Goal: Task Accomplishment & Management: Use online tool/utility

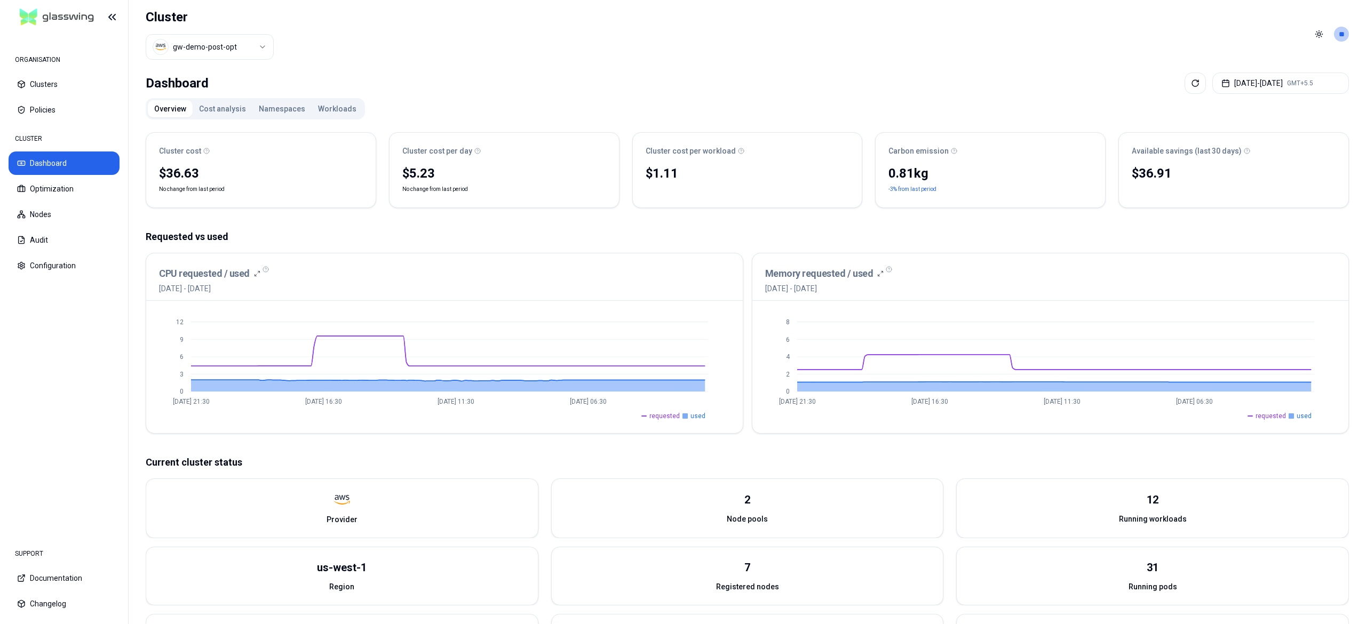
click at [337, 110] on button "Workloads" at bounding box center [337, 108] width 51 height 17
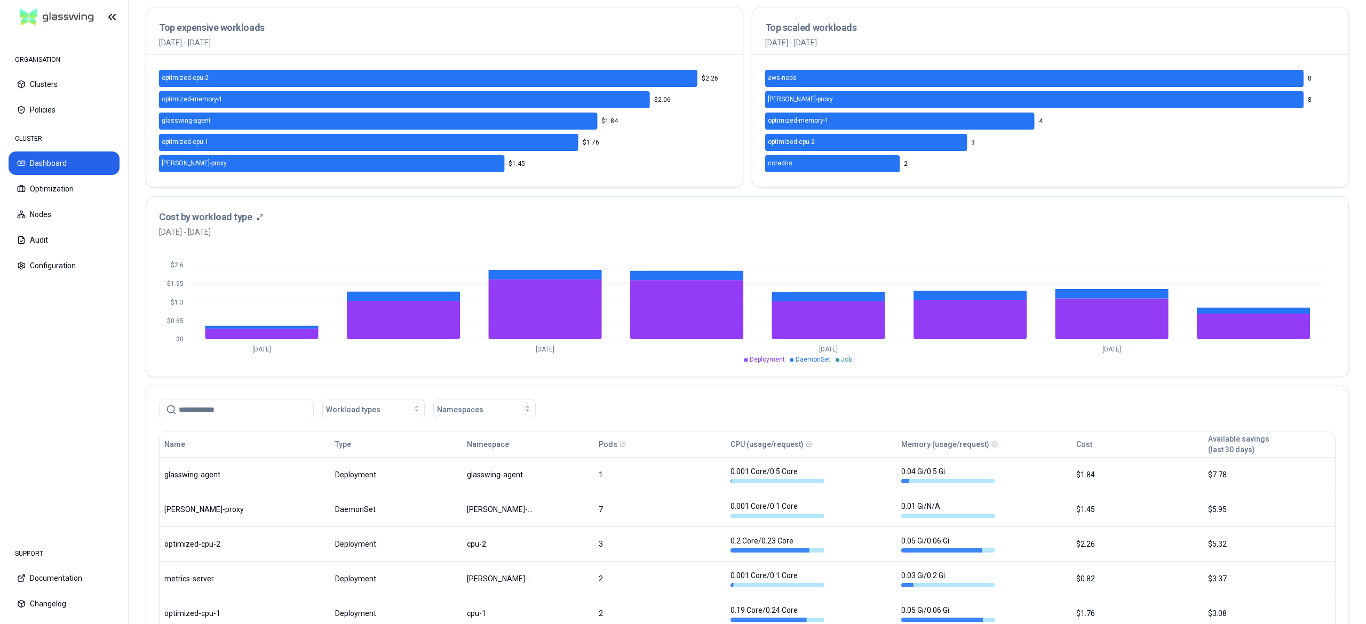
scroll to position [188, 0]
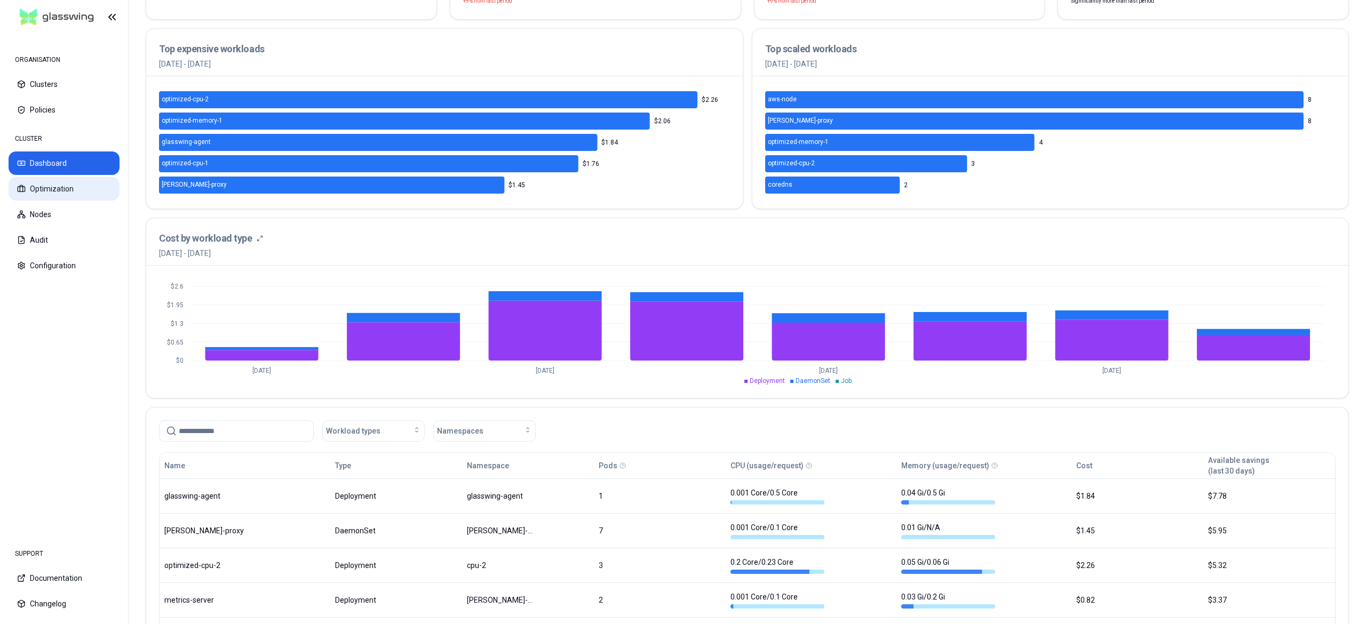
click at [63, 198] on button "Optimization" at bounding box center [64, 188] width 111 height 23
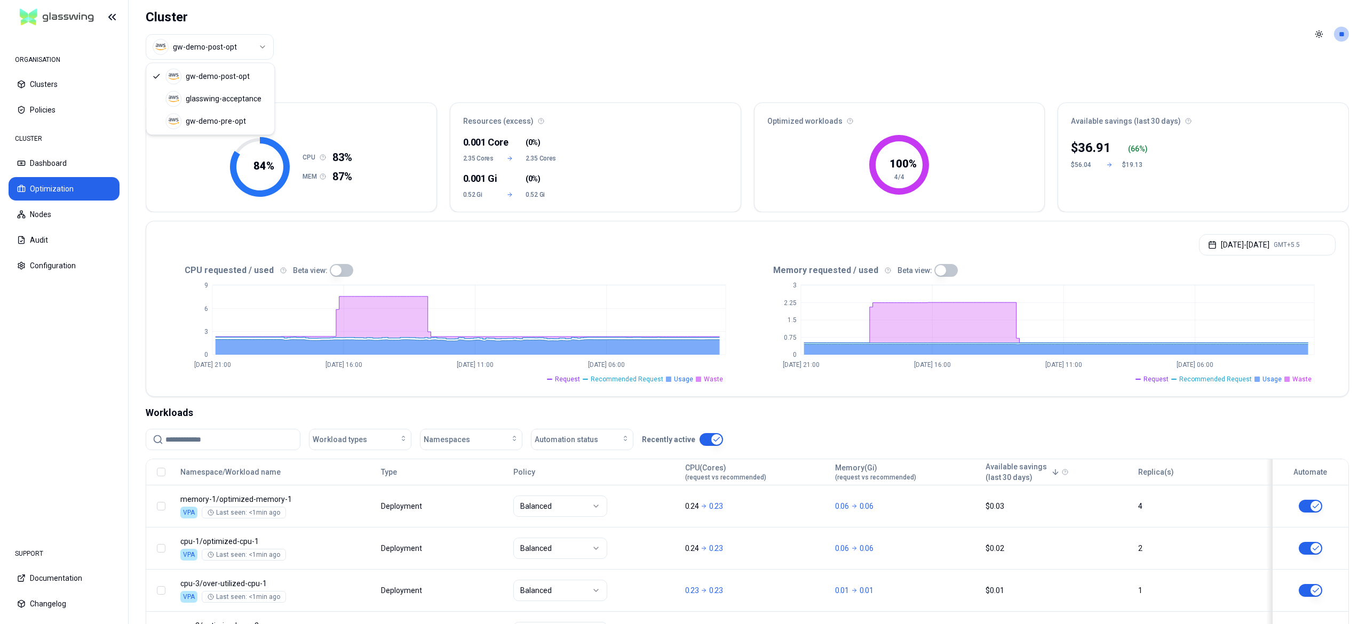
click at [217, 55] on html "ORGANISATION Clusters Policies CLUSTER Dashboard Optimization Nodes Audit Confi…" at bounding box center [683, 312] width 1366 height 624
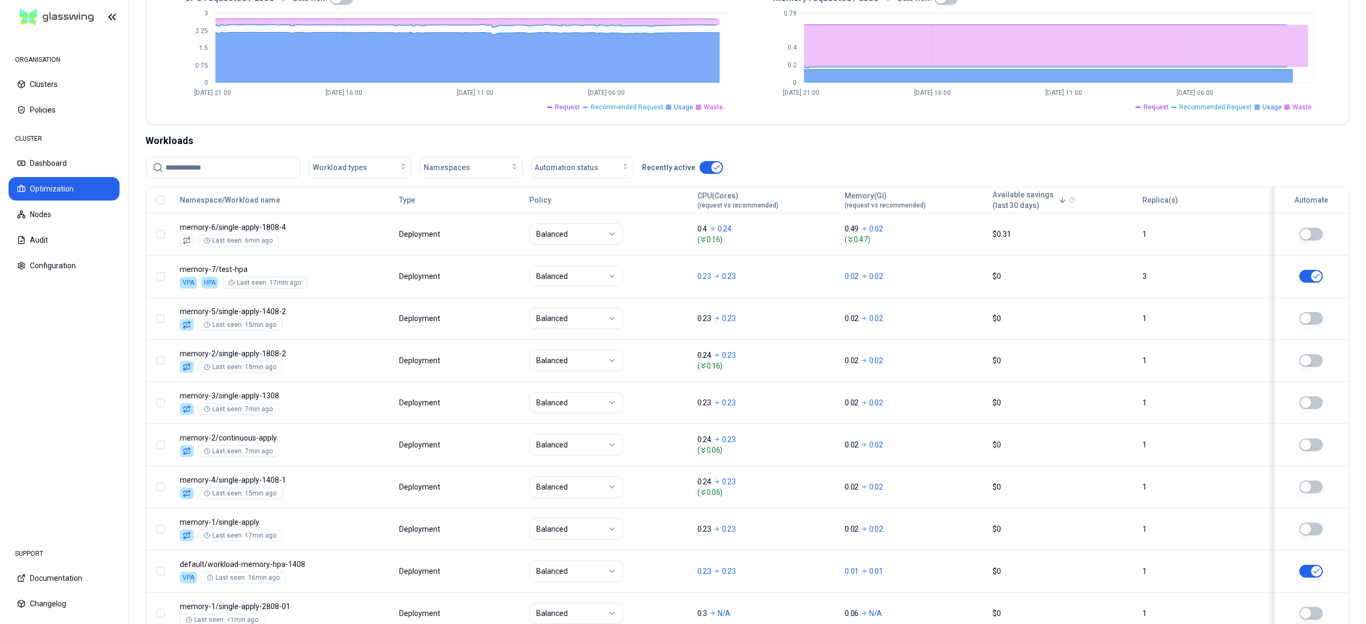
scroll to position [273, 0]
click at [219, 168] on input at bounding box center [229, 166] width 128 height 20
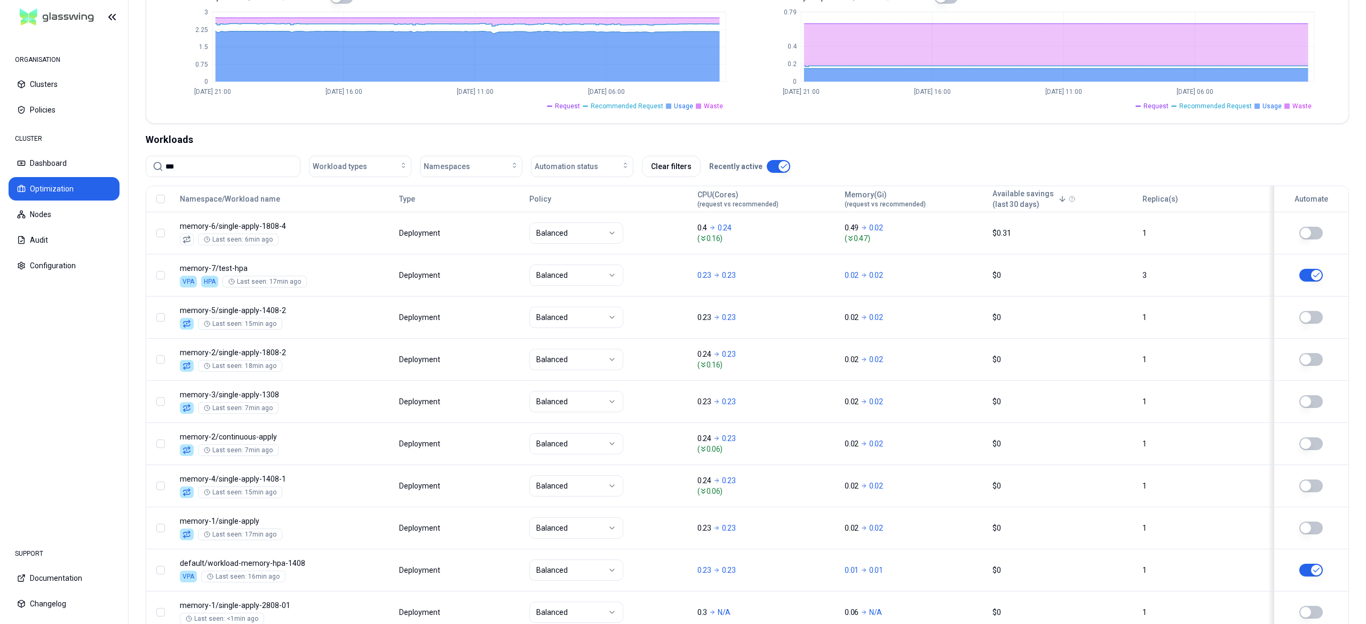
scroll to position [120, 0]
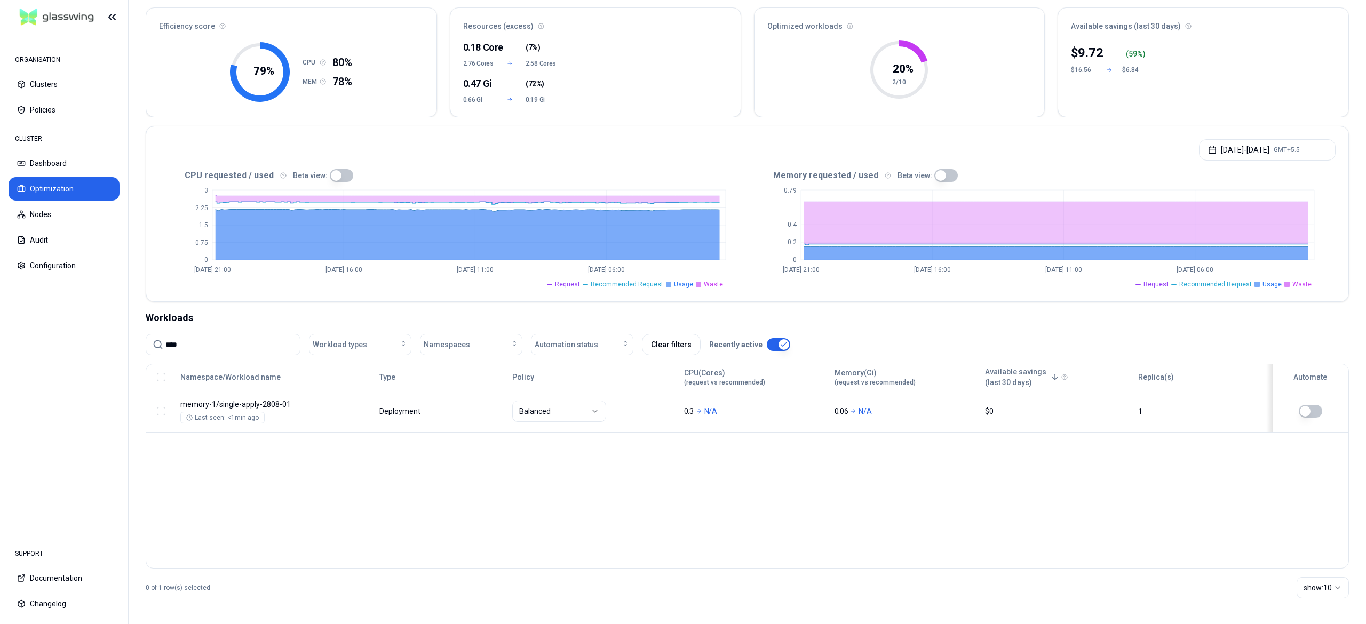
scroll to position [96, 0]
type input "****"
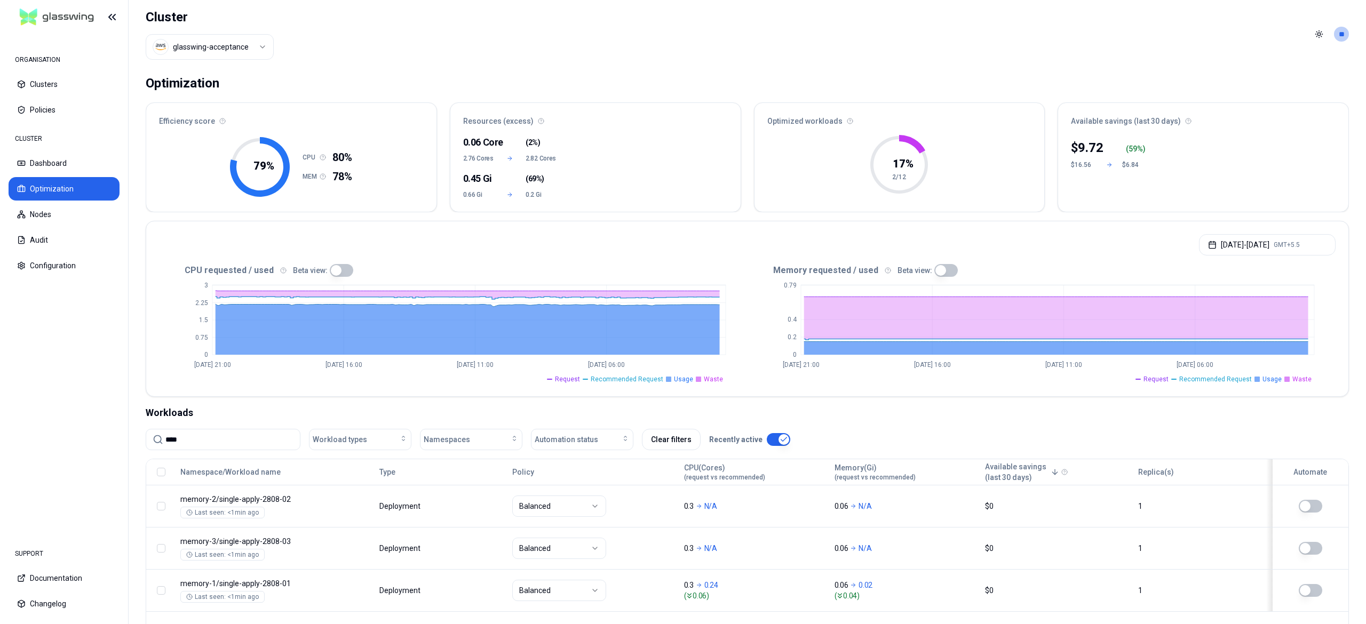
scroll to position [96, 0]
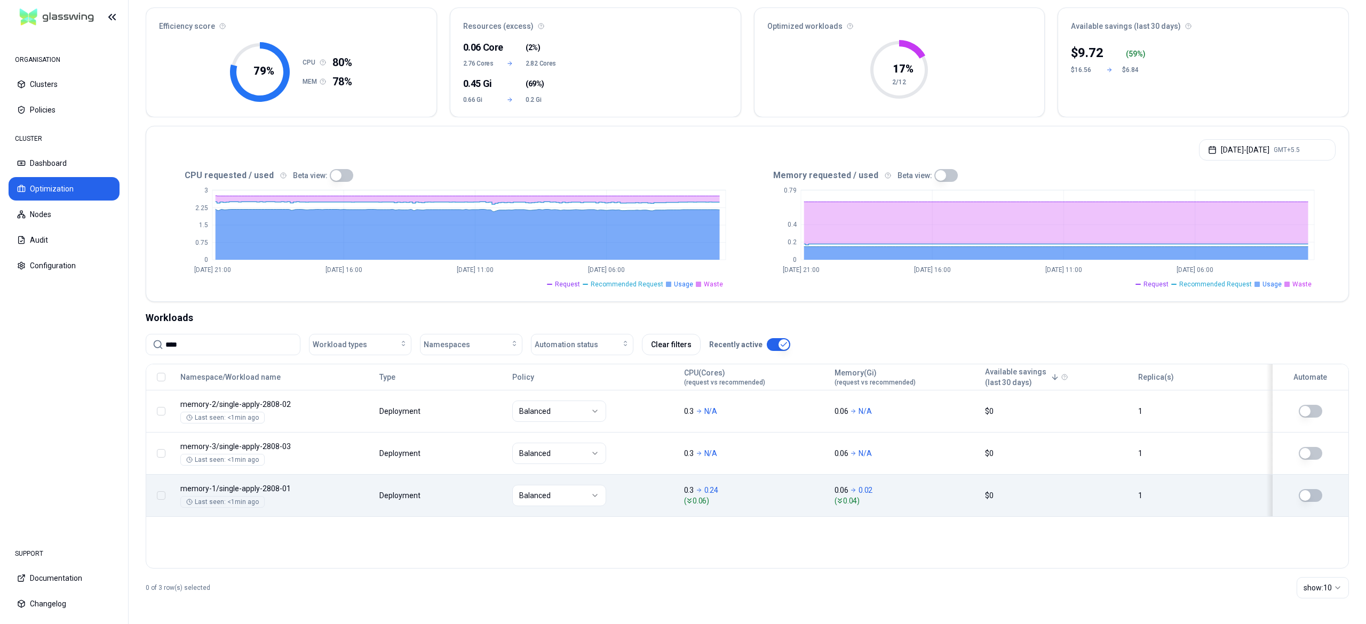
click at [415, 512] on body "ORGANISATION Clusters Policies CLUSTER Dashboard Optimization Nodes Audit Confi…" at bounding box center [683, 312] width 1366 height 624
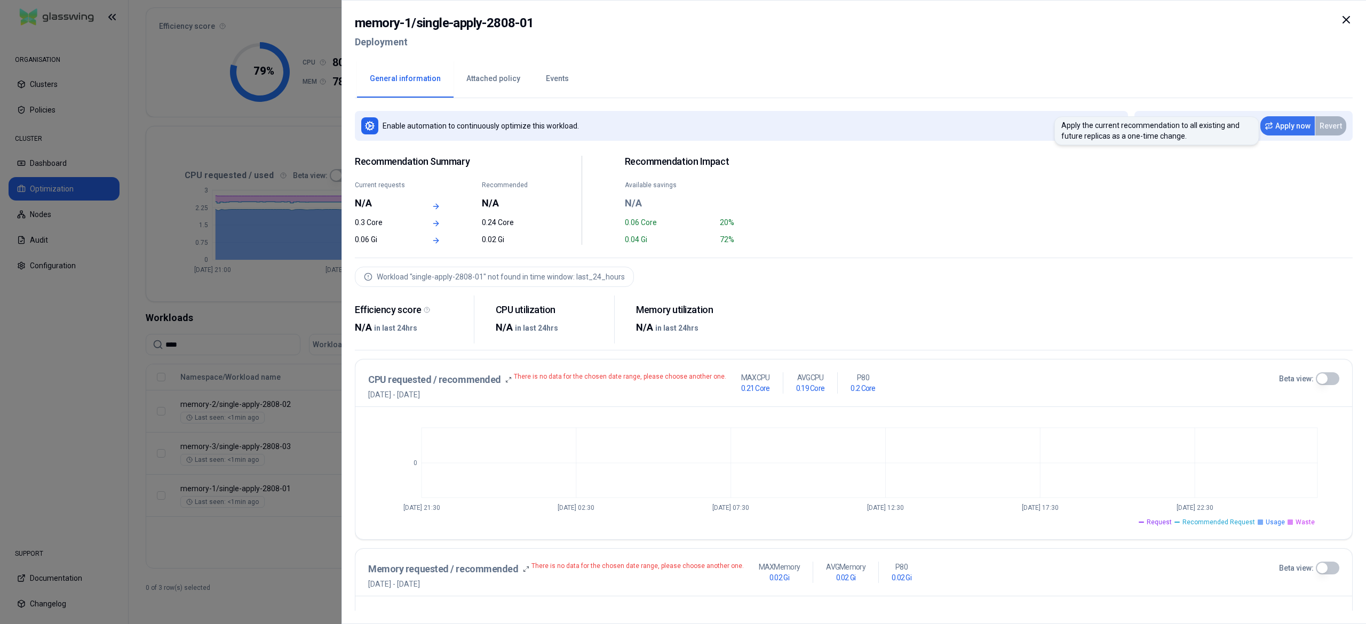
click at [1284, 130] on button "Apply now" at bounding box center [1287, 125] width 54 height 19
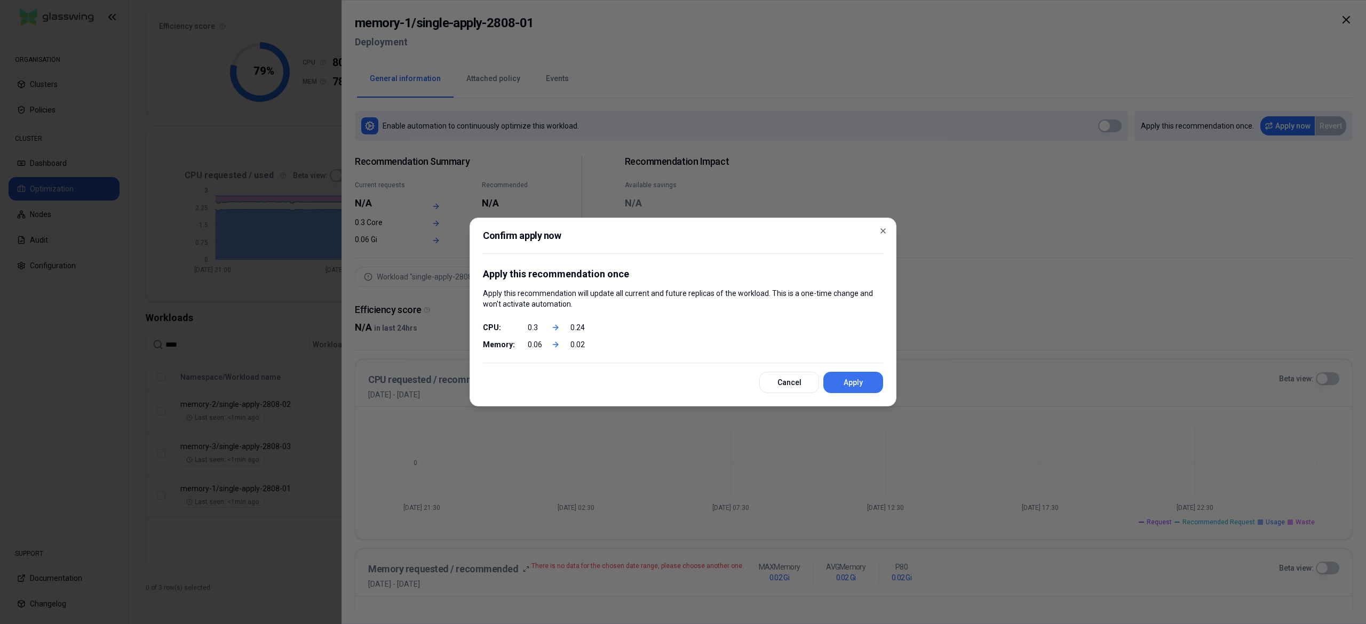
click at [848, 382] on button "Apply" at bounding box center [853, 382] width 60 height 21
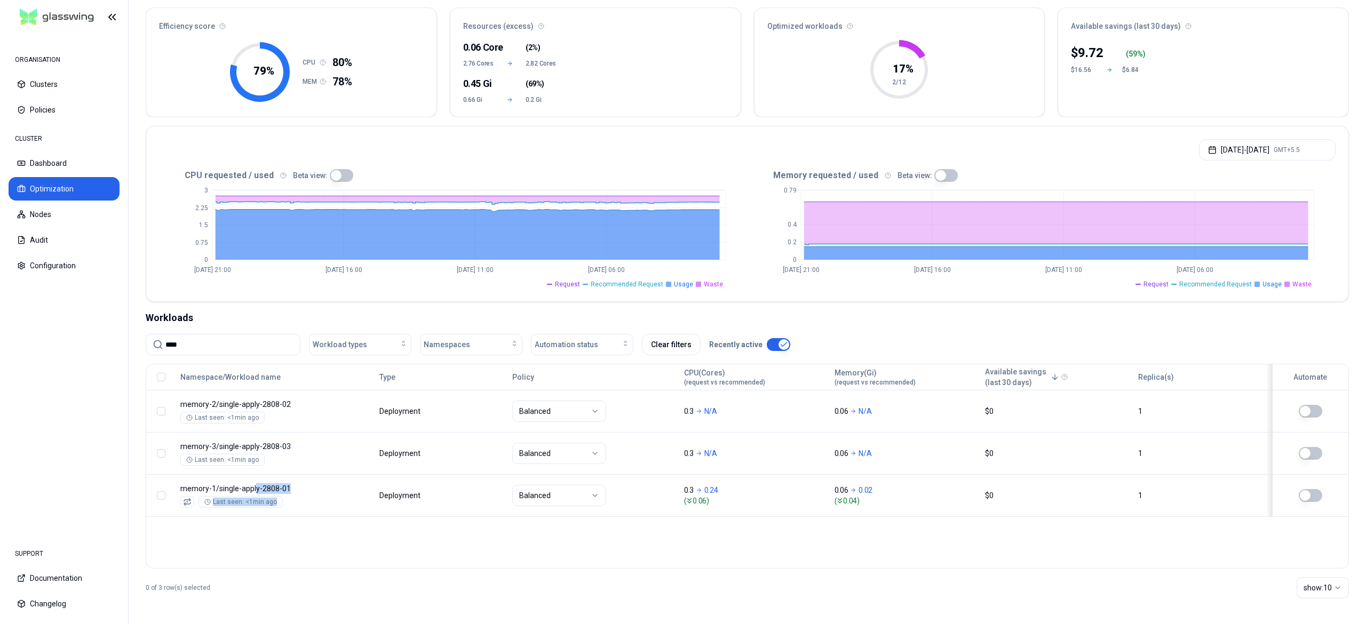
drag, startPoint x: 254, startPoint y: 492, endPoint x: 289, endPoint y: 522, distance: 46.1
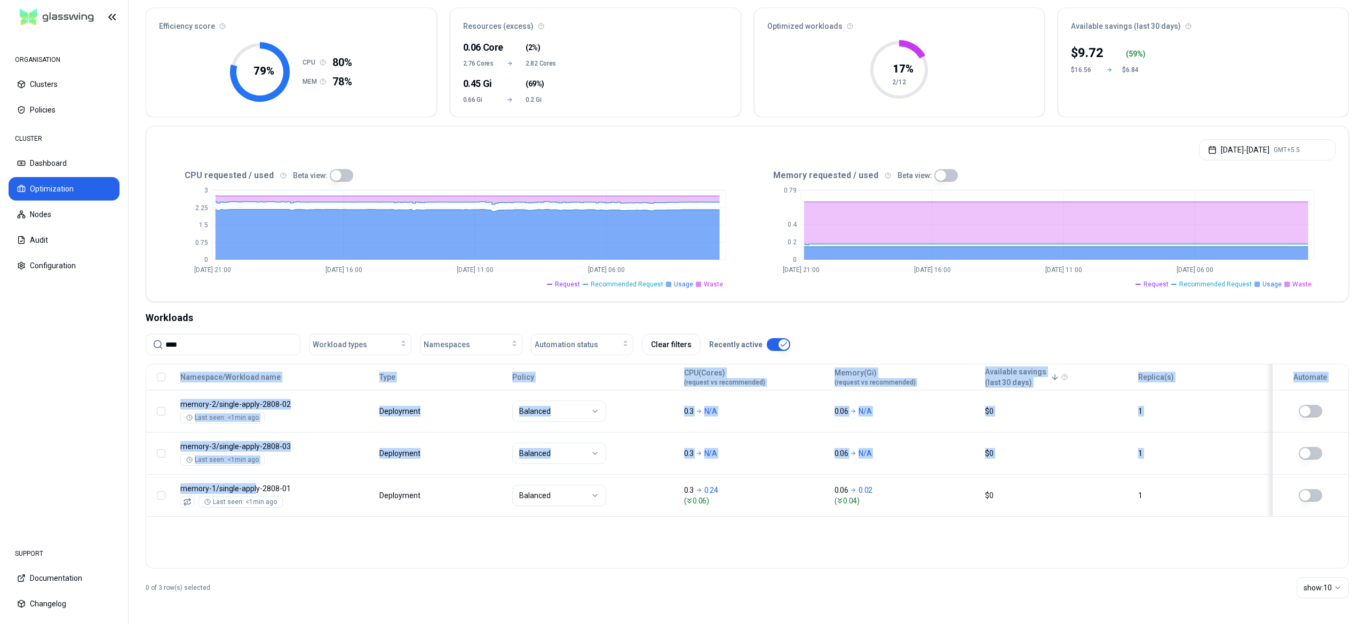
click at [289, 522] on div "Namespace/Workload name Type Policy CPU(Cores) (request vs recommended) Memory(…" at bounding box center [747, 466] width 1203 height 205
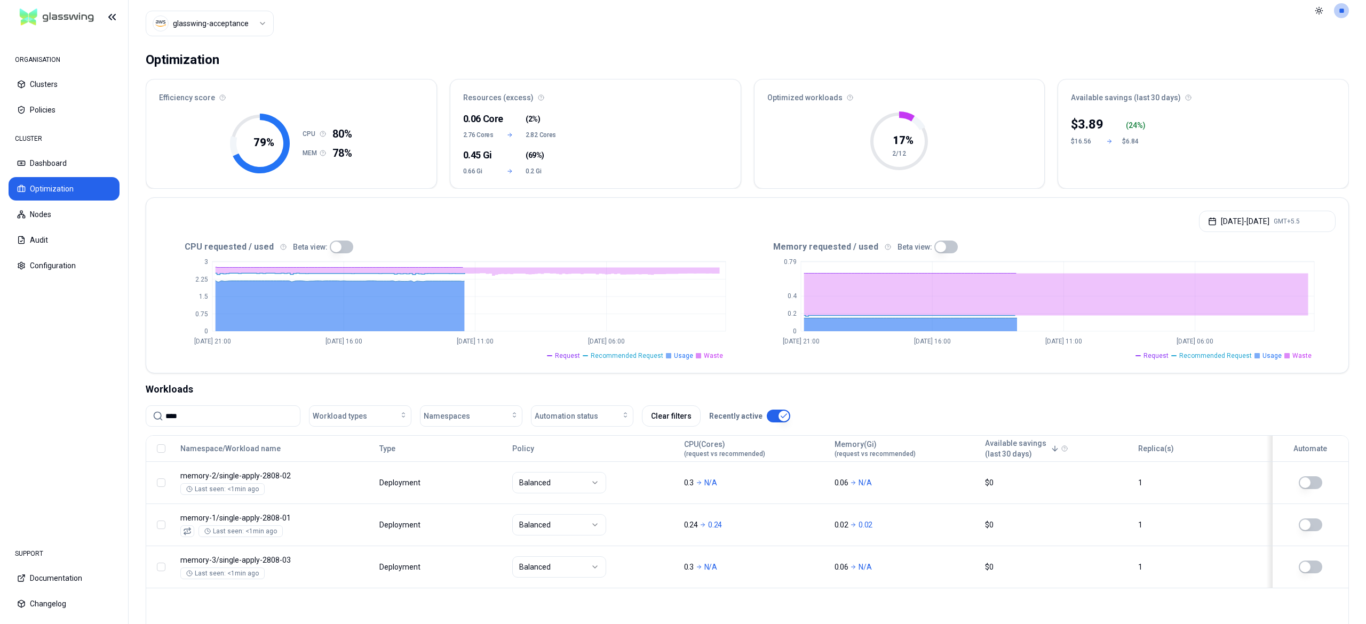
scroll to position [96, 0]
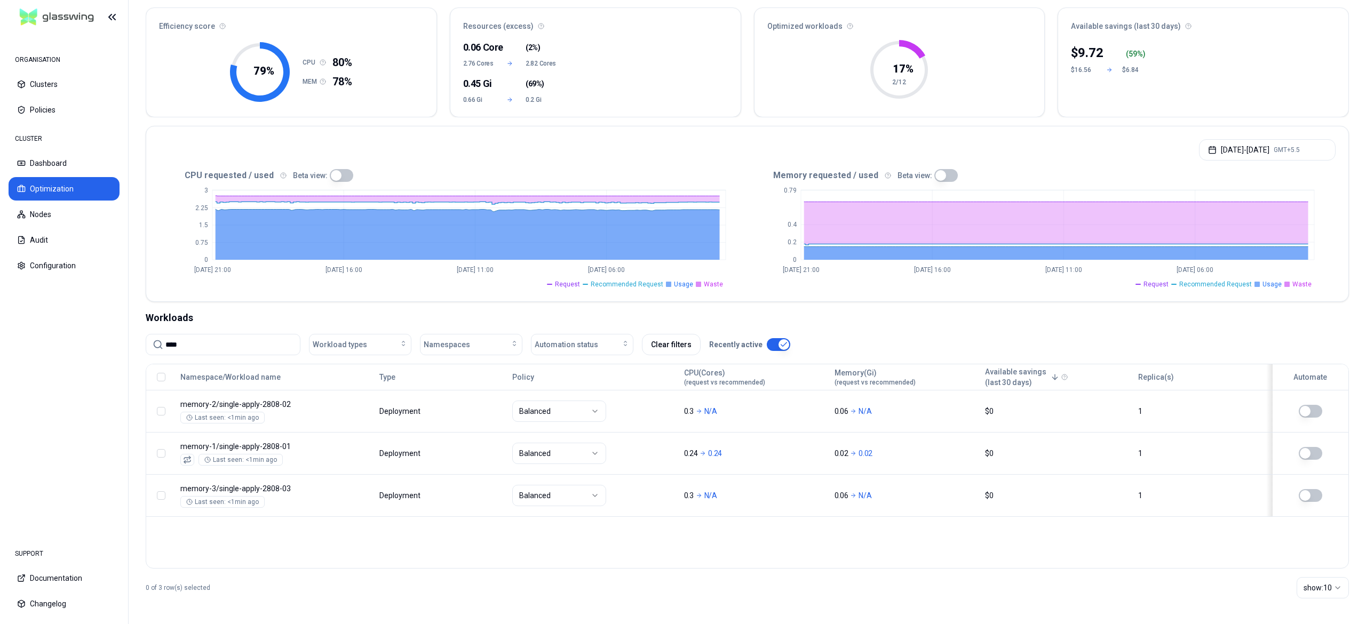
click at [897, 546] on div "Namespace/Workload name Type Policy CPU(Cores) (request vs recommended) Memory(…" at bounding box center [747, 466] width 1203 height 205
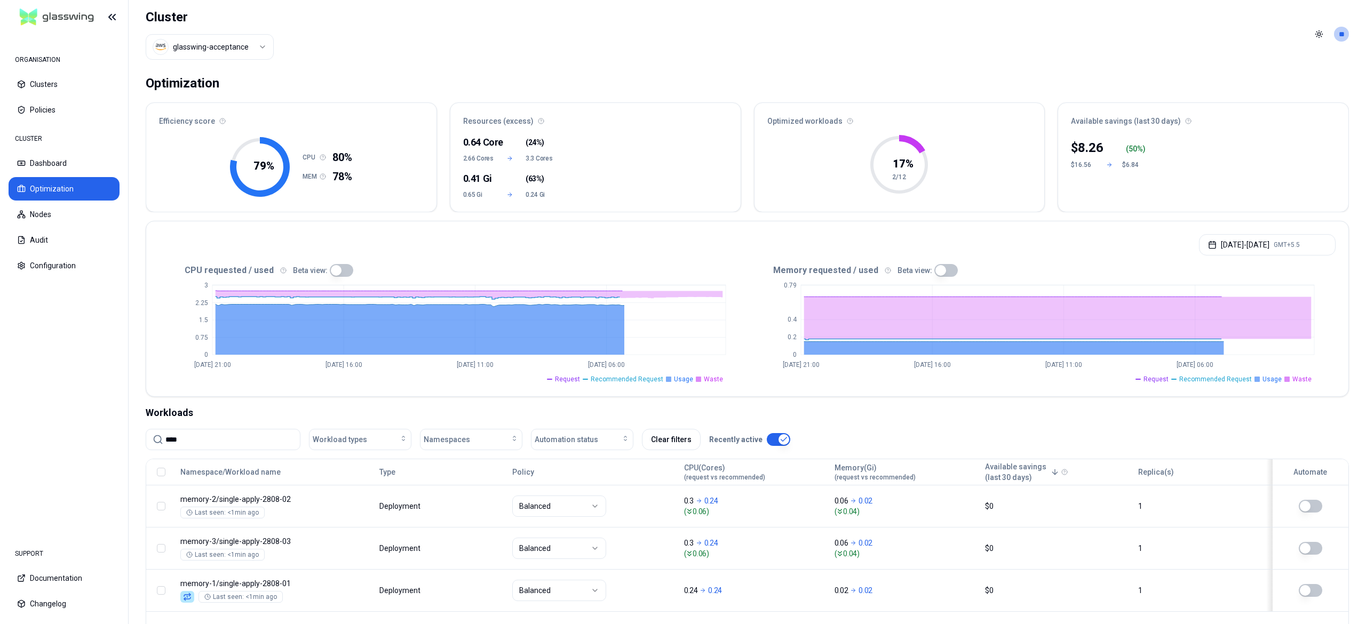
scroll to position [94, 0]
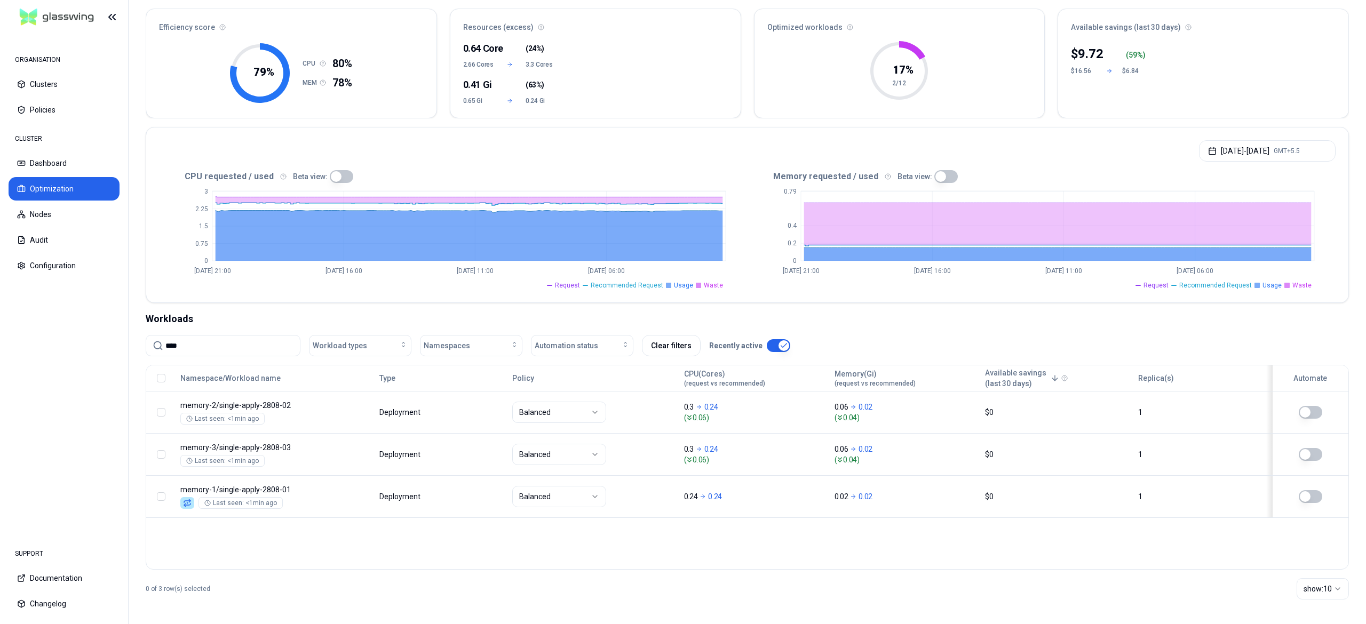
click at [198, 347] on input "****" at bounding box center [229, 346] width 128 height 20
type input "*"
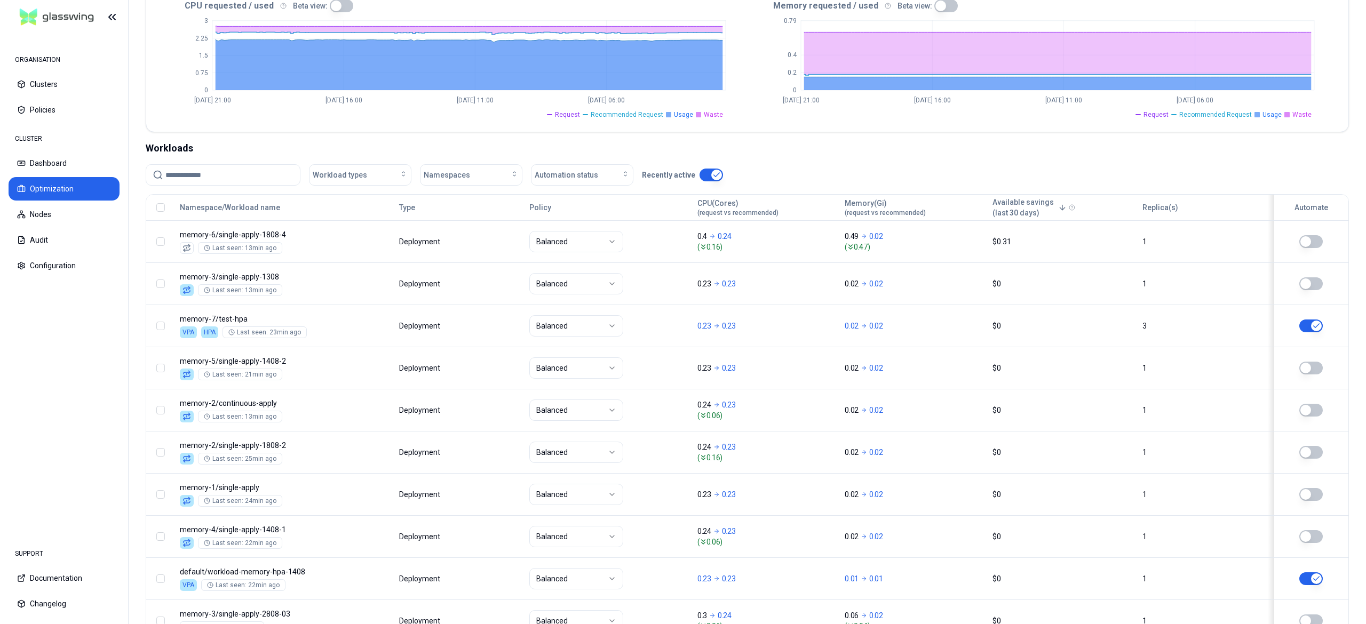
scroll to position [346, 0]
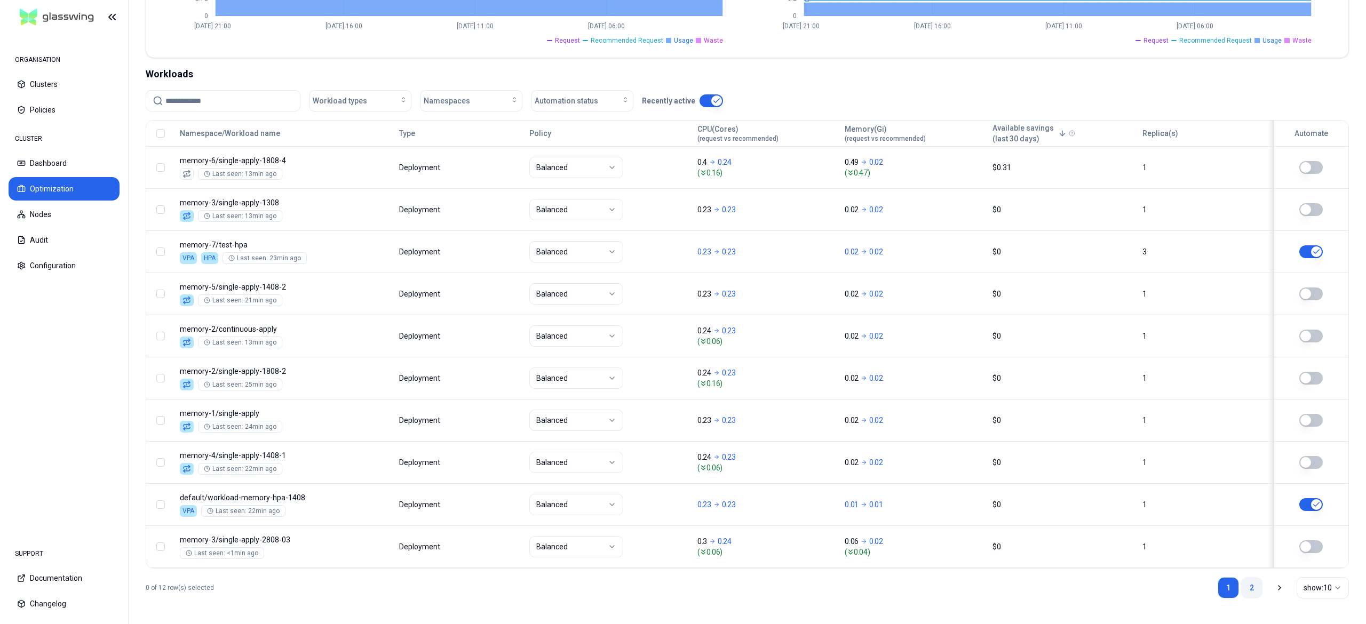
click at [1251, 585] on link "2" at bounding box center [1251, 587] width 21 height 21
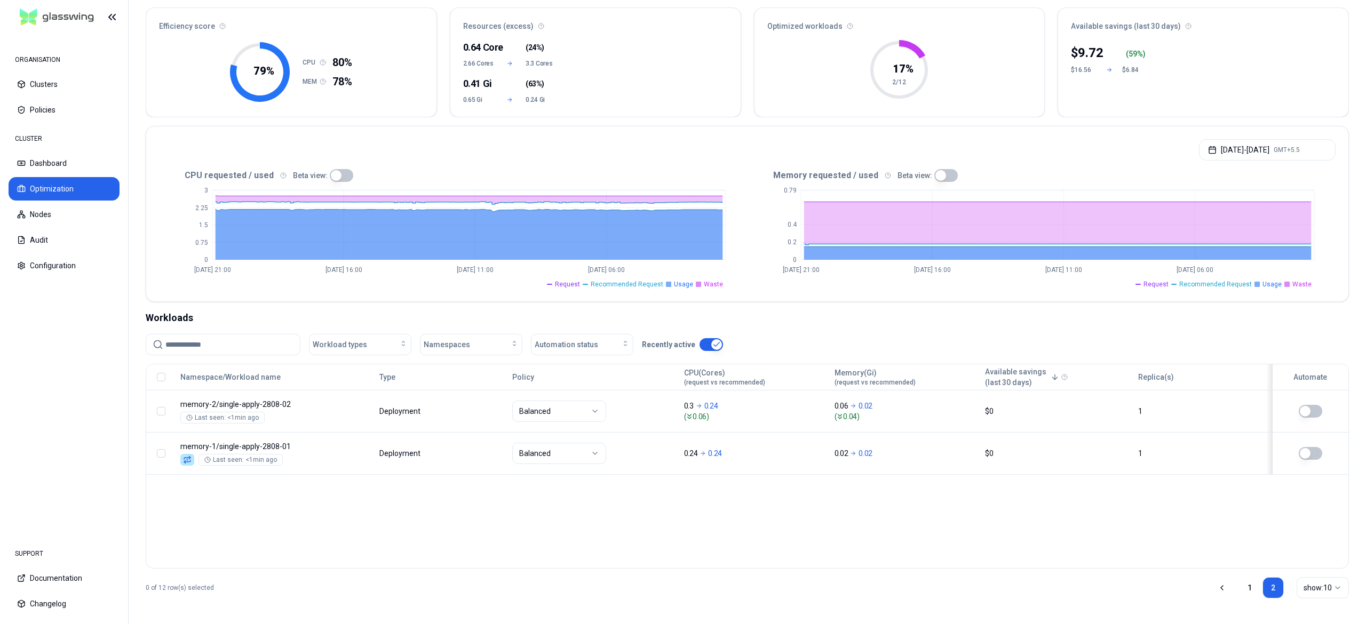
scroll to position [96, 0]
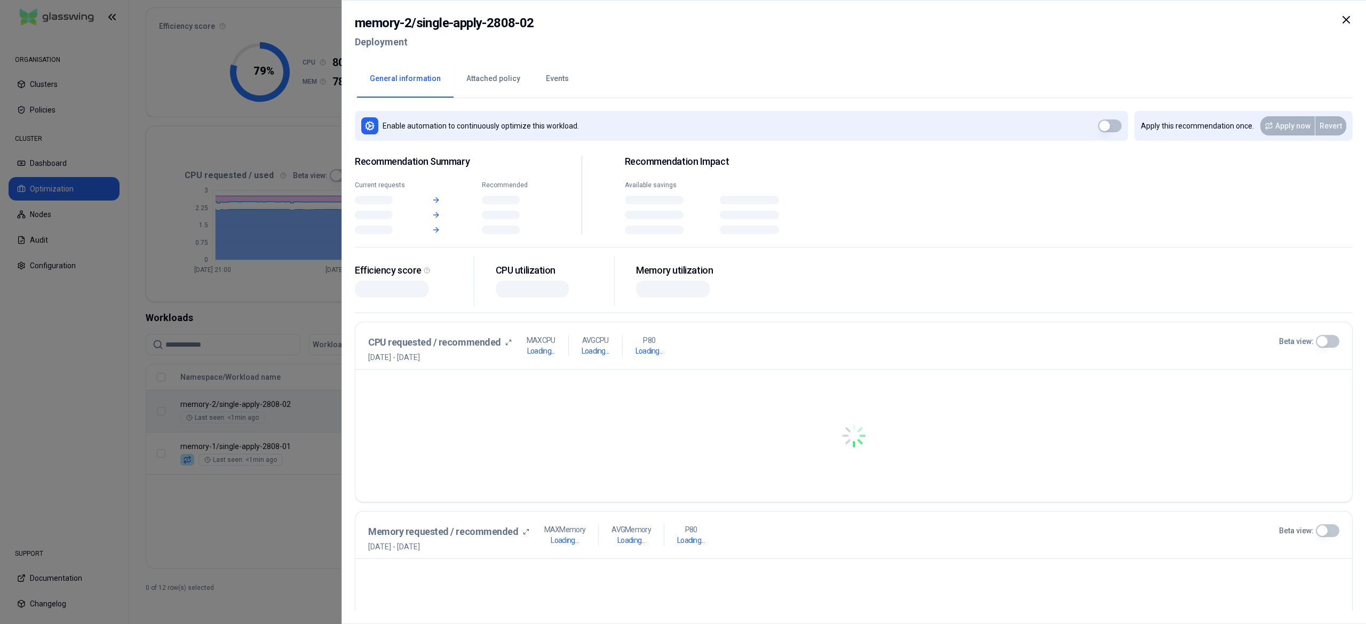
click at [440, 417] on body "ORGANISATION Clusters Policies CLUSTER Dashboard Optimization Nodes Audit Confi…" at bounding box center [683, 312] width 1366 height 624
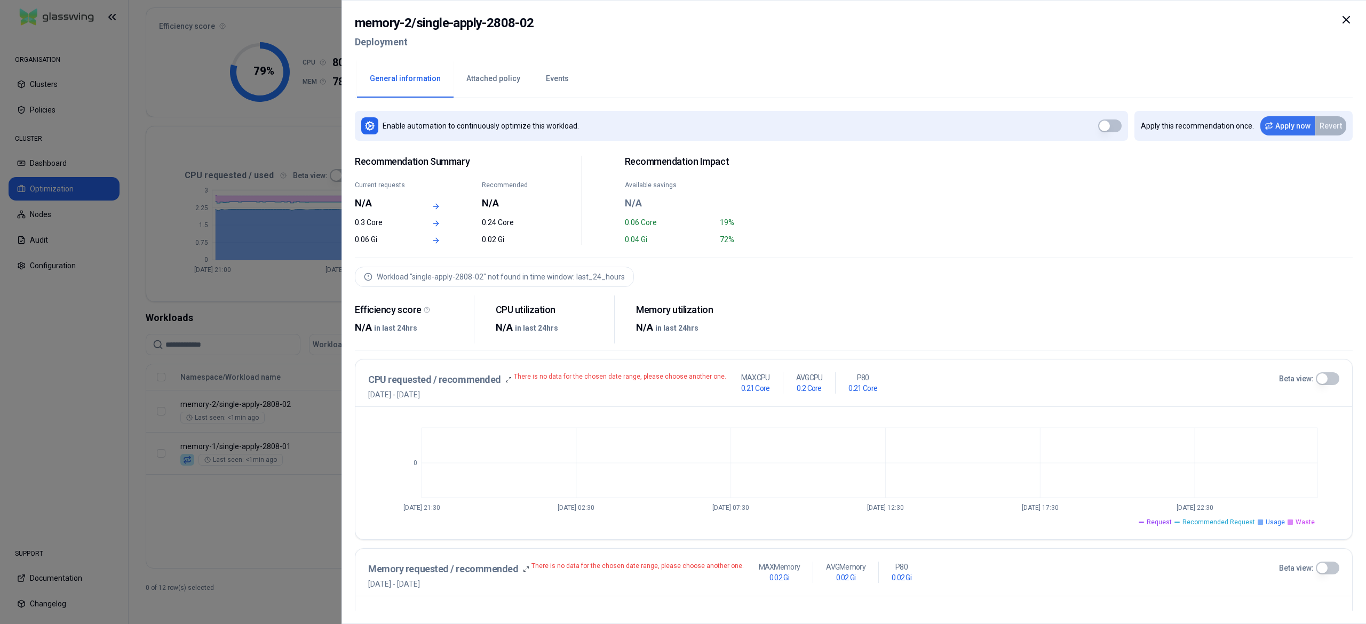
click at [1273, 127] on icon at bounding box center [1269, 126] width 9 height 9
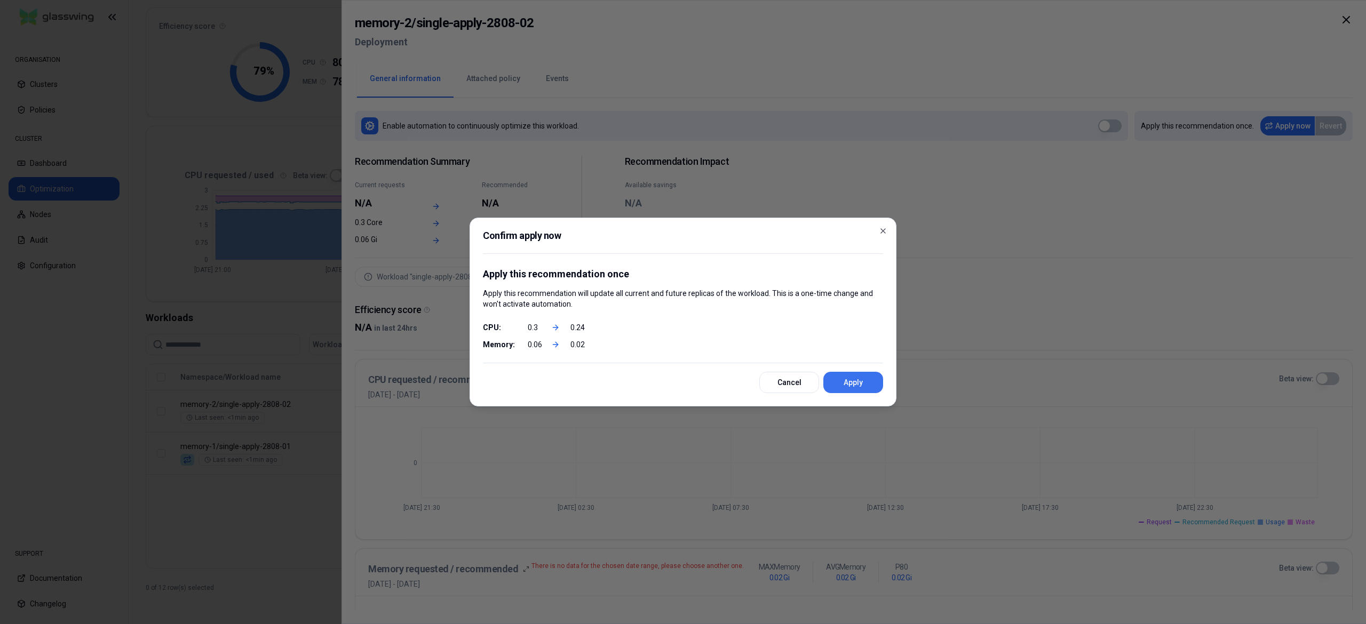
click at [858, 384] on button "Apply" at bounding box center [853, 382] width 60 height 21
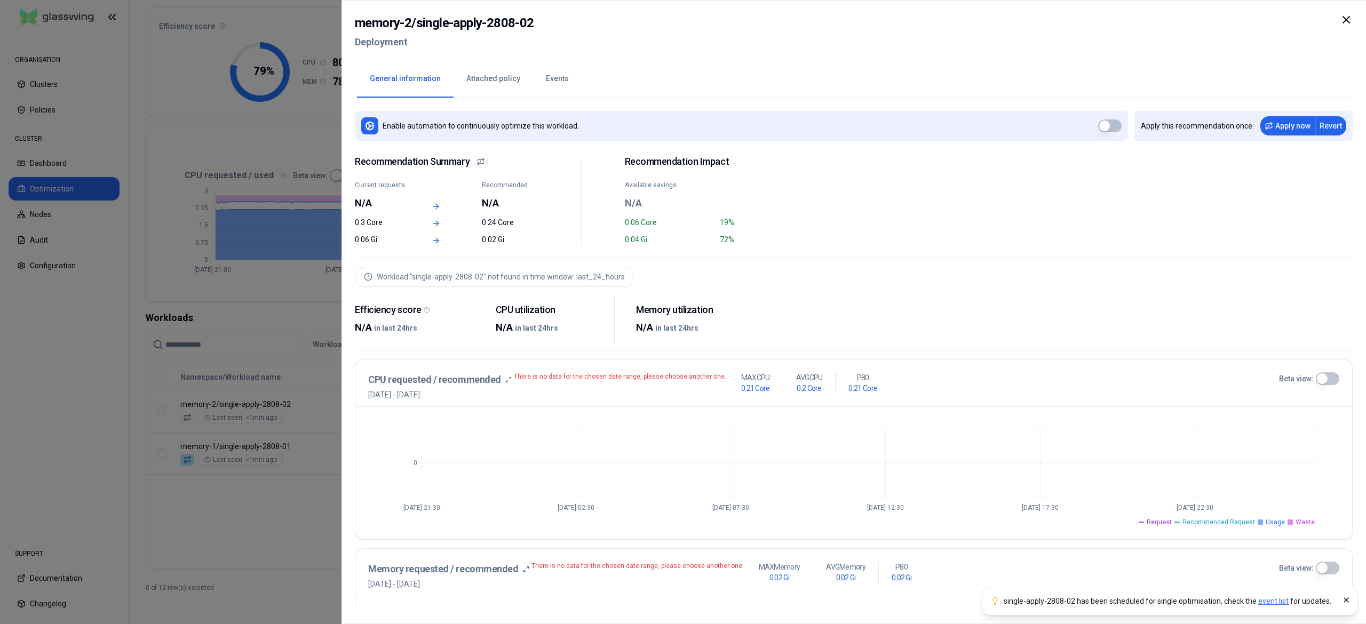
click at [299, 497] on div at bounding box center [683, 312] width 1366 height 624
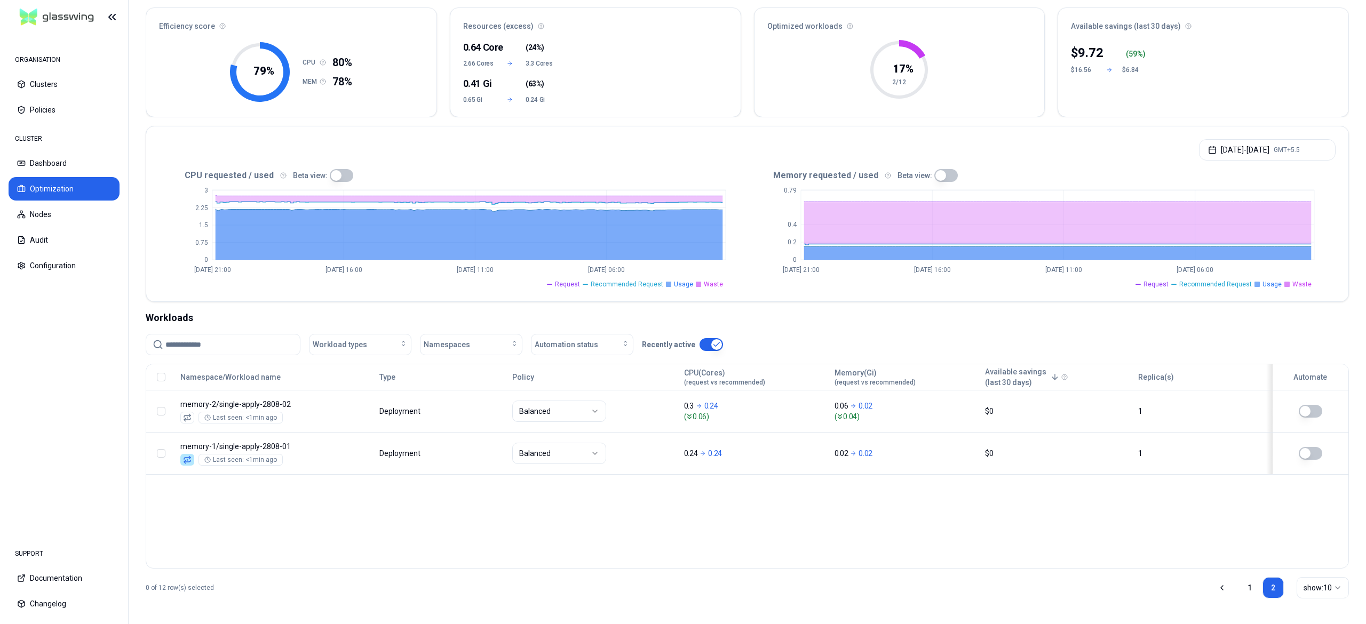
click at [502, 495] on div "Namespace/Workload name Type Policy CPU(Cores) (request vs recommended) Memory(…" at bounding box center [747, 466] width 1203 height 205
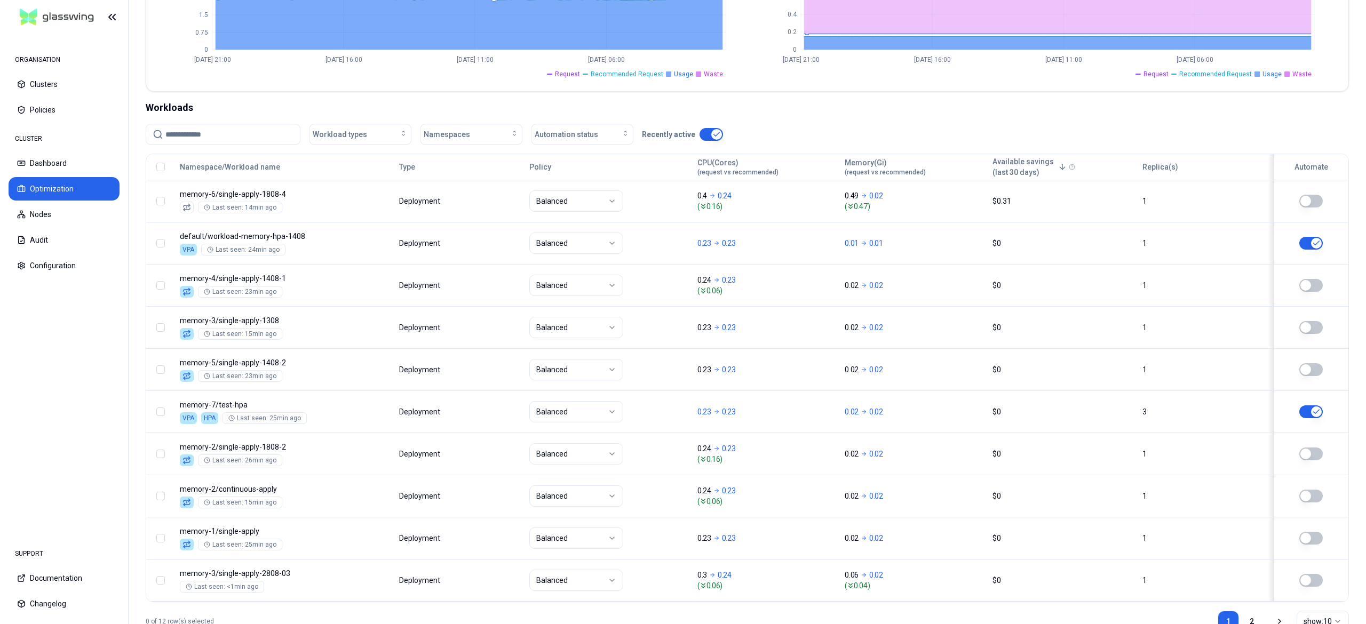
scroll to position [346, 0]
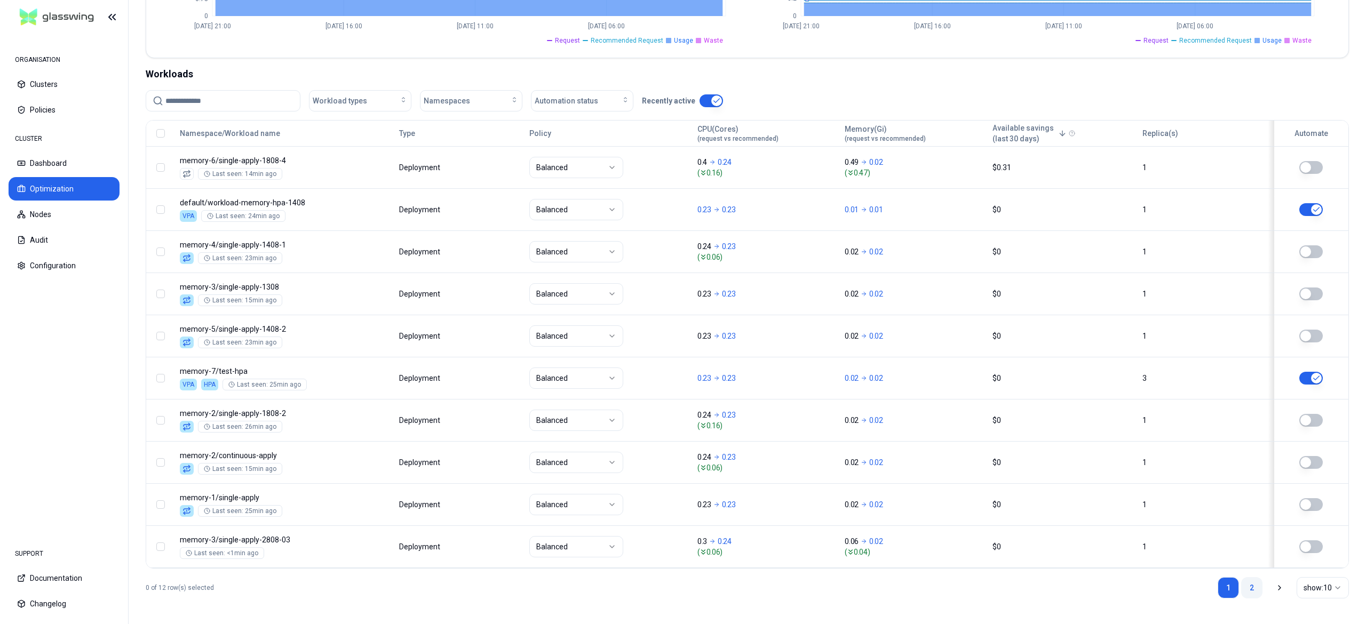
click at [1246, 590] on link "2" at bounding box center [1251, 587] width 21 height 21
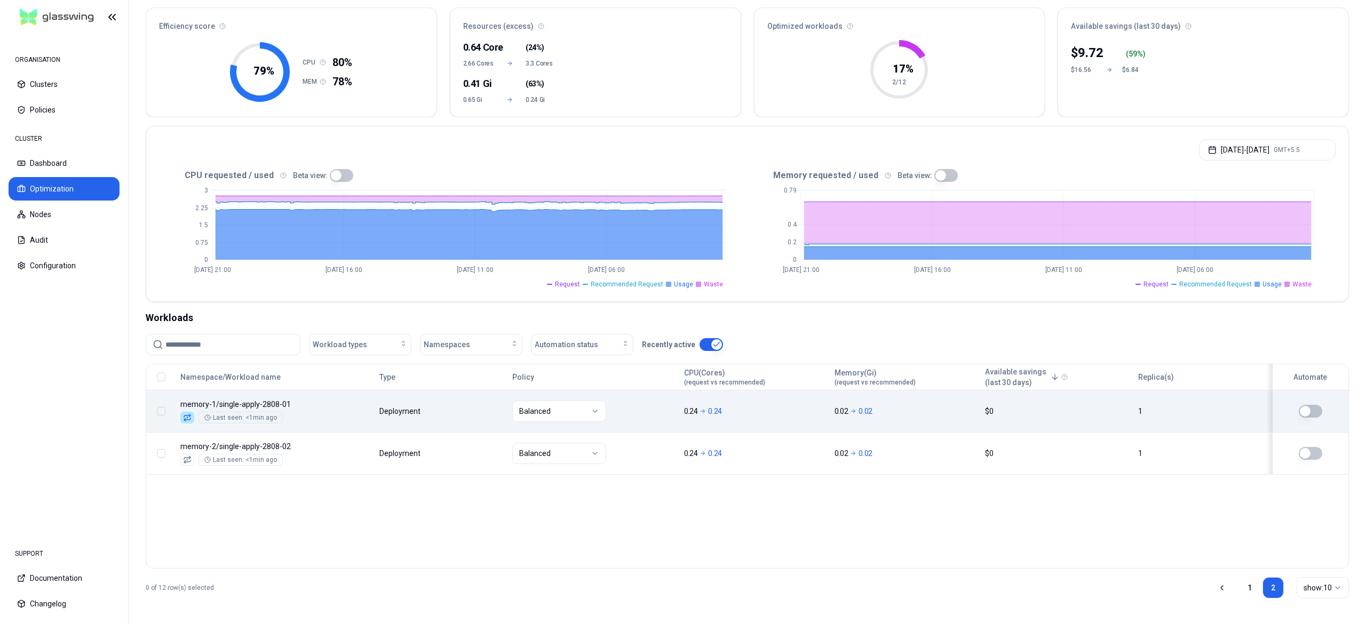
scroll to position [96, 0]
drag, startPoint x: 410, startPoint y: 610, endPoint x: 695, endPoint y: 412, distance: 346.5
click at [695, 412] on div "Optimization Efficiency score 79 % CPU 80% MEM 78% Resources (excess) 0.64 Core…" at bounding box center [747, 298] width 1237 height 651
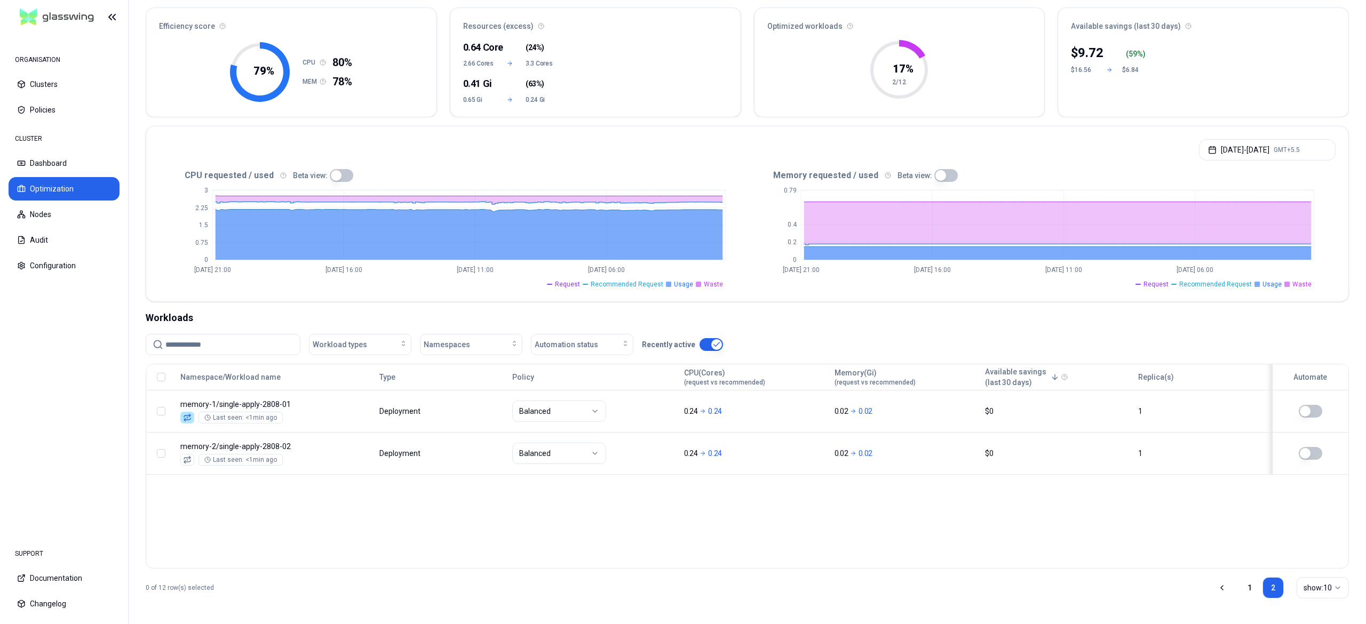
click at [350, 522] on div "Namespace/Workload name Type Policy CPU(Cores) (request vs recommended) Memory(…" at bounding box center [747, 466] width 1203 height 205
click at [208, 343] on input at bounding box center [229, 345] width 128 height 20
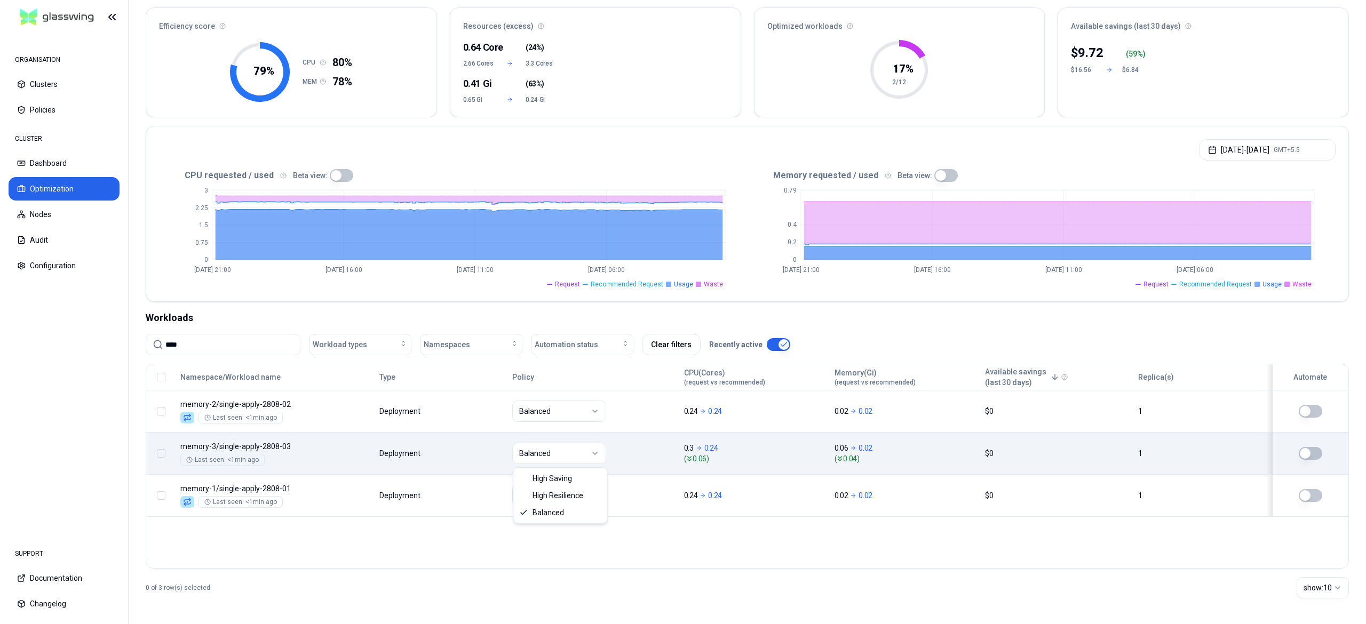
click at [584, 452] on html "ORGANISATION Clusters Policies CLUSTER Dashboard Optimization Nodes Audit Confi…" at bounding box center [683, 312] width 1366 height 624
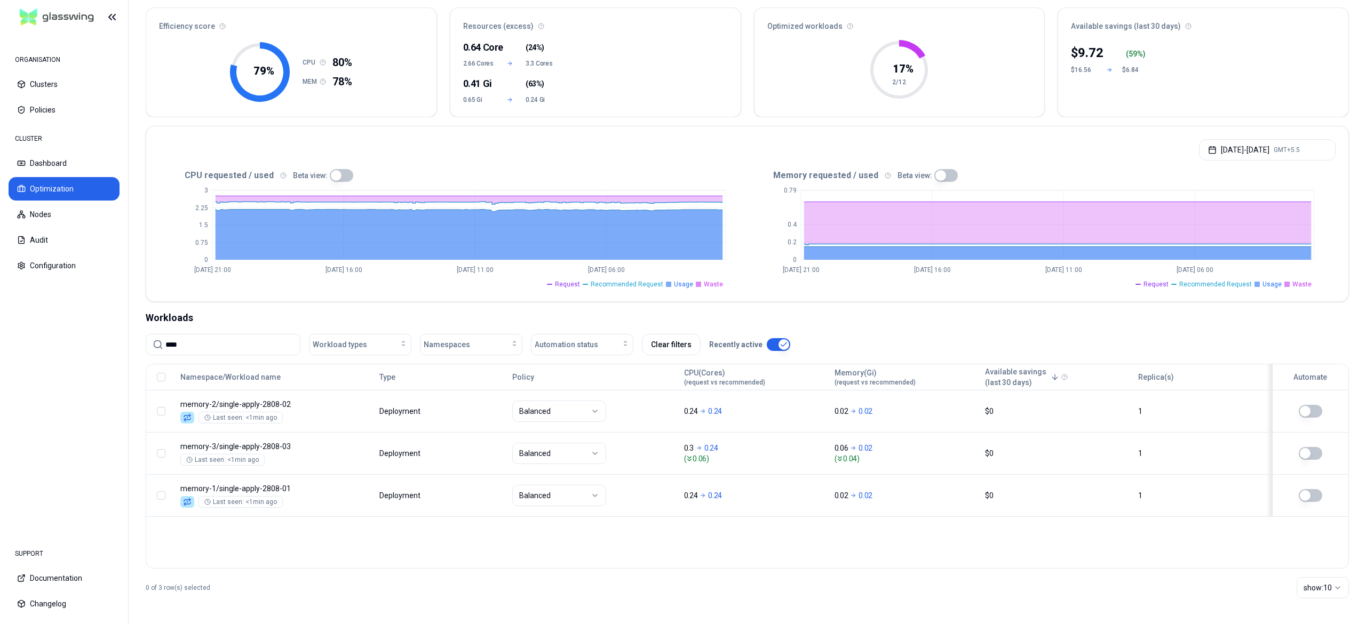
click at [677, 455] on html "ORGANISATION Clusters Policies CLUSTER Dashboard Optimization Nodes Audit Confi…" at bounding box center [683, 312] width 1366 height 624
click at [674, 455] on div "Balanced" at bounding box center [593, 453] width 162 height 21
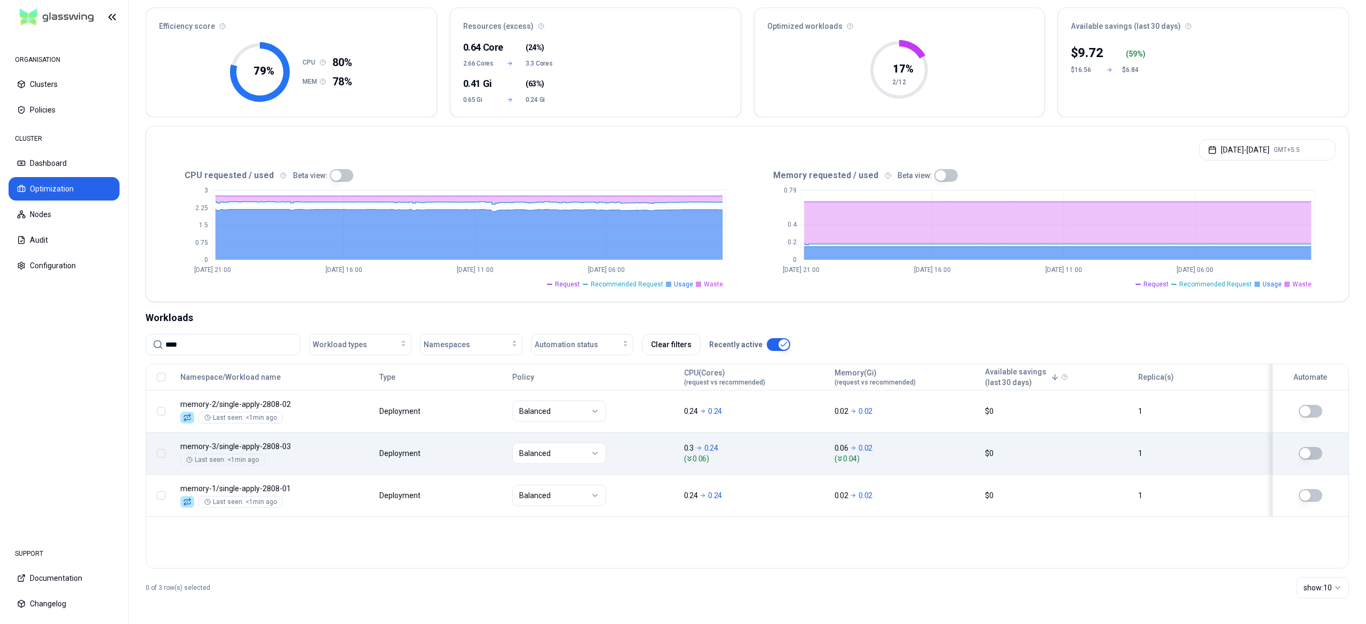
click at [659, 446] on div "Balanced" at bounding box center [593, 453] width 162 height 21
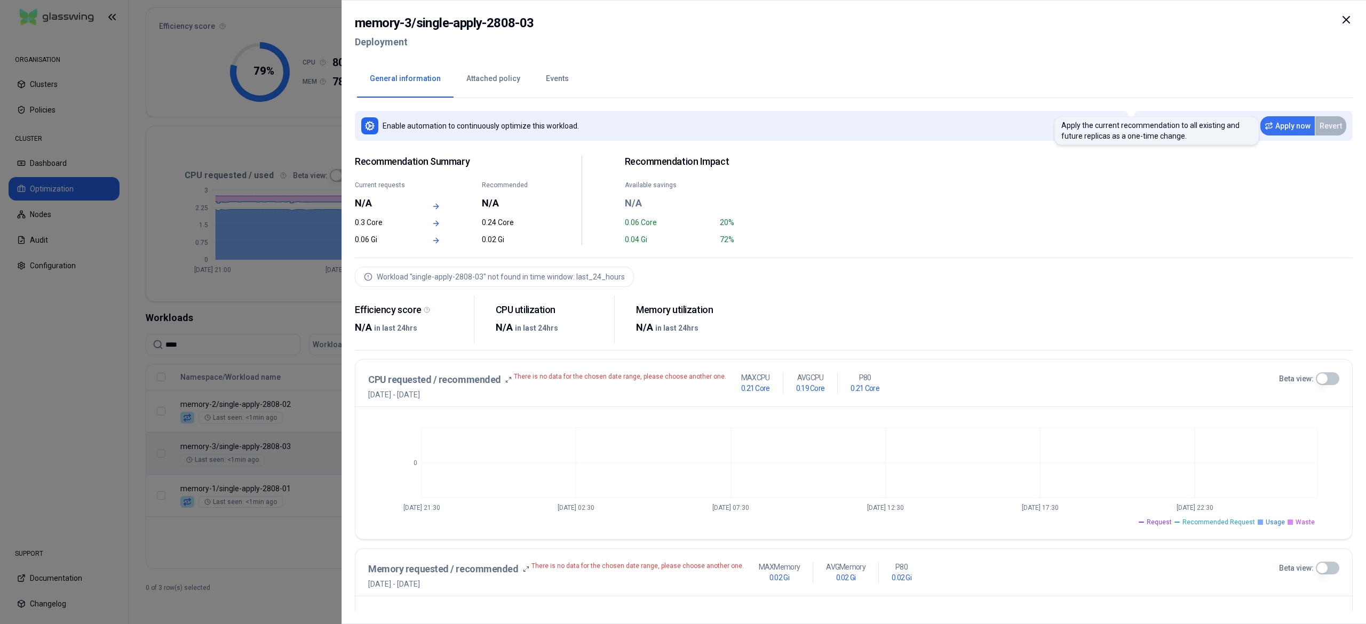
click at [1281, 133] on button "Apply now" at bounding box center [1287, 125] width 54 height 19
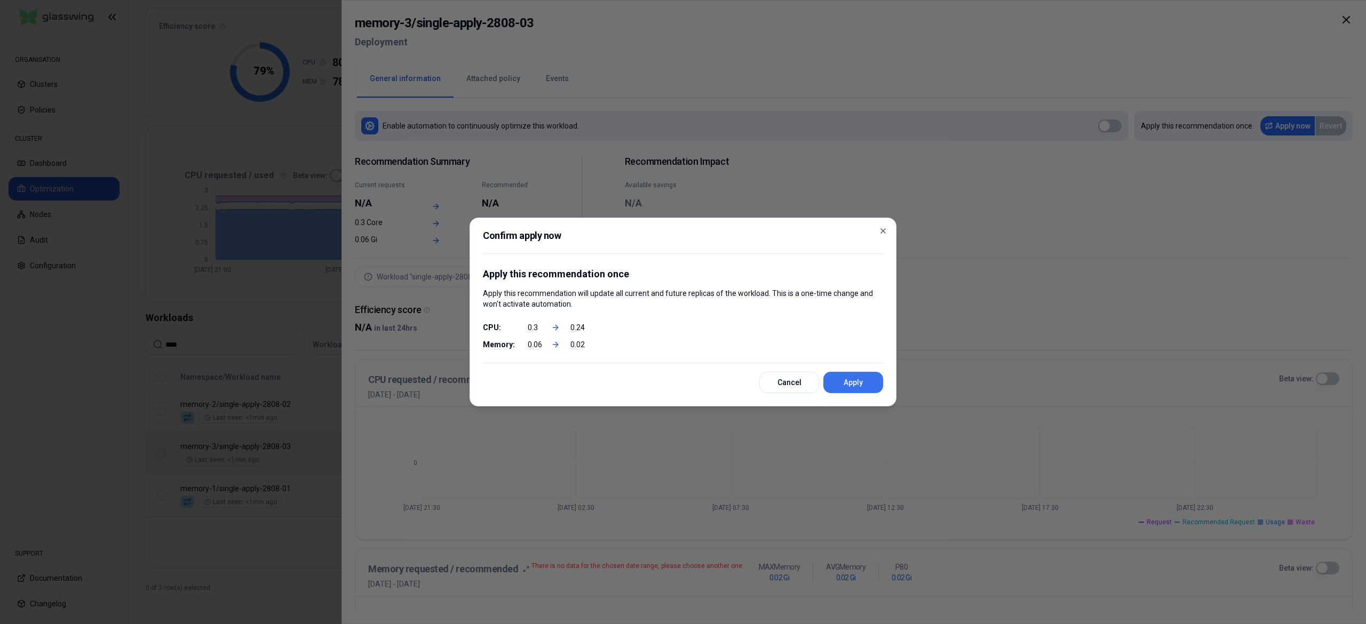
click at [846, 391] on button "Apply" at bounding box center [853, 382] width 60 height 21
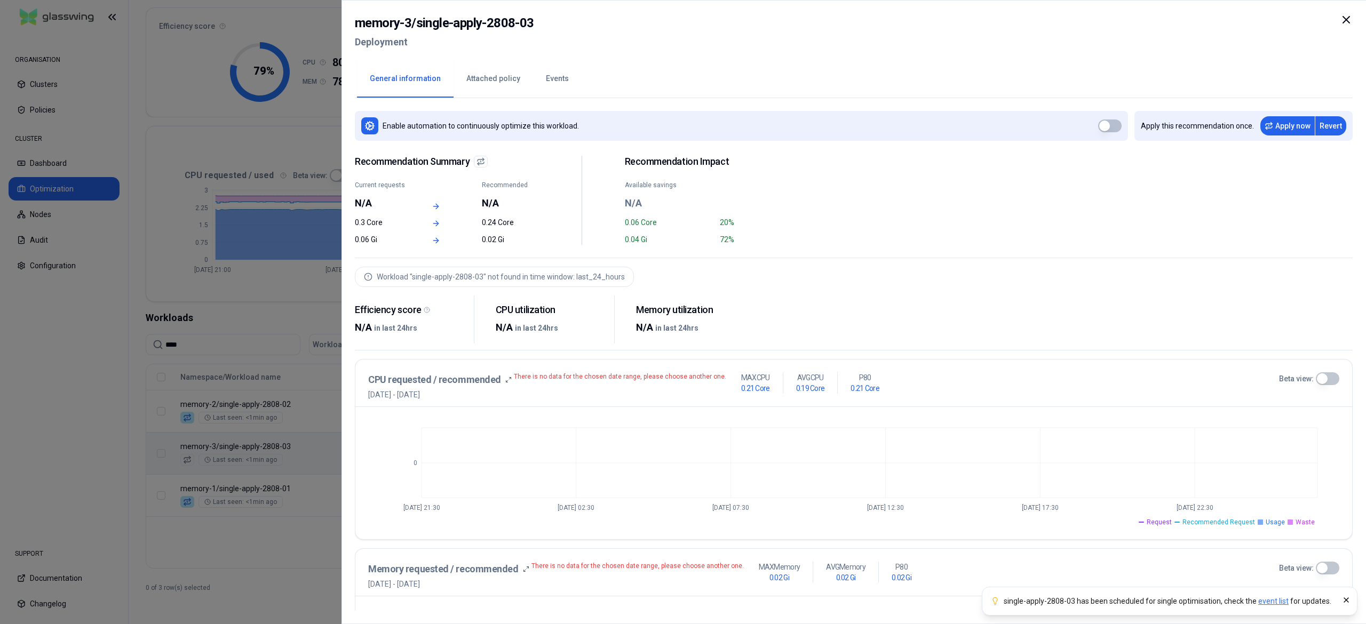
click at [235, 537] on div at bounding box center [683, 312] width 1366 height 624
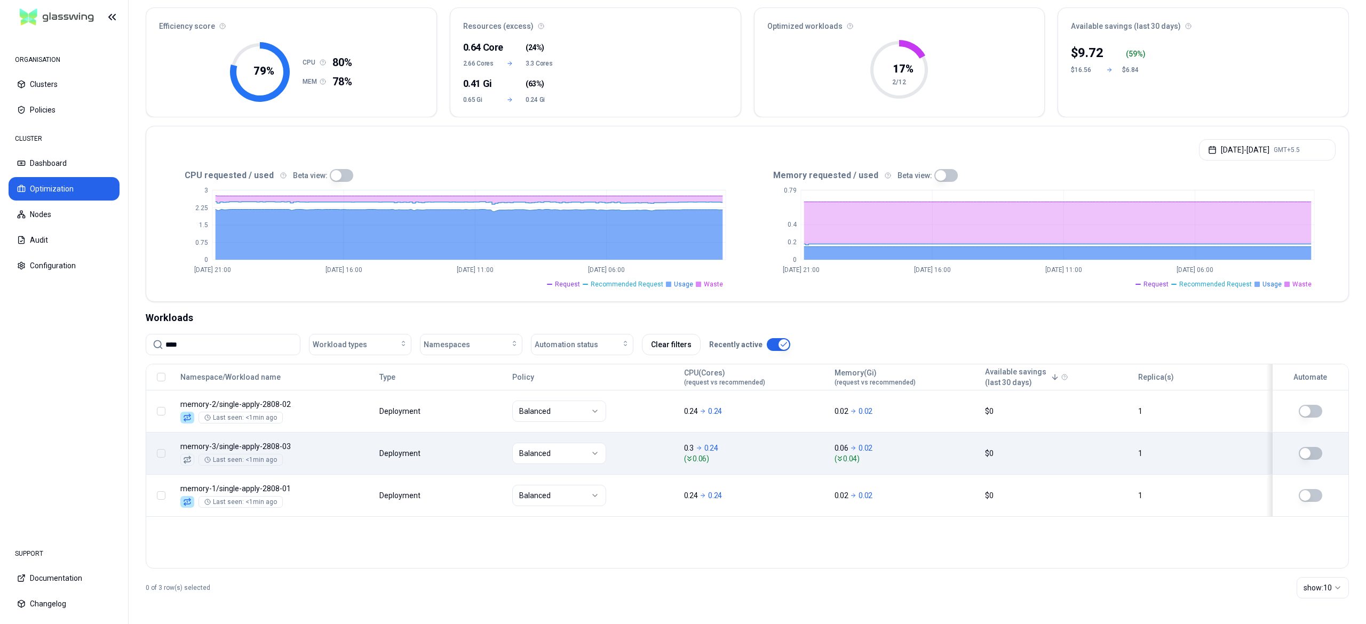
click at [222, 347] on input "****" at bounding box center [229, 345] width 128 height 20
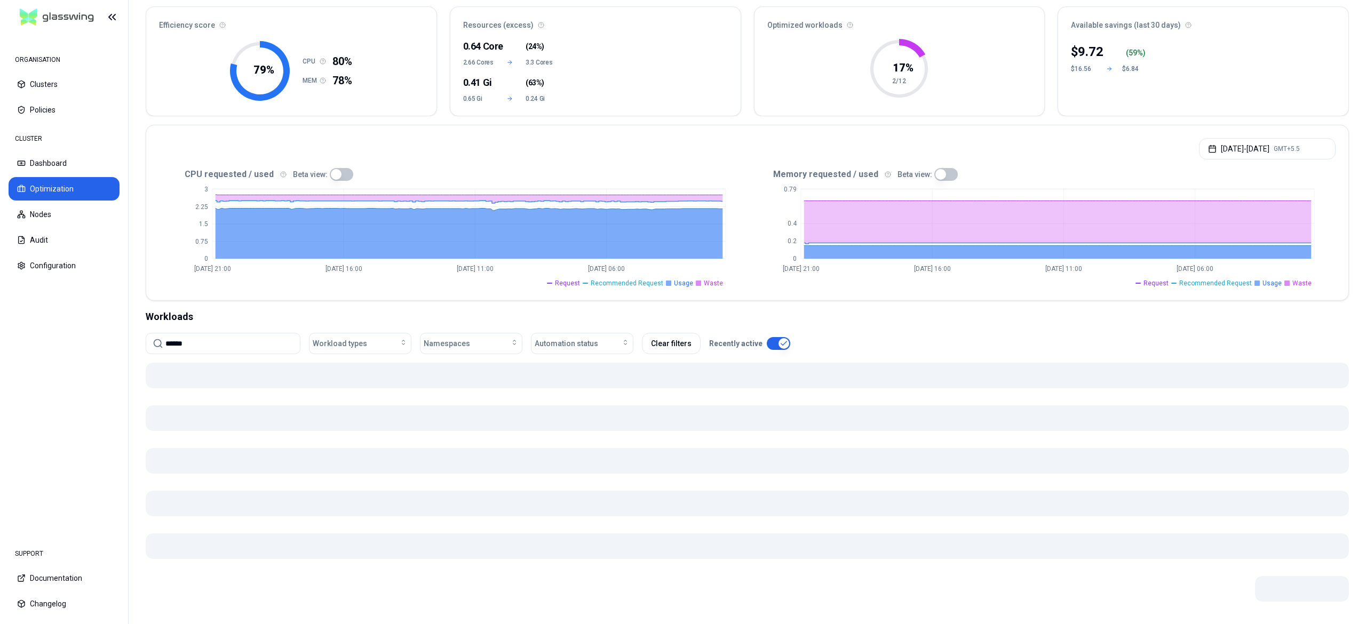
type input "*******"
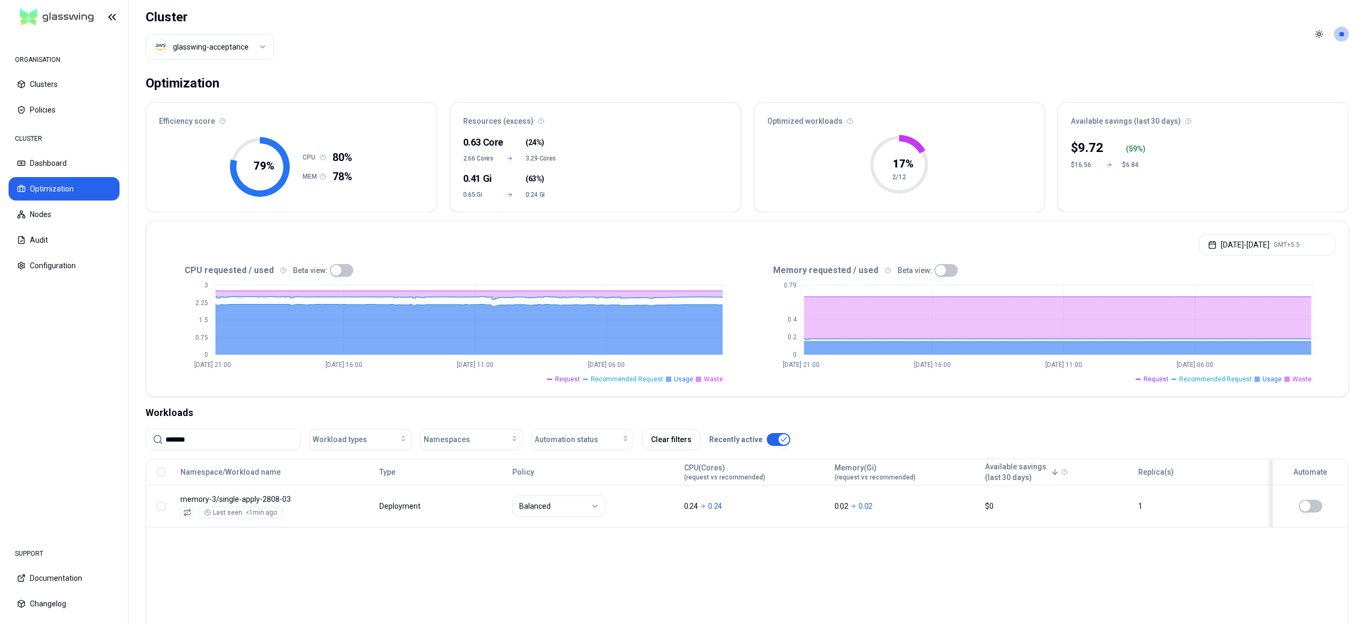
click at [213, 444] on input "*******" at bounding box center [229, 440] width 128 height 20
type input "*"
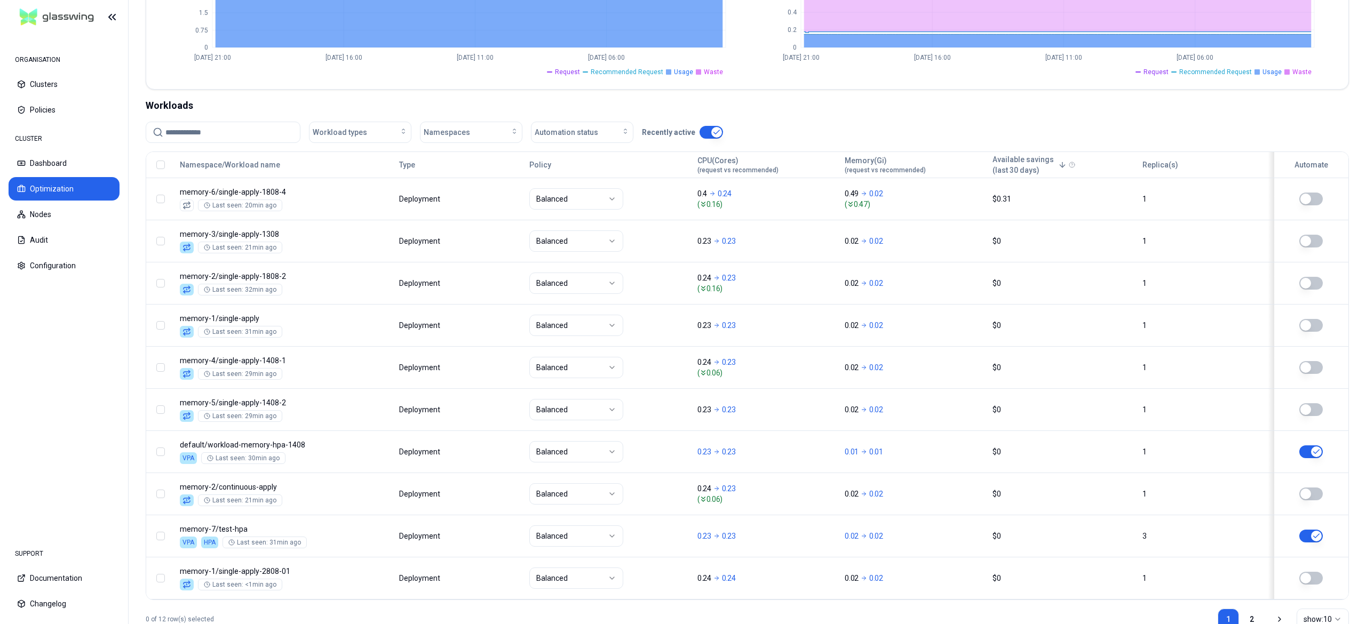
scroll to position [346, 0]
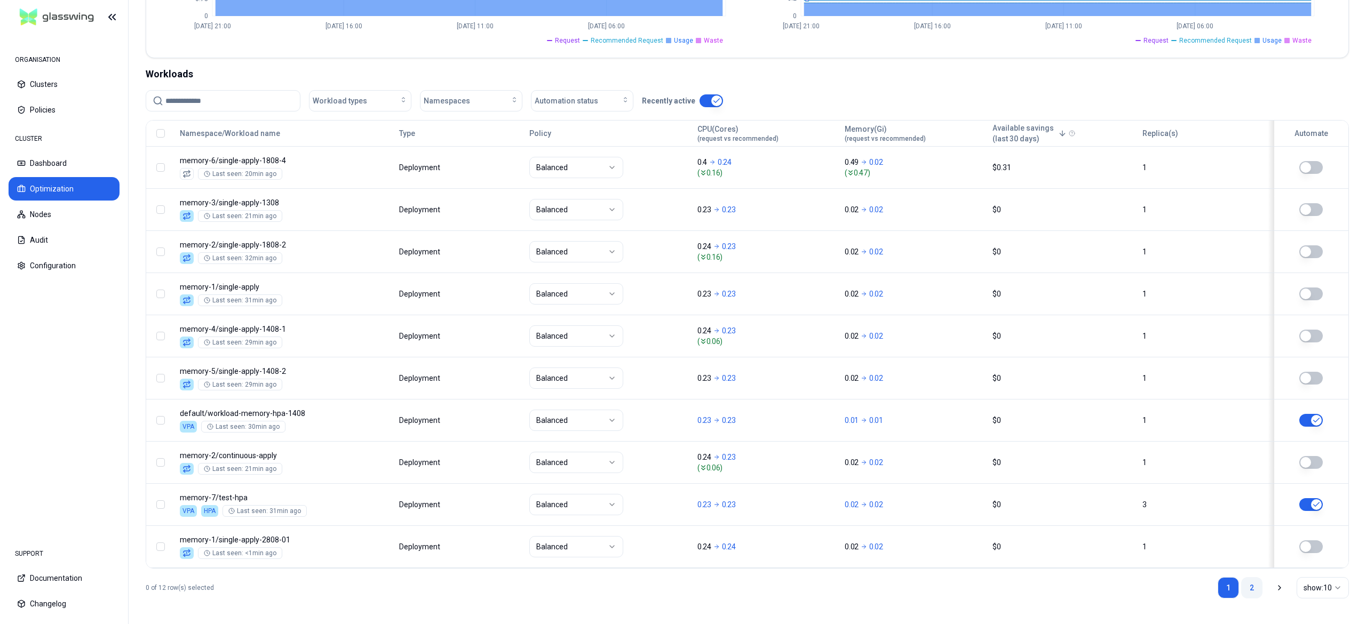
click at [1244, 587] on link "2" at bounding box center [1251, 587] width 21 height 21
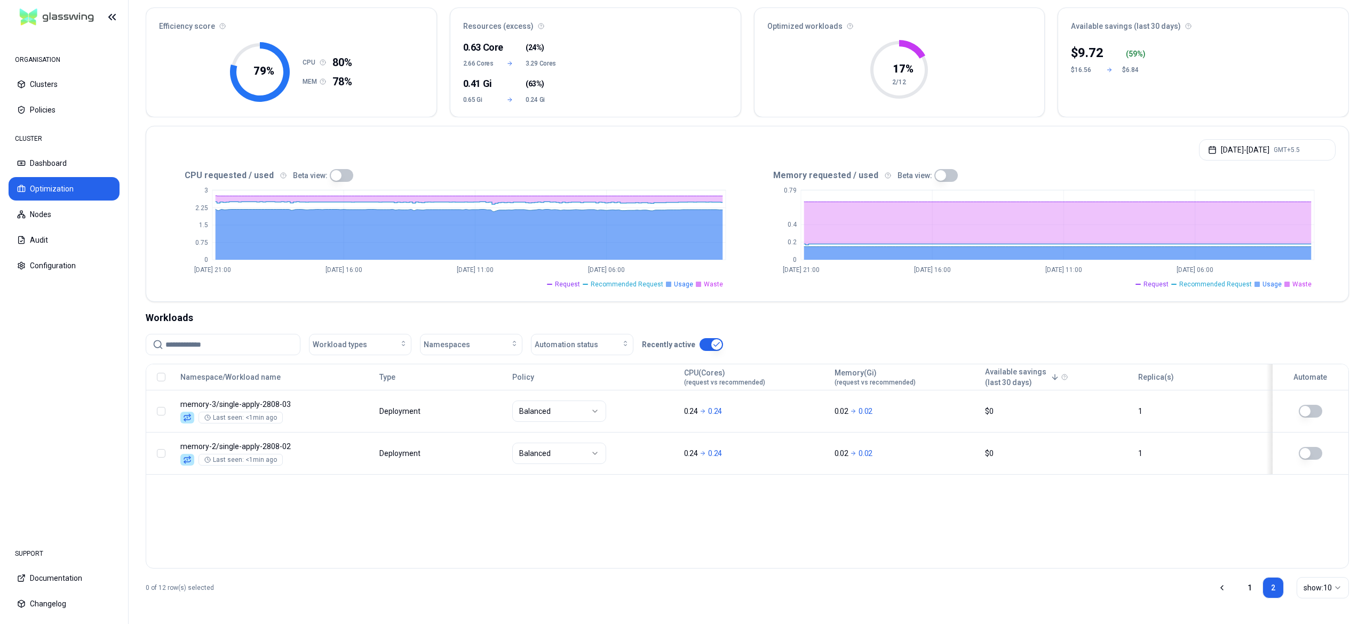
scroll to position [96, 0]
click at [1240, 586] on link "1" at bounding box center [1249, 587] width 21 height 21
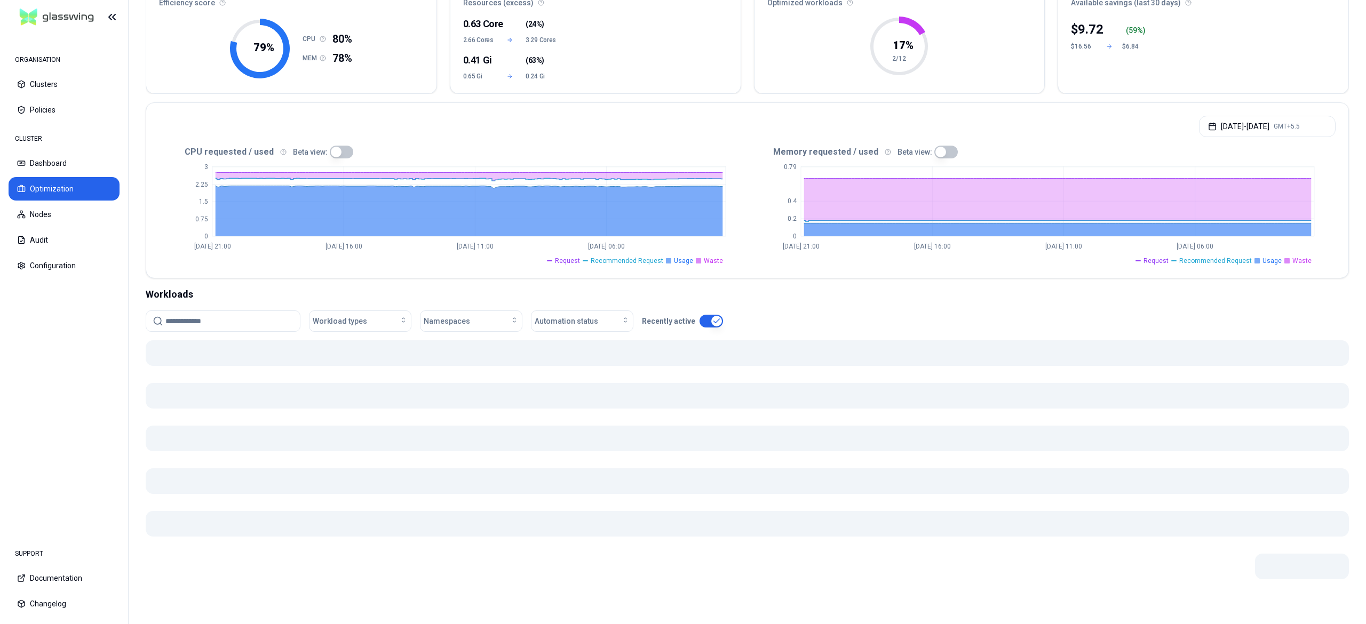
scroll to position [346, 0]
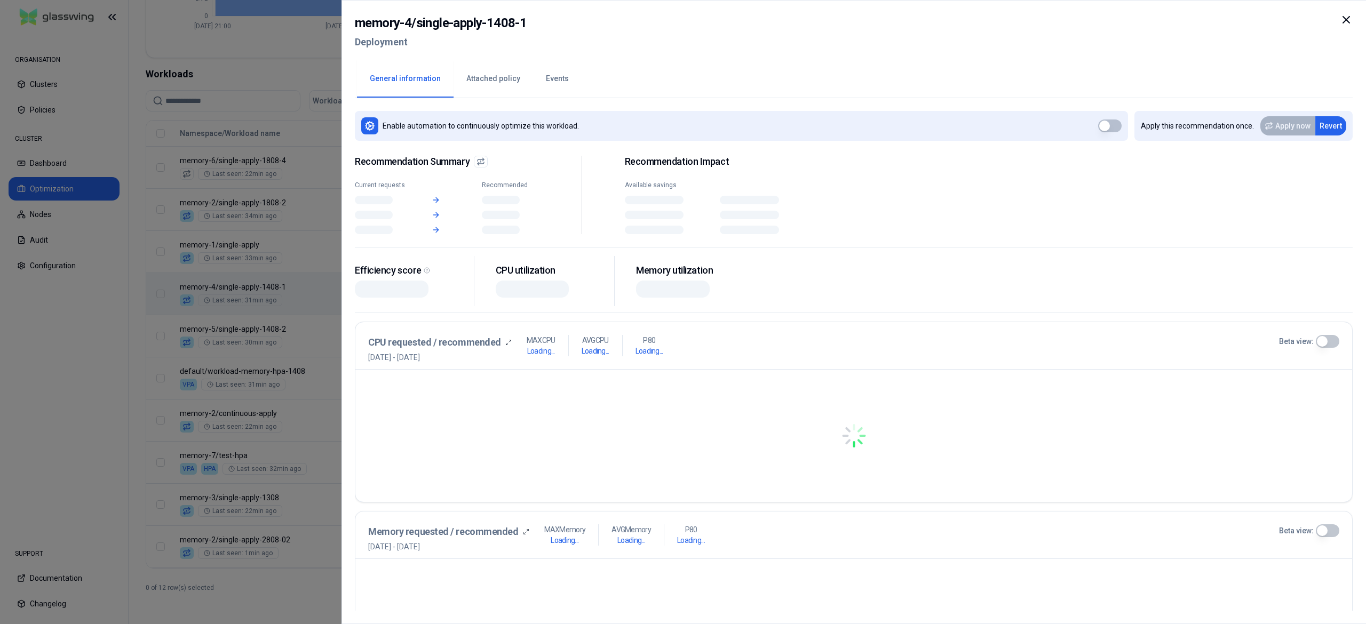
click at [454, 279] on body "ORGANISATION Clusters Policies CLUSTER Dashboard Optimization Nodes Audit Confi…" at bounding box center [683, 312] width 1366 height 624
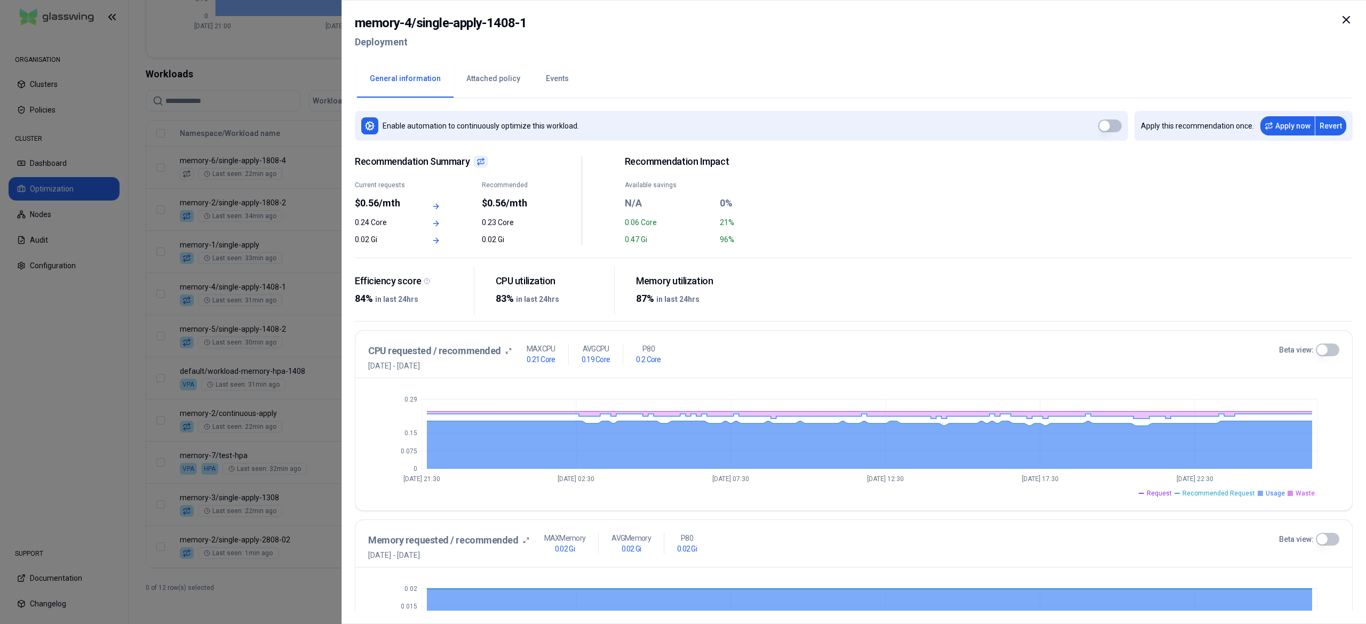
click at [325, 334] on div at bounding box center [683, 312] width 1366 height 624
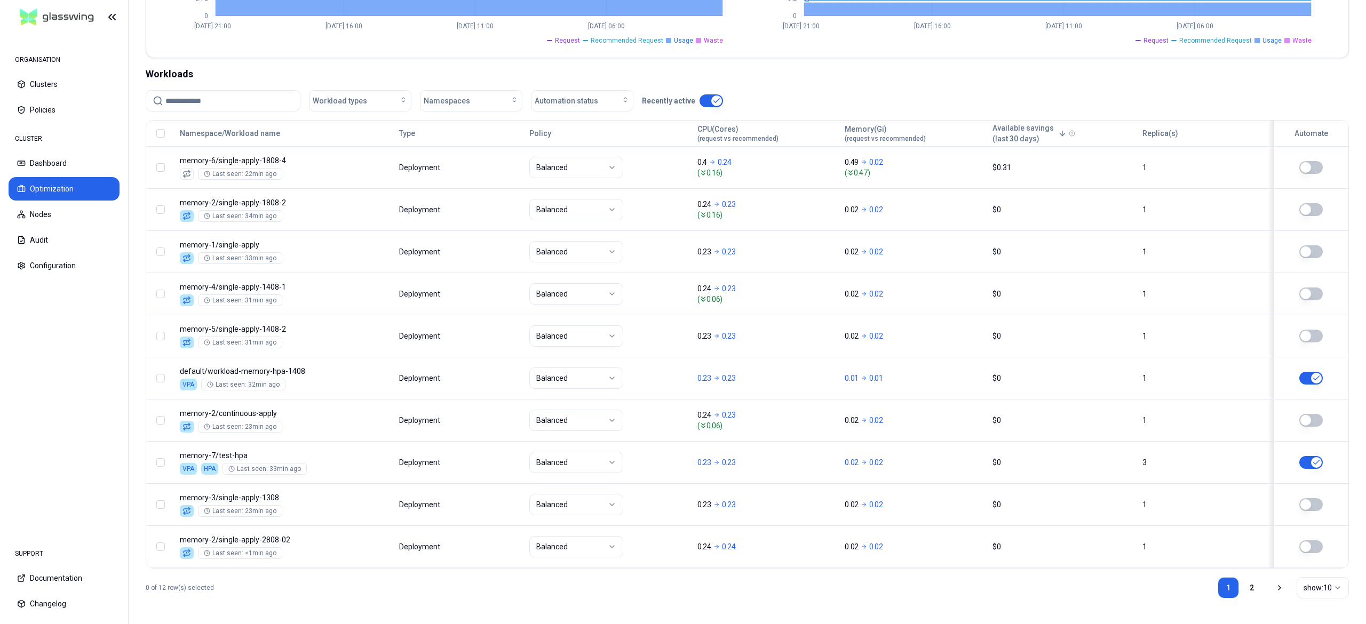
click at [222, 98] on input at bounding box center [229, 101] width 128 height 20
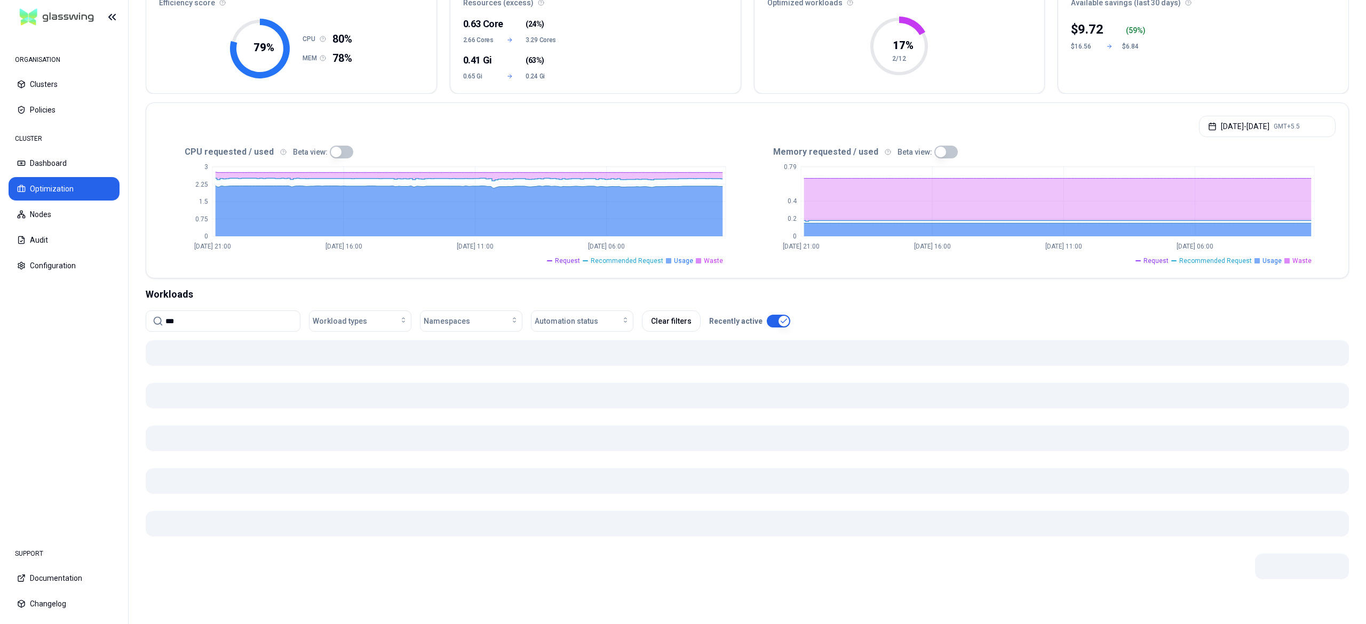
scroll to position [120, 0]
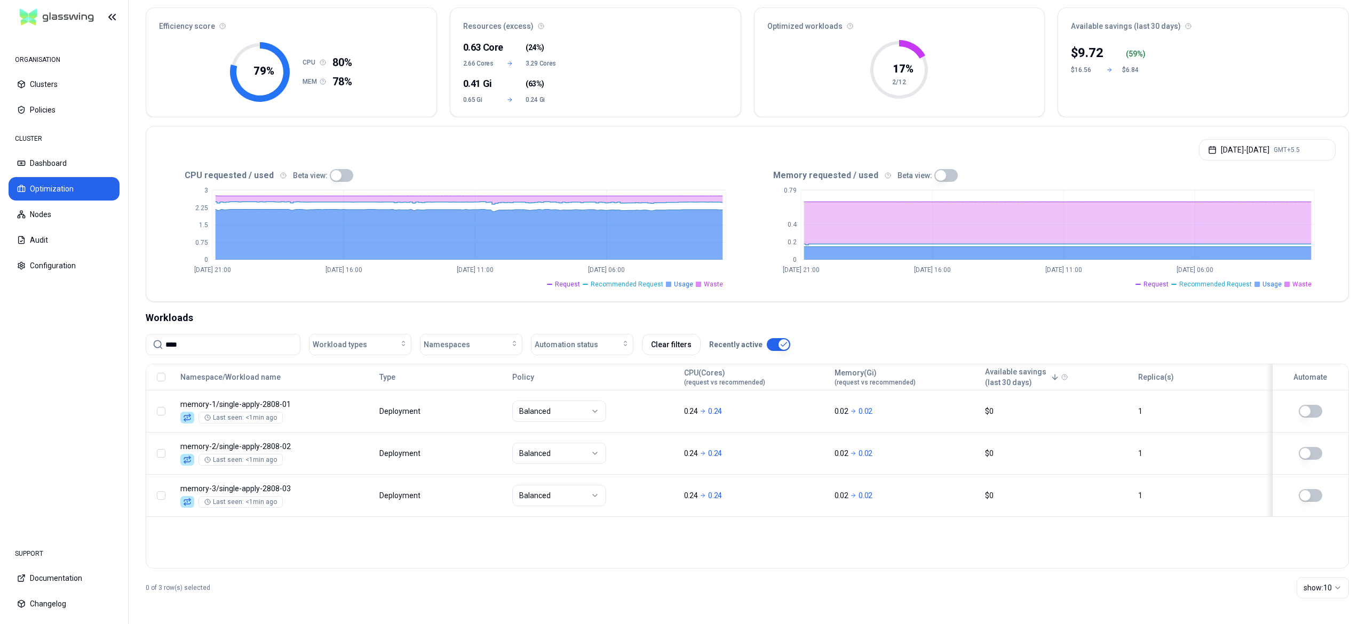
scroll to position [96, 0]
type input "****"
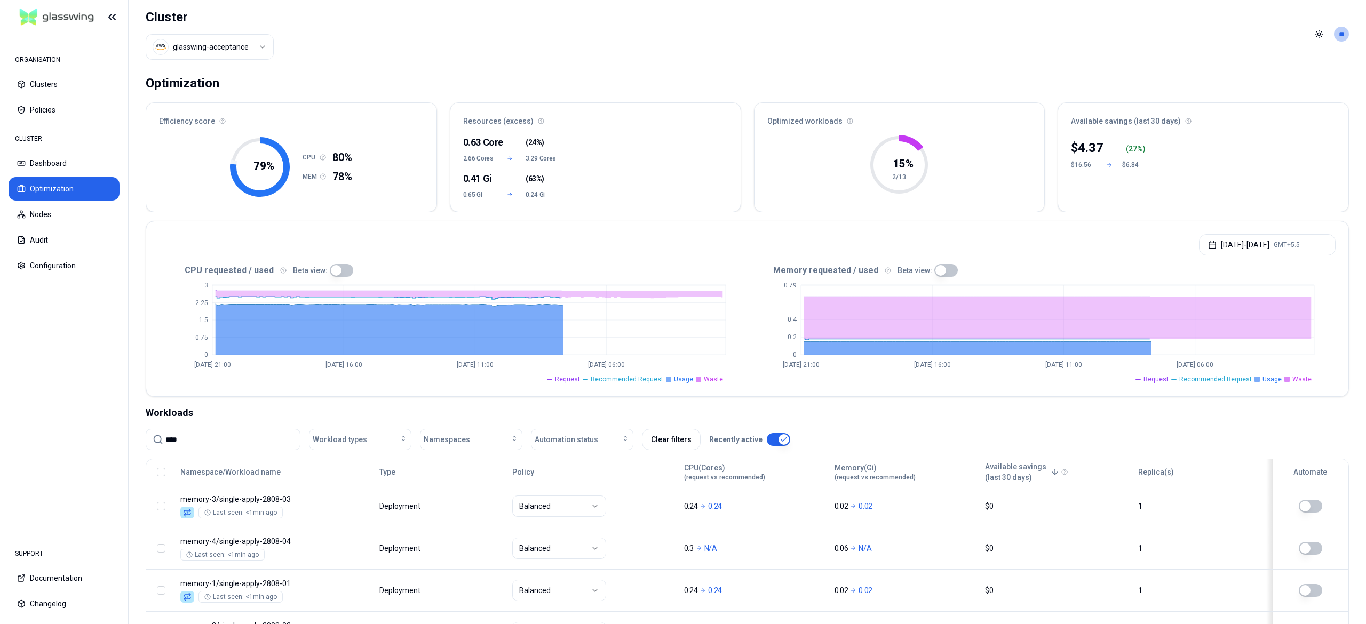
scroll to position [96, 0]
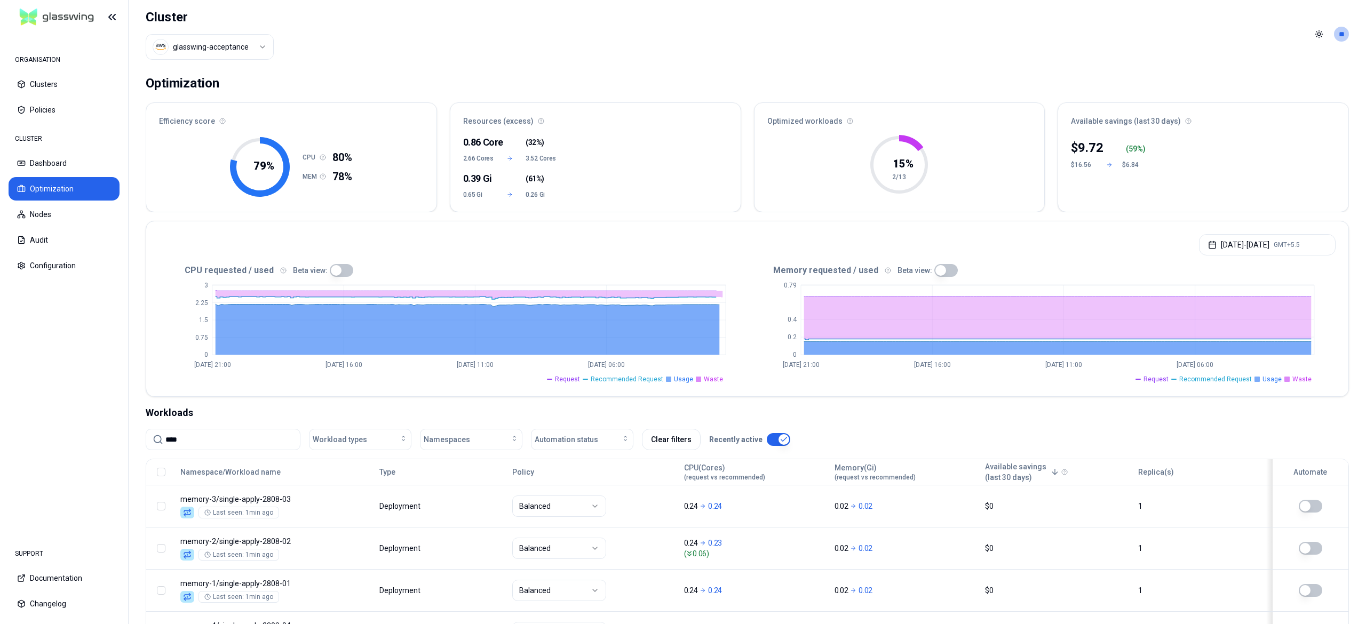
scroll to position [96, 0]
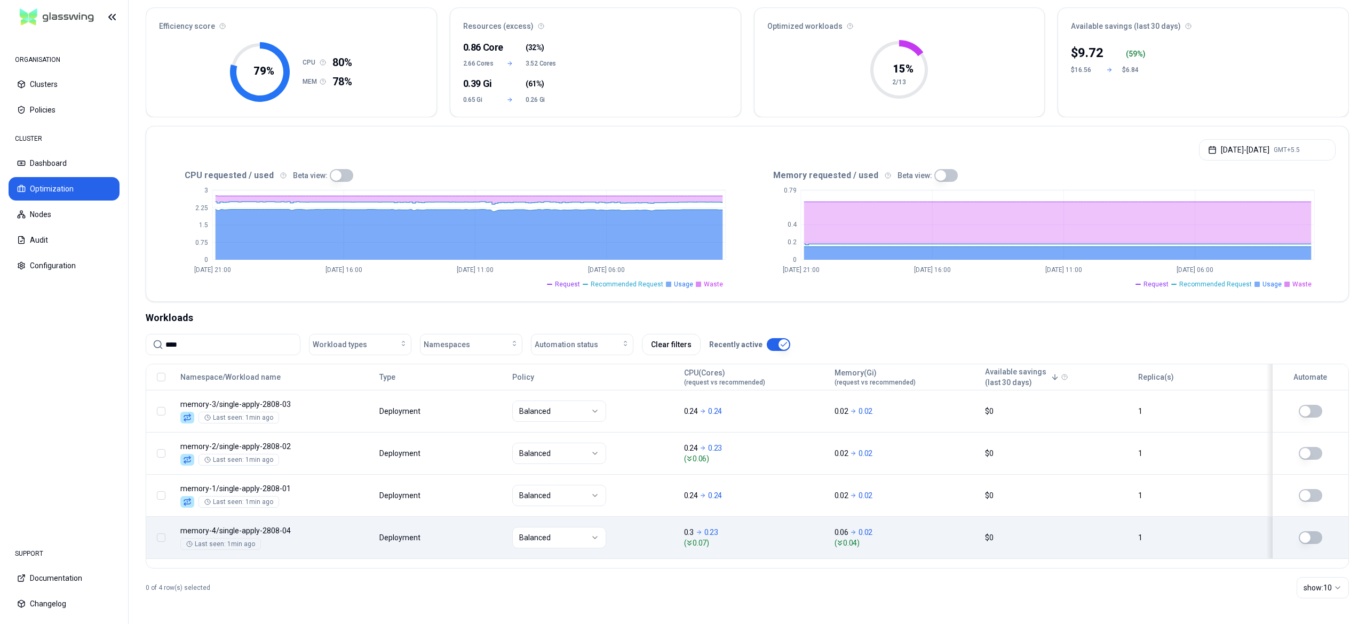
click at [522, 522] on td "Balanced" at bounding box center [593, 537] width 172 height 42
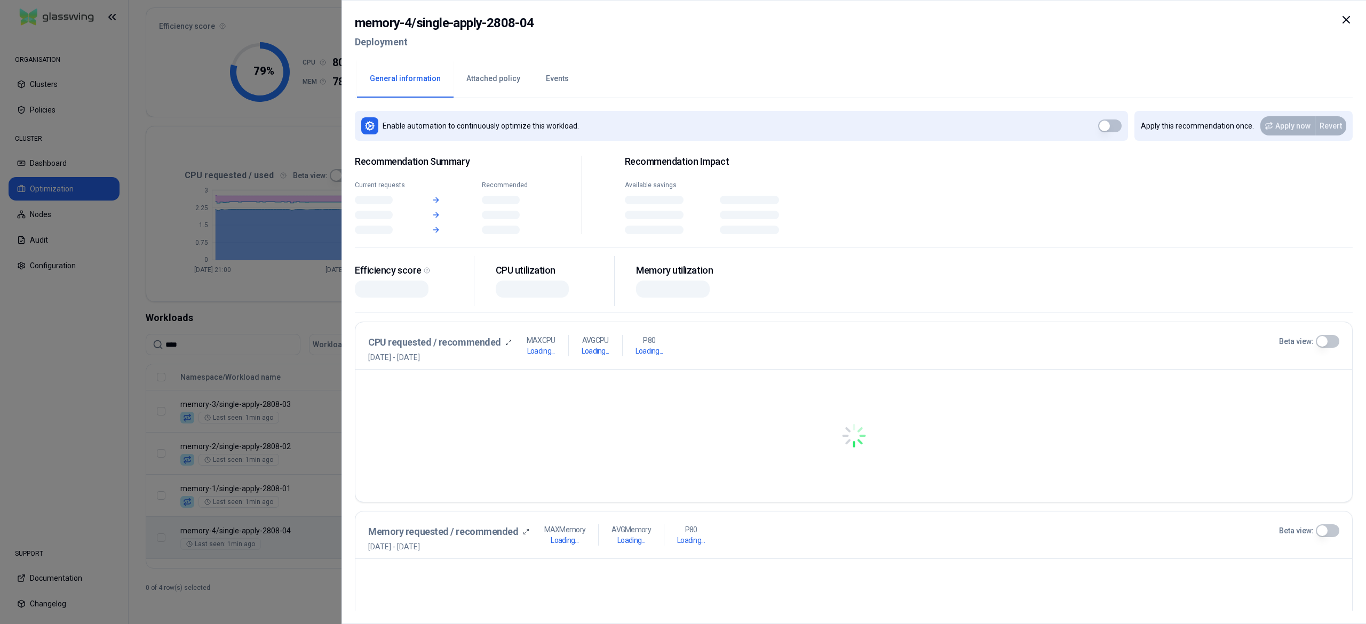
click at [498, 534] on body "ORGANISATION Clusters Policies CLUSTER Dashboard Optimization Nodes Audit Confi…" at bounding box center [683, 312] width 1366 height 624
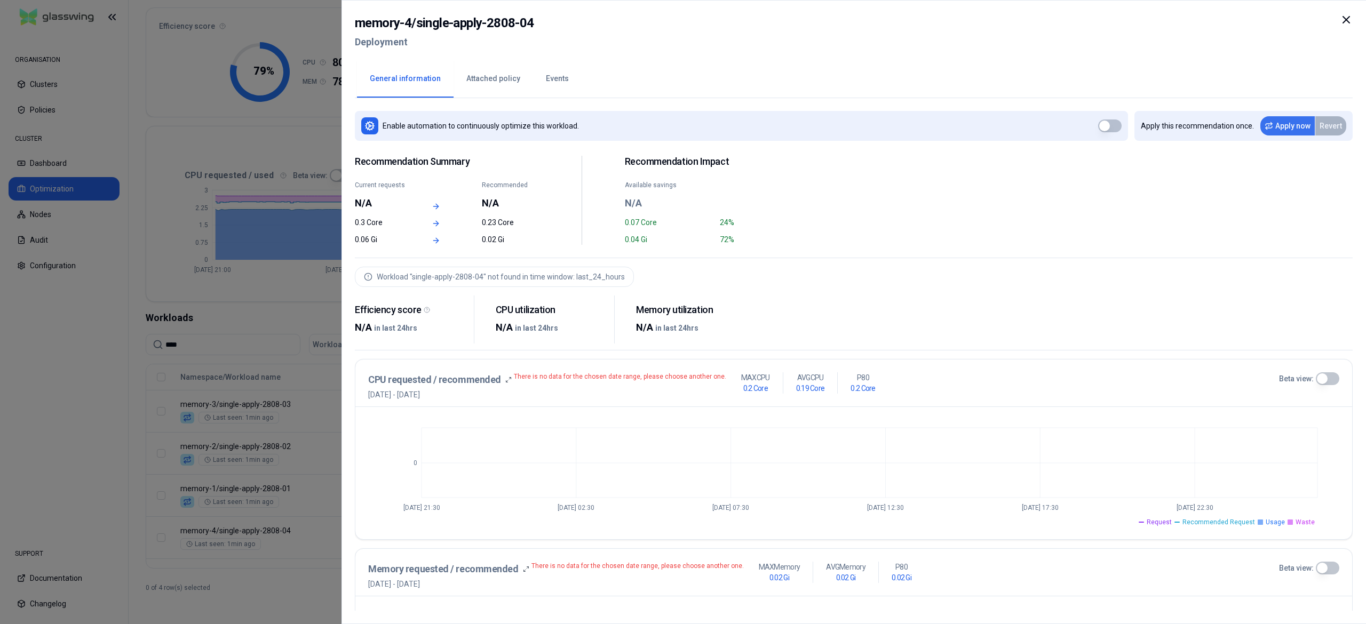
click at [1285, 130] on button "Apply now" at bounding box center [1287, 125] width 54 height 19
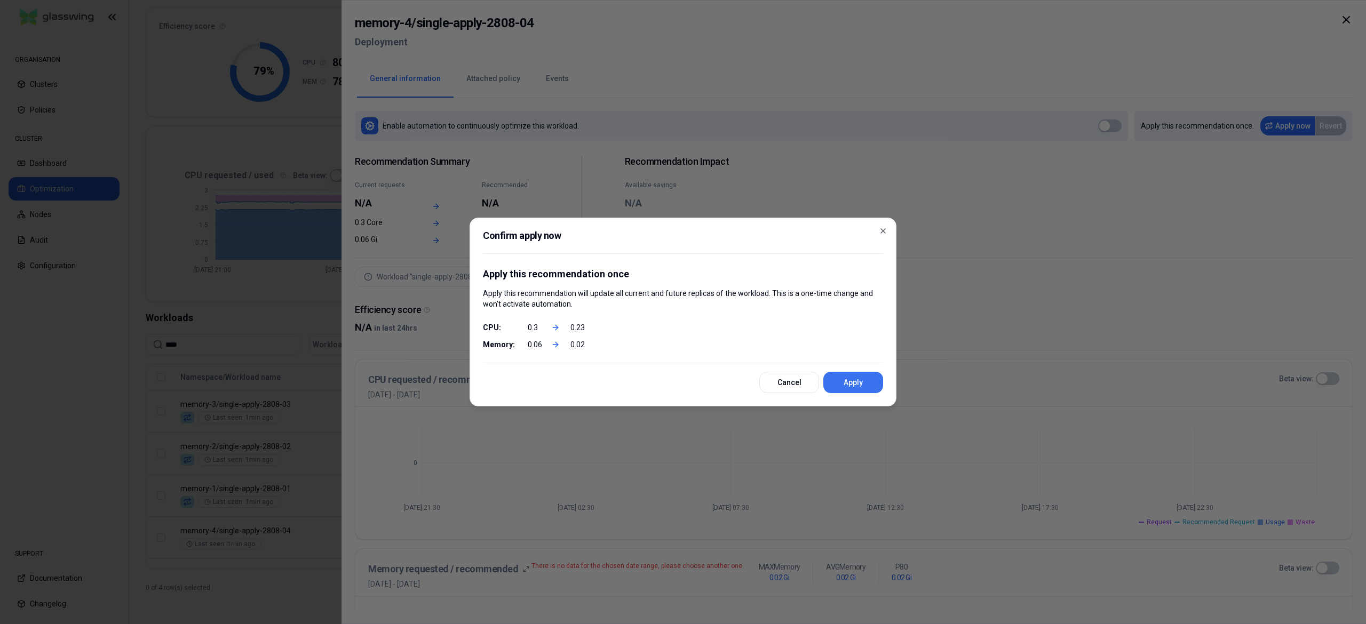
click at [872, 390] on button "Apply" at bounding box center [853, 382] width 60 height 21
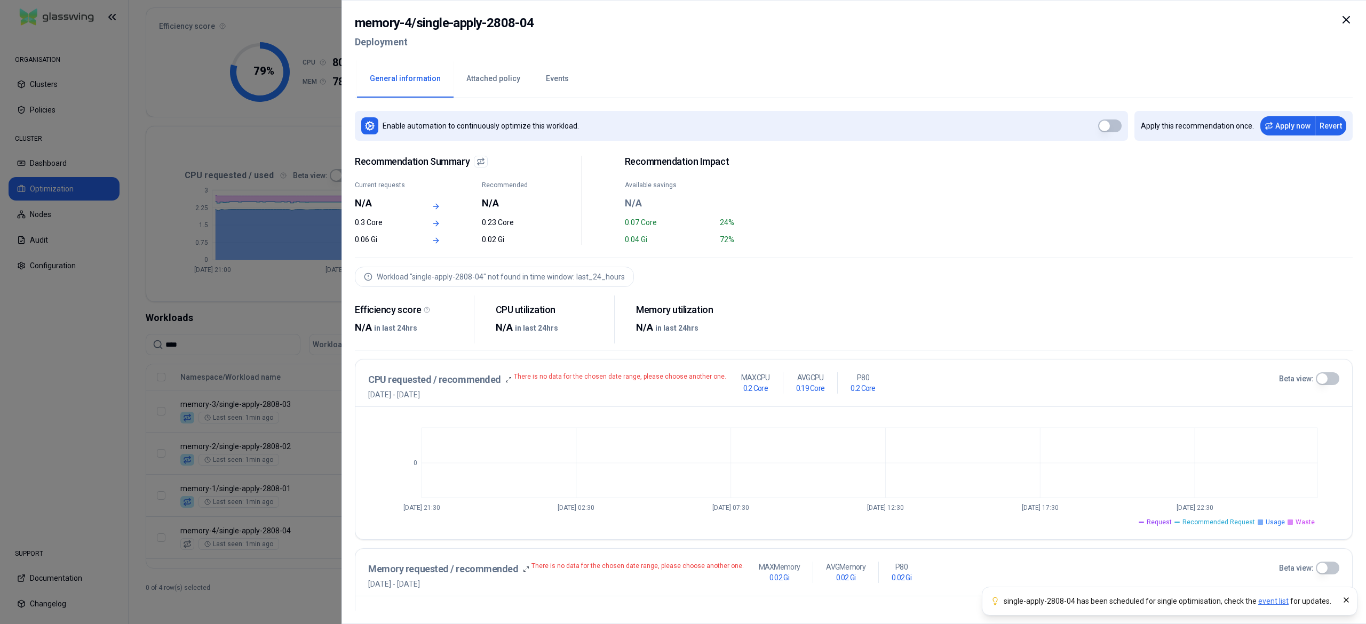
click at [131, 402] on div at bounding box center [683, 312] width 1366 height 624
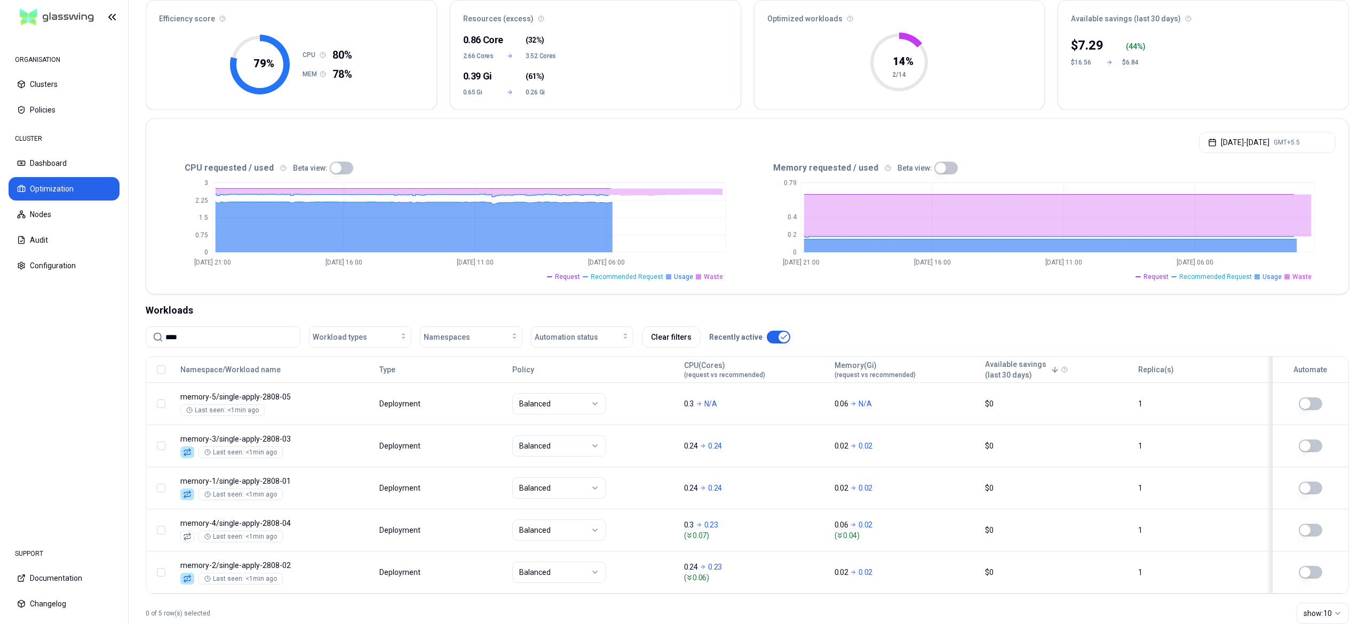
scroll to position [132, 0]
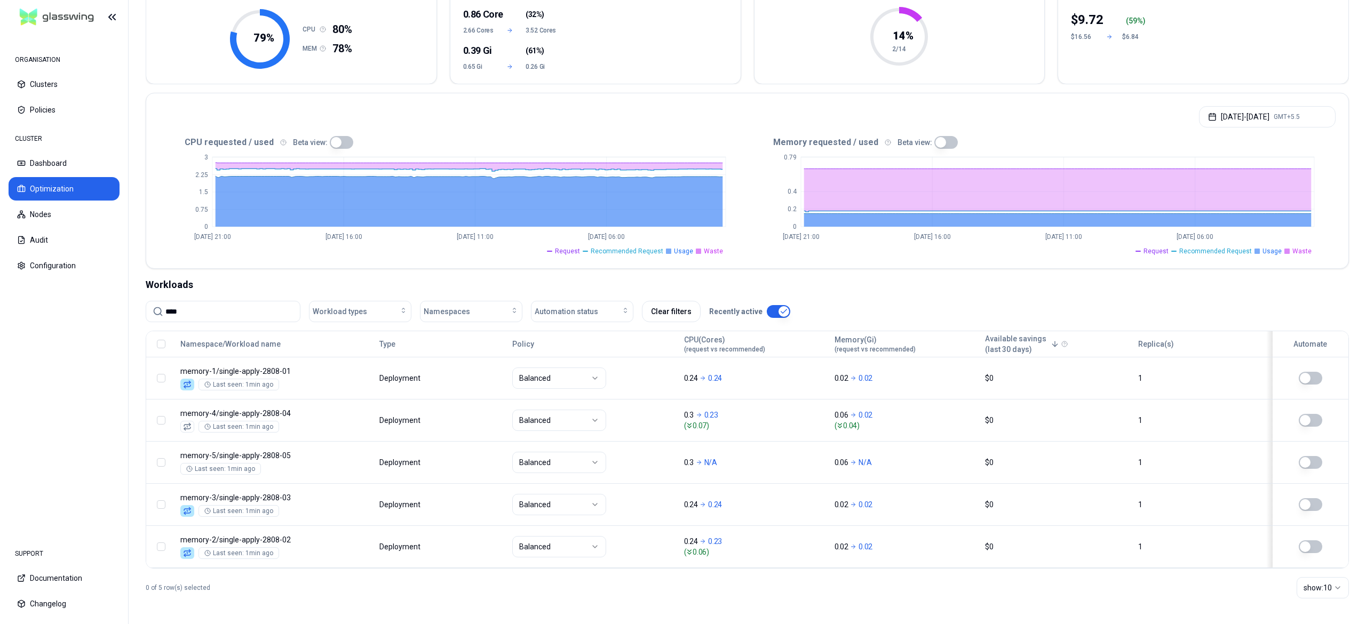
scroll to position [132, 0]
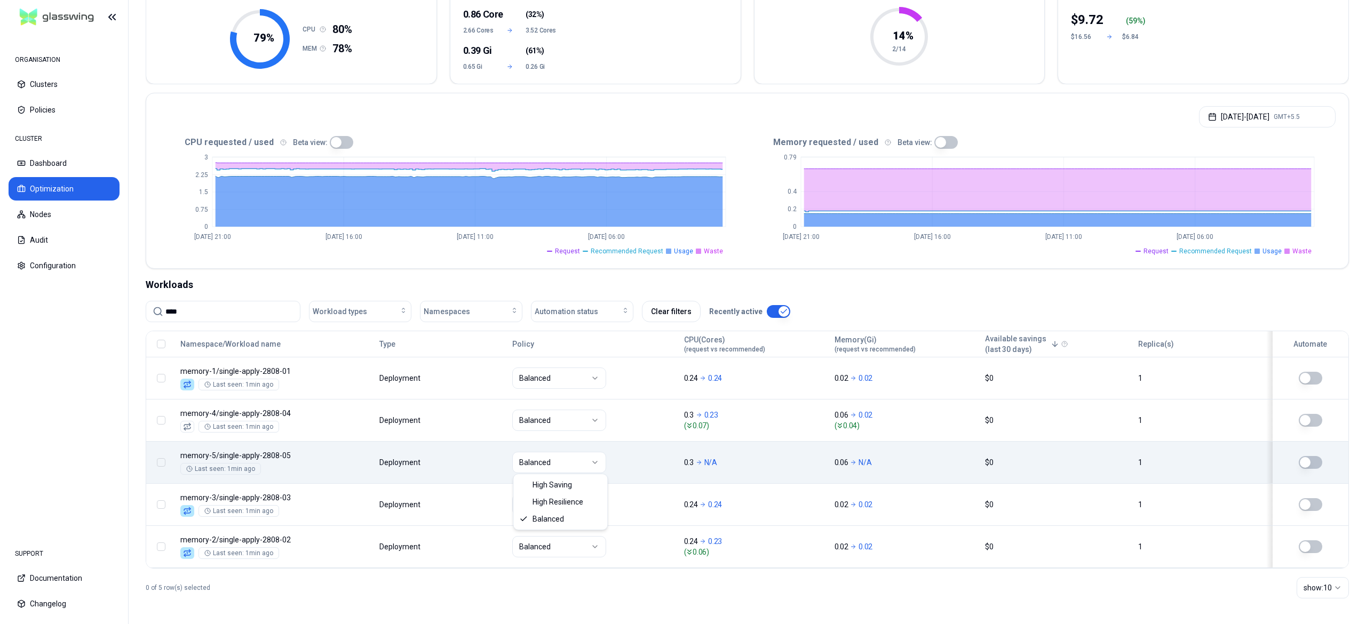
click at [550, 460] on html "ORGANISATION Clusters Policies CLUSTER Dashboard Optimization Nodes Audit Confi…" at bounding box center [683, 312] width 1366 height 624
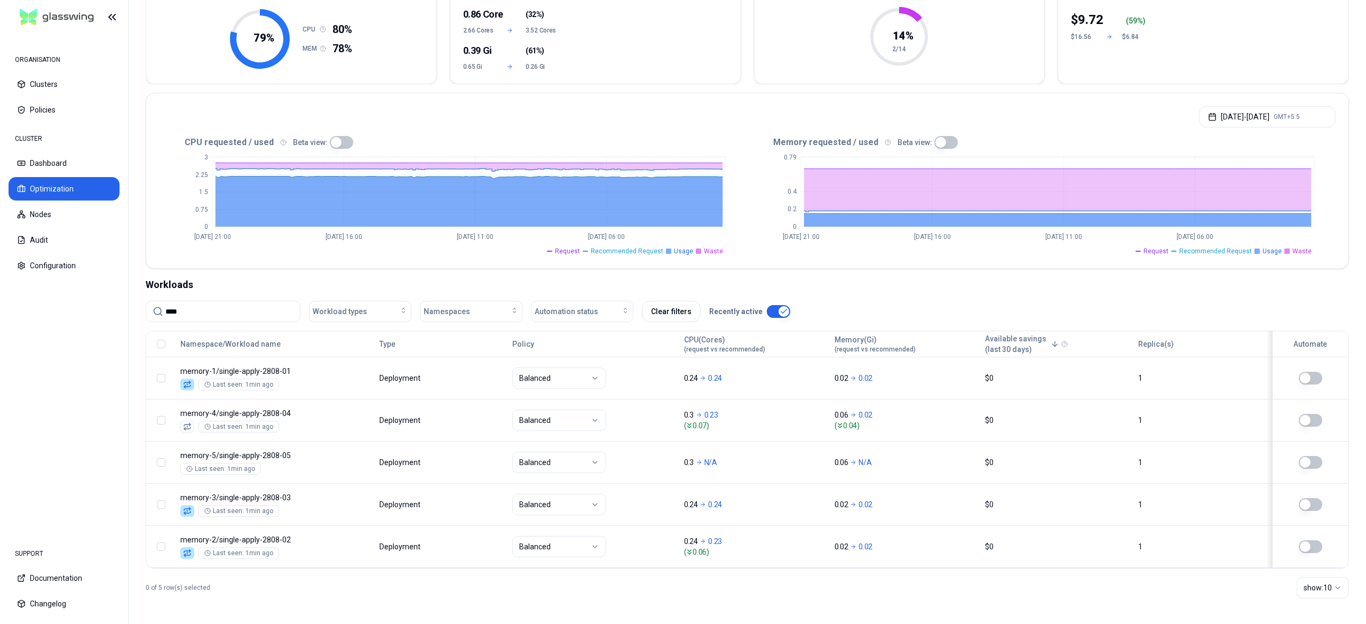
click at [452, 458] on html "ORGANISATION Clusters Policies CLUSTER Dashboard Optimization Nodes Audit Confi…" at bounding box center [683, 312] width 1366 height 624
click at [452, 458] on body "ORGANISATION Clusters Policies CLUSTER Dashboard Optimization Nodes Audit Confi…" at bounding box center [683, 312] width 1366 height 624
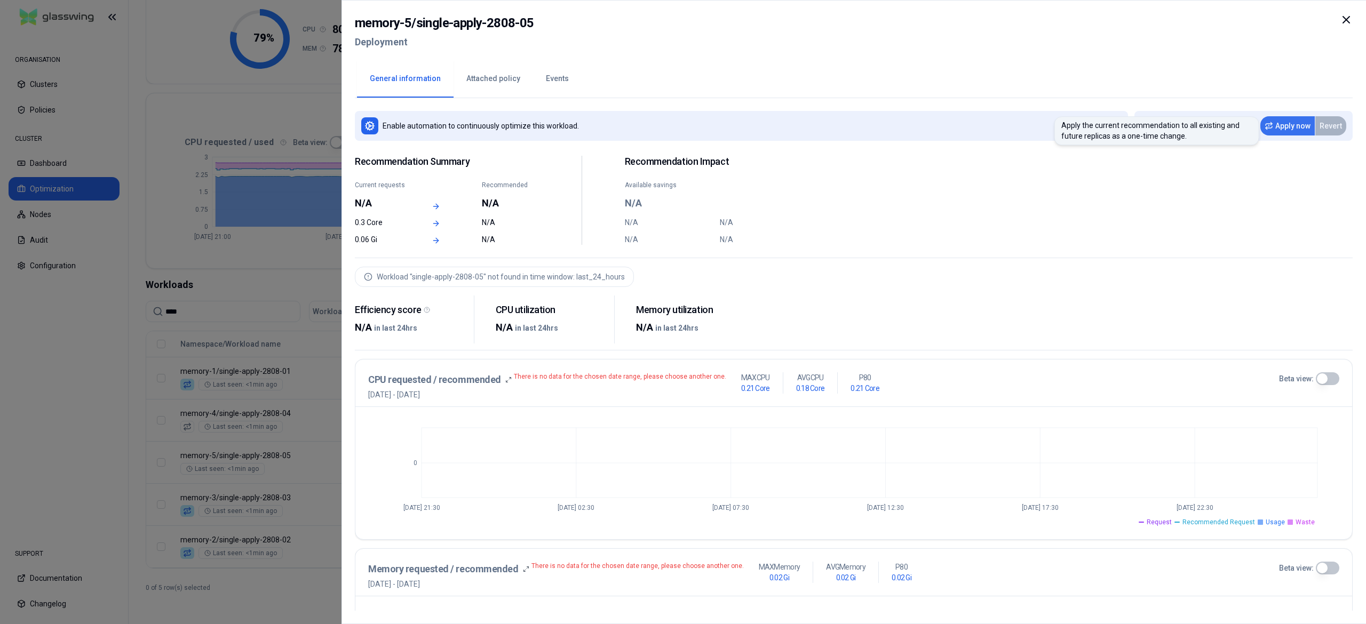
click at [1284, 123] on button "Apply now" at bounding box center [1287, 125] width 54 height 19
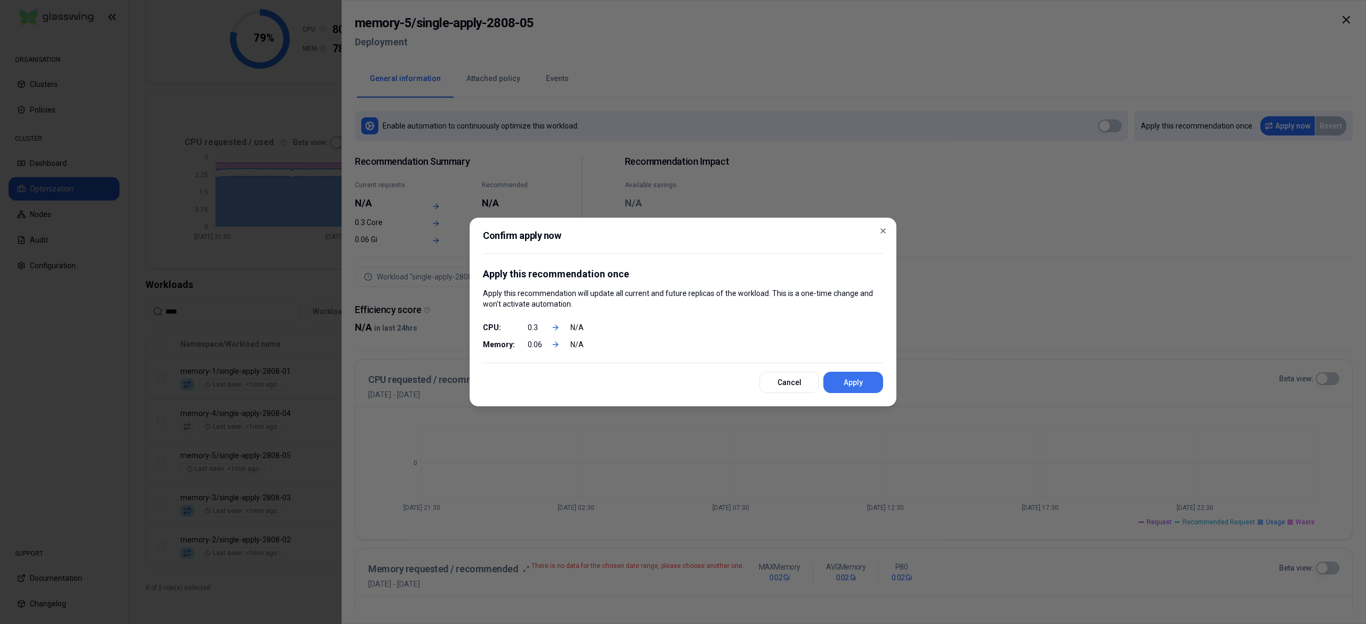
click at [850, 387] on button "Apply" at bounding box center [853, 382] width 60 height 21
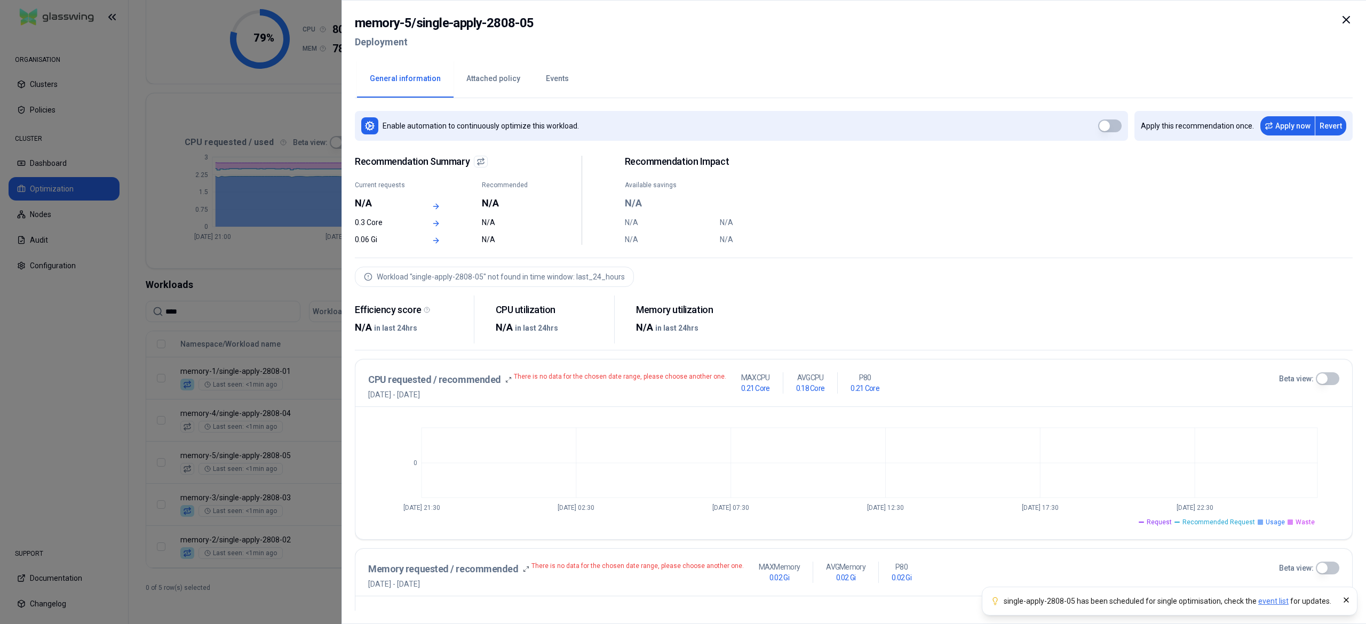
click at [105, 379] on div at bounding box center [683, 312] width 1366 height 624
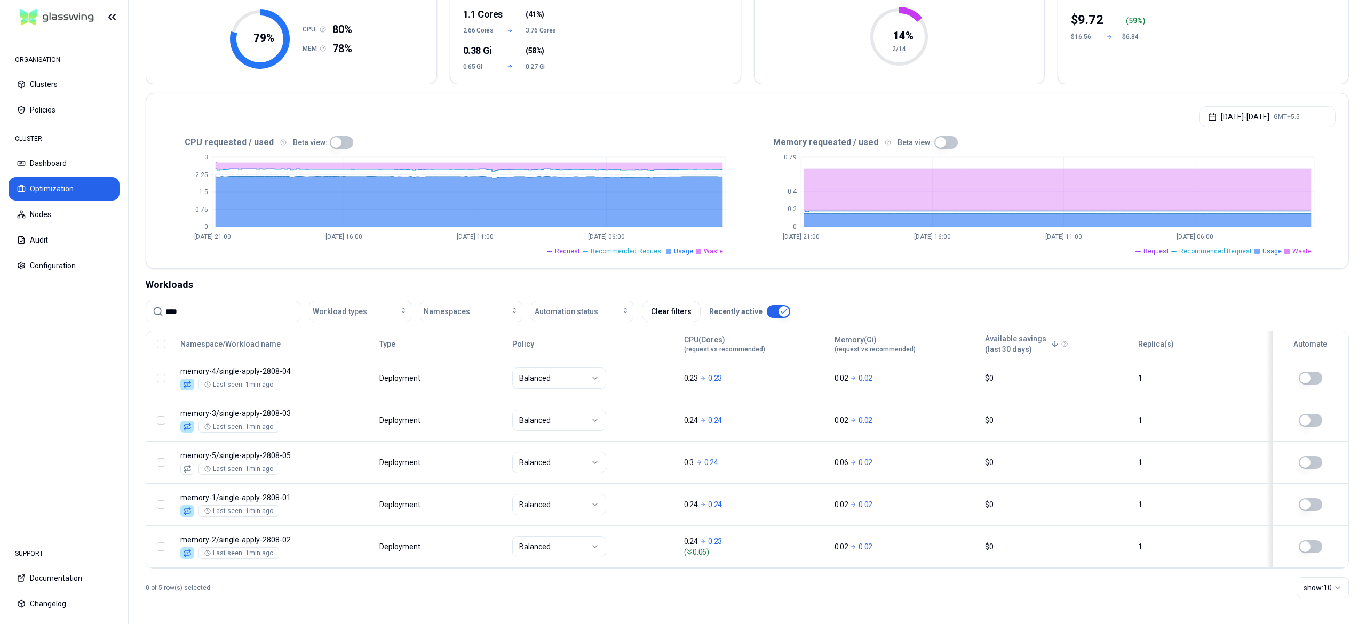
scroll to position [131, 0]
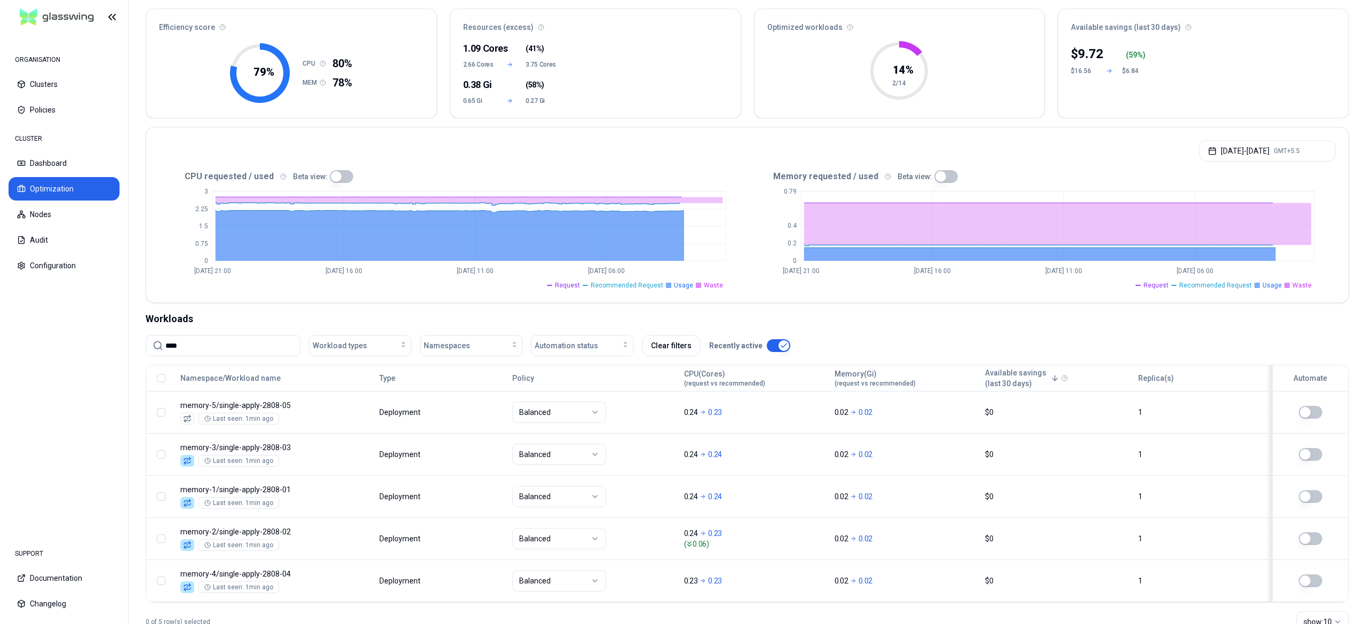
scroll to position [132, 0]
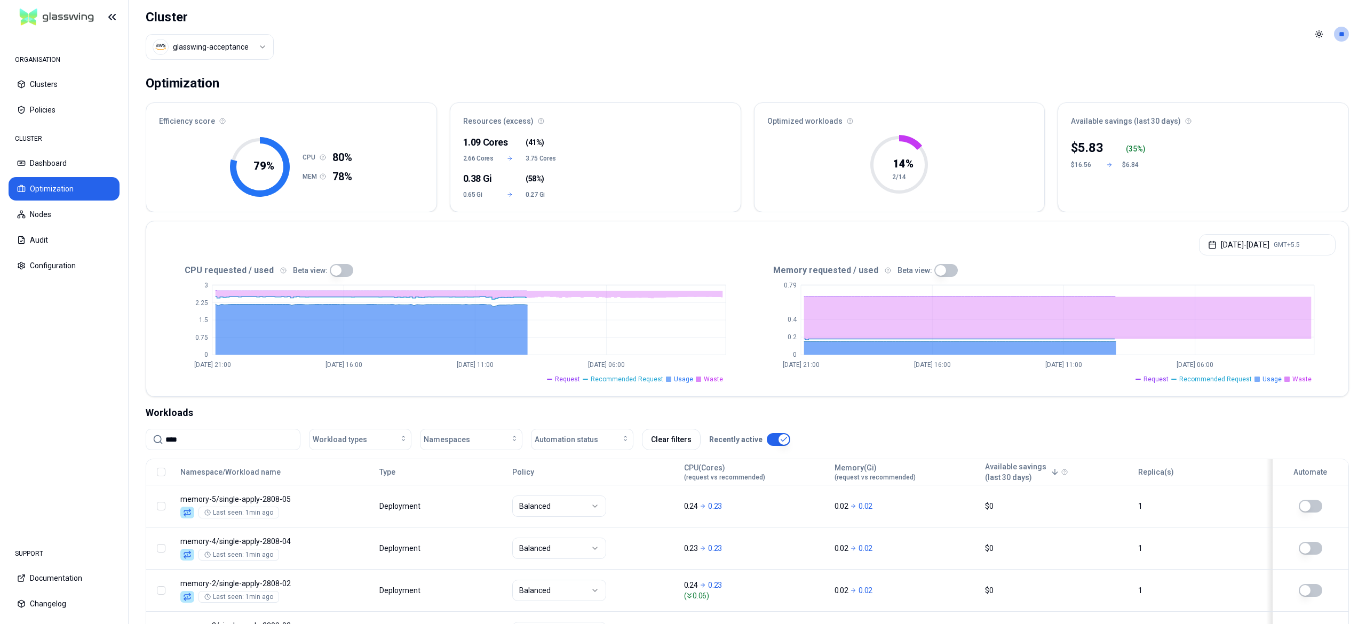
scroll to position [132, 0]
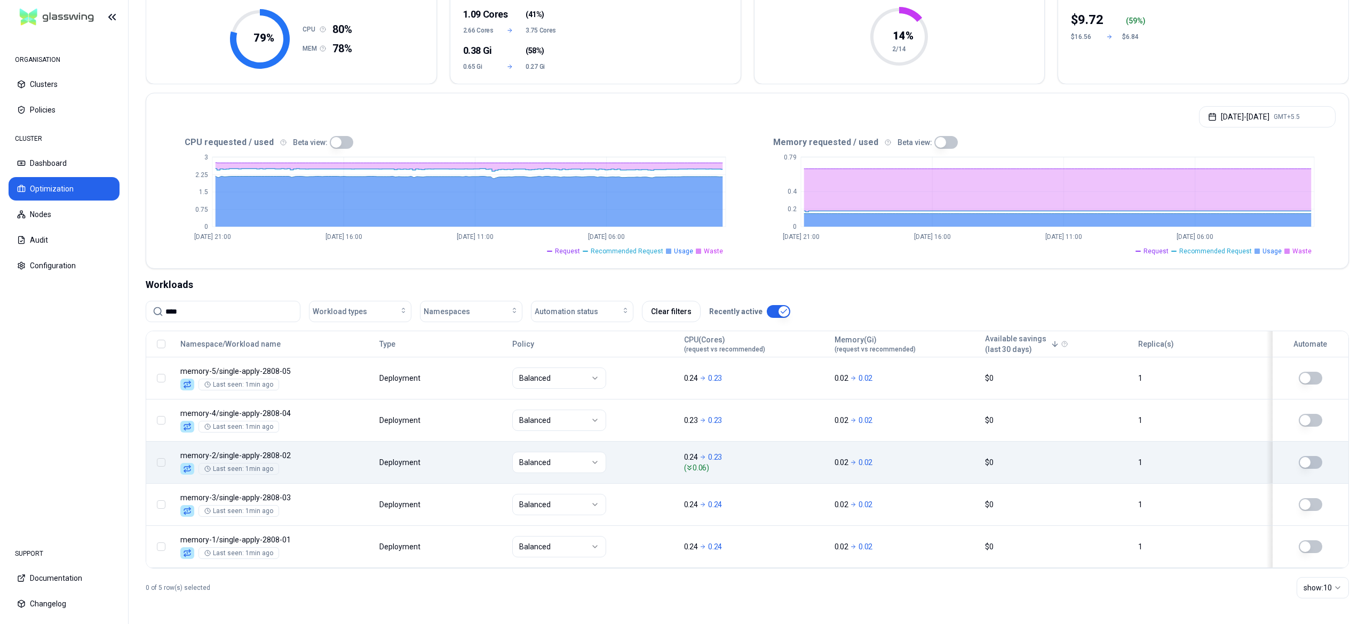
click at [1311, 458] on button "button" at bounding box center [1310, 462] width 23 height 13
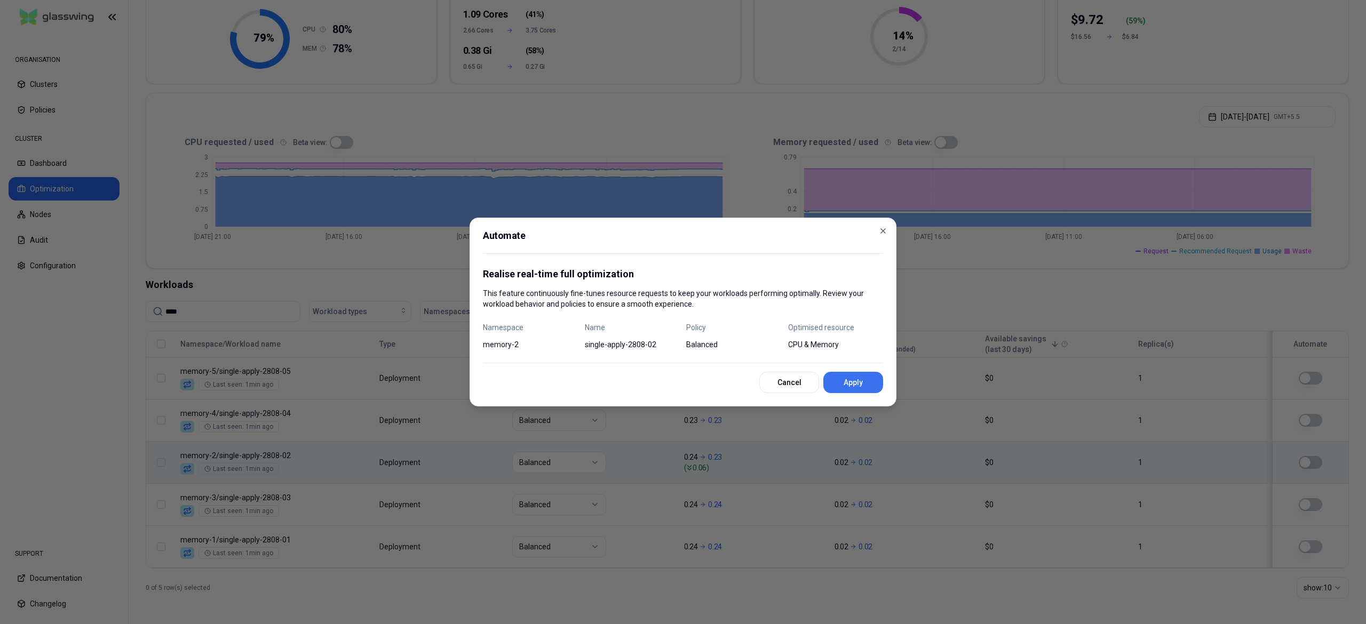
click at [852, 388] on button "Apply" at bounding box center [853, 382] width 60 height 21
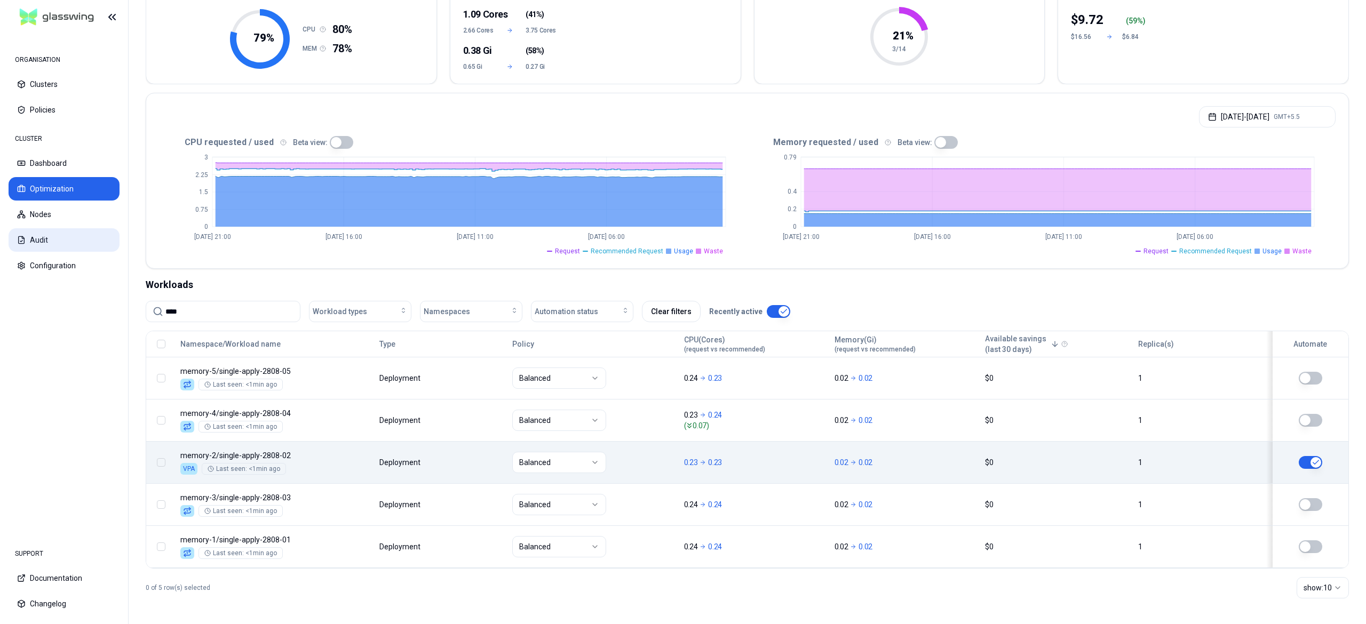
click at [29, 241] on button "Audit" at bounding box center [64, 239] width 111 height 23
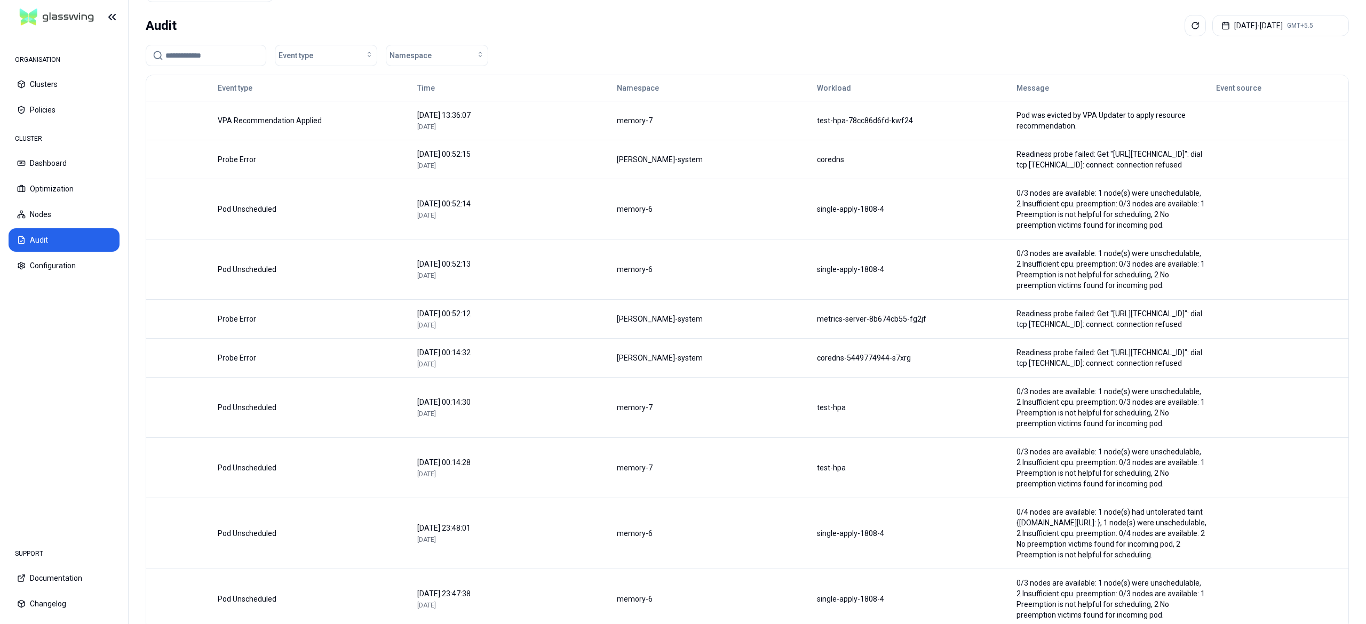
scroll to position [60, 0]
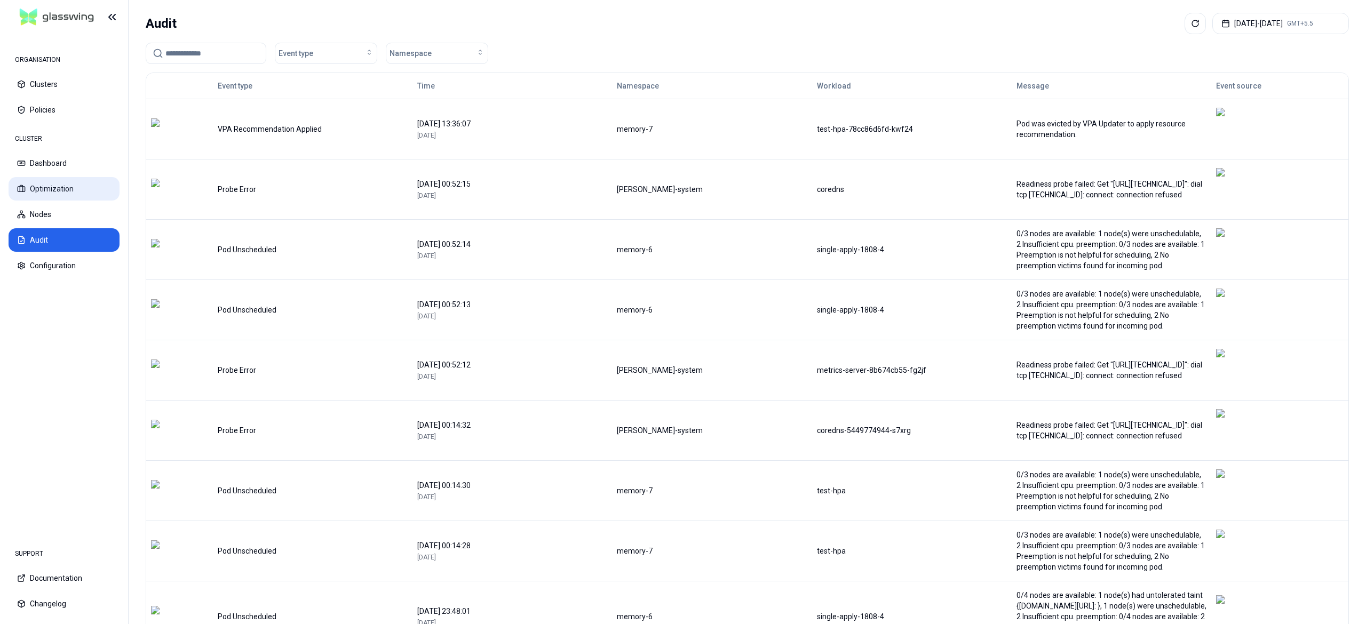
click at [65, 189] on button "Optimization" at bounding box center [64, 188] width 111 height 23
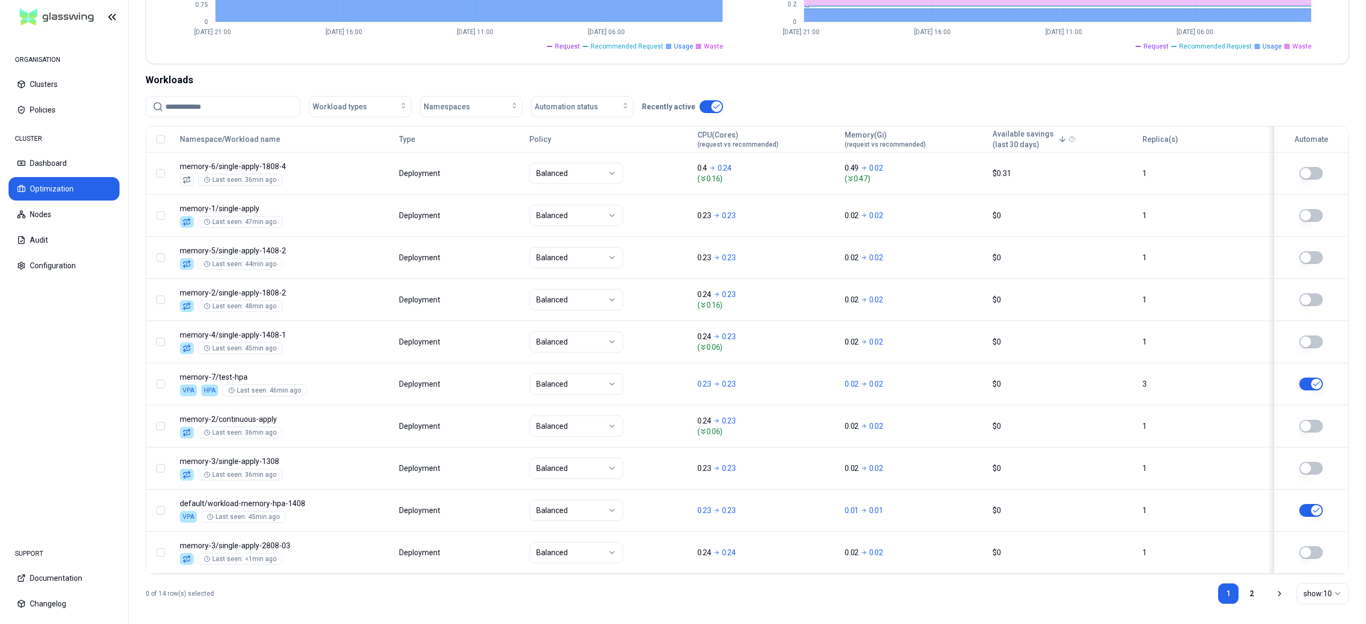
scroll to position [346, 0]
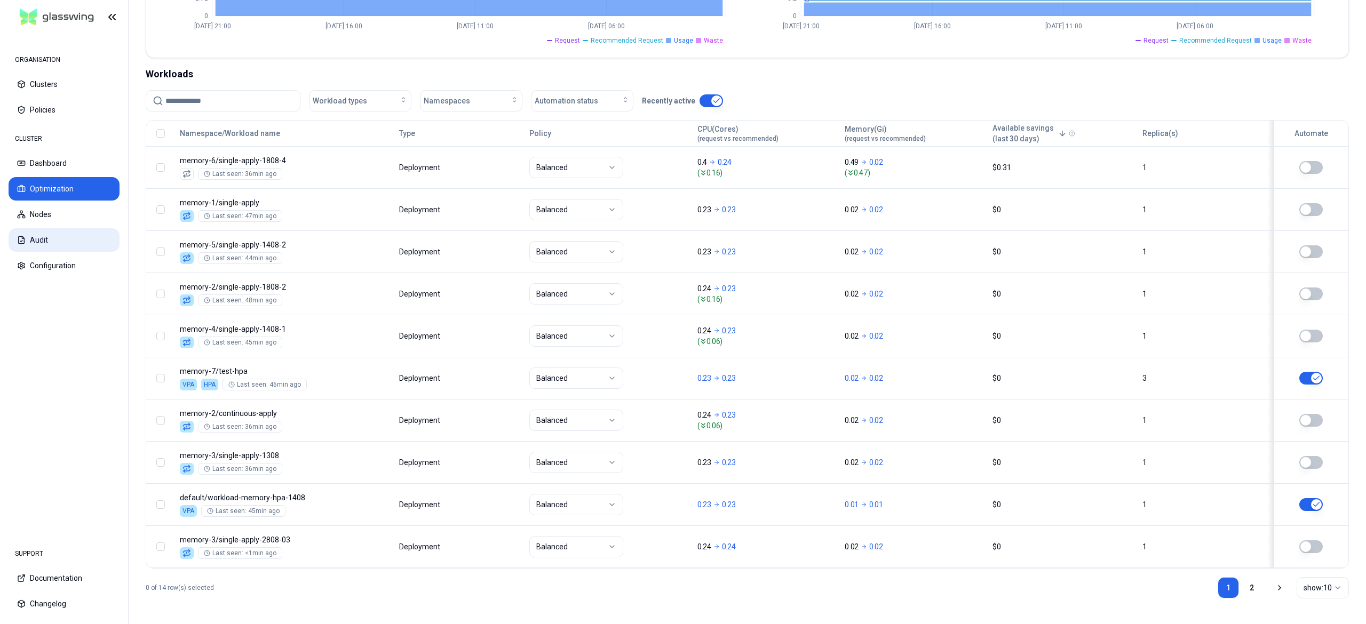
click at [50, 245] on button "Audit" at bounding box center [64, 239] width 111 height 23
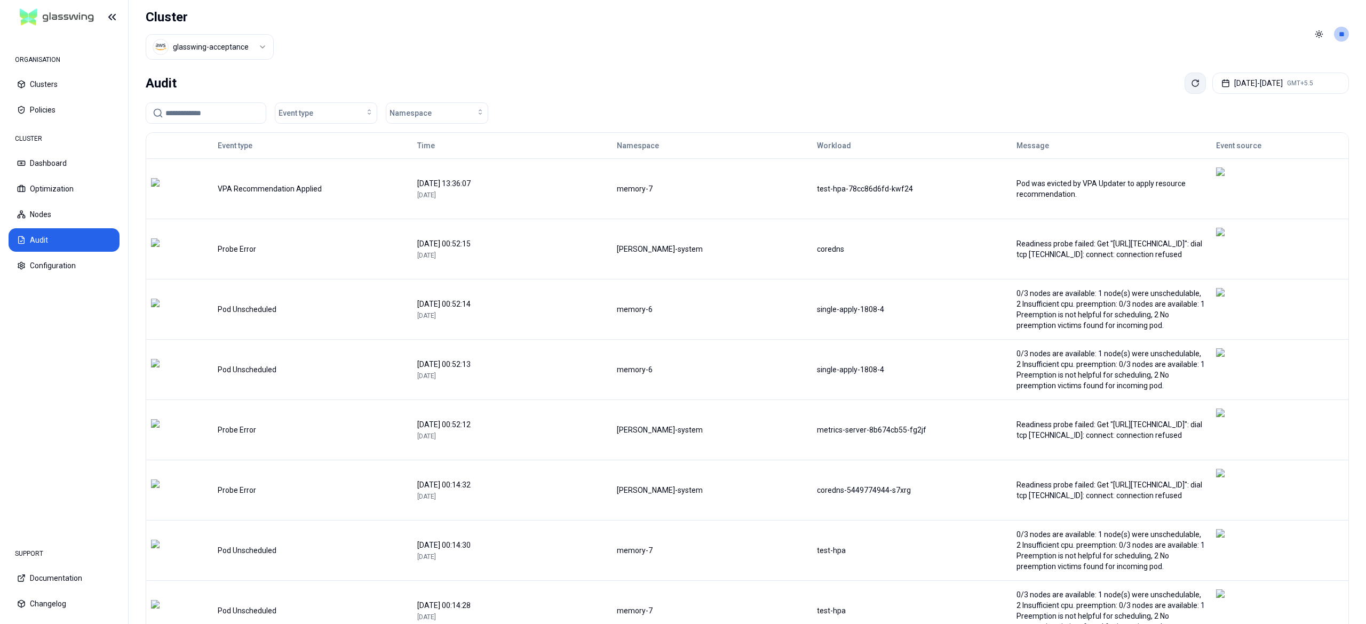
click at [1192, 85] on icon at bounding box center [1195, 83] width 6 height 6
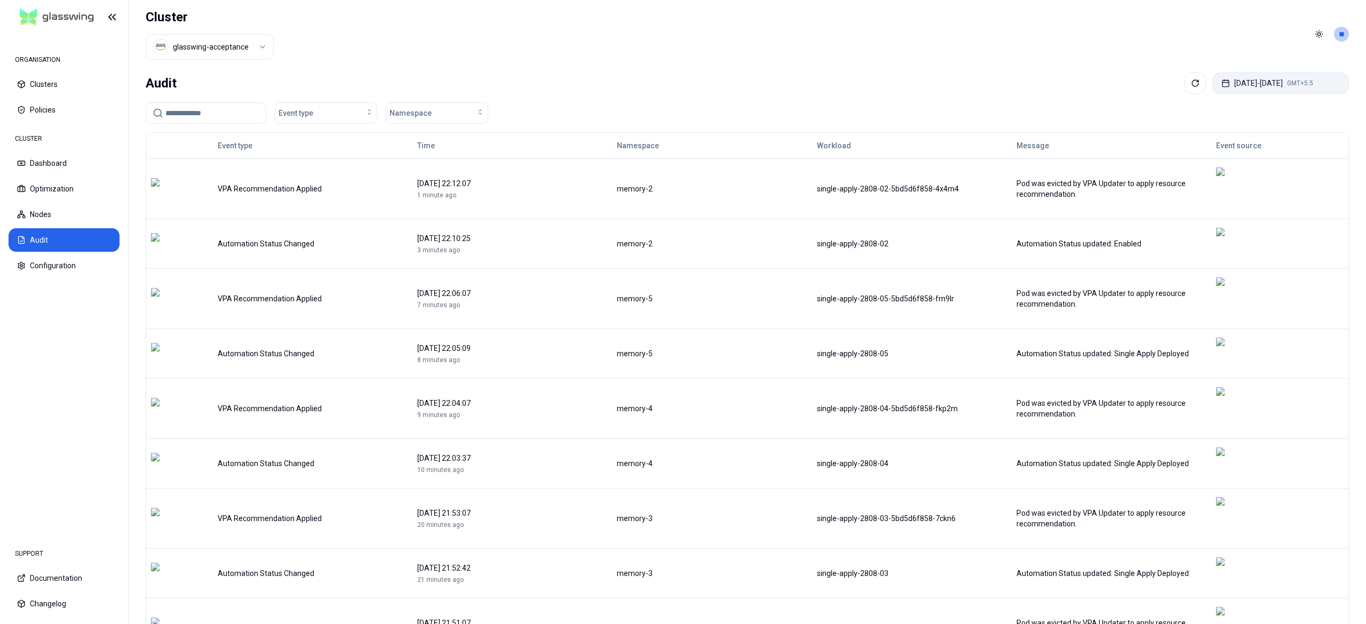
click at [1254, 83] on button "Aug 21, 2025 - Aug 28, 2025 GMT+5.5" at bounding box center [1280, 83] width 137 height 21
click at [915, 79] on div "Audit Aug 21, 2025 - Aug 28, 2025 GMT+5.5" at bounding box center [747, 83] width 1203 height 21
click at [45, 195] on button "Optimization" at bounding box center [64, 188] width 111 height 23
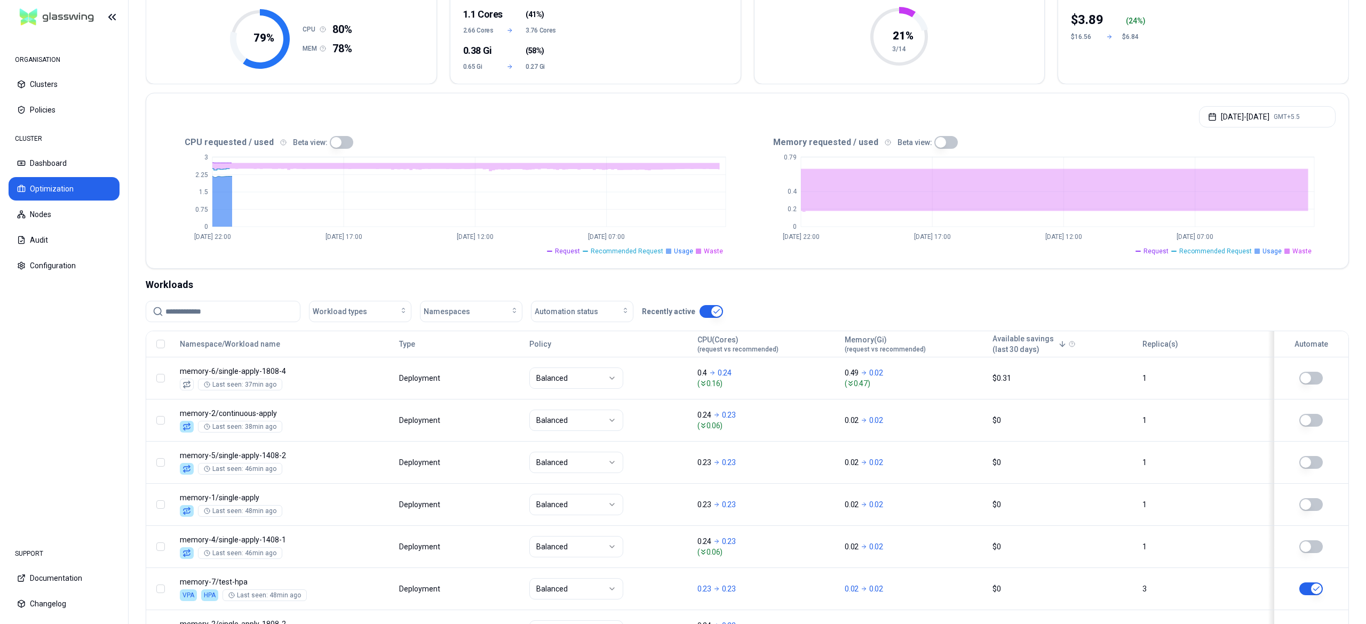
scroll to position [141, 0]
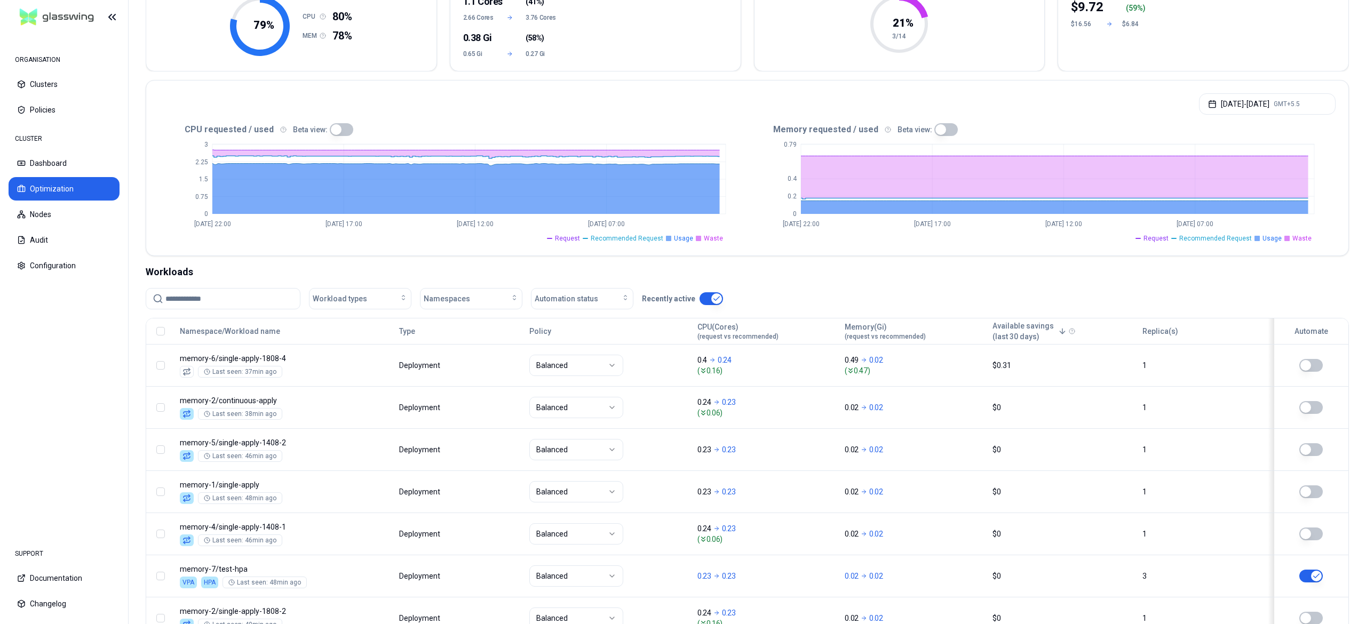
click at [251, 305] on input at bounding box center [229, 299] width 128 height 20
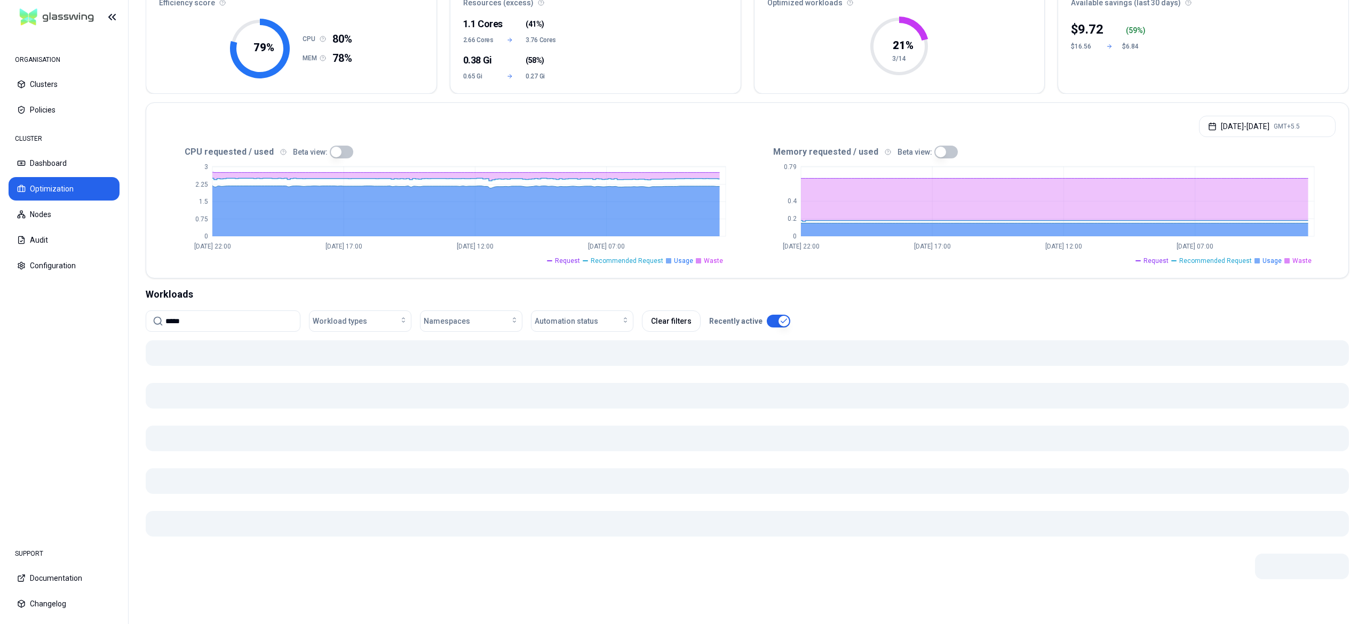
scroll to position [132, 0]
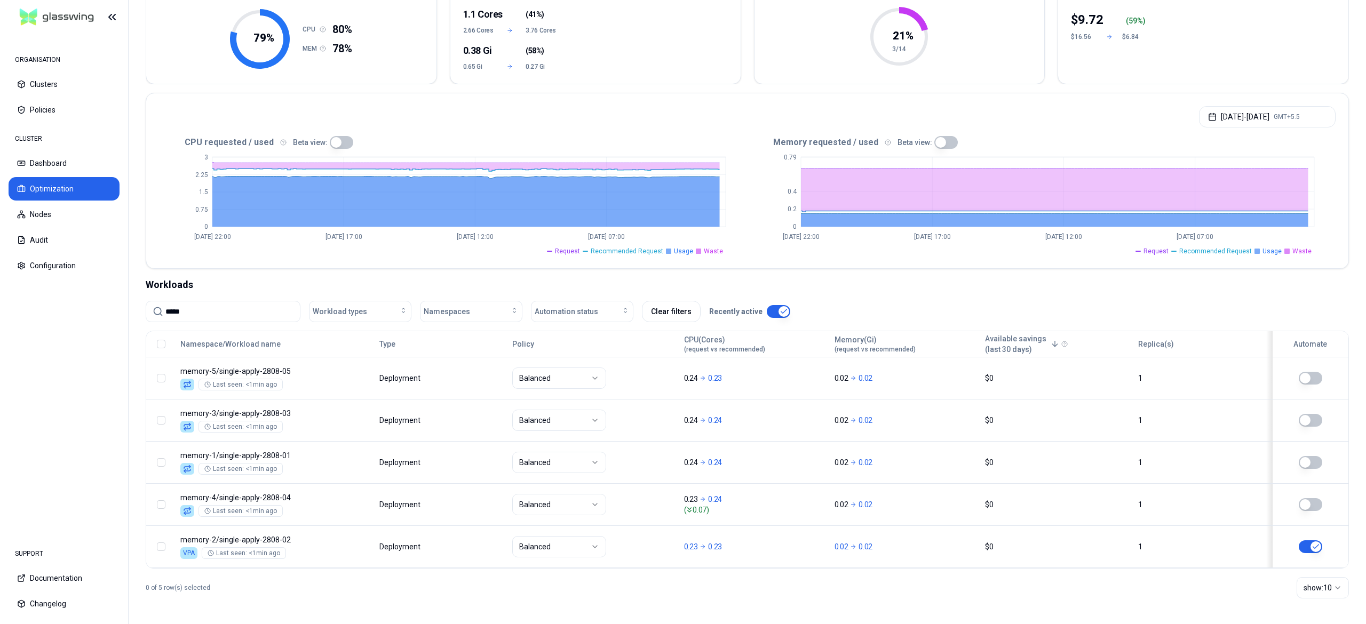
type input "*****"
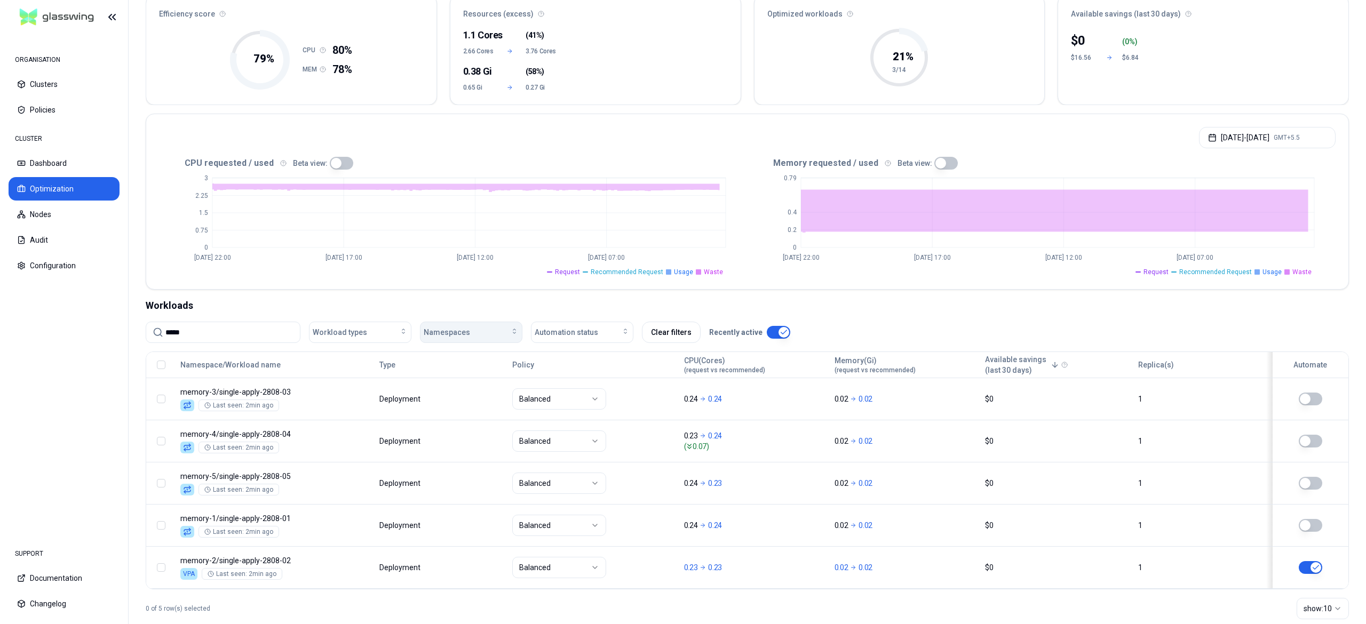
scroll to position [115, 0]
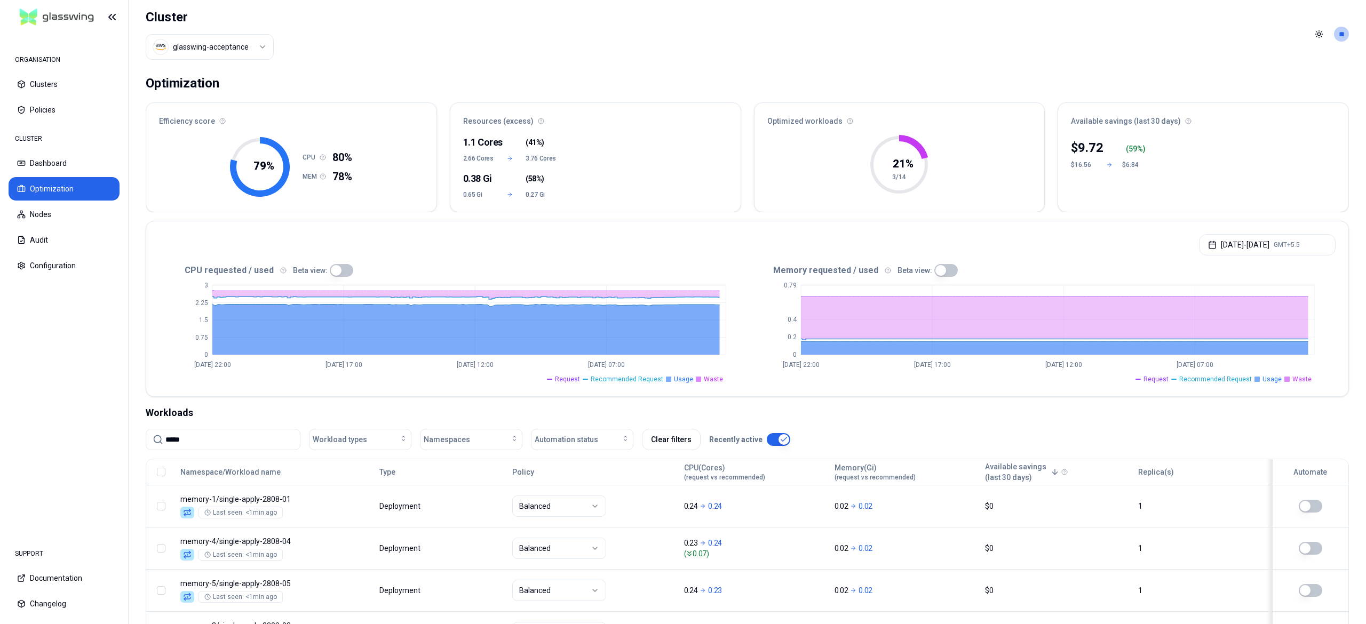
scroll to position [132, 0]
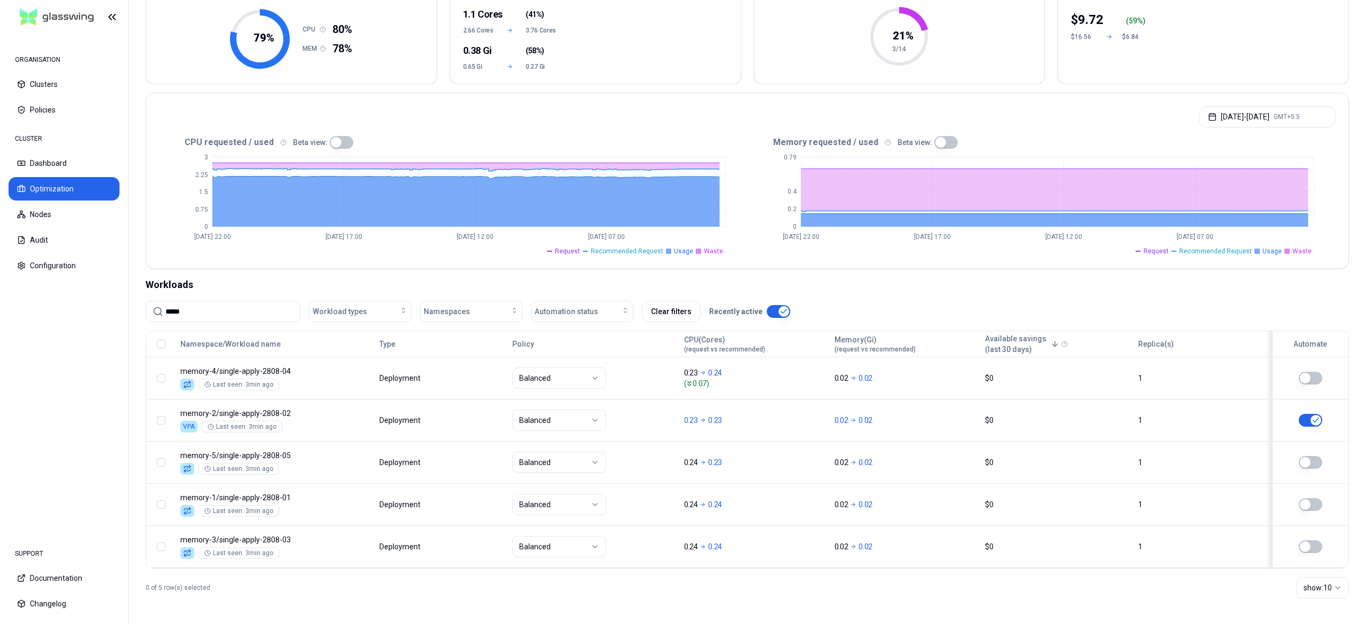
scroll to position [132, 0]
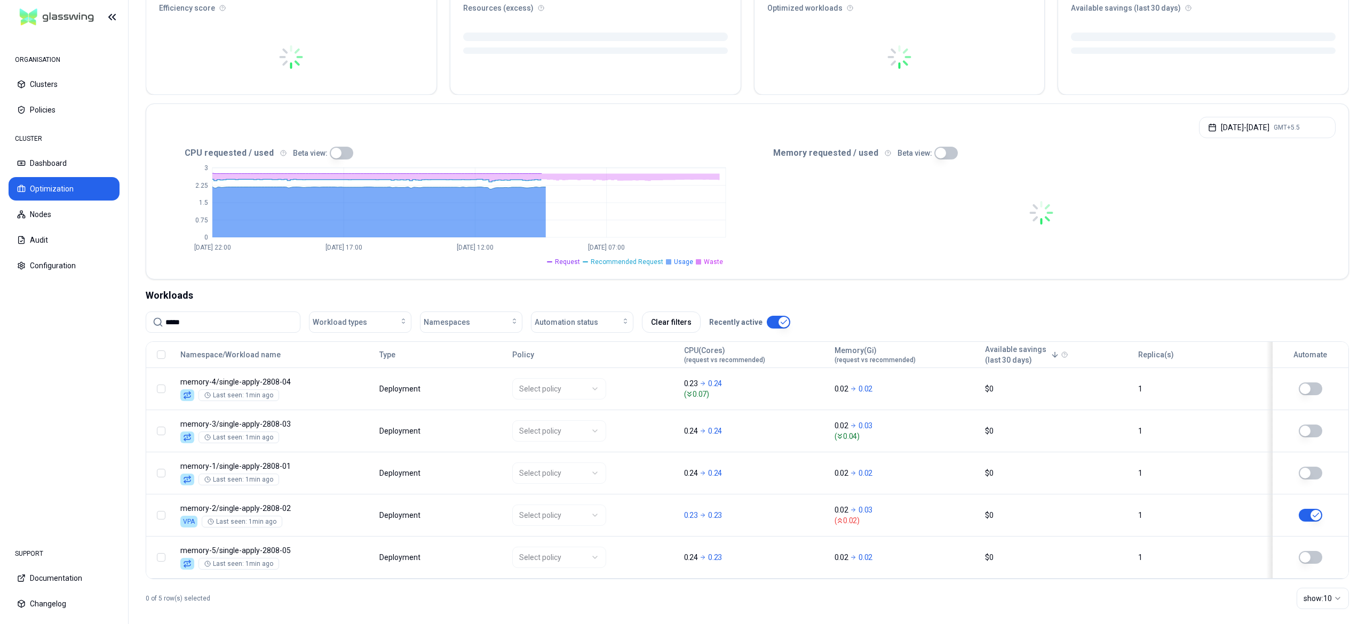
scroll to position [121, 0]
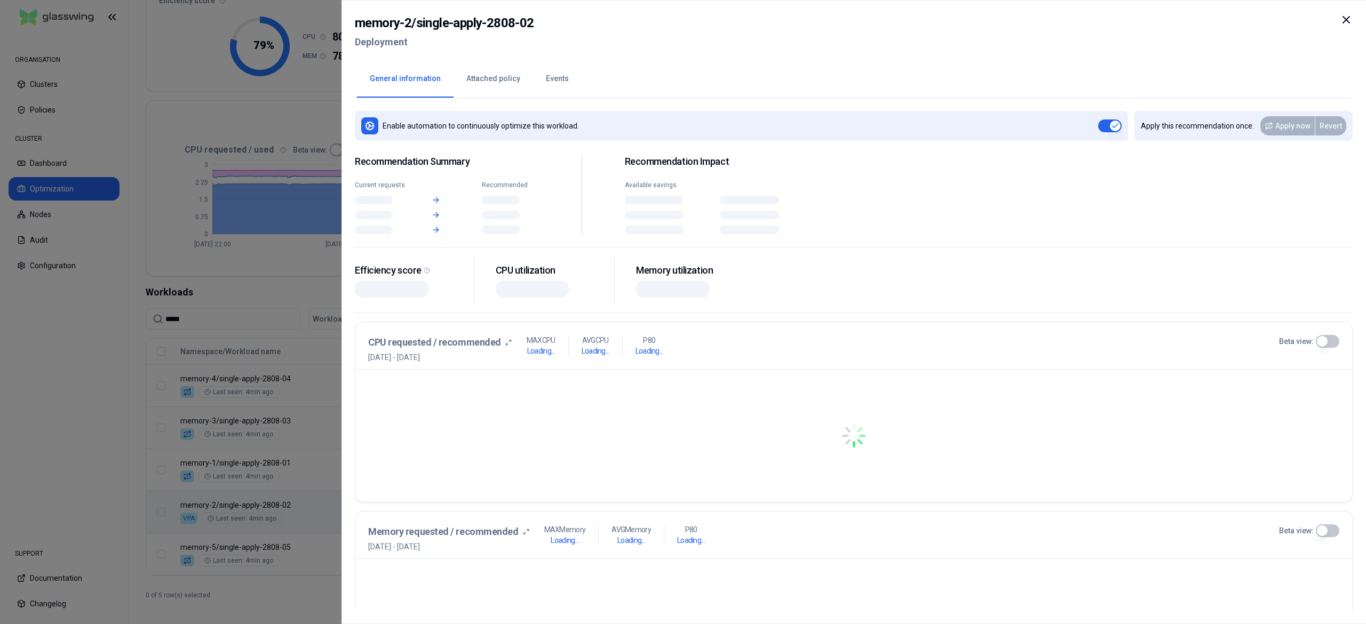
click at [431, 512] on body "ORGANISATION Clusters Policies CLUSTER Dashboard Optimization Nodes Audit Confi…" at bounding box center [683, 312] width 1366 height 624
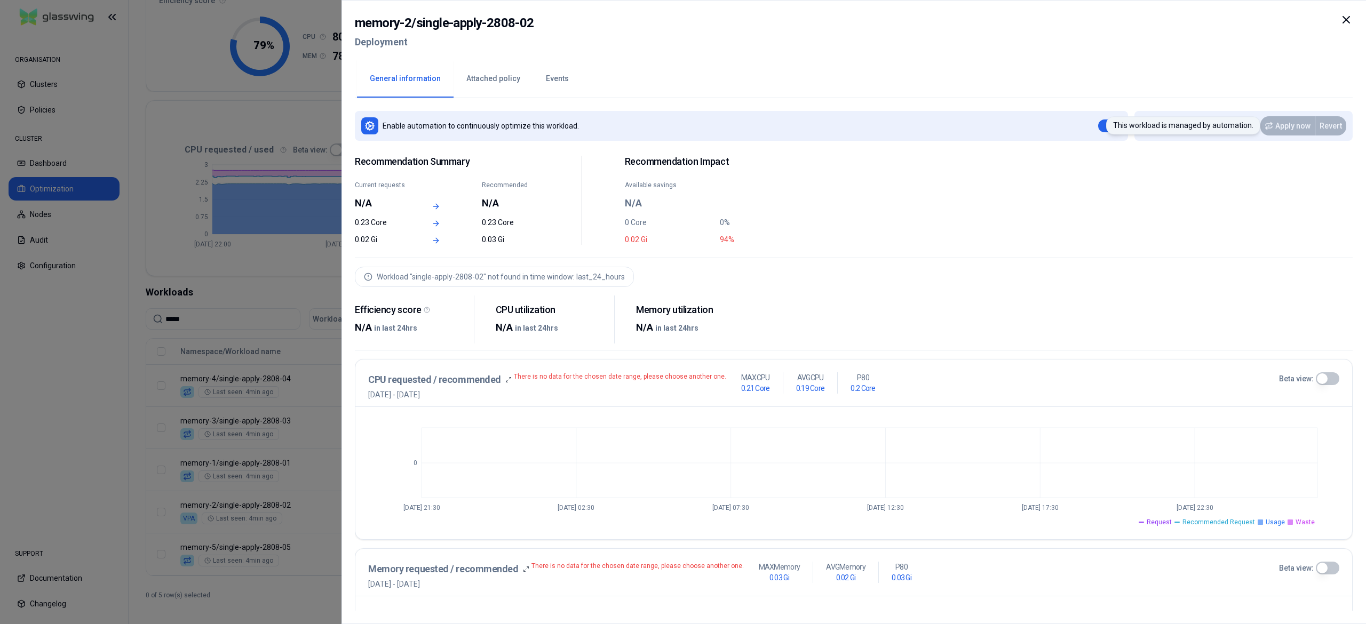
click at [1275, 129] on div "Apply now" at bounding box center [1287, 125] width 55 height 19
click at [1111, 128] on button "button" at bounding box center [1109, 126] width 23 height 13
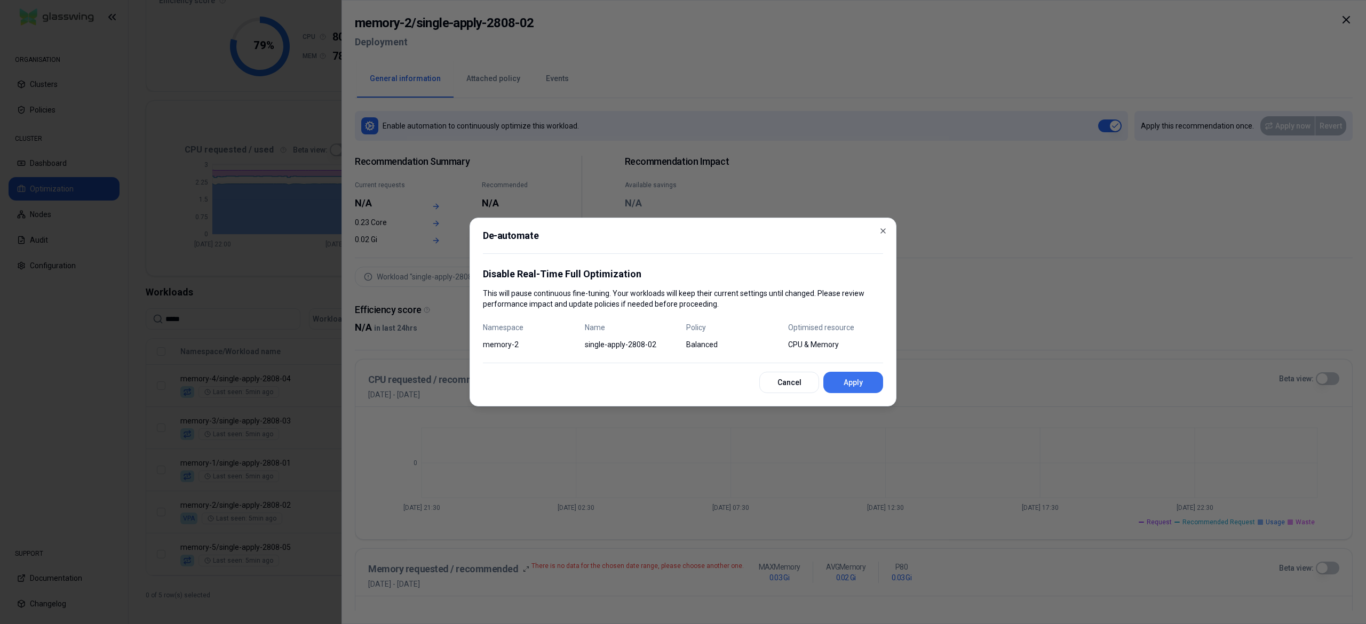
click at [865, 382] on button "Apply" at bounding box center [853, 382] width 60 height 21
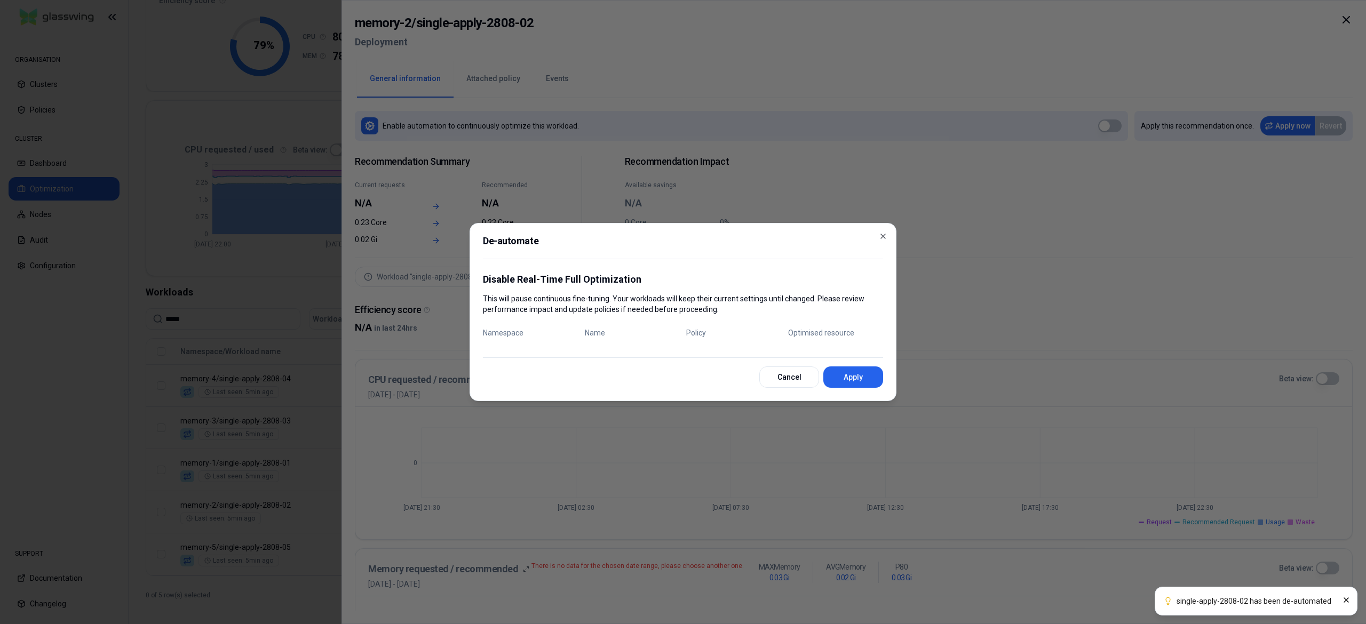
click at [65, 317] on div at bounding box center [683, 312] width 1366 height 624
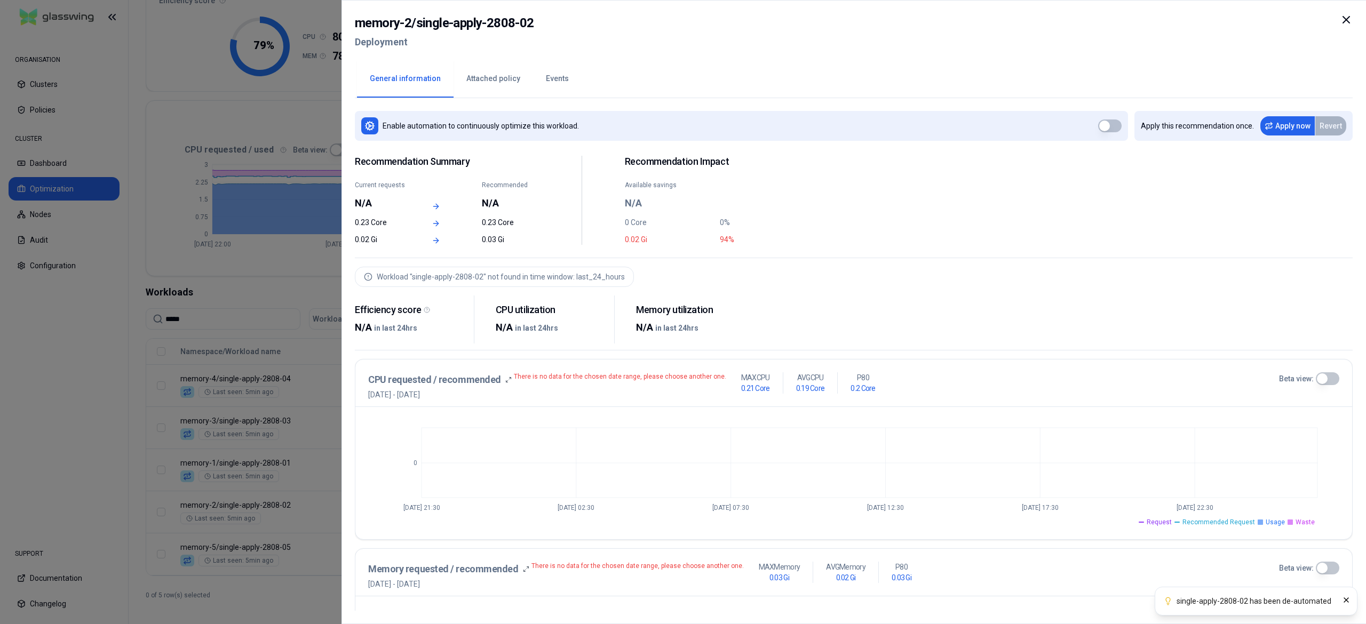
click at [65, 317] on div at bounding box center [683, 312] width 1366 height 624
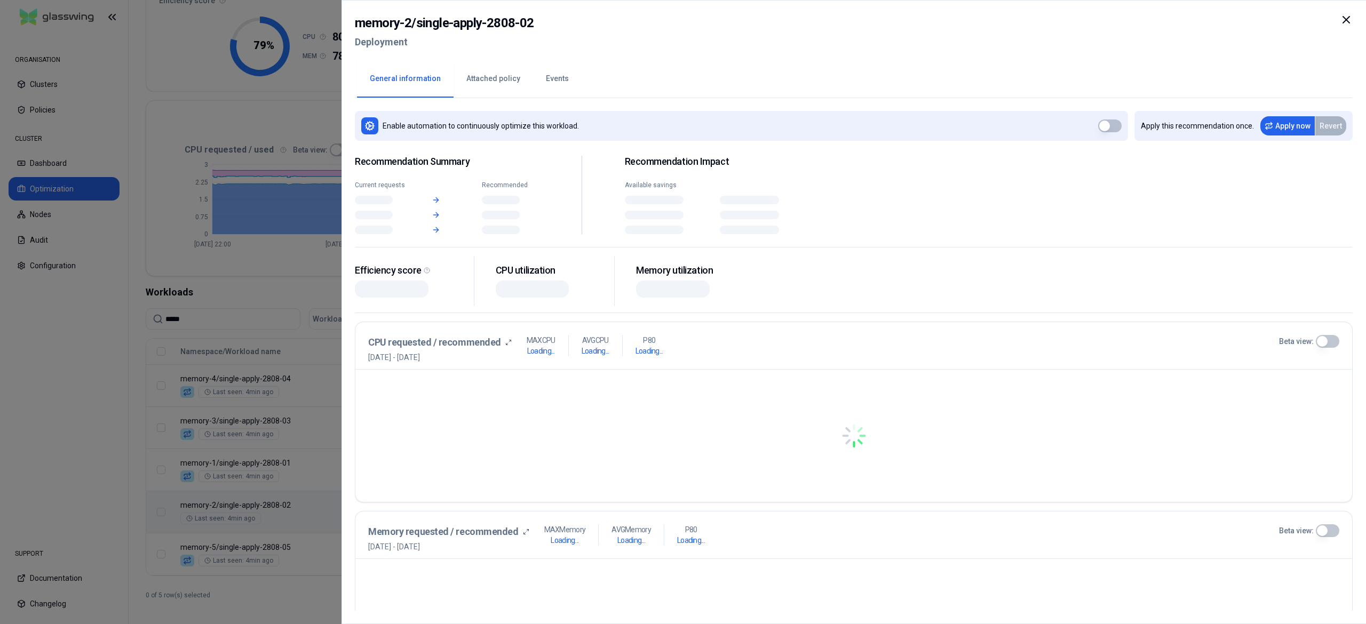
click at [381, 524] on body "ORGANISATION Clusters Policies CLUSTER Dashboard Optimization Nodes Audit Confi…" at bounding box center [683, 312] width 1366 height 624
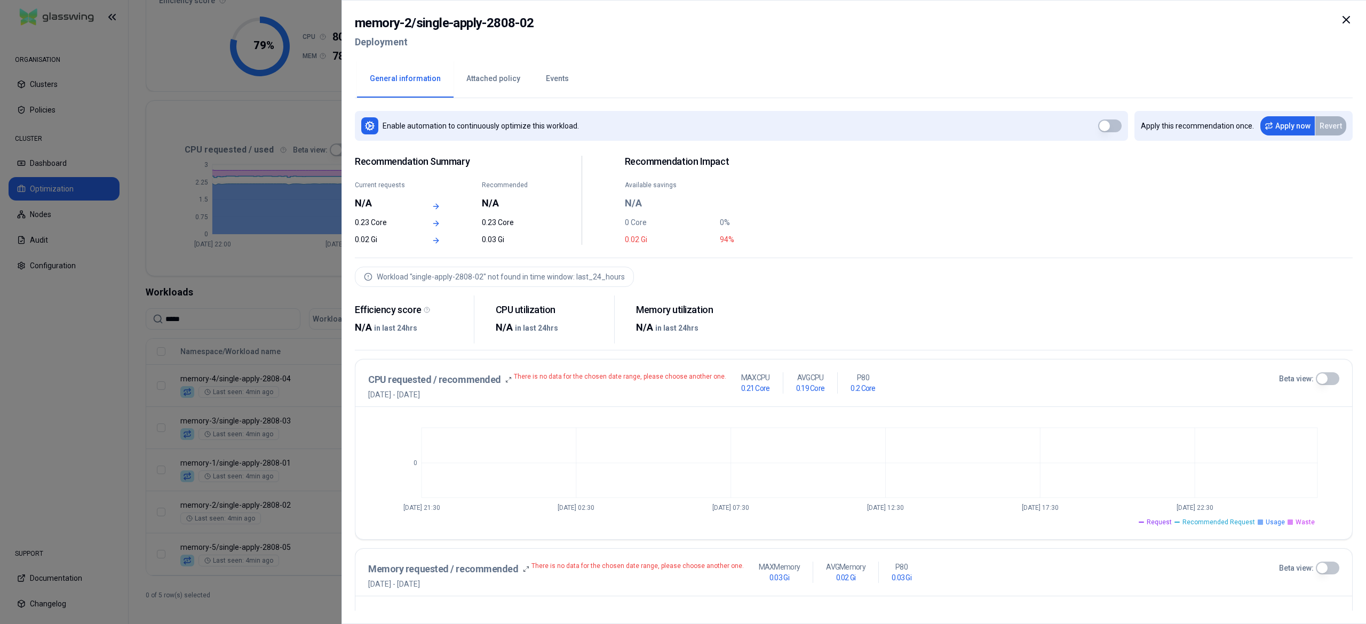
click at [220, 527] on div at bounding box center [683, 312] width 1366 height 624
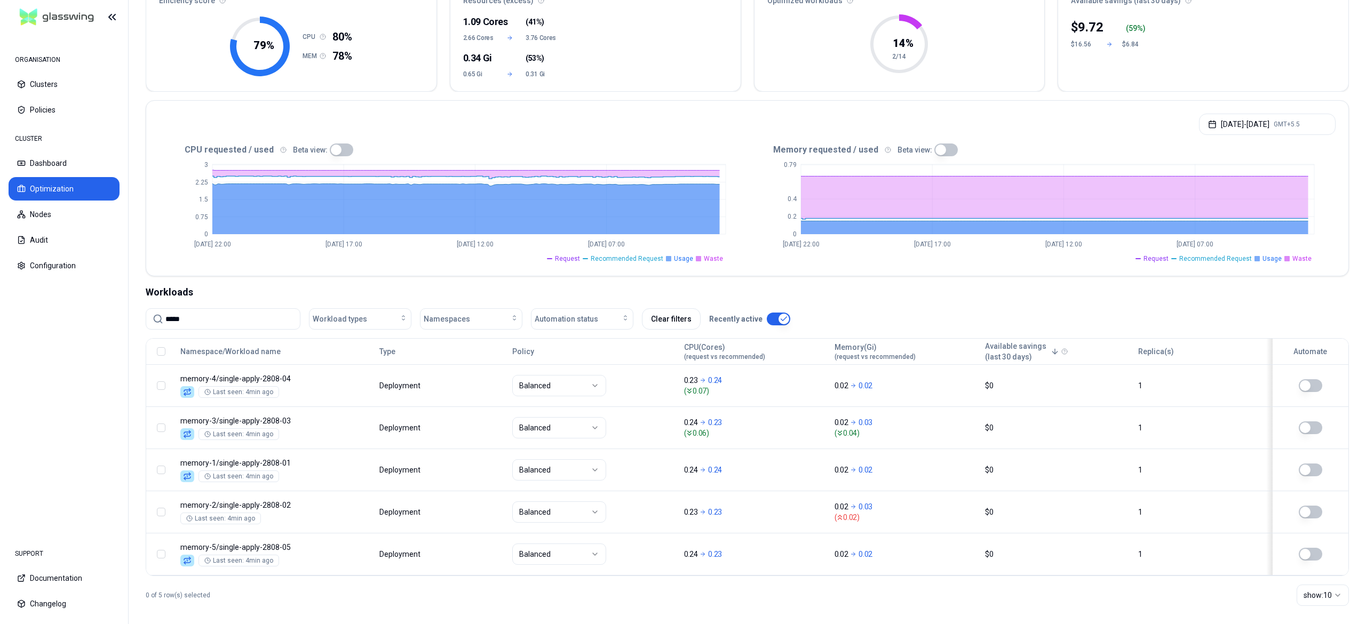
click at [239, 324] on input "*****" at bounding box center [229, 319] width 128 height 20
type input "*"
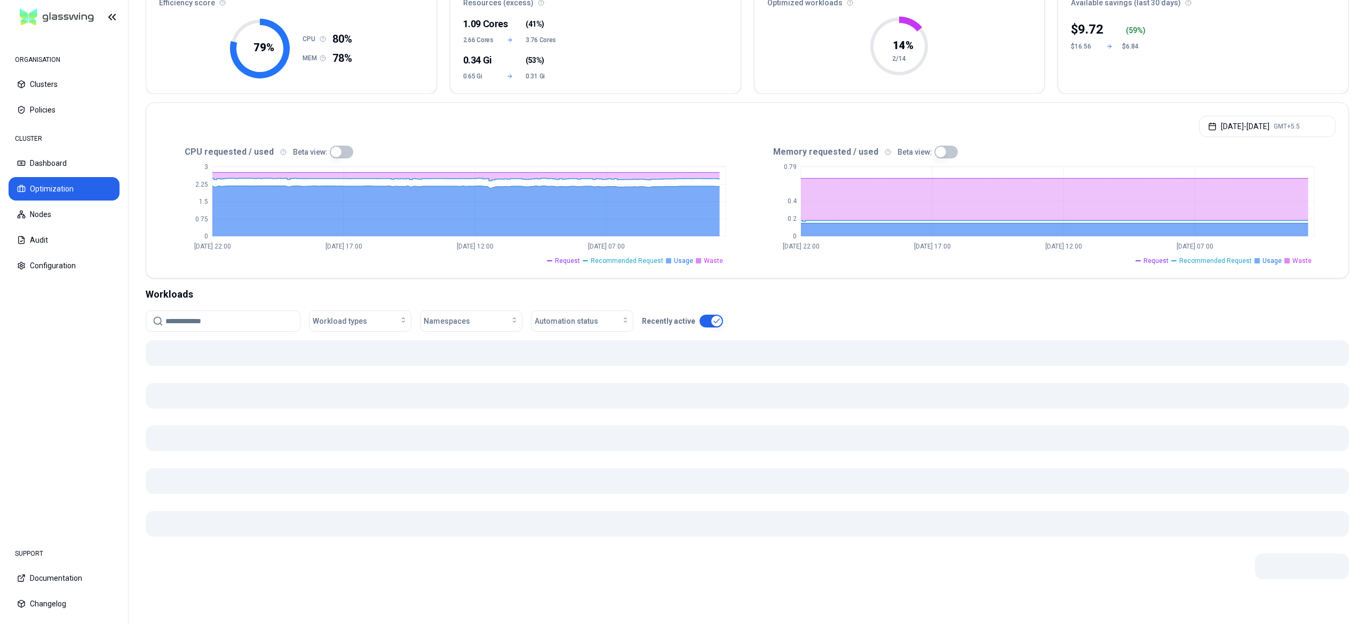
scroll to position [120, 0]
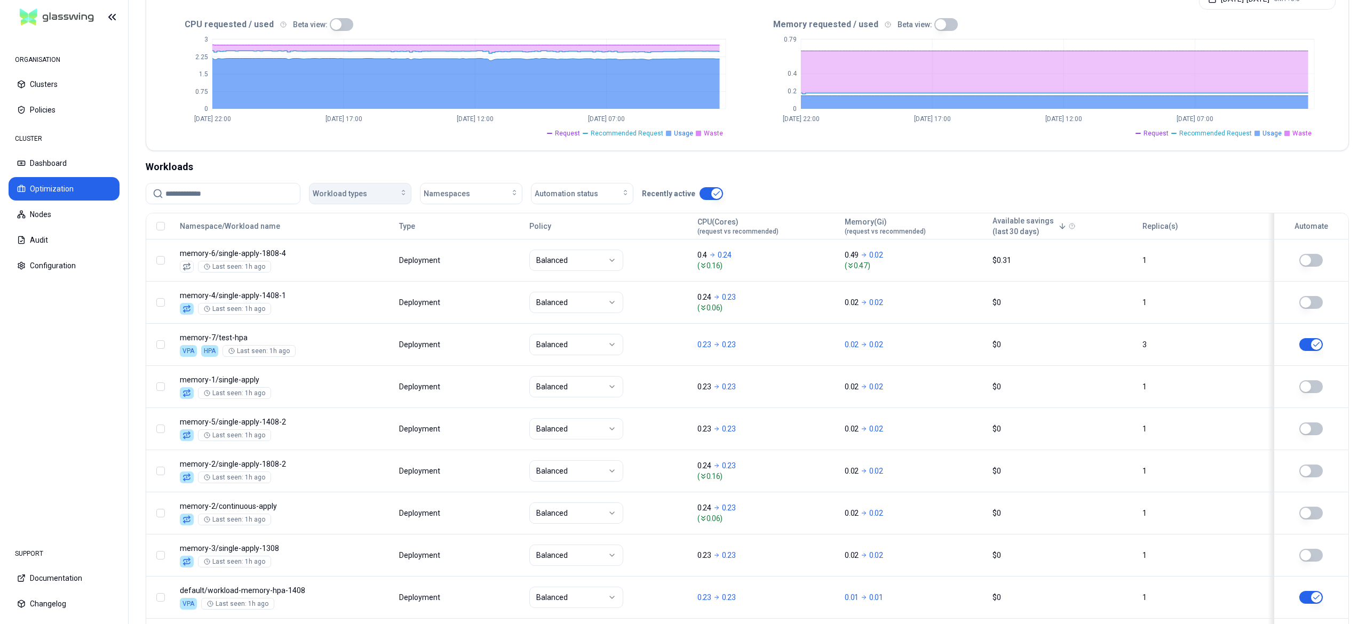
scroll to position [251, 0]
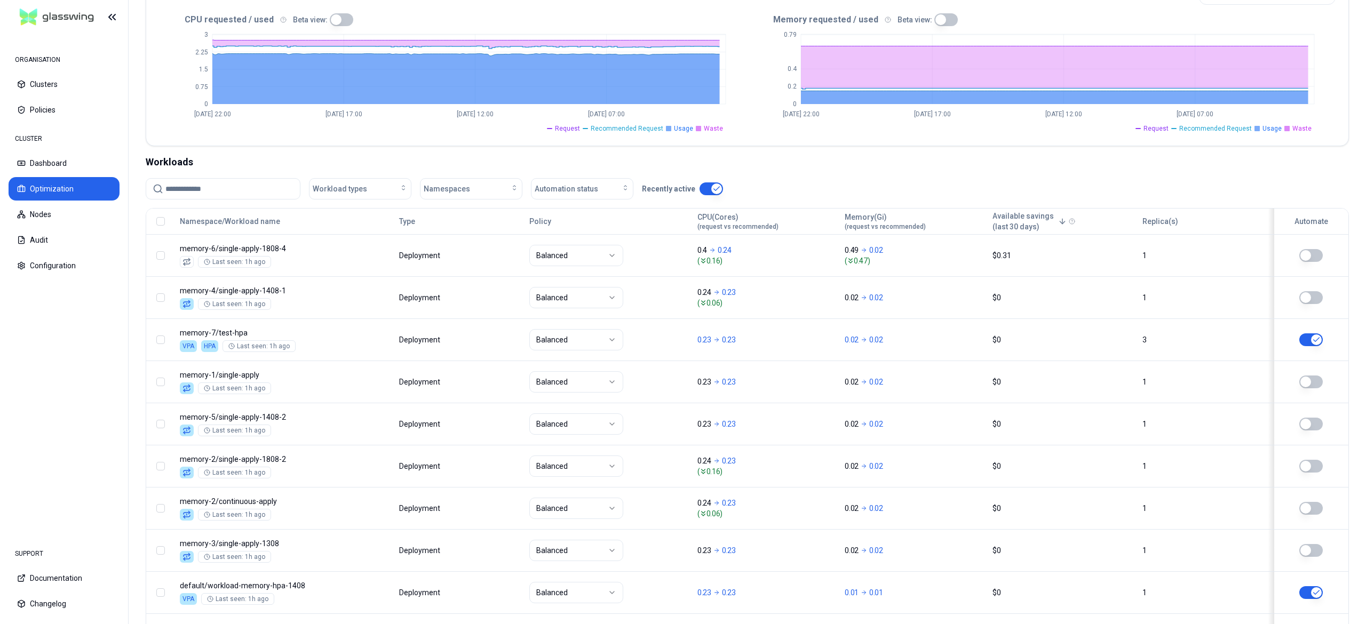
click at [251, 190] on input at bounding box center [229, 189] width 128 height 20
type input "****"
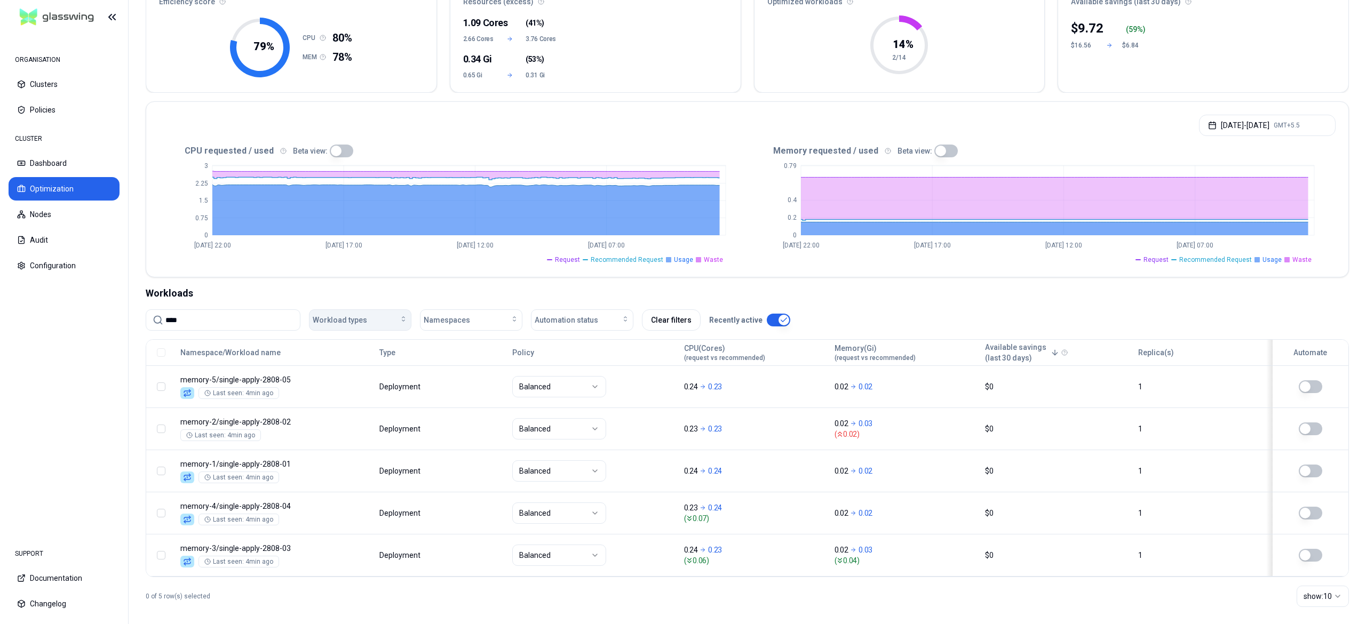
scroll to position [132, 0]
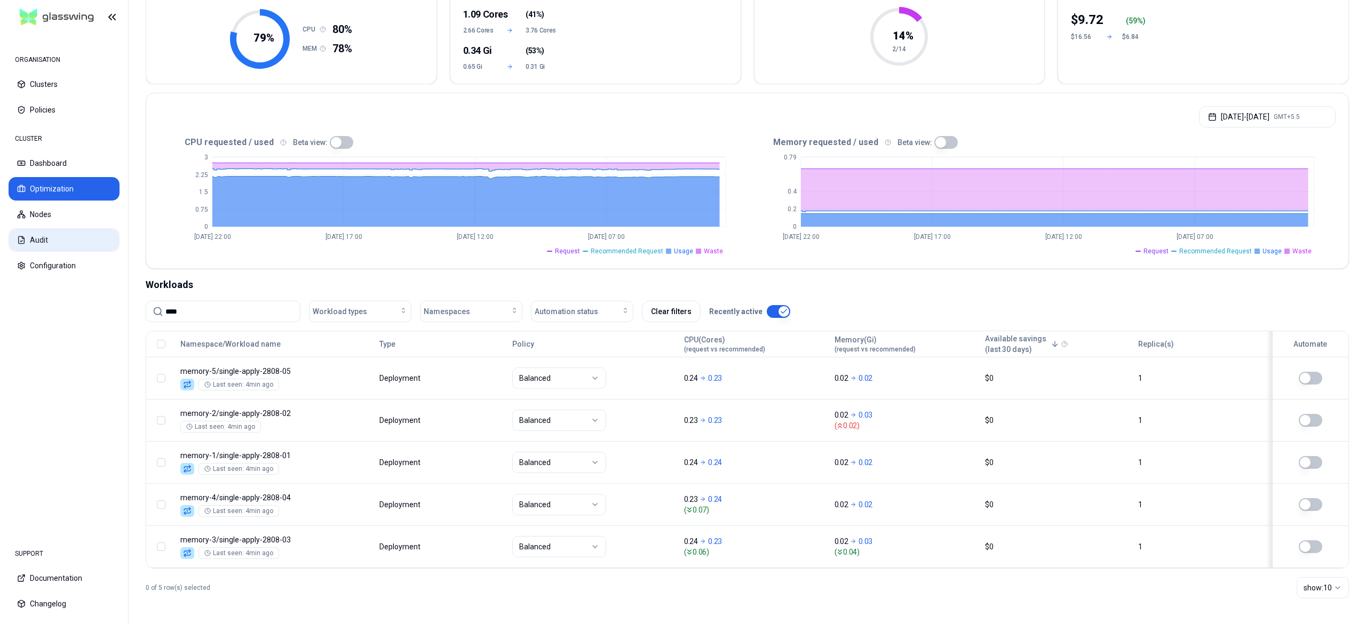
click at [66, 234] on button "Audit" at bounding box center [64, 239] width 111 height 23
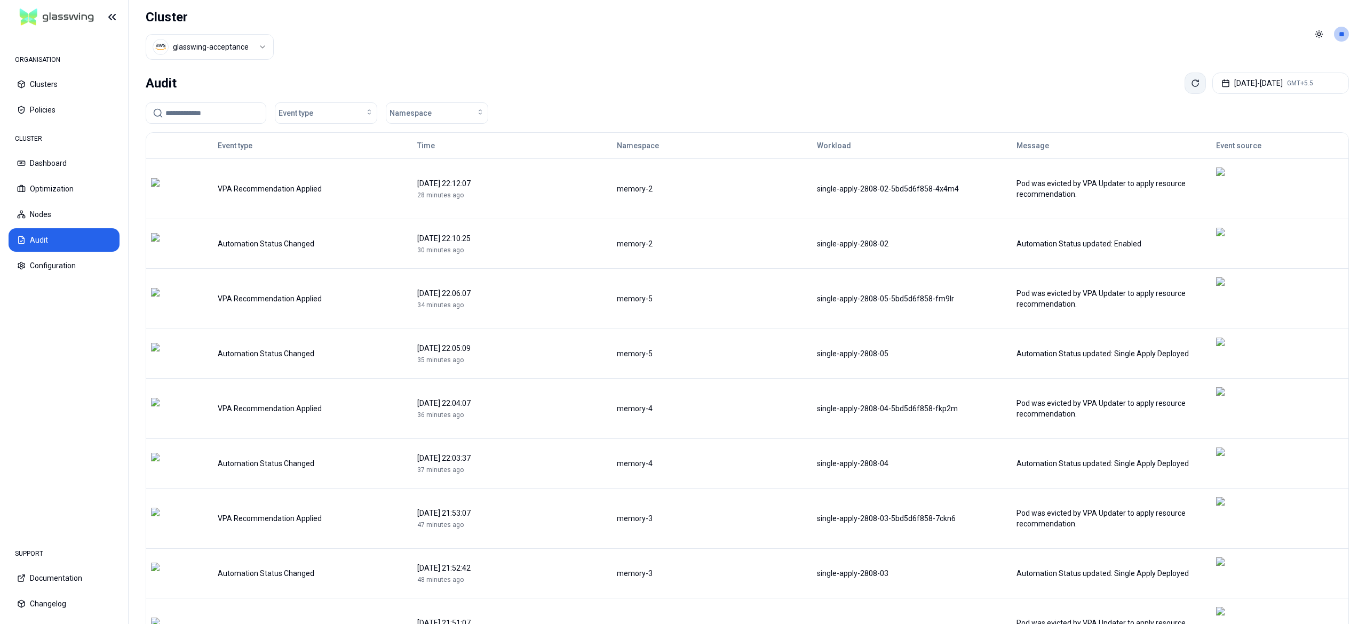
click at [1185, 78] on button at bounding box center [1195, 83] width 21 height 21
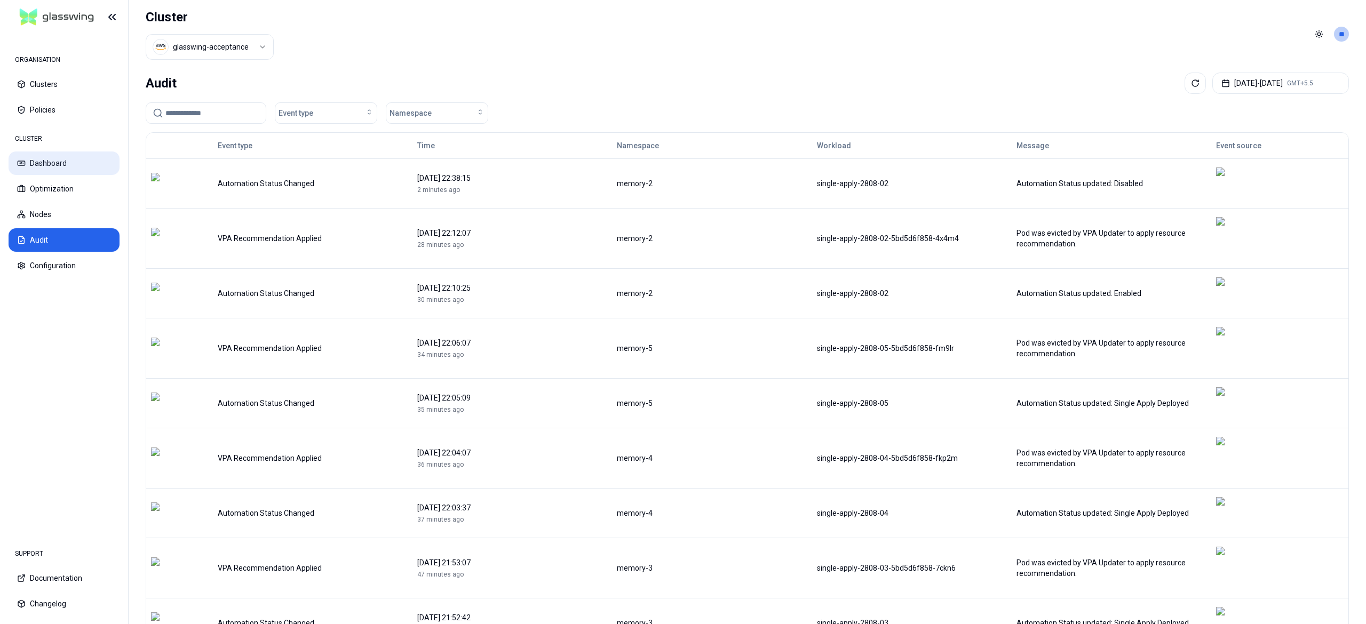
click at [88, 160] on button "Dashboard" at bounding box center [64, 163] width 111 height 23
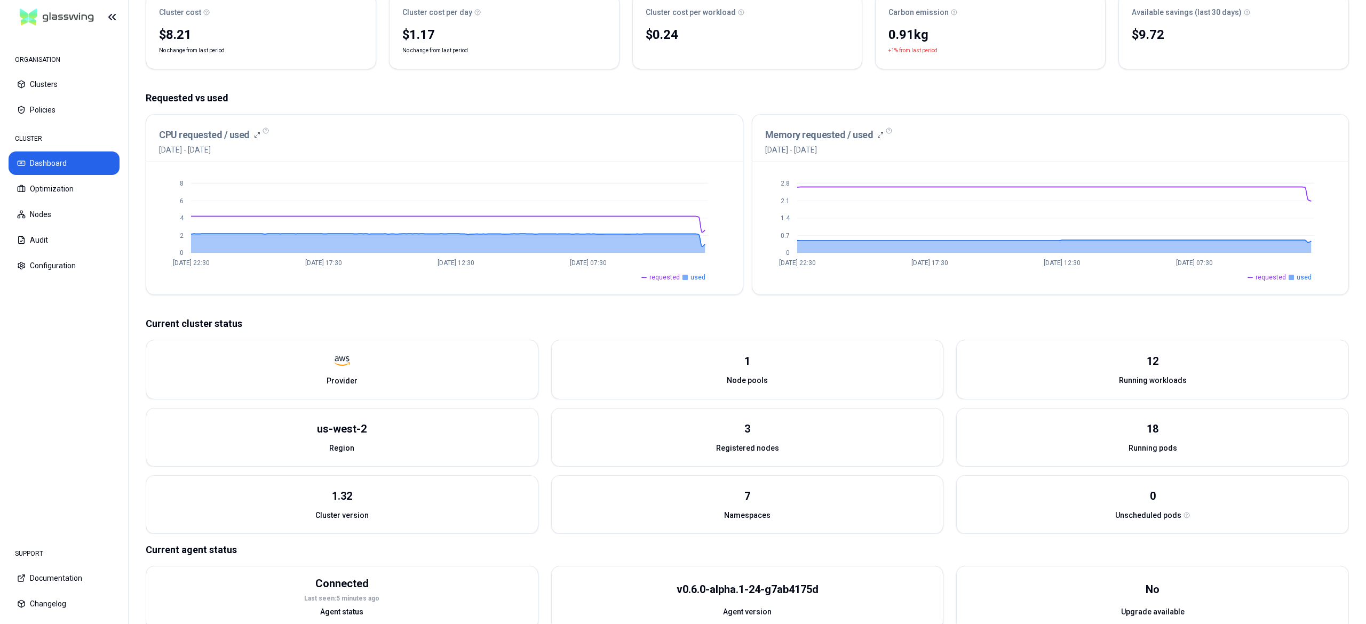
scroll to position [164, 0]
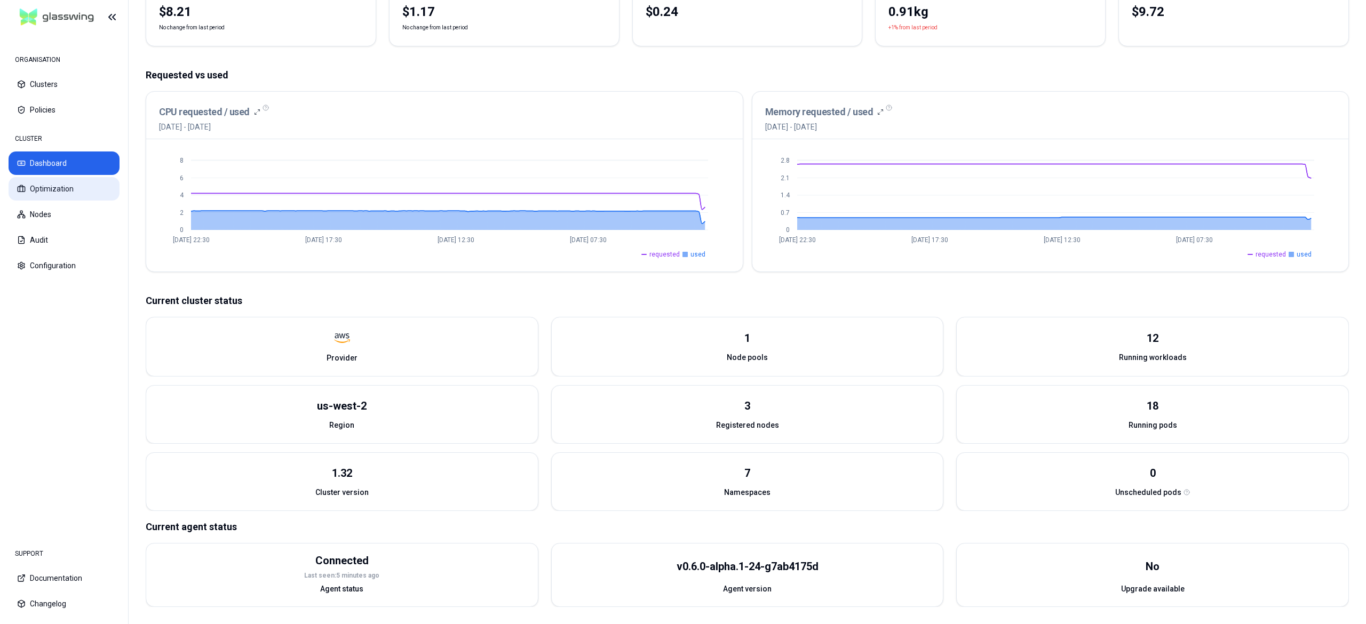
click at [73, 182] on button "Optimization" at bounding box center [64, 188] width 111 height 23
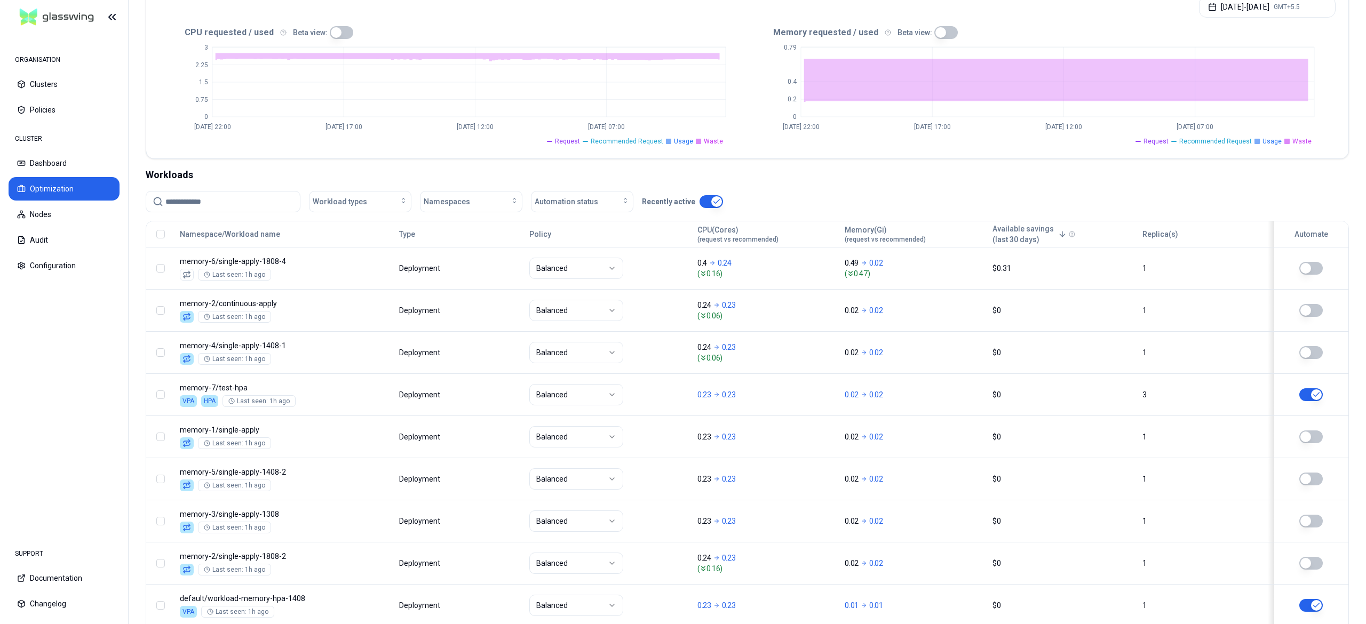
scroll to position [241, 0]
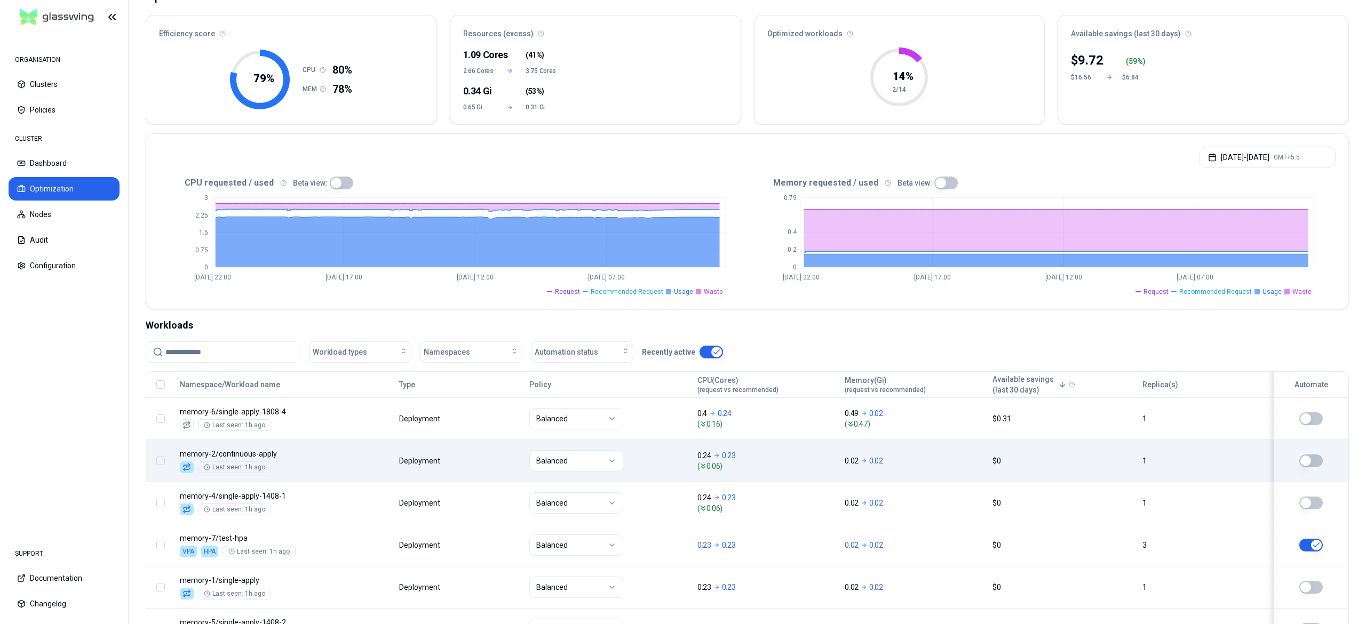
scroll to position [159, 0]
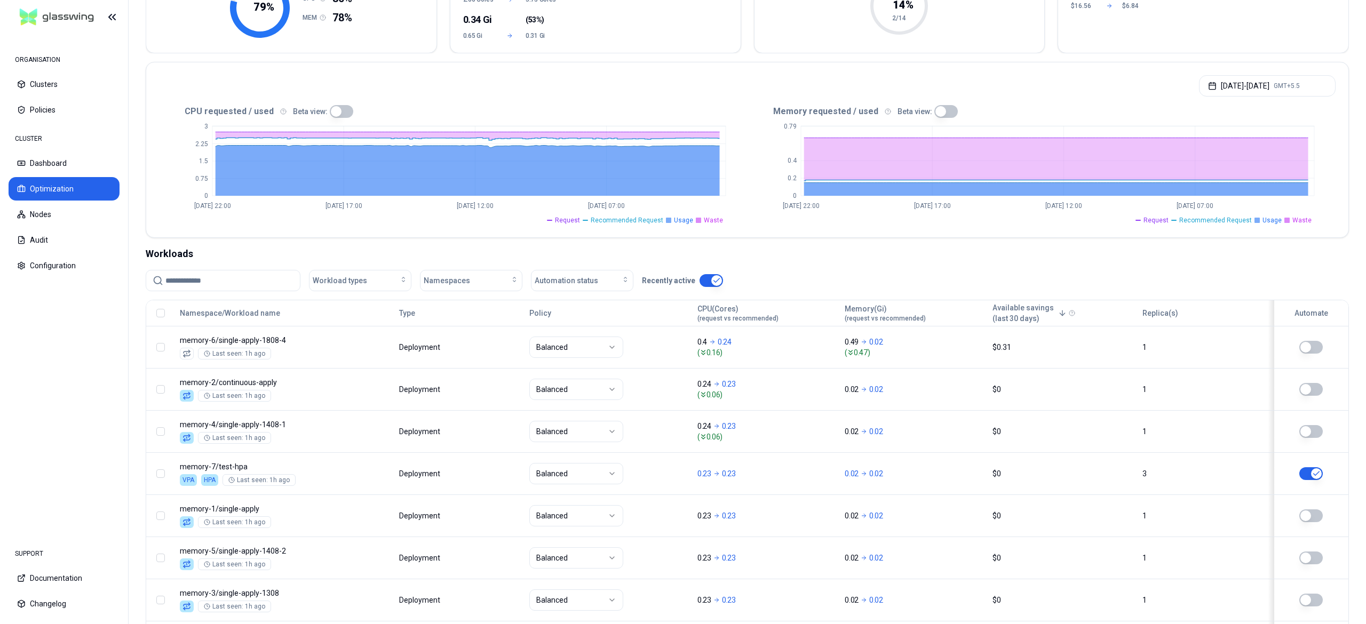
click at [213, 277] on input at bounding box center [229, 281] width 128 height 20
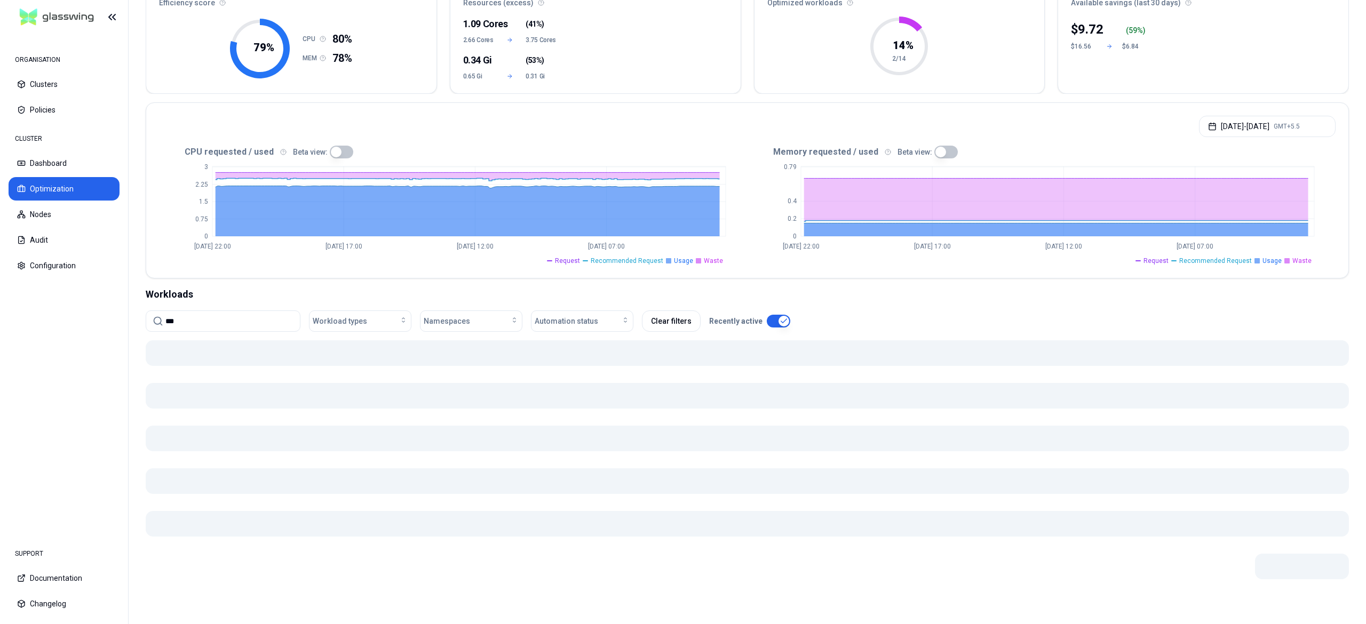
scroll to position [120, 0]
type input "****"
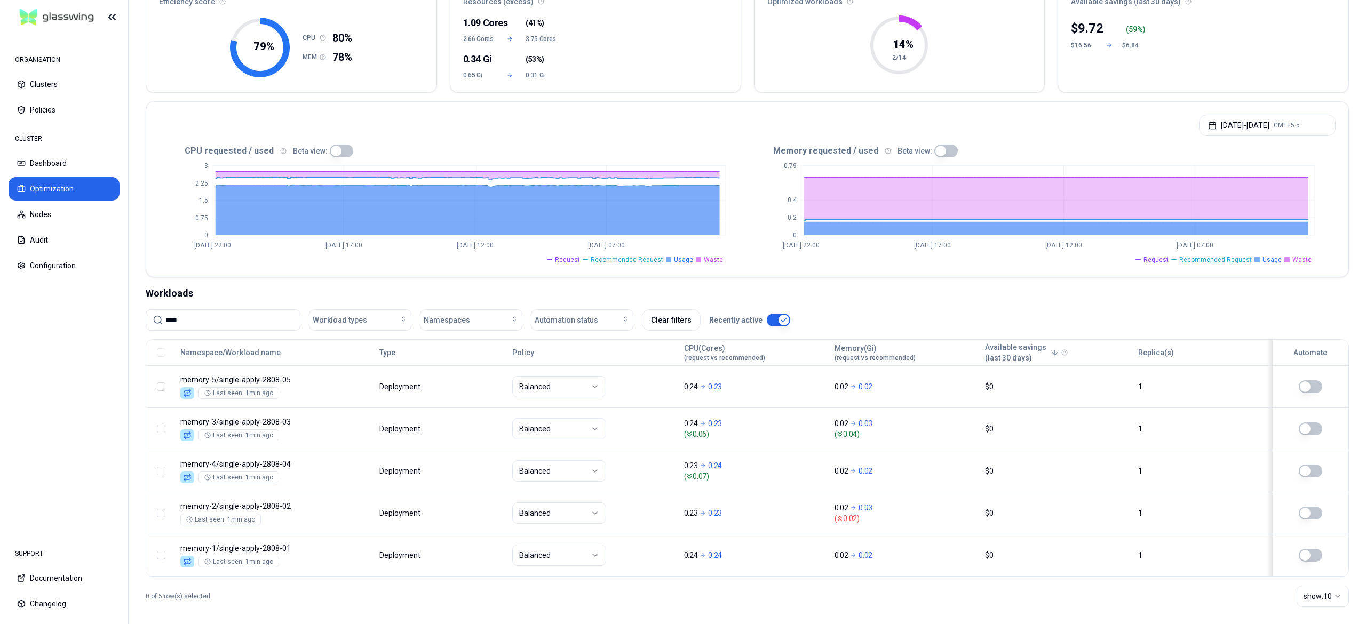
scroll to position [132, 0]
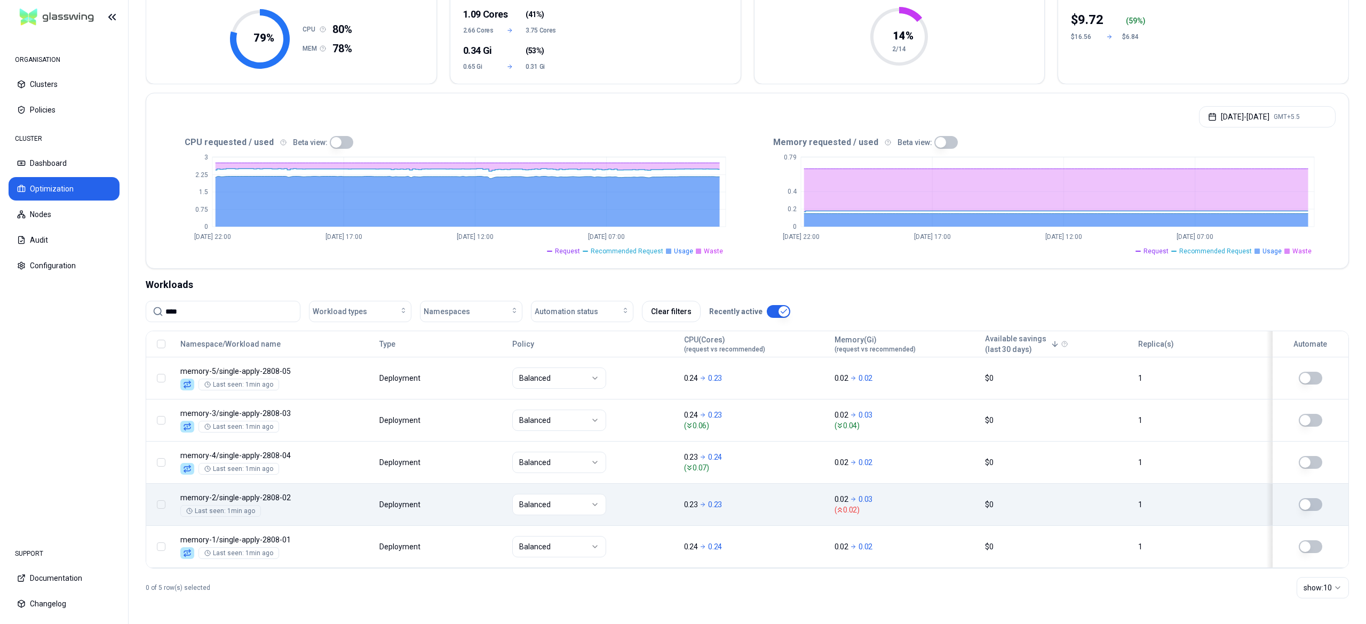
click at [1319, 490] on td at bounding box center [1307, 504] width 82 height 42
click at [161, 500] on button "button" at bounding box center [161, 504] width 9 height 9
click at [715, 595] on div "Automate De-automate Change Policy" at bounding box center [720, 598] width 195 height 23
click at [715, 595] on span "De-automate" at bounding box center [712, 599] width 60 height 11
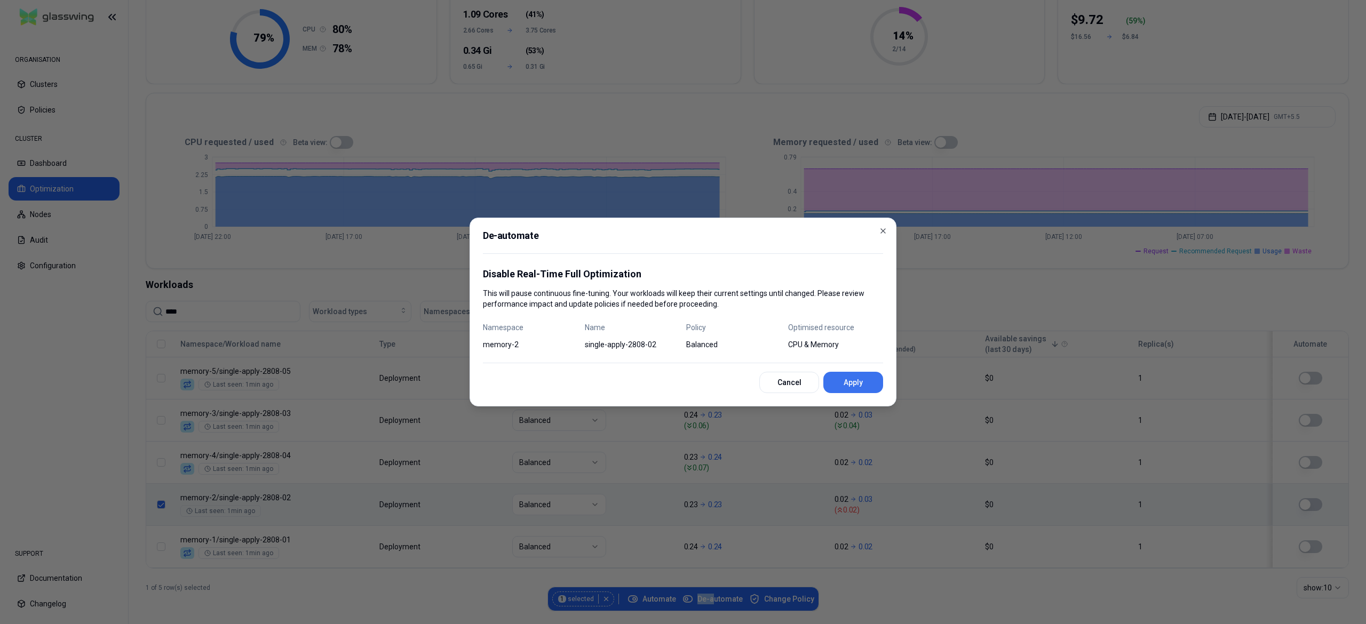
click at [869, 381] on button "Apply" at bounding box center [853, 382] width 60 height 21
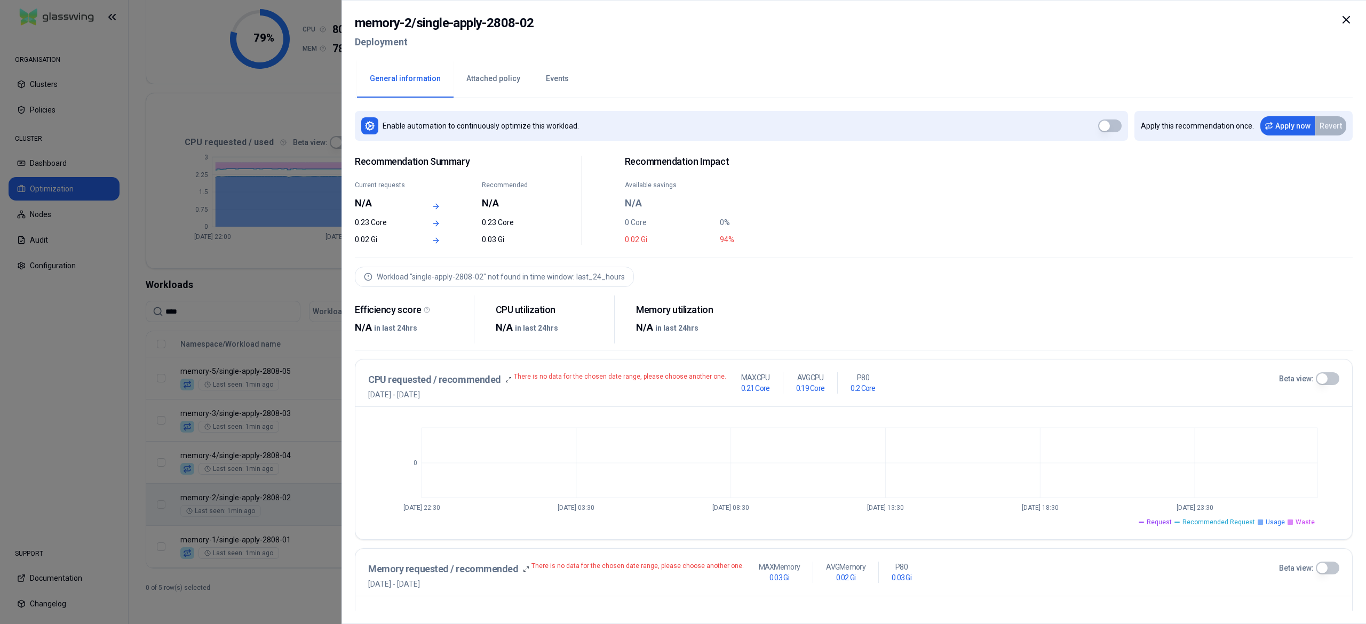
click at [912, 115] on div "Enable automation to continuously optimize this workload." at bounding box center [741, 126] width 773 height 30
click at [1277, 127] on button "Apply now" at bounding box center [1287, 125] width 54 height 19
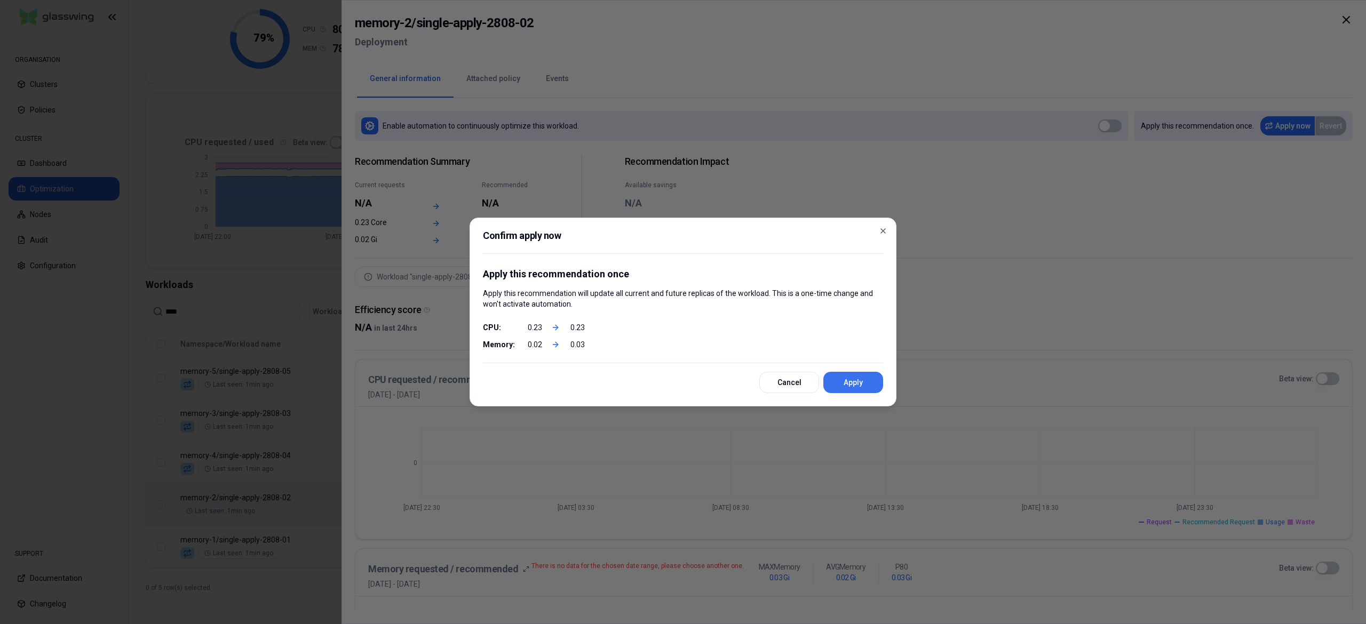
click at [854, 386] on button "Apply" at bounding box center [853, 382] width 60 height 21
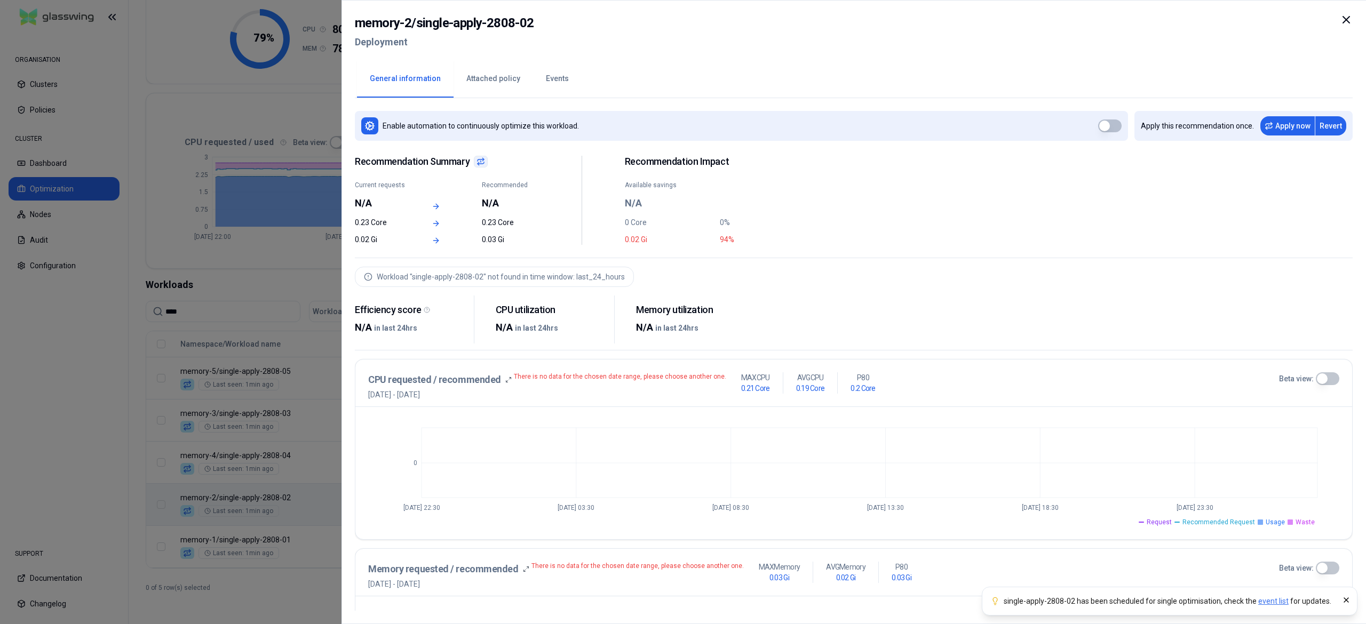
click at [51, 335] on div at bounding box center [683, 312] width 1366 height 624
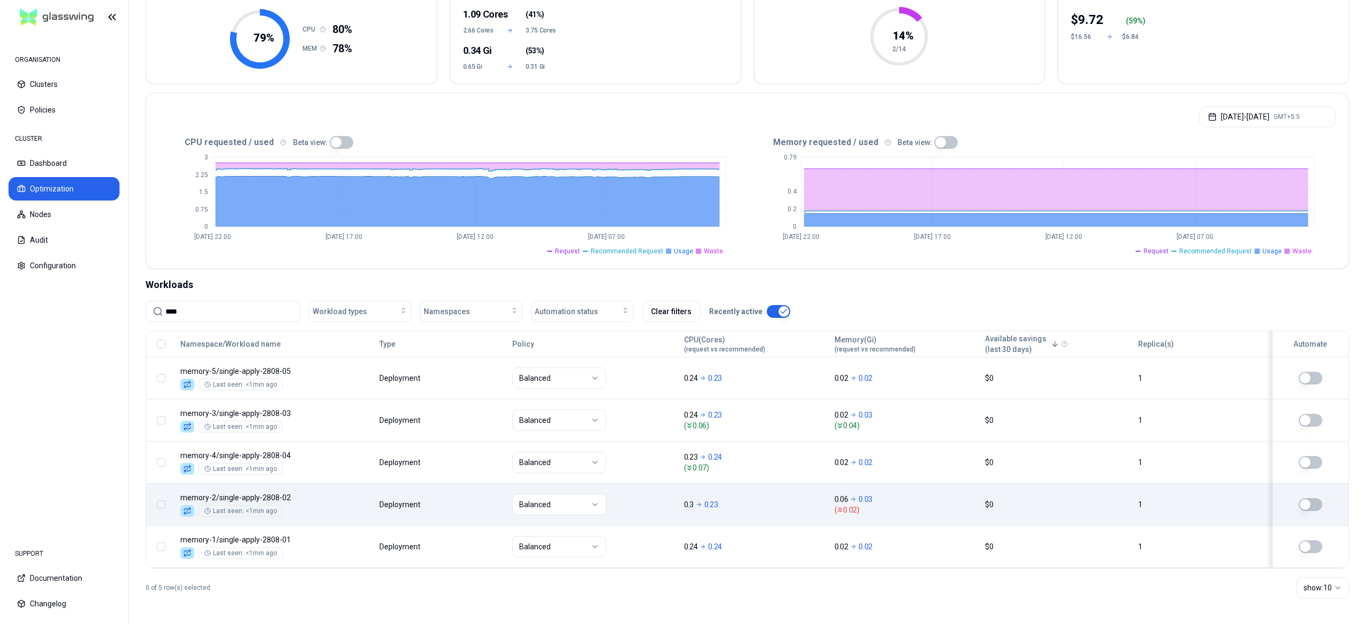
click at [1311, 503] on button "button" at bounding box center [1310, 504] width 23 height 13
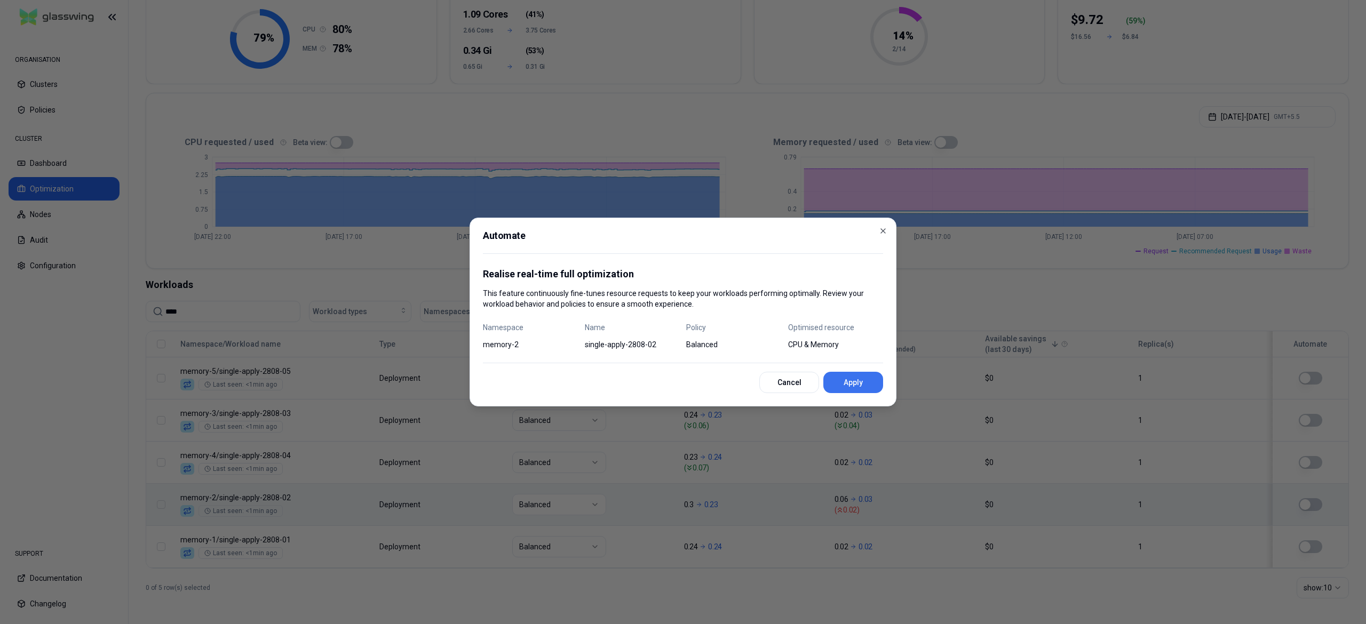
click at [860, 384] on button "Apply" at bounding box center [853, 382] width 60 height 21
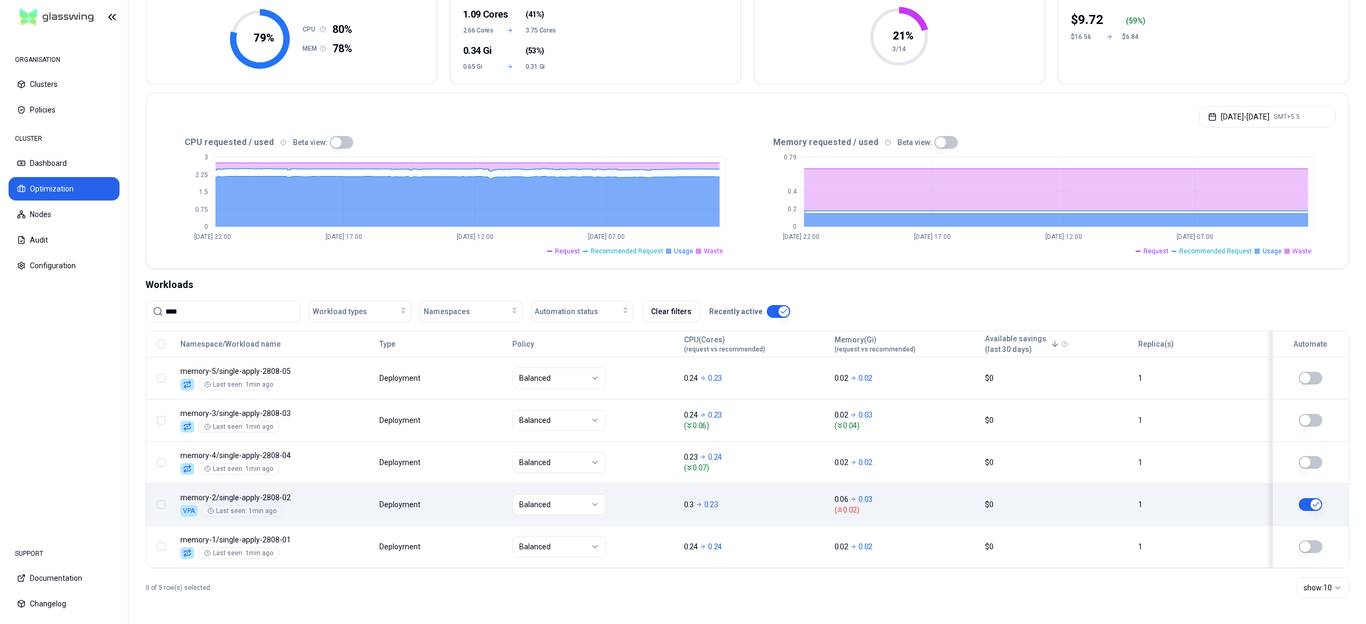
click at [1305, 498] on button "button" at bounding box center [1310, 504] width 23 height 13
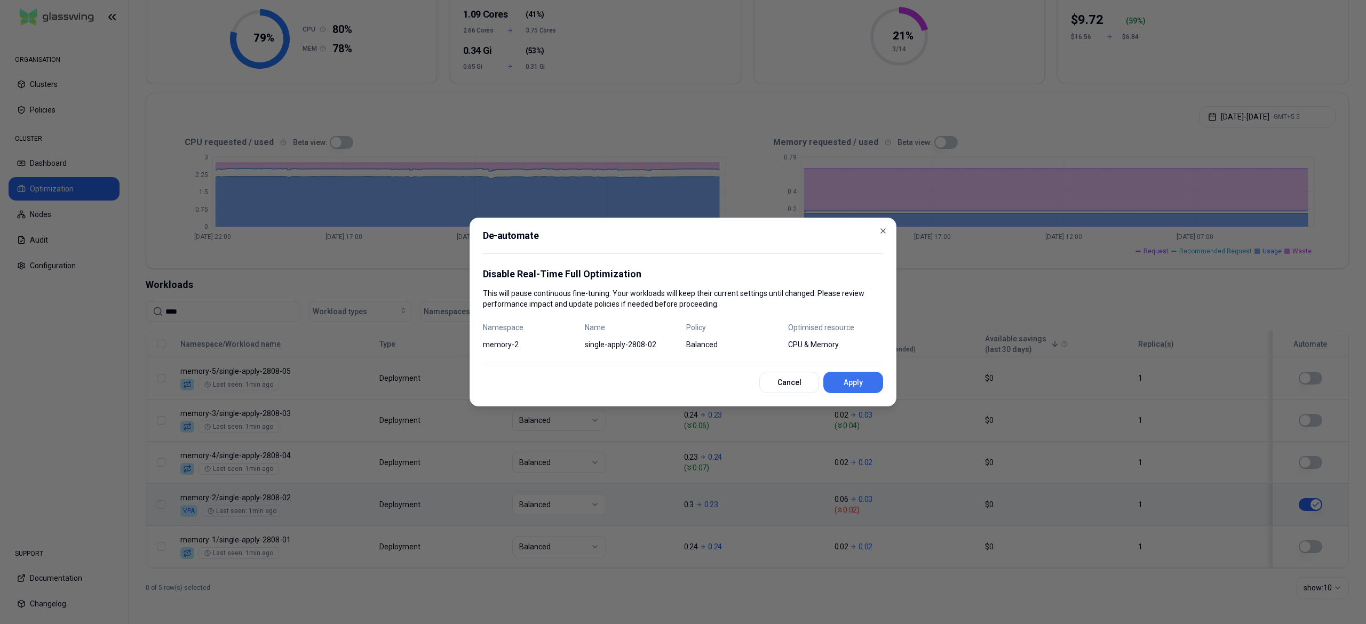
click at [857, 380] on button "Apply" at bounding box center [853, 382] width 60 height 21
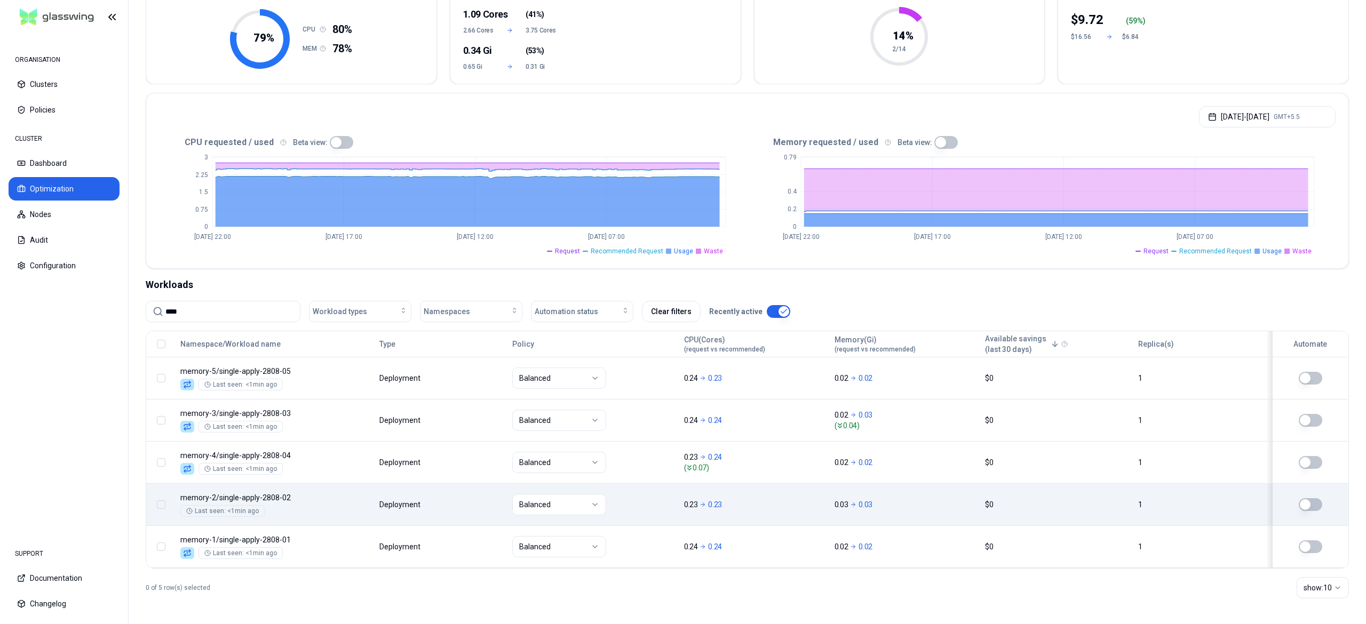
click at [1315, 501] on button "button" at bounding box center [1310, 504] width 23 height 13
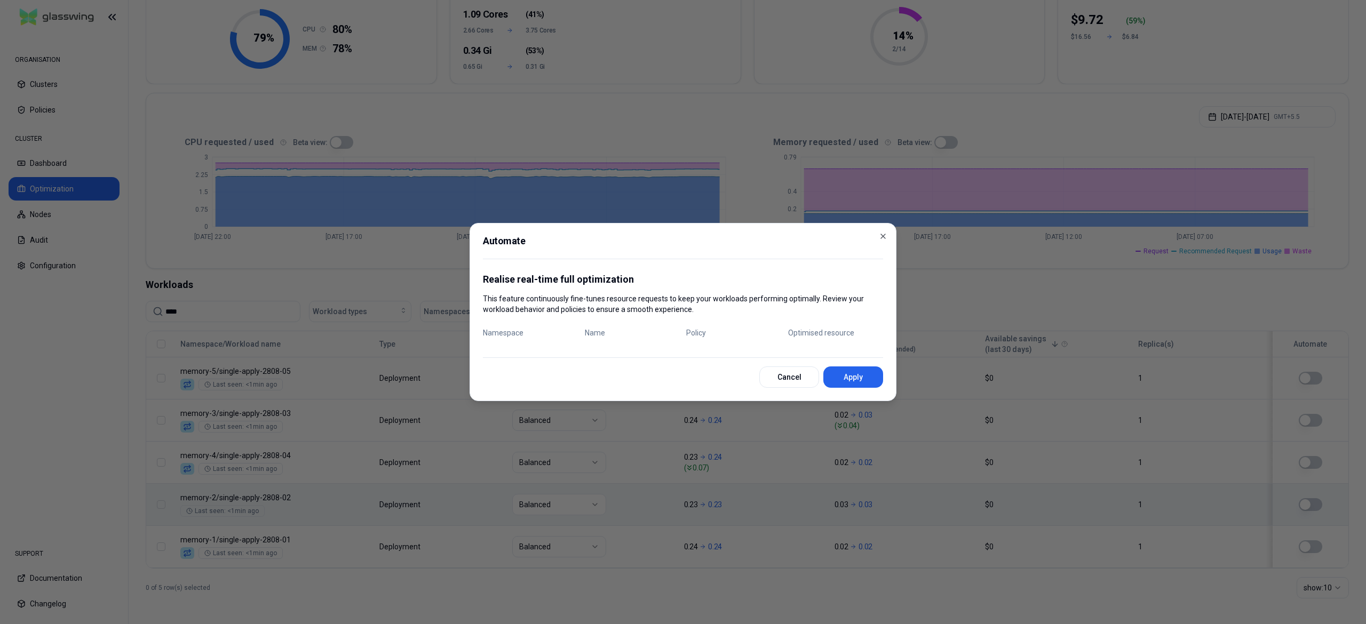
click at [130, 439] on div at bounding box center [683, 312] width 1366 height 624
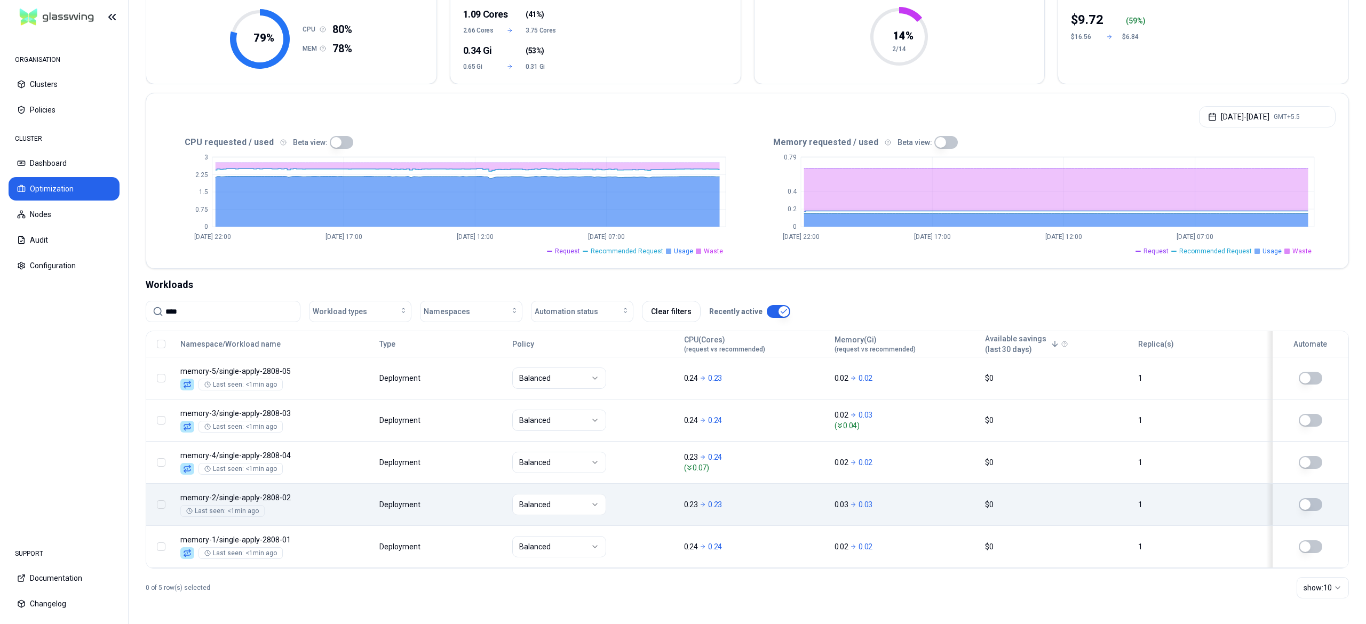
click at [1318, 508] on button "button" at bounding box center [1310, 504] width 23 height 13
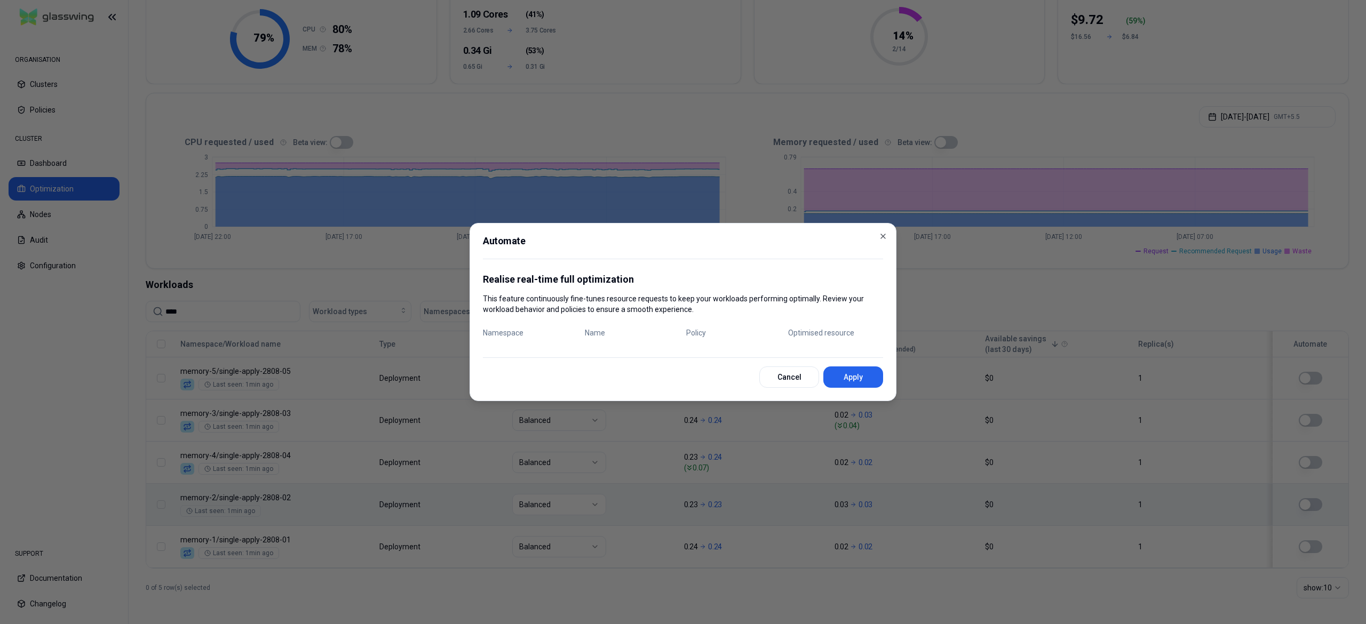
click at [467, 492] on div at bounding box center [683, 312] width 1366 height 624
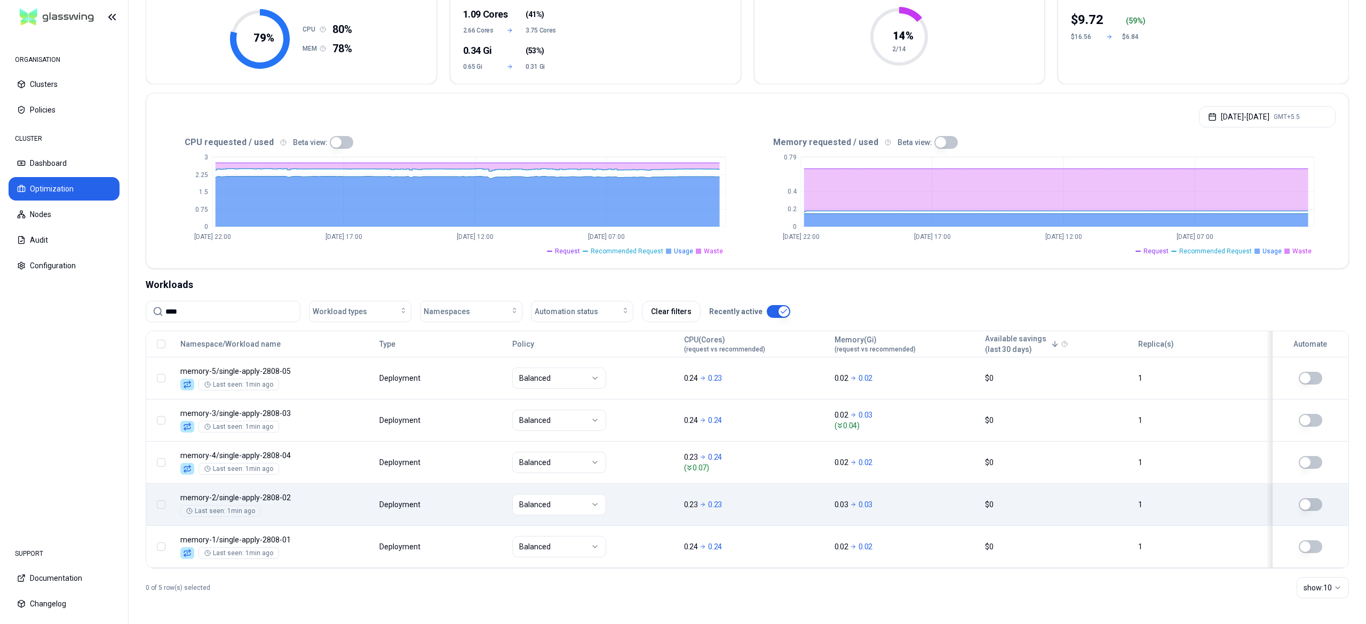
click at [467, 492] on body "ORGANISATION Clusters Policies CLUSTER Dashboard Optimization Nodes Audit Confi…" at bounding box center [683, 312] width 1366 height 624
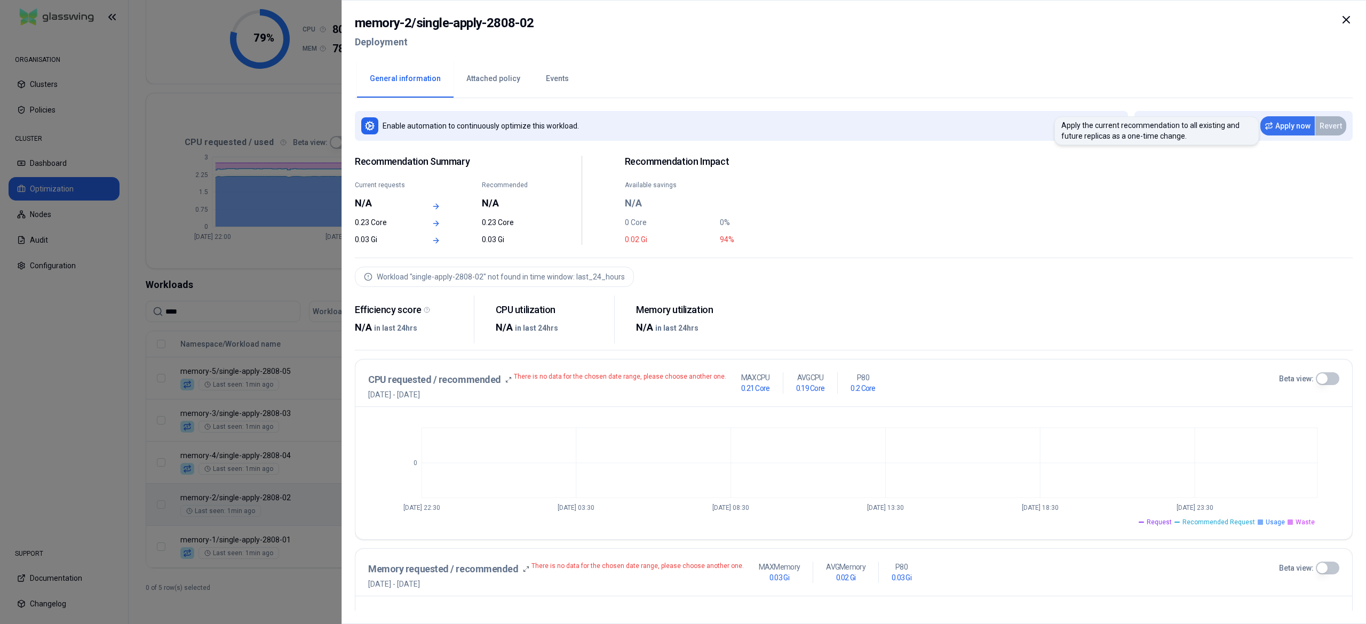
click at [1283, 132] on button "Apply now" at bounding box center [1287, 125] width 54 height 19
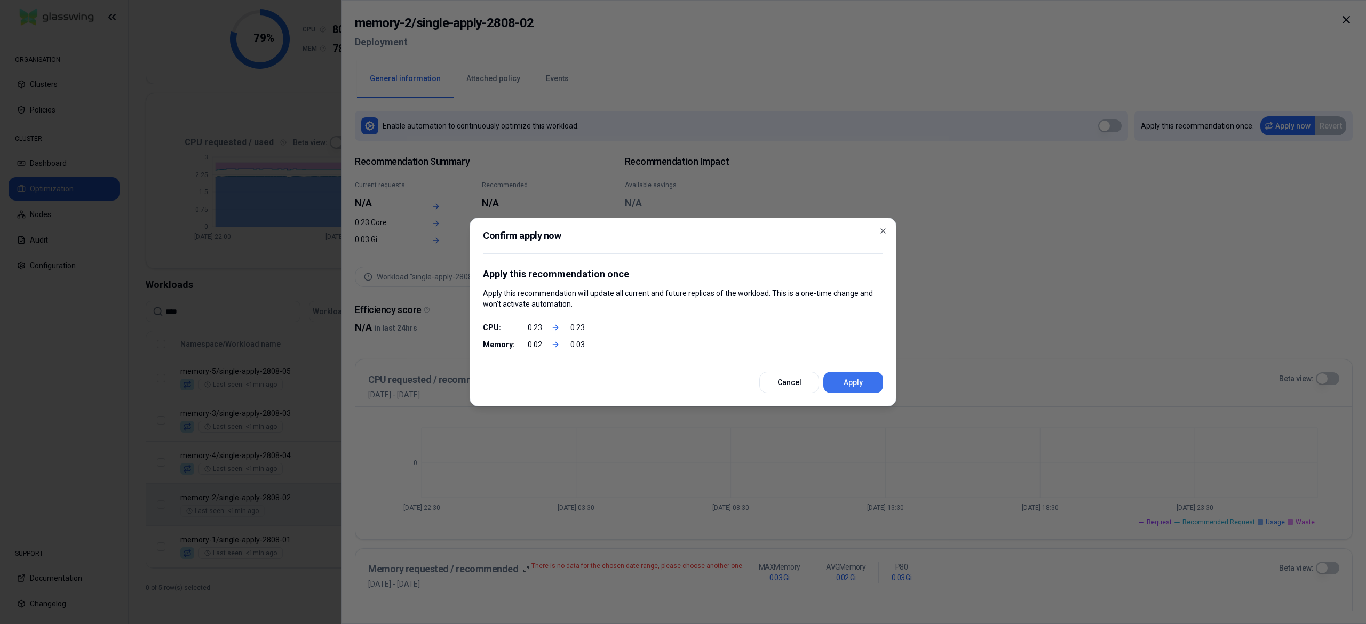
click at [844, 382] on button "Apply" at bounding box center [853, 382] width 60 height 21
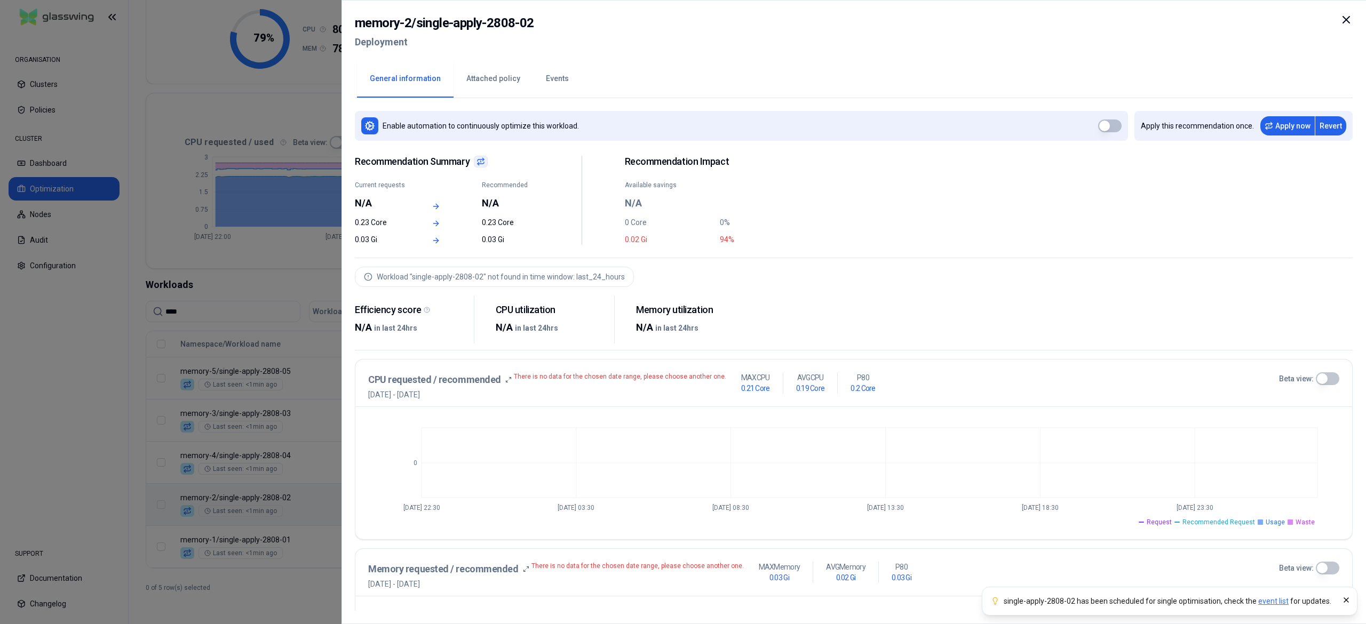
click at [174, 355] on div at bounding box center [683, 312] width 1366 height 624
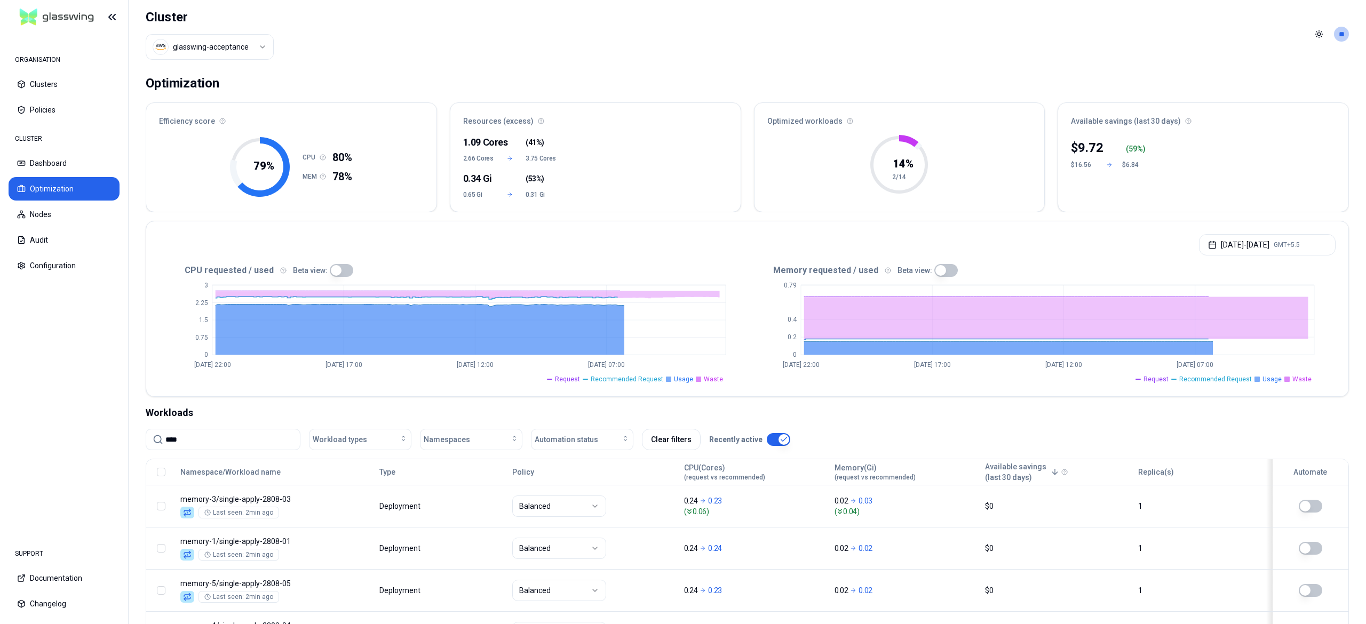
scroll to position [132, 0]
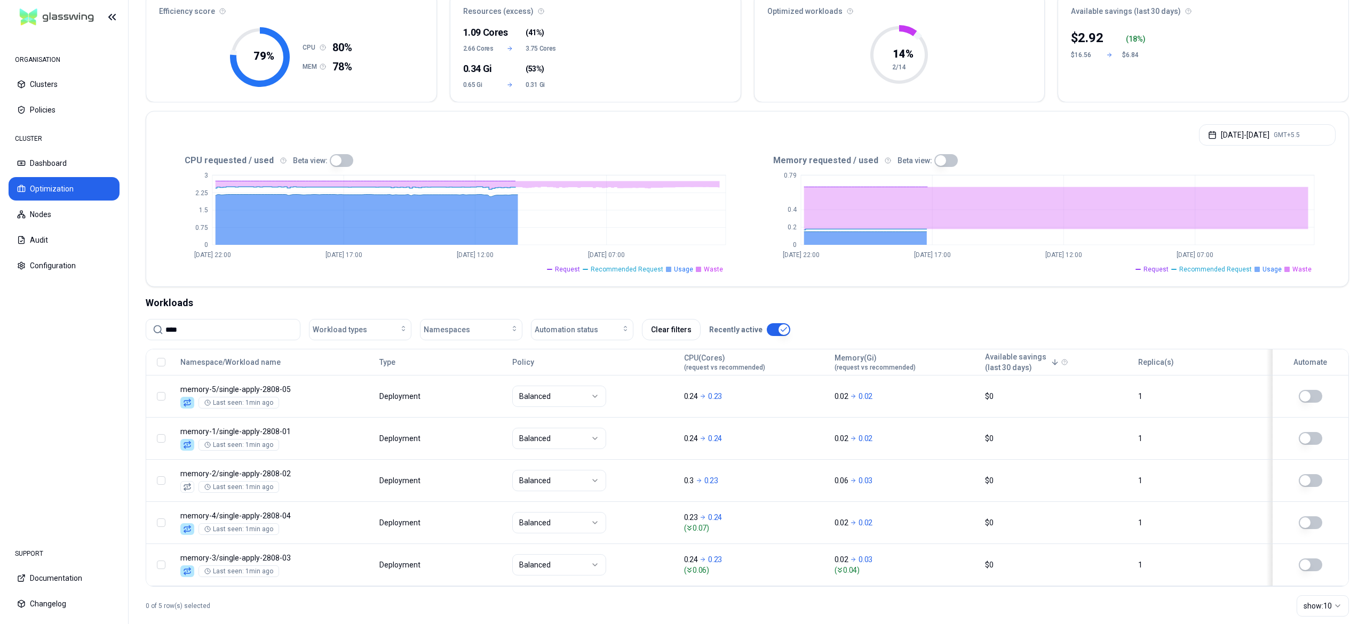
scroll to position [132, 0]
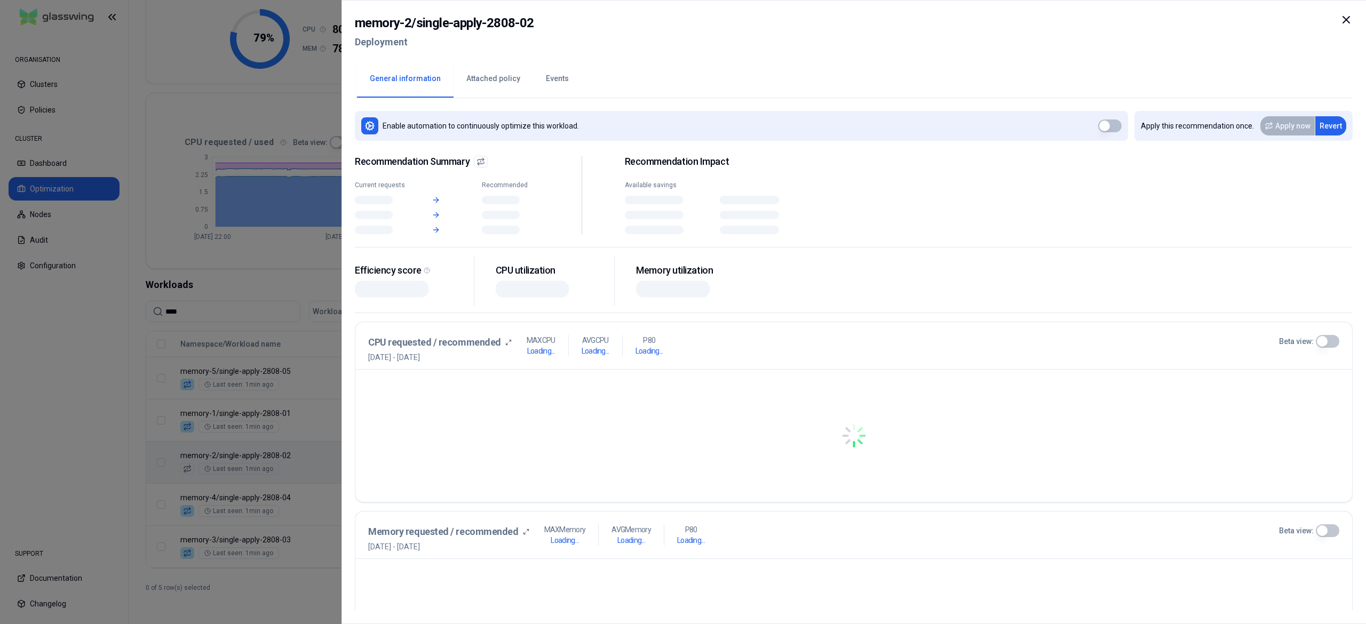
click at [363, 443] on body "ORGANISATION Clusters Policies CLUSTER Dashboard Optimization Nodes Audit Confi…" at bounding box center [683, 312] width 1366 height 624
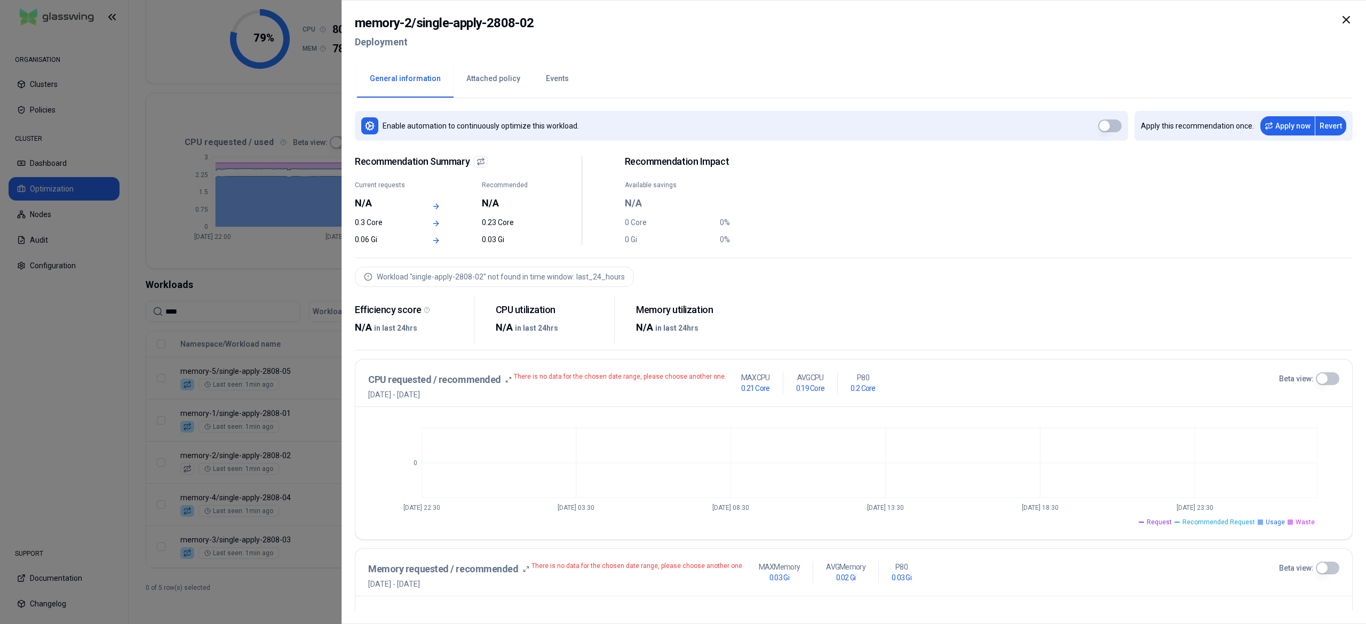
click at [312, 452] on div at bounding box center [683, 312] width 1366 height 624
click at [182, 441] on div at bounding box center [683, 312] width 1366 height 624
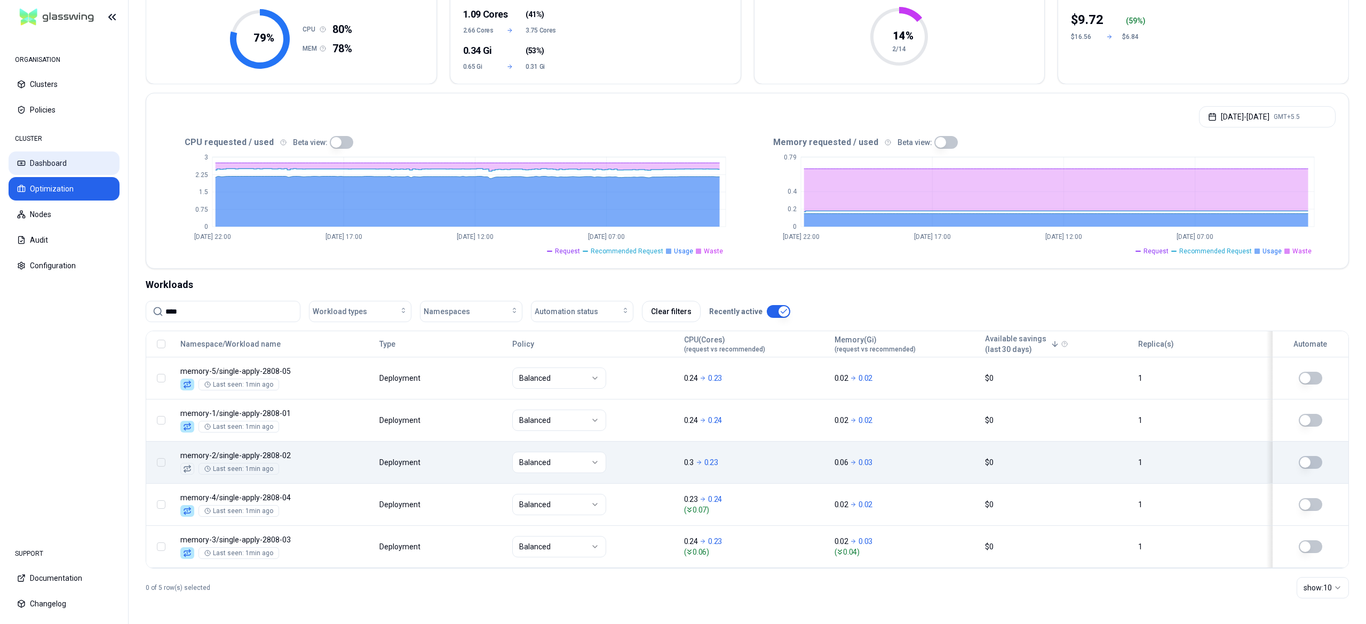
click at [29, 157] on button "Dashboard" at bounding box center [64, 163] width 111 height 23
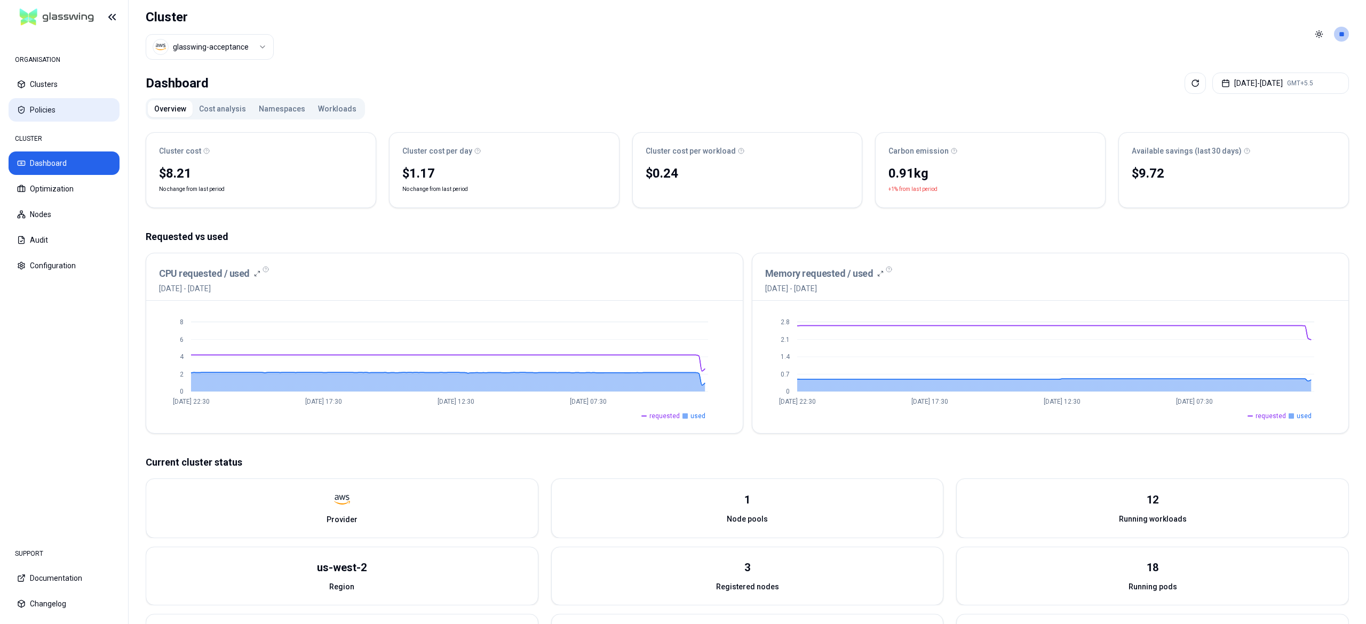
click at [34, 105] on button "Policies" at bounding box center [64, 109] width 111 height 23
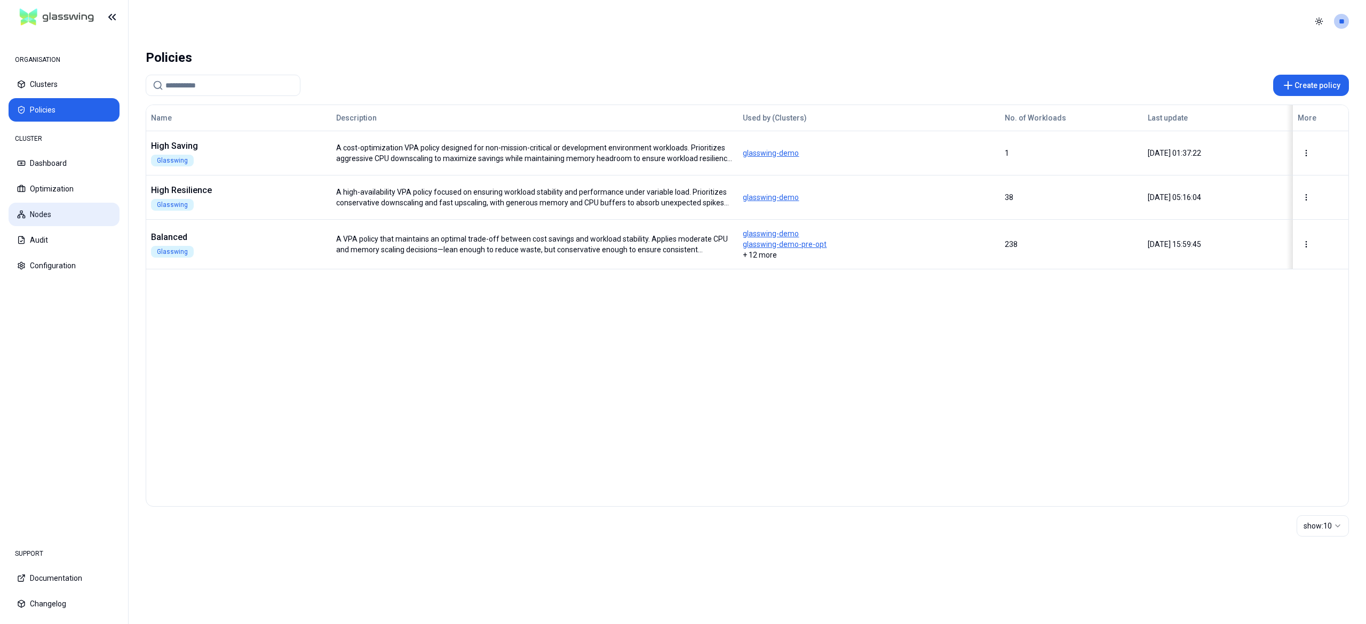
click at [50, 224] on button "Nodes" at bounding box center [64, 214] width 111 height 23
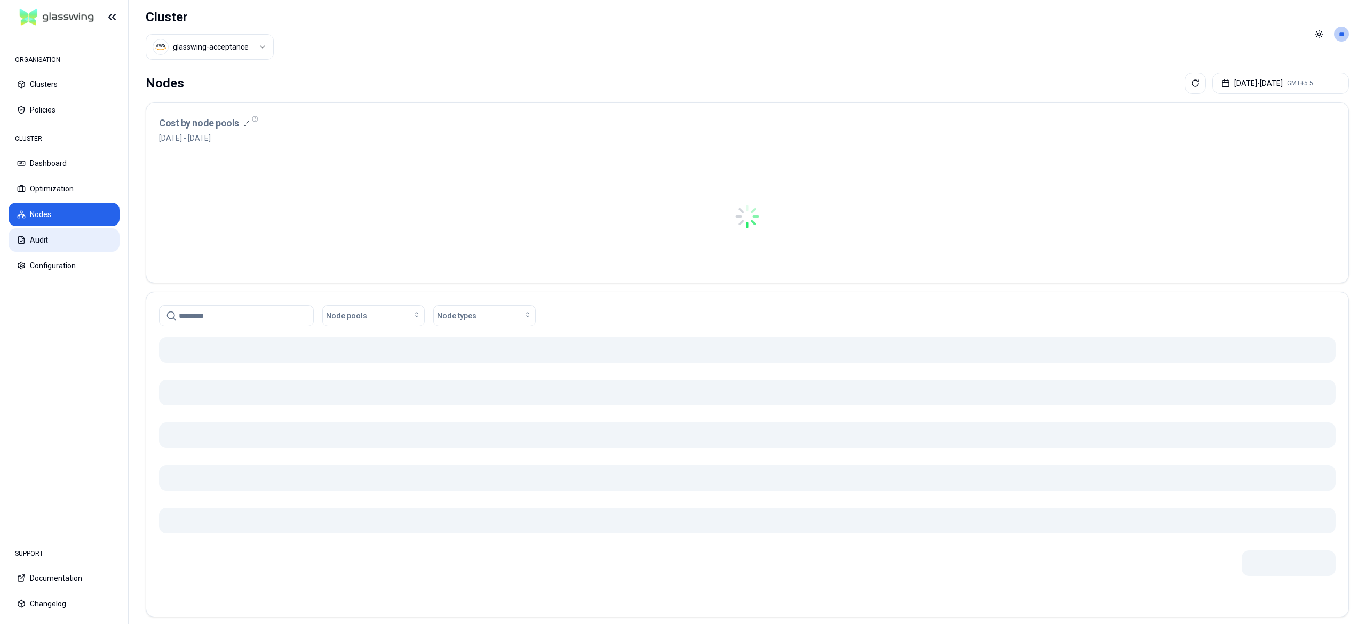
click at [47, 238] on button "Audit" at bounding box center [64, 239] width 111 height 23
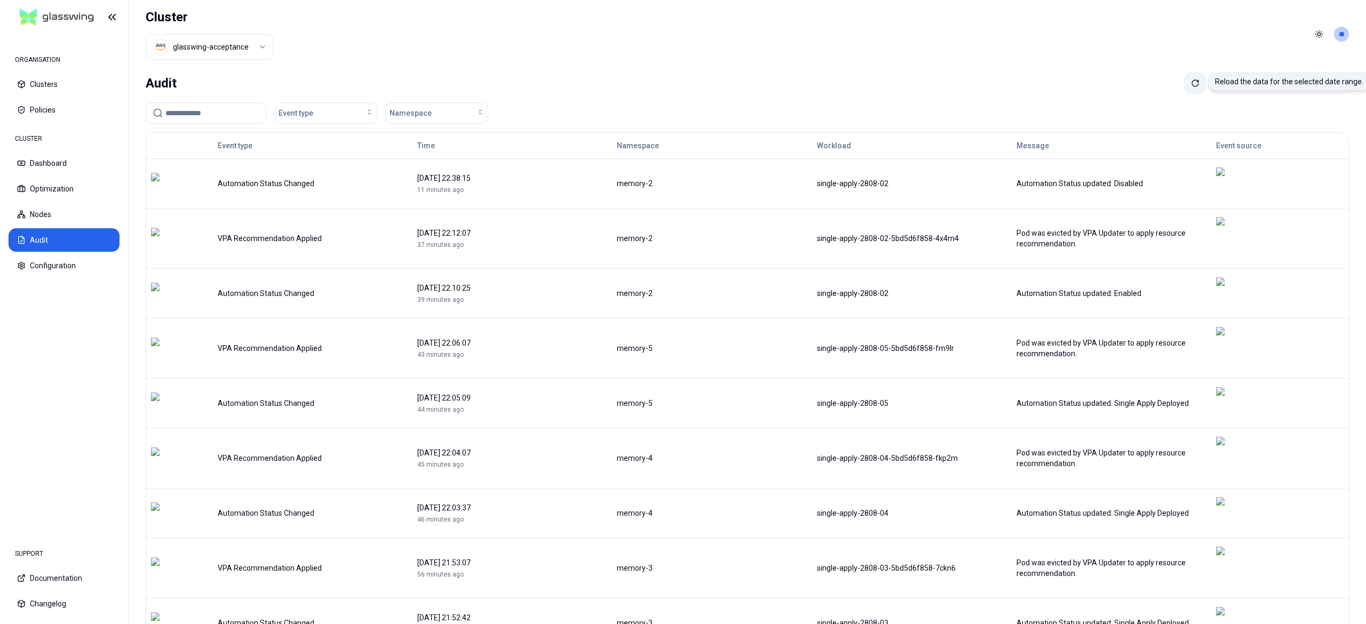
click at [1185, 83] on button at bounding box center [1195, 83] width 21 height 21
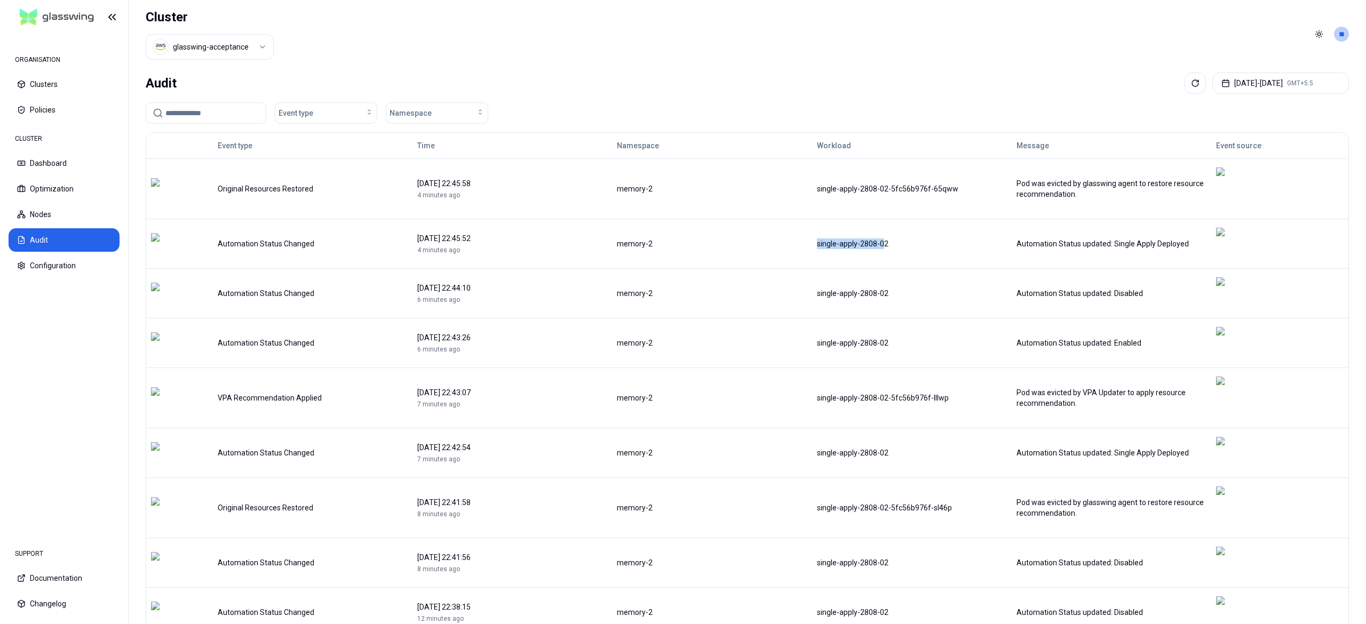
drag, startPoint x: 816, startPoint y: 219, endPoint x: 886, endPoint y: 219, distance: 70.4
click at [886, 239] on div "single-apply-2808-02" at bounding box center [912, 244] width 198 height 11
copy div "single-apply-2808-02"
click at [186, 113] on input at bounding box center [212, 113] width 94 height 20
paste input "**********"
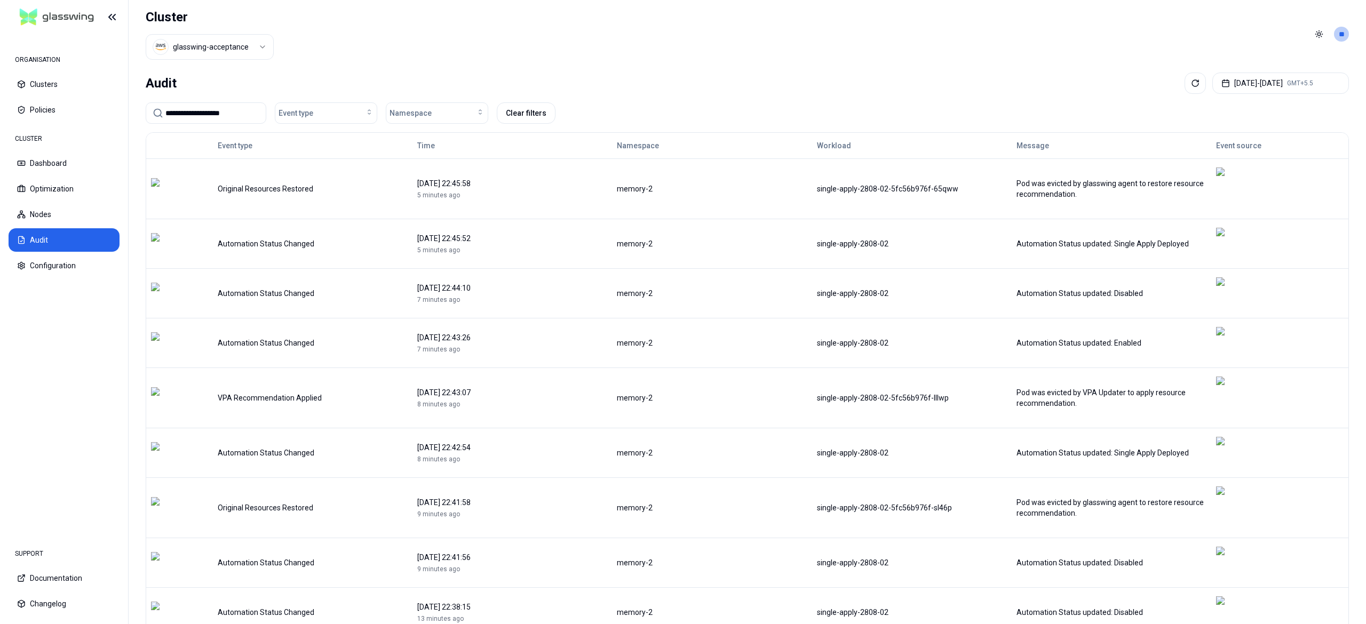
type input "**********"
click at [1185, 91] on button at bounding box center [1195, 83] width 21 height 21
click at [56, 162] on button "Dashboard" at bounding box center [64, 163] width 111 height 23
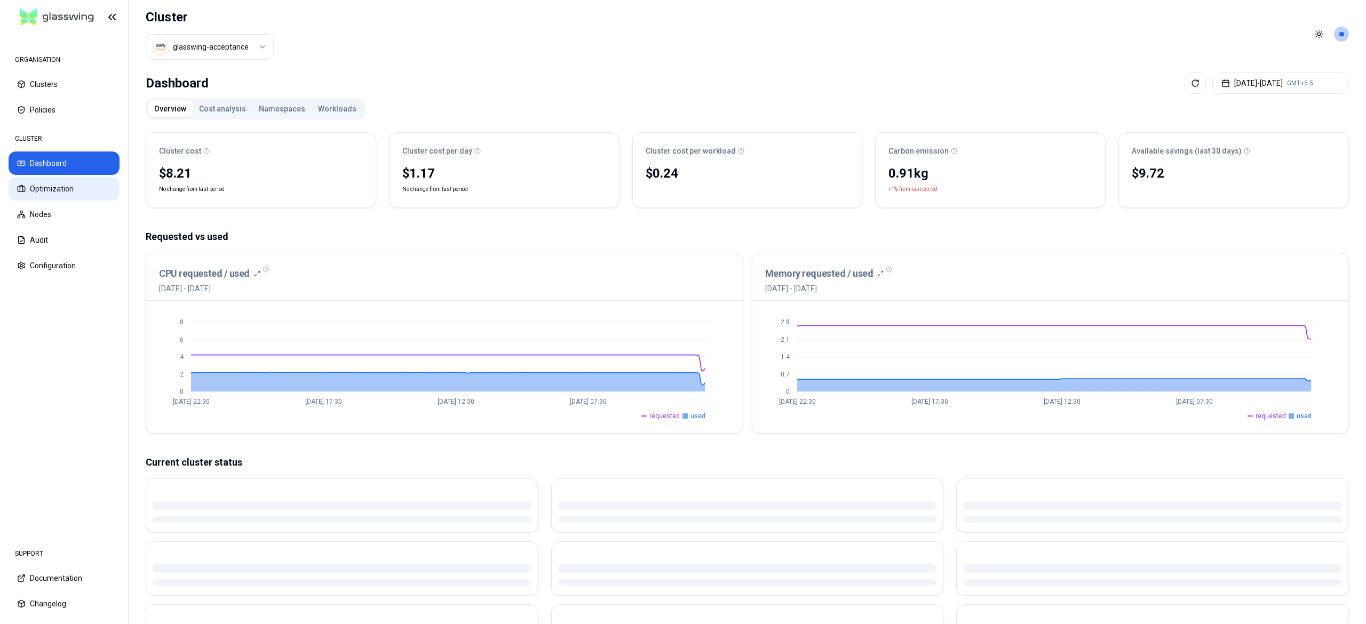
click at [84, 196] on button "Optimization" at bounding box center [64, 188] width 111 height 23
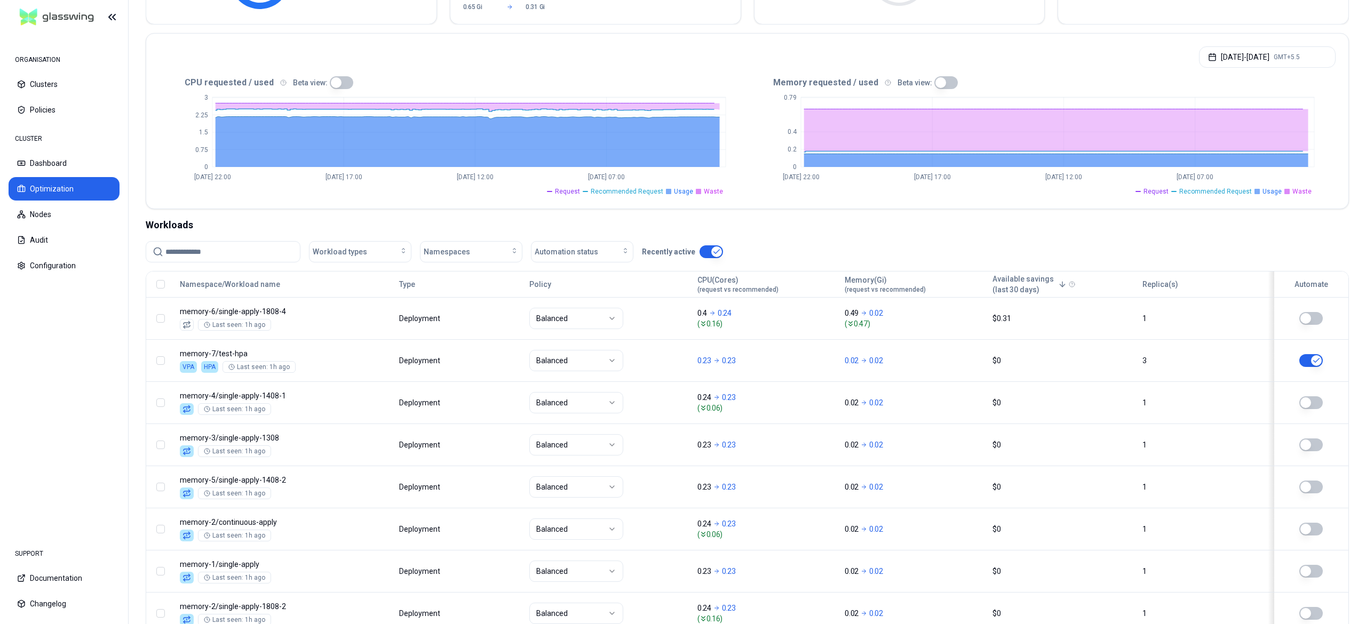
scroll to position [192, 0]
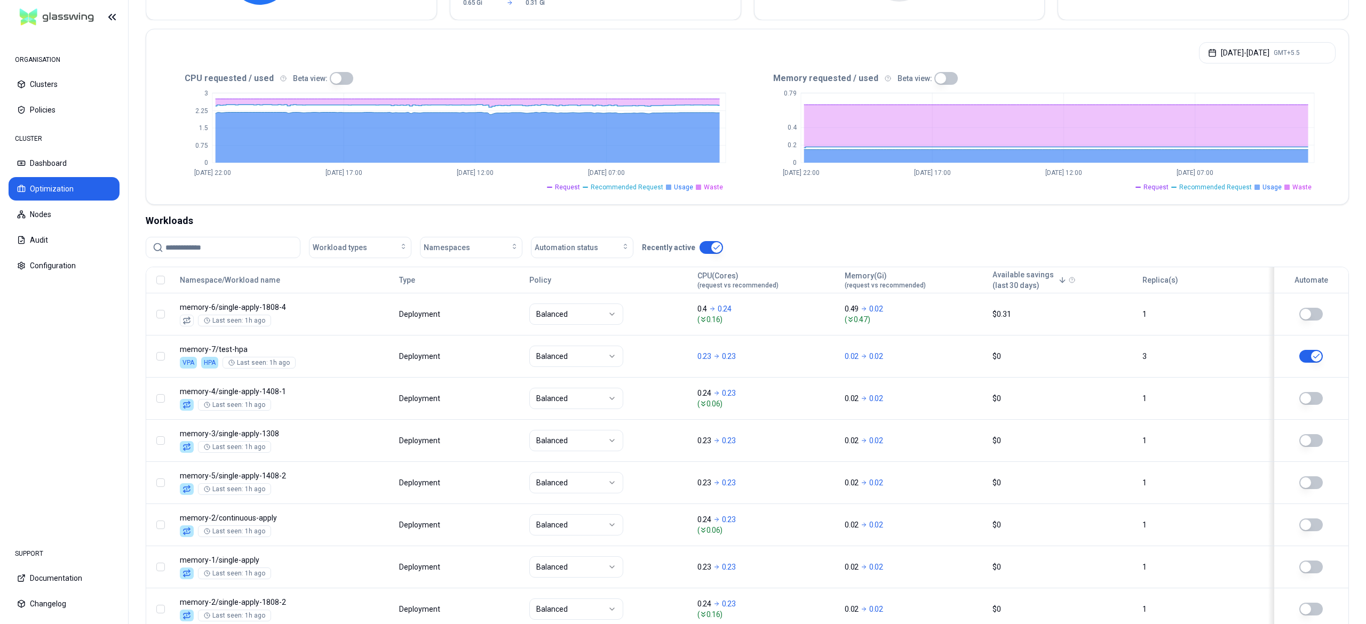
click at [184, 247] on input at bounding box center [229, 247] width 128 height 20
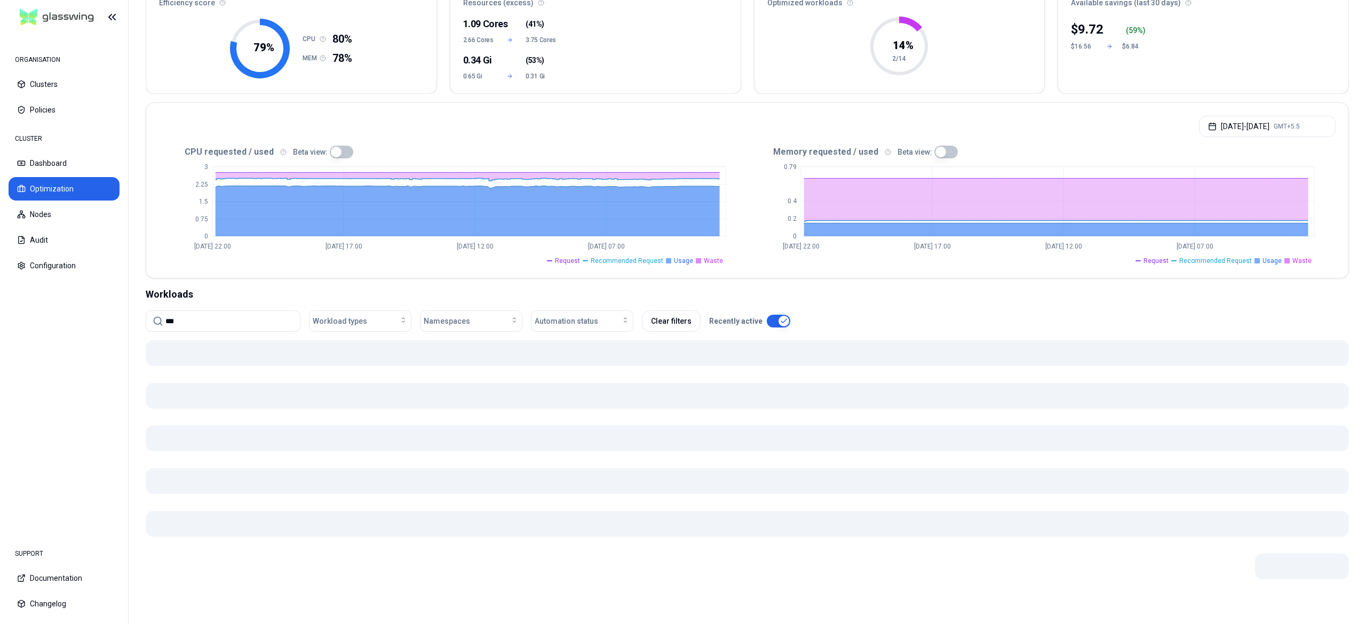
scroll to position [120, 0]
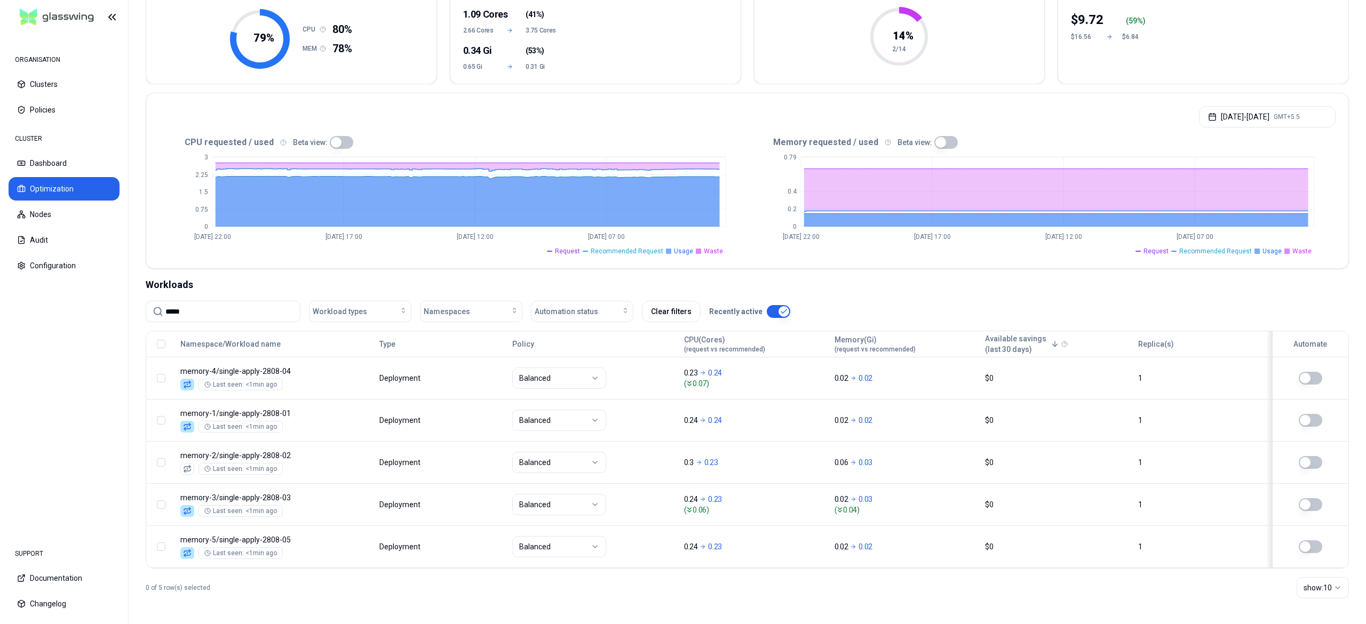
scroll to position [120, 0]
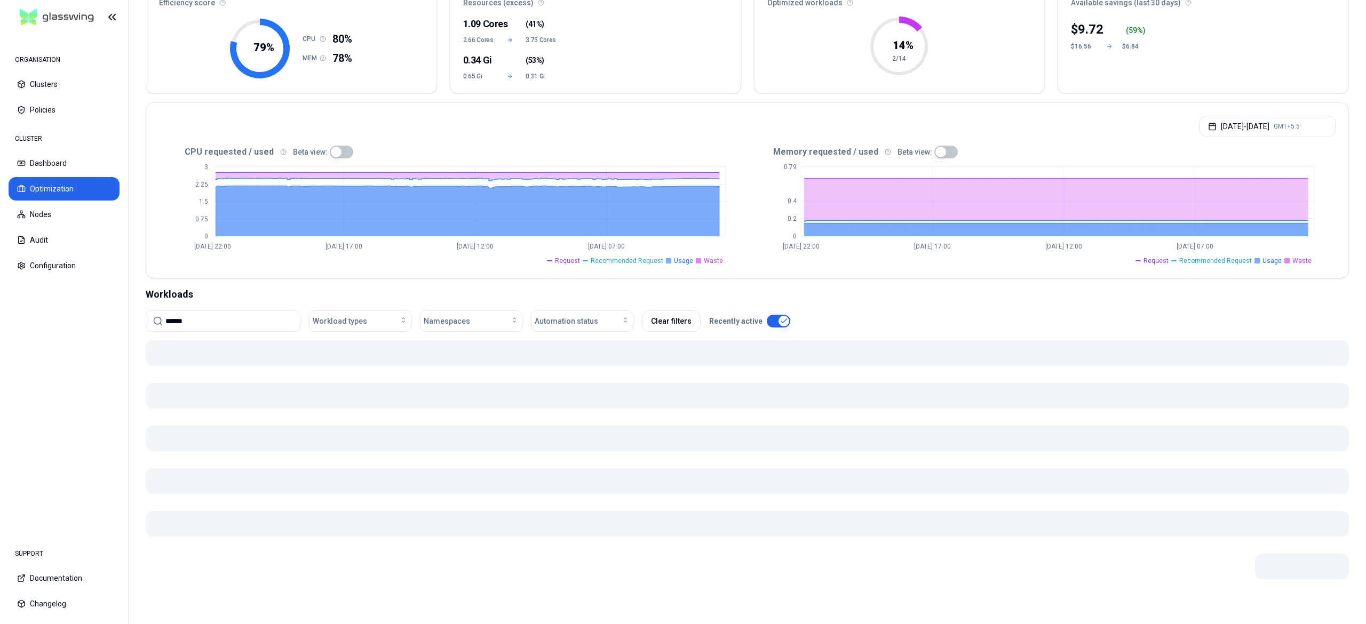
scroll to position [124, 0]
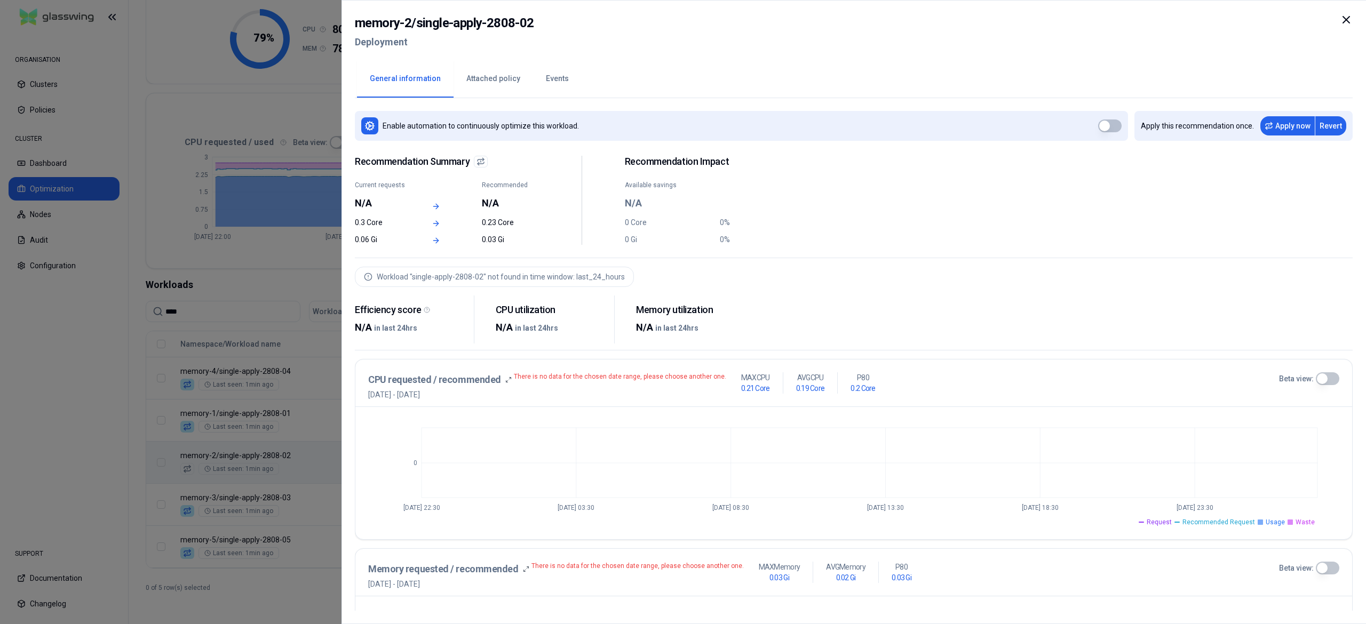
click at [69, 456] on div at bounding box center [683, 312] width 1366 height 624
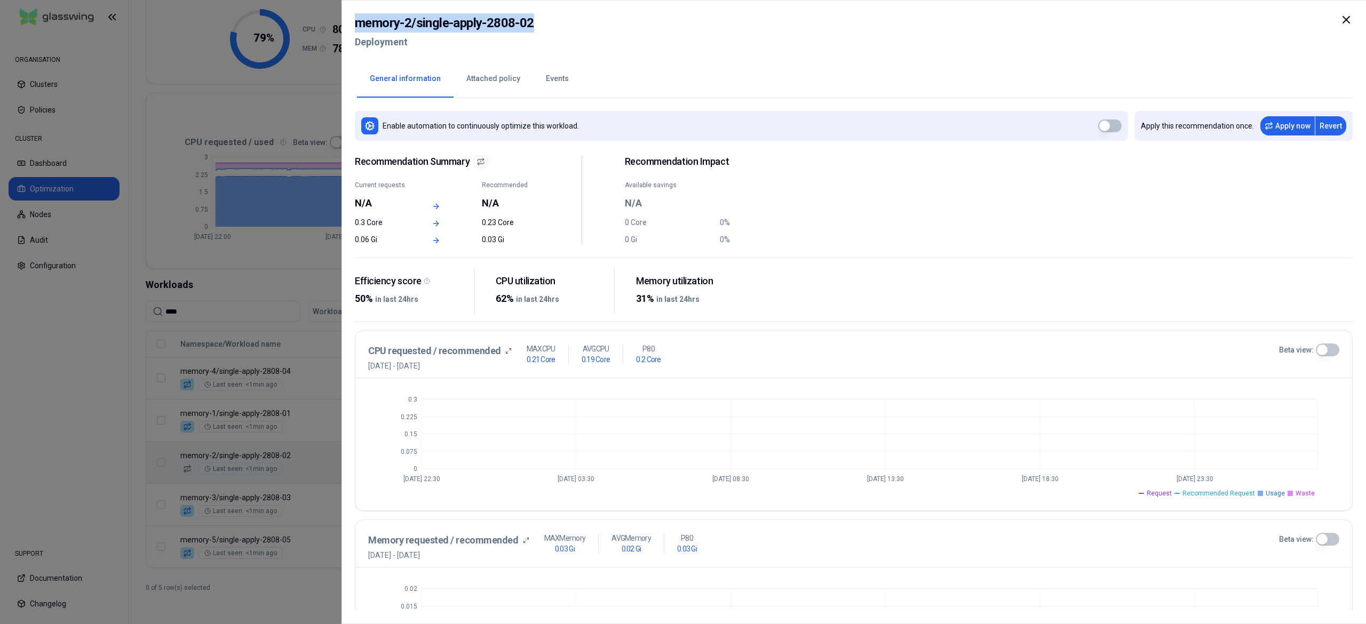
drag, startPoint x: 553, startPoint y: 29, endPoint x: 351, endPoint y: 27, distance: 202.8
click at [351, 27] on div "memory-2 / single-apply-2808-02 Deployment General information Attached policy …" at bounding box center [853, 312] width 1024 height 624
copy h2 "memory-2 / single-apply-2808-02"
click at [545, 25] on div "memory-2 / single-apply-2808-02 Deployment" at bounding box center [854, 35] width 998 height 45
drag, startPoint x: 545, startPoint y: 25, endPoint x: 419, endPoint y: 25, distance: 125.9
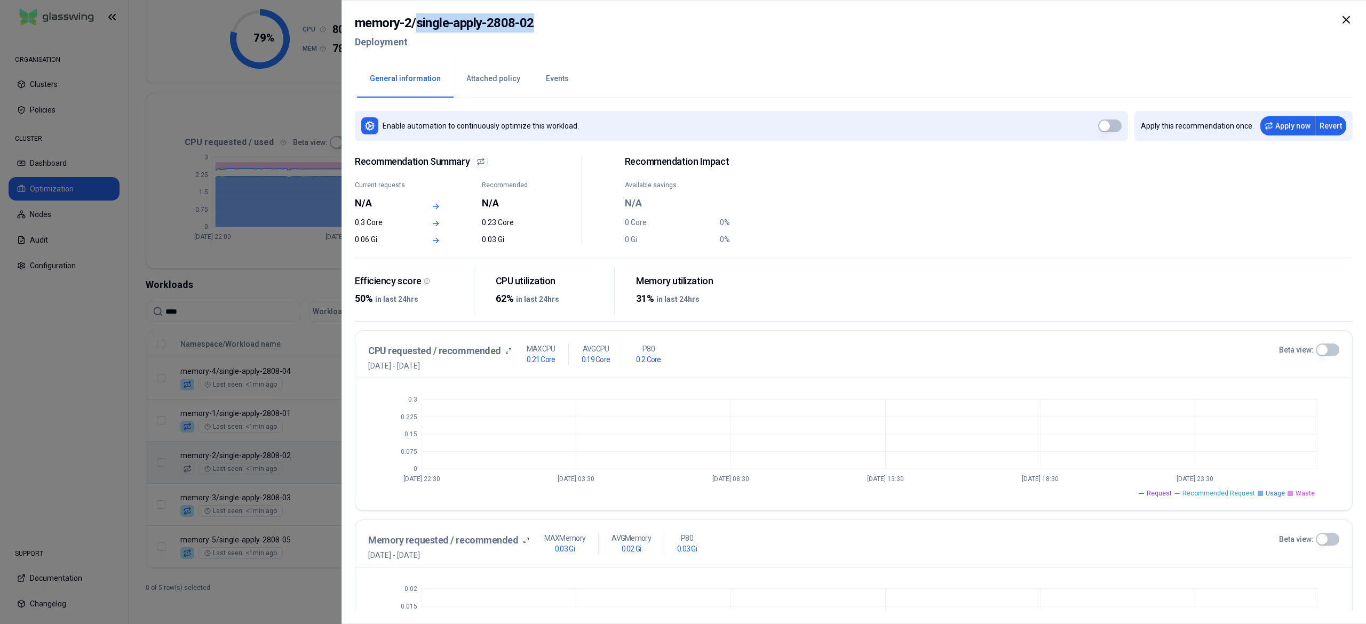
click at [419, 25] on div "memory-2 / single-apply-2808-02 Deployment" at bounding box center [854, 35] width 998 height 45
copy h2 "single-apply-2808-02"
click at [51, 385] on div at bounding box center [683, 312] width 1366 height 624
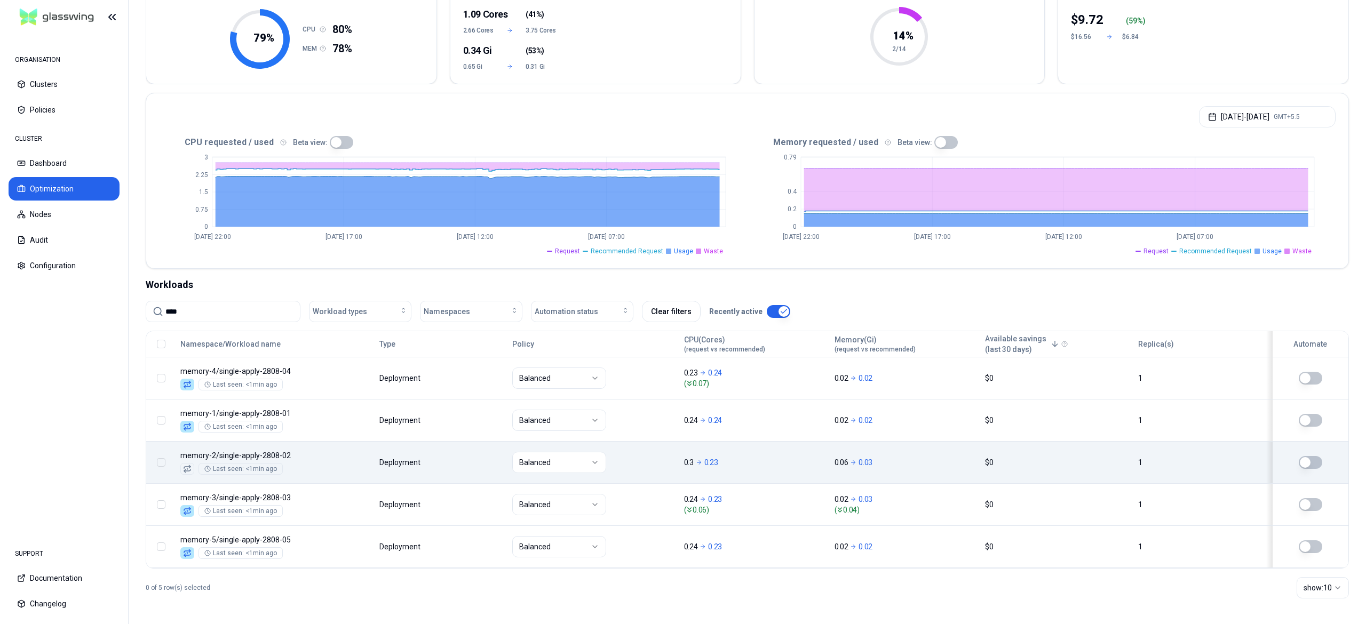
drag, startPoint x: 212, startPoint y: 308, endPoint x: 86, endPoint y: 301, distance: 126.1
click at [86, 301] on div "ORGANISATION Clusters Policies CLUSTER Dashboard Optimization Nodes Audit Confi…" at bounding box center [683, 312] width 1366 height 624
paste input "**********"
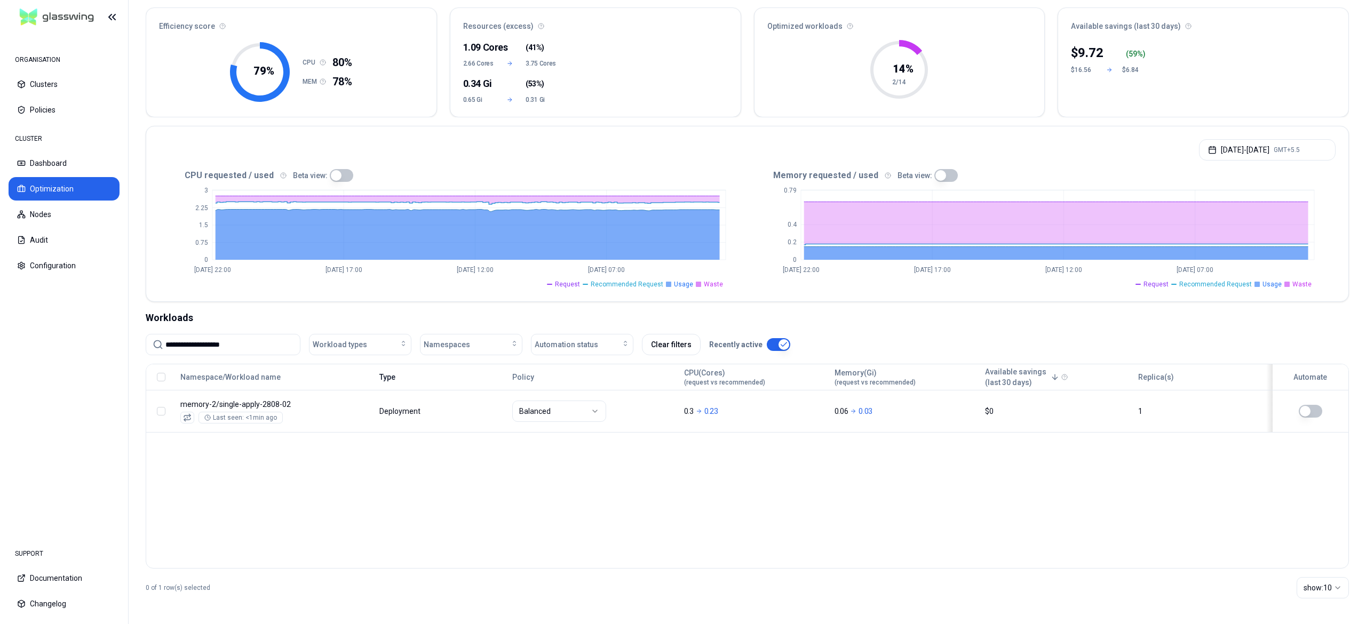
scroll to position [96, 0]
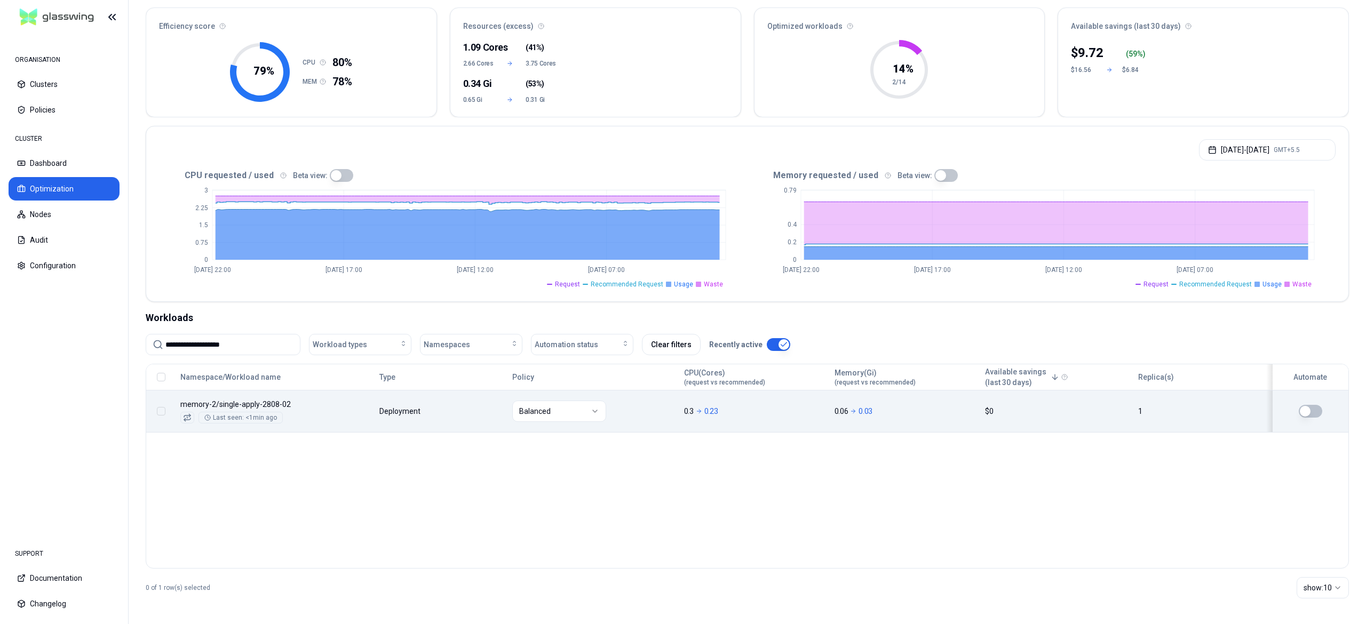
type input "**********"
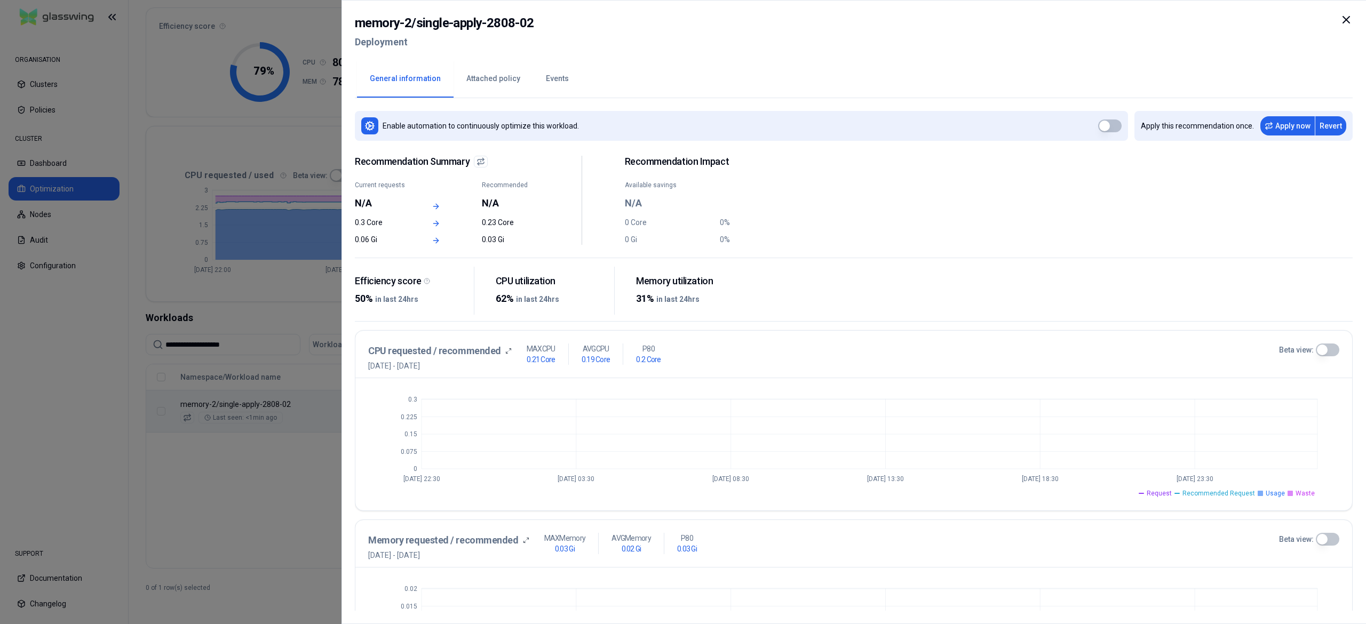
click at [856, 145] on div "Enable automation to continuously optimize this workload. Apply this recommenda…" at bounding box center [854, 354] width 998 height 513
click at [916, 98] on div "Enable automation to continuously optimize this workload. Apply this recommenda…" at bounding box center [854, 354] width 998 height 513
click at [338, 263] on div at bounding box center [683, 312] width 1366 height 624
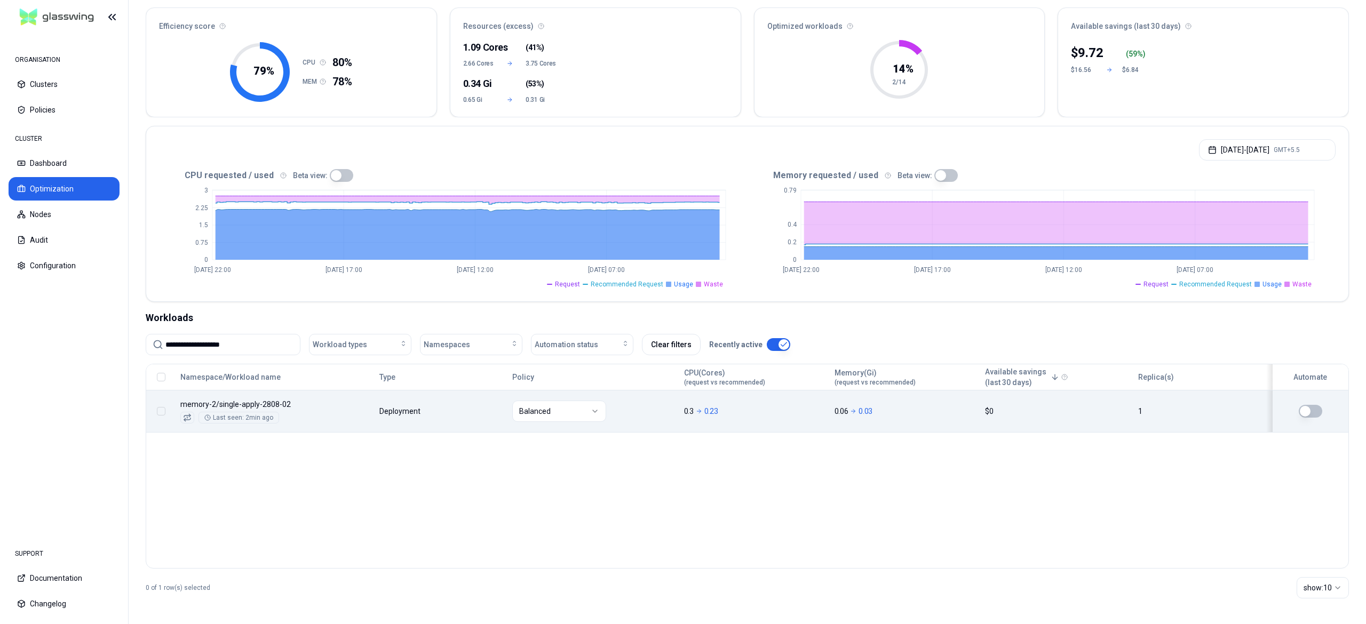
drag, startPoint x: 251, startPoint y: 347, endPoint x: 26, endPoint y: 351, distance: 225.2
click at [26, 351] on div "**********" at bounding box center [683, 312] width 1366 height 624
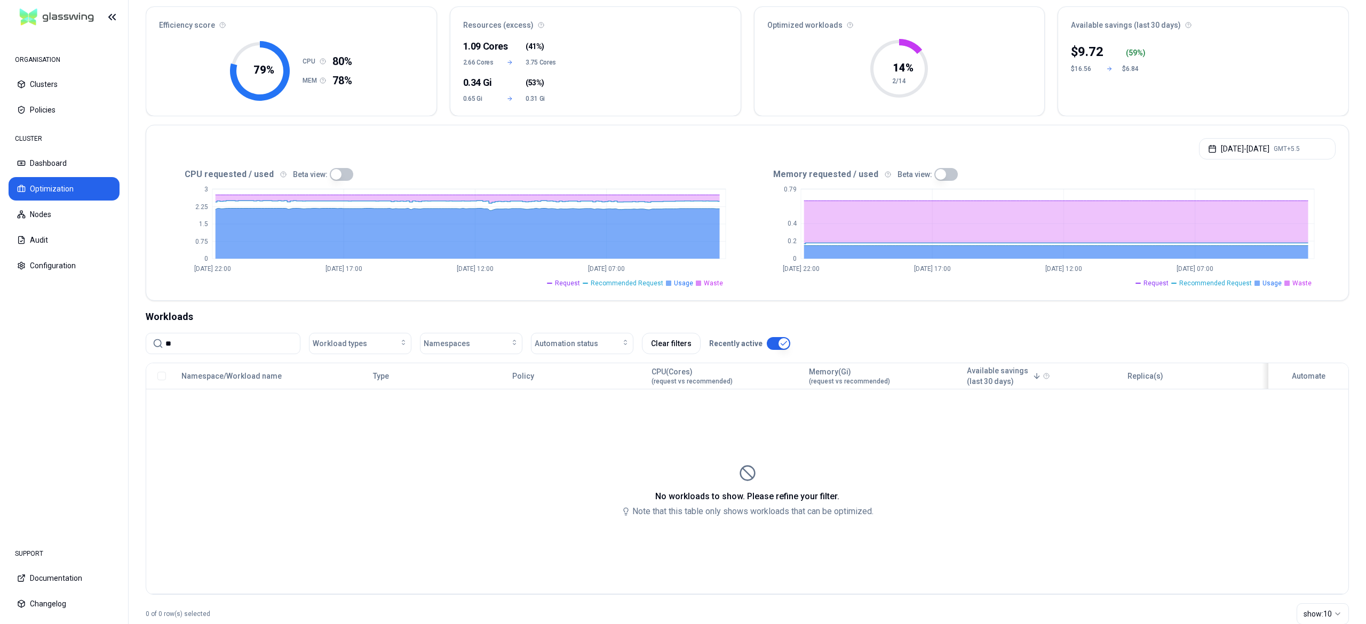
type input "*"
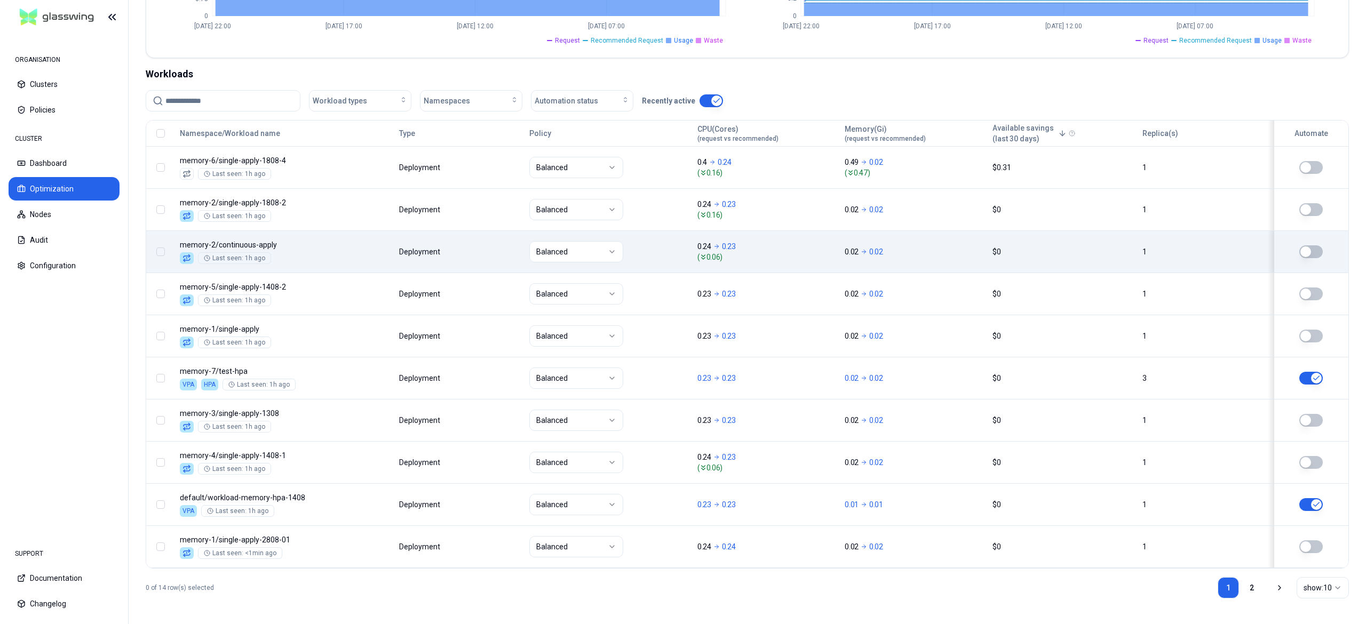
scroll to position [346, 0]
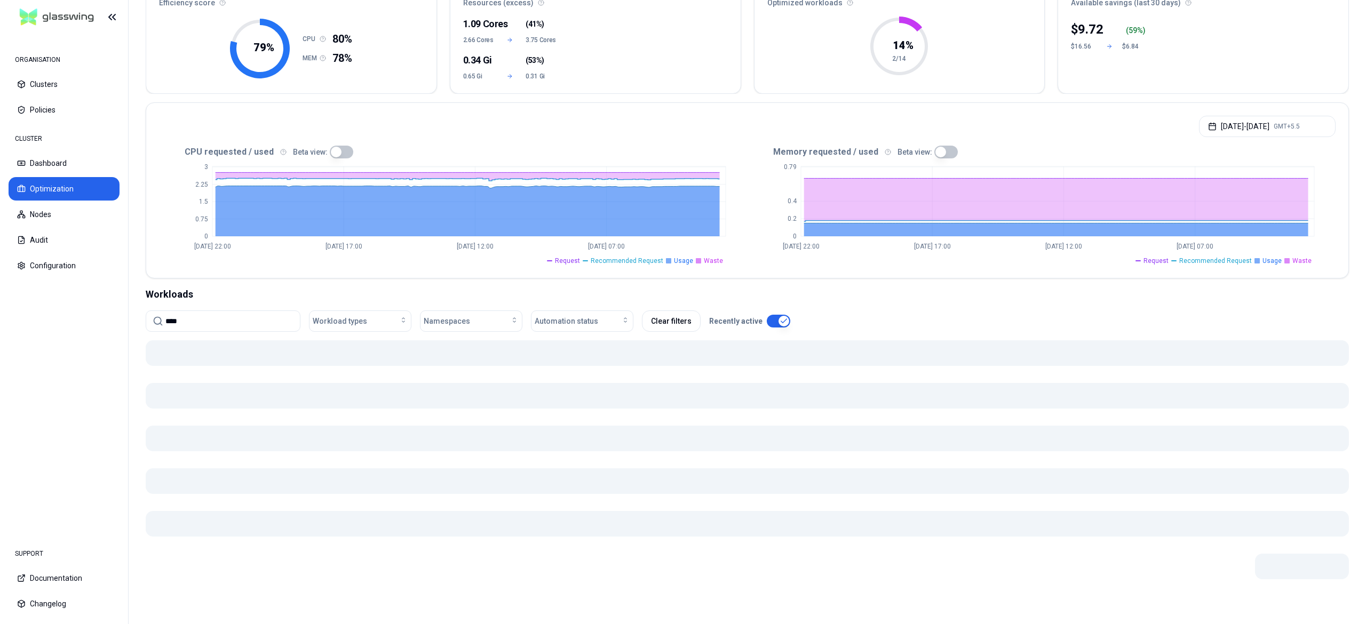
scroll to position [124, 0]
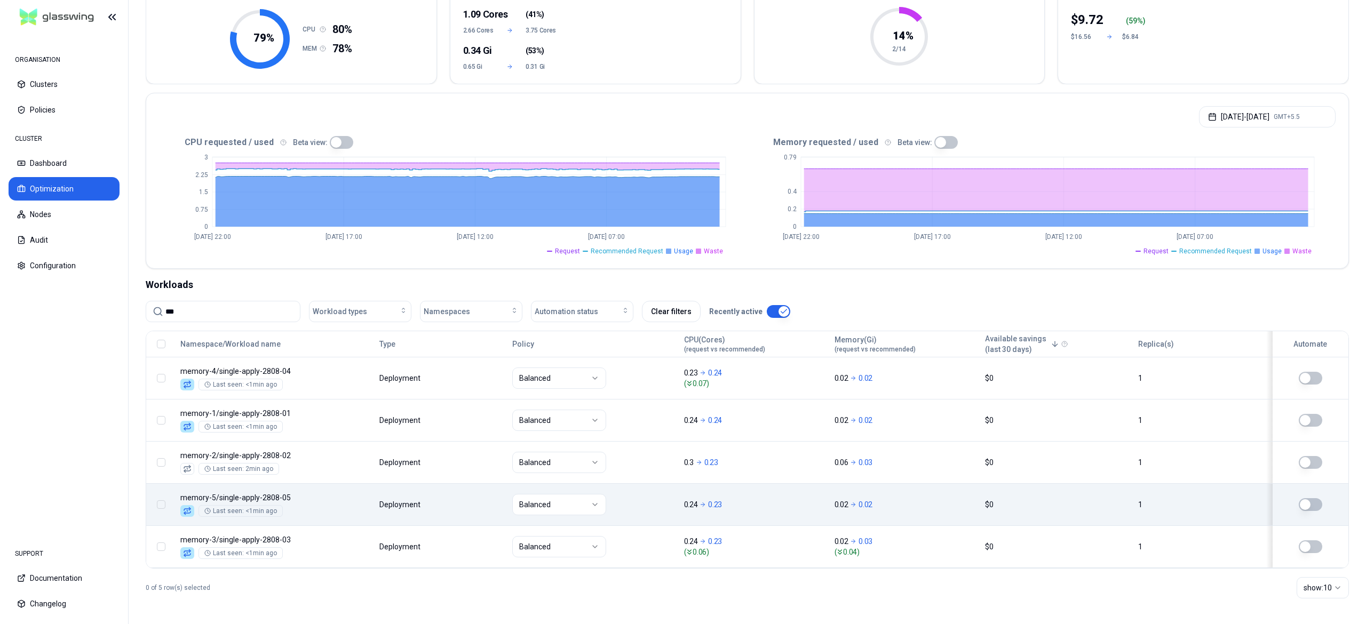
type input "***"
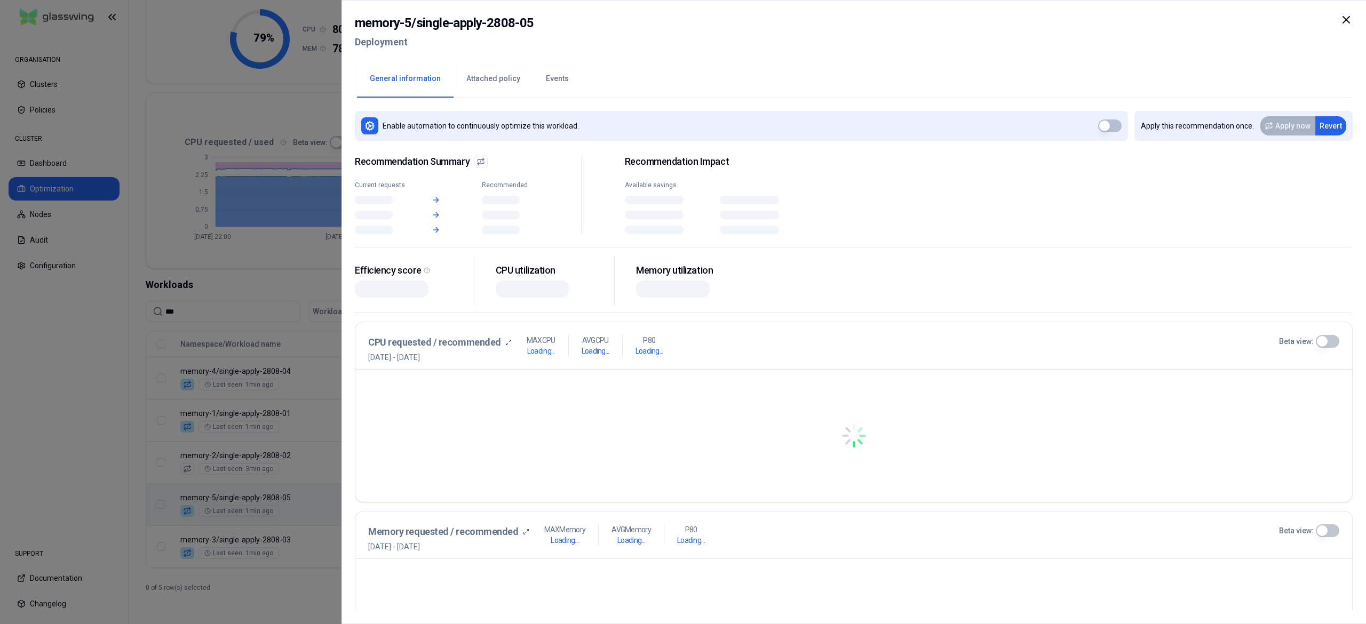
click at [376, 500] on body "ORGANISATION Clusters Policies CLUSTER Dashboard Optimization Nodes Audit Confi…" at bounding box center [683, 312] width 1366 height 624
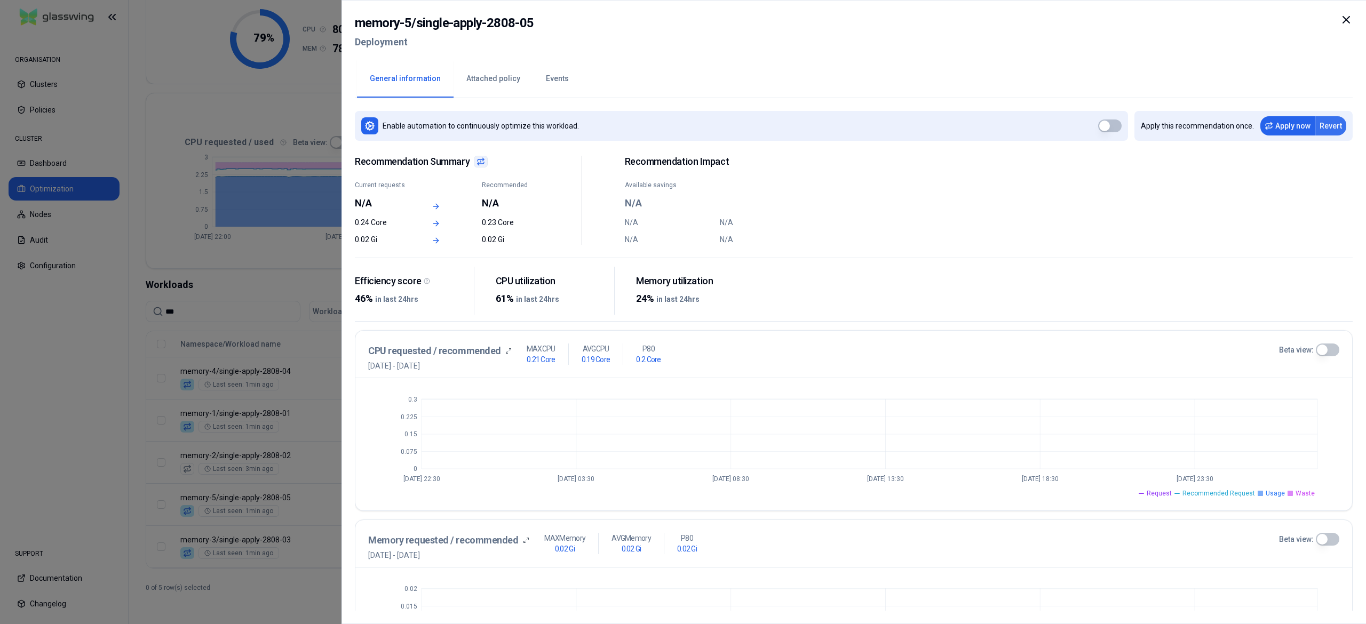
click at [1328, 130] on button "Revert" at bounding box center [1330, 125] width 31 height 19
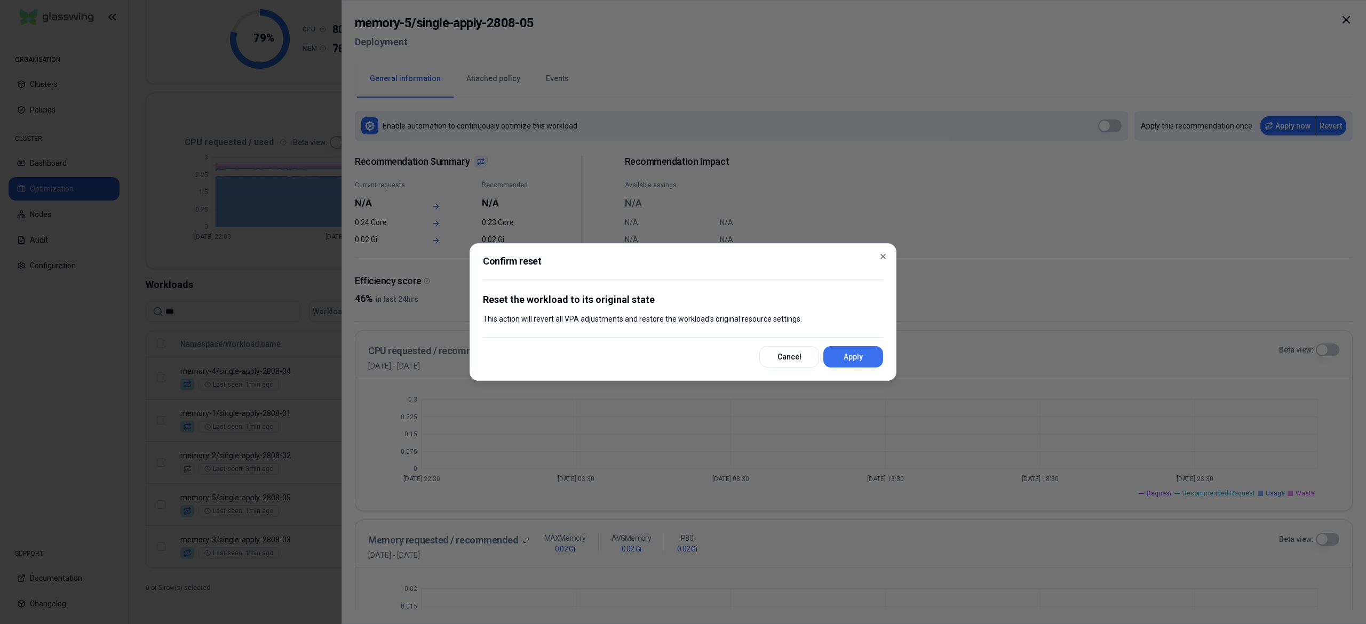
click at [863, 355] on button "Apply" at bounding box center [853, 356] width 60 height 21
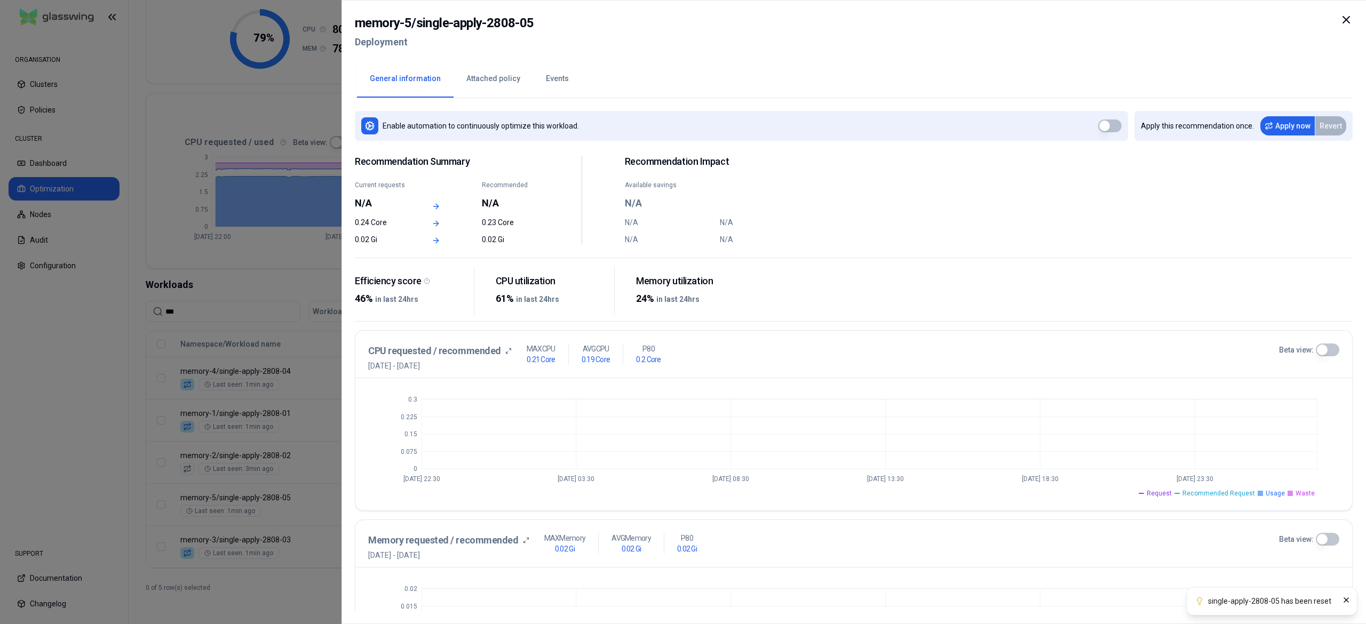
click at [296, 290] on div at bounding box center [683, 312] width 1366 height 624
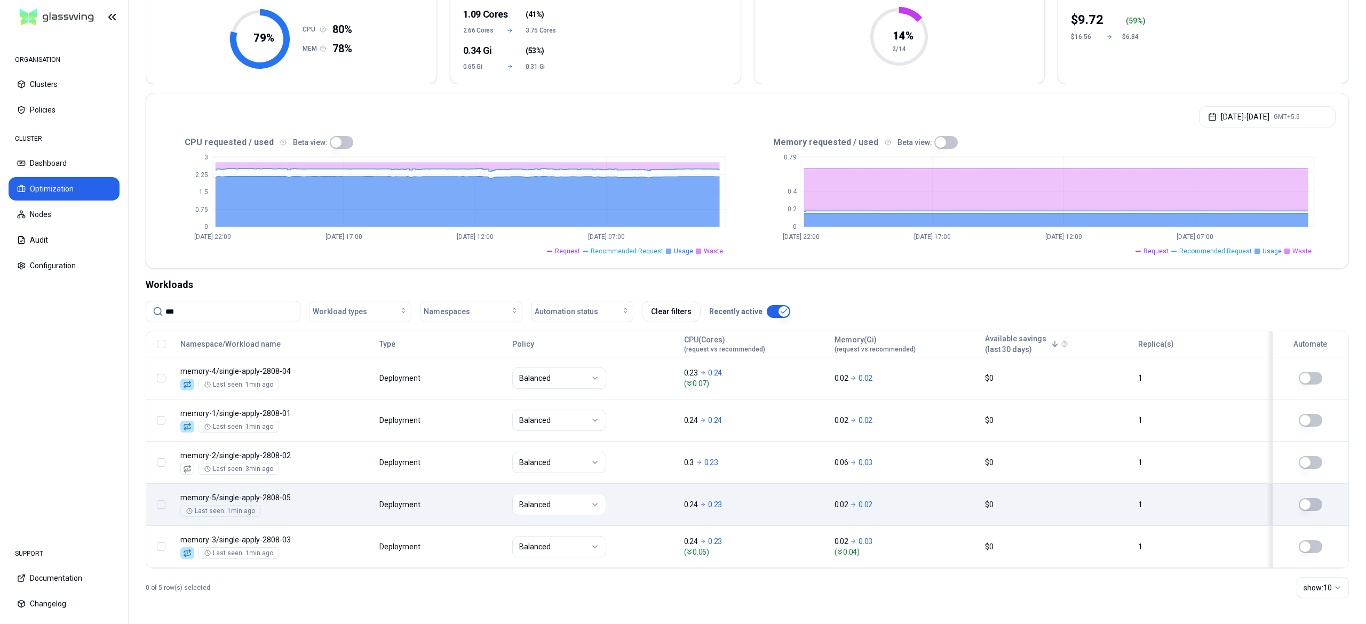
click at [1313, 499] on button "button" at bounding box center [1310, 504] width 23 height 13
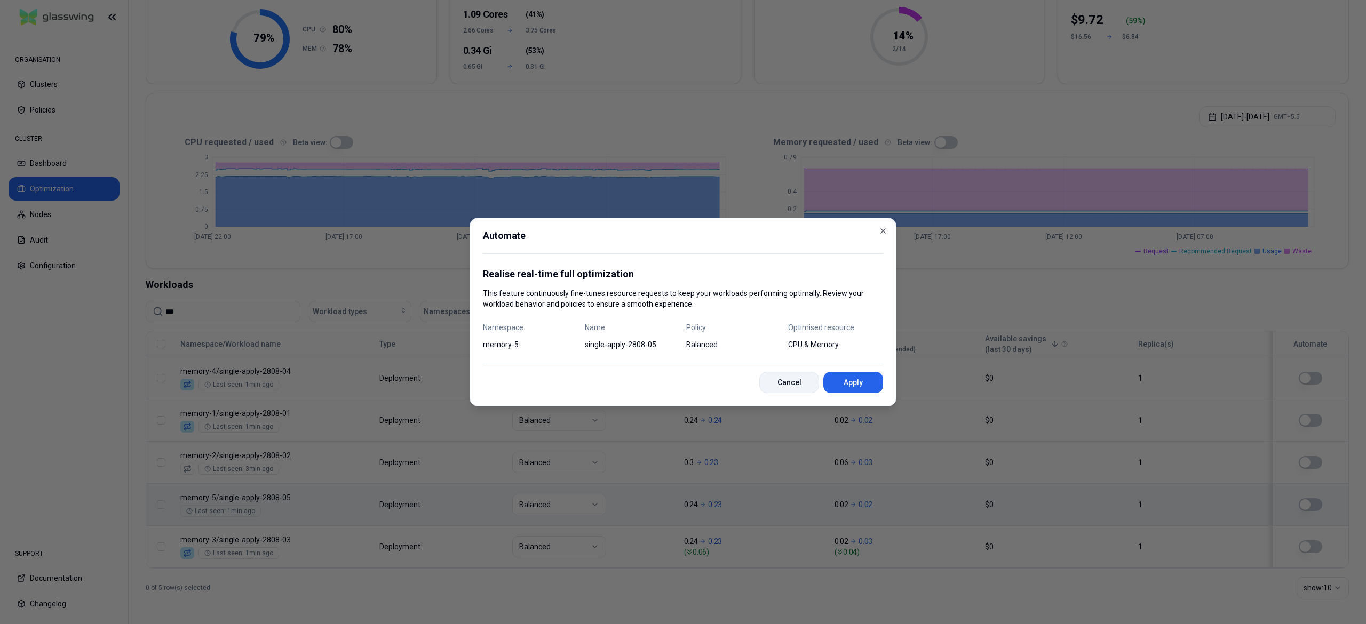
click at [778, 379] on button "Cancel" at bounding box center [789, 382] width 60 height 21
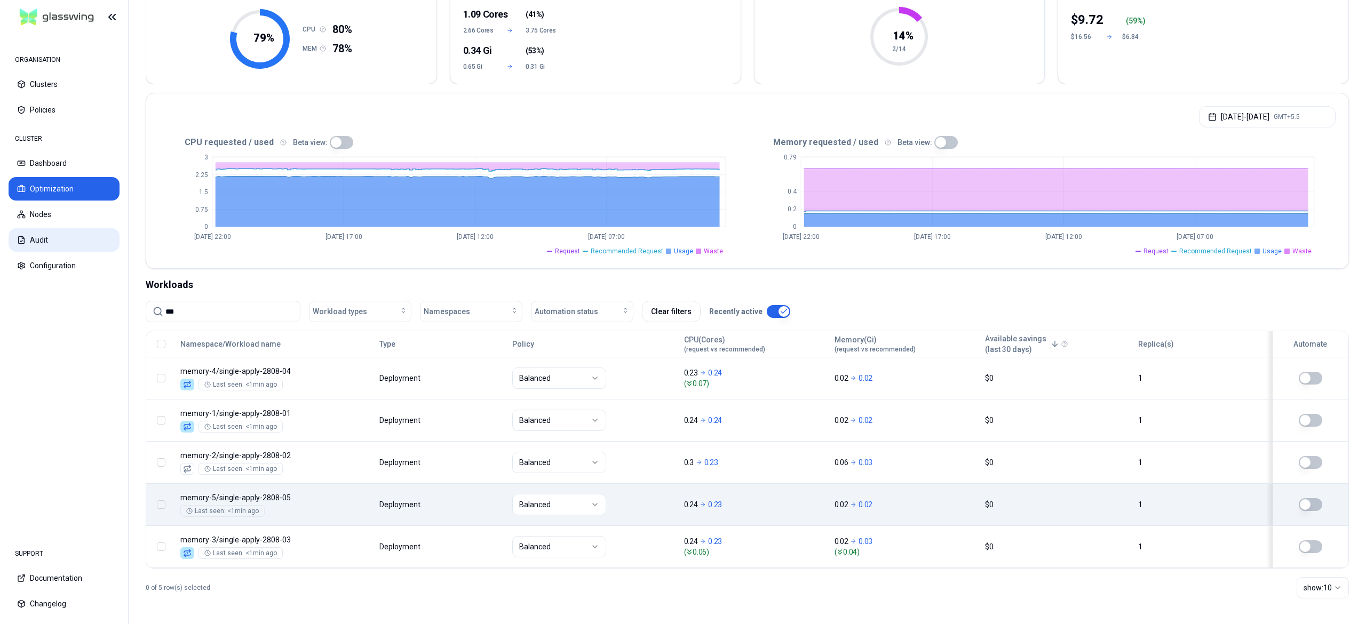
click at [45, 239] on button "Audit" at bounding box center [64, 239] width 111 height 23
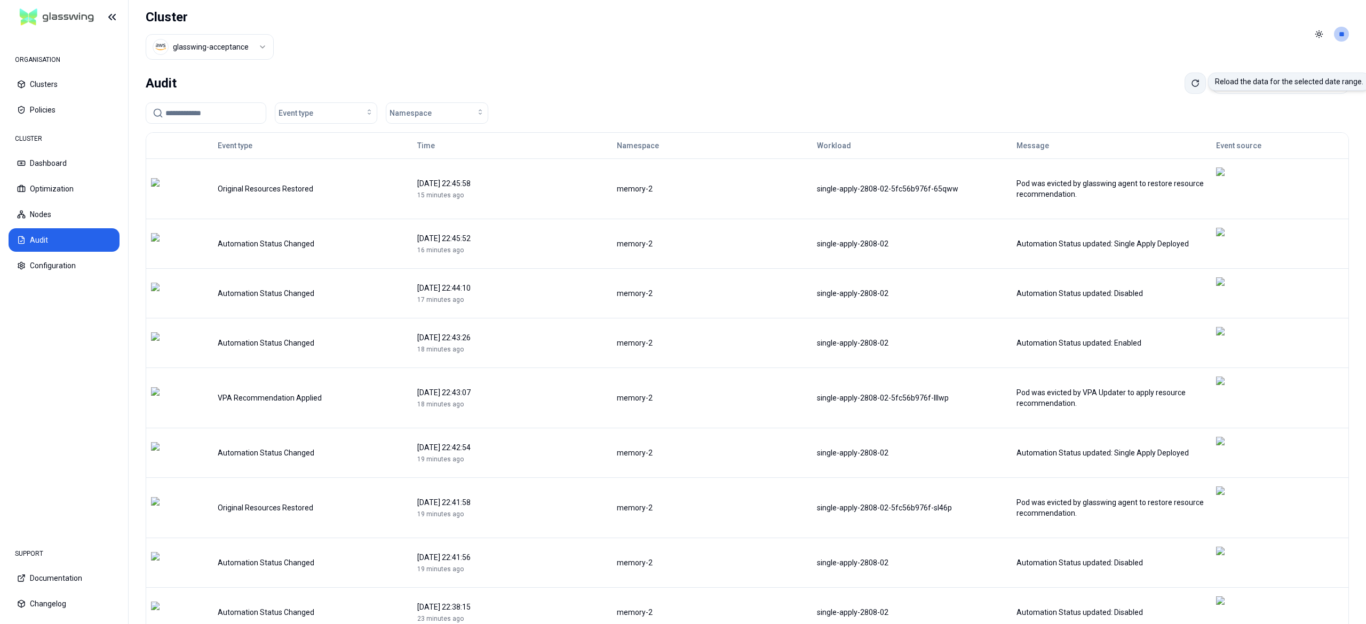
click at [1185, 85] on button at bounding box center [1195, 83] width 21 height 21
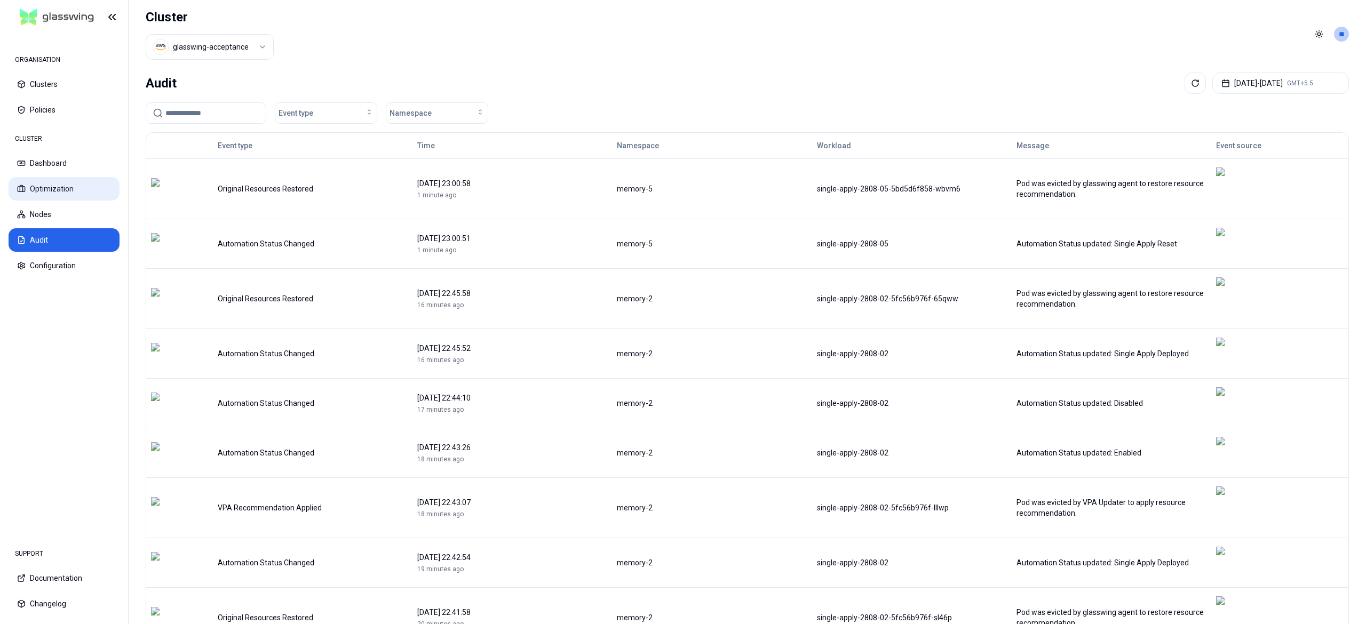
click at [71, 194] on button "Optimization" at bounding box center [64, 188] width 111 height 23
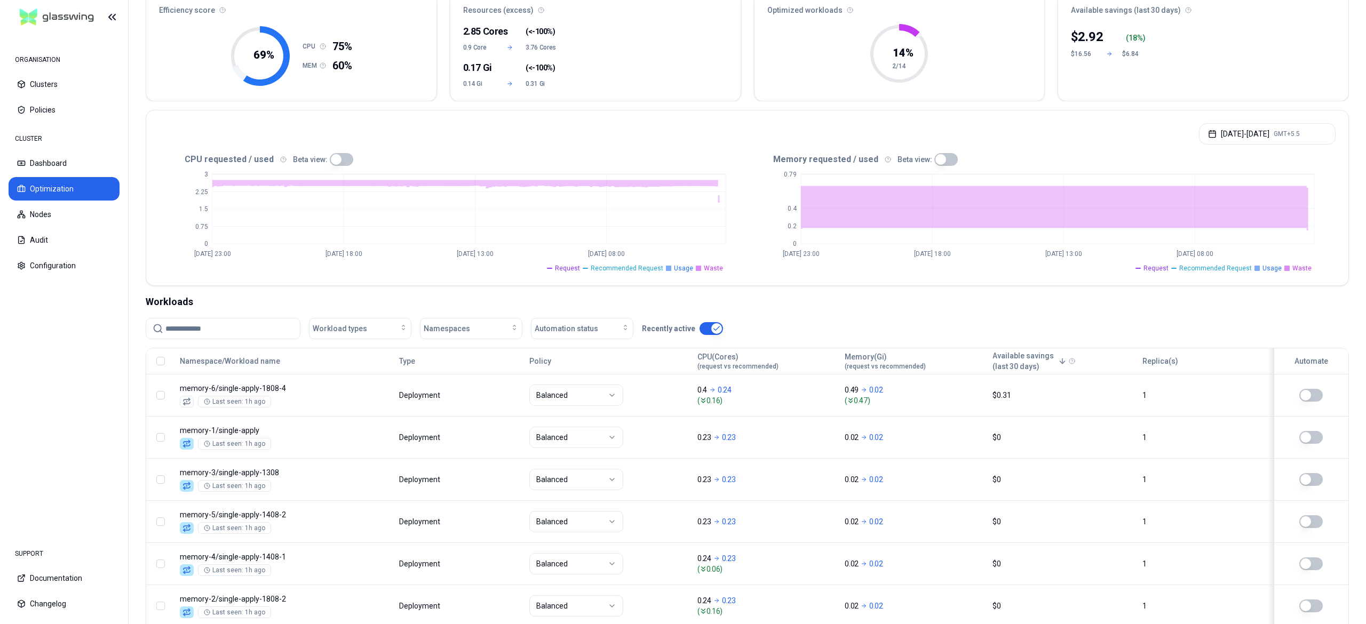
scroll to position [175, 0]
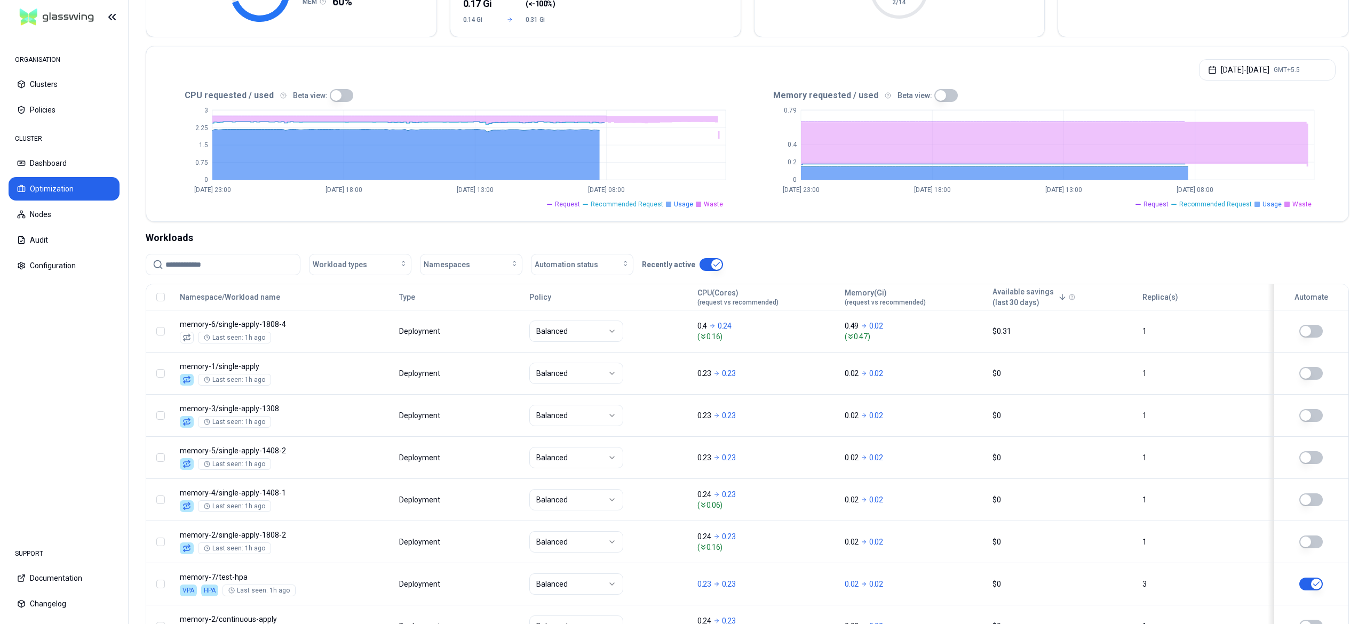
click at [195, 262] on input at bounding box center [229, 265] width 128 height 20
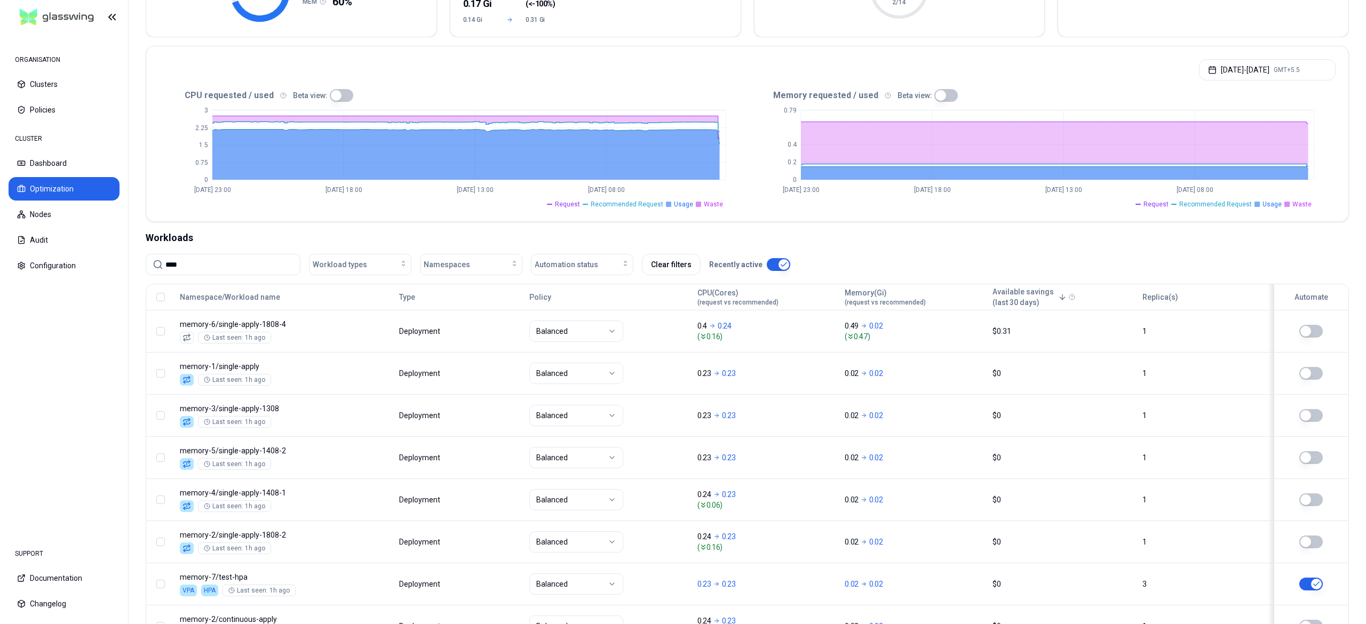
scroll to position [120, 0]
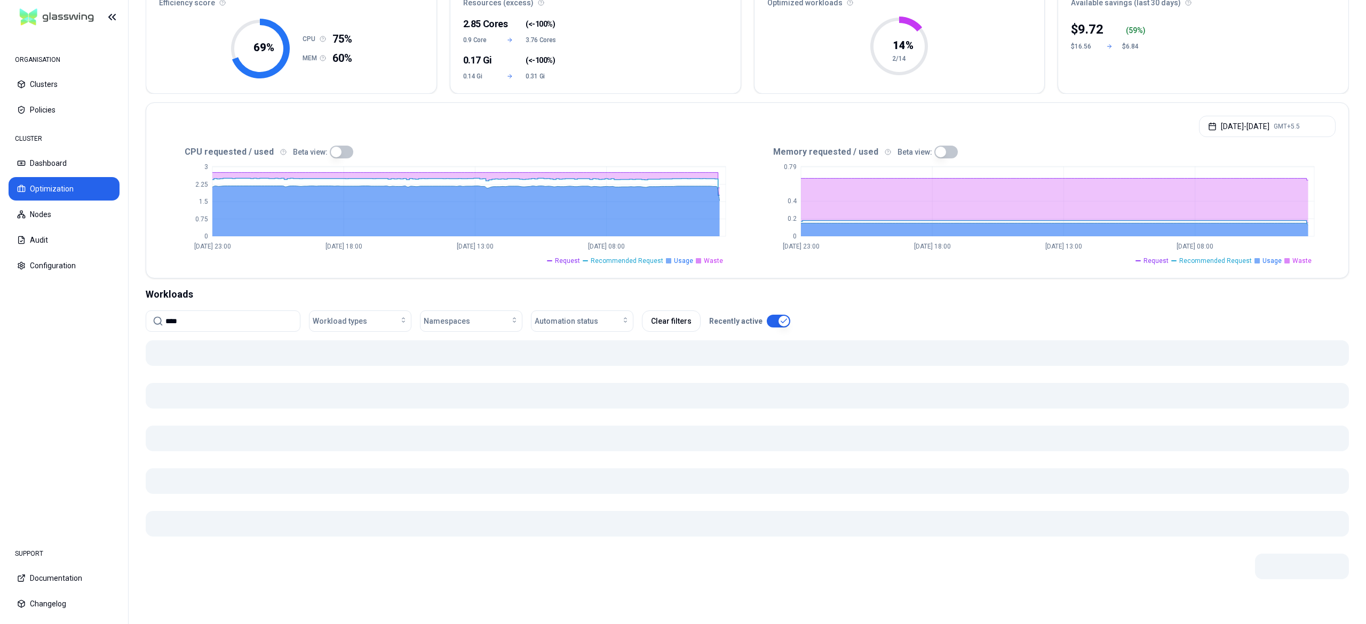
scroll to position [132, 0]
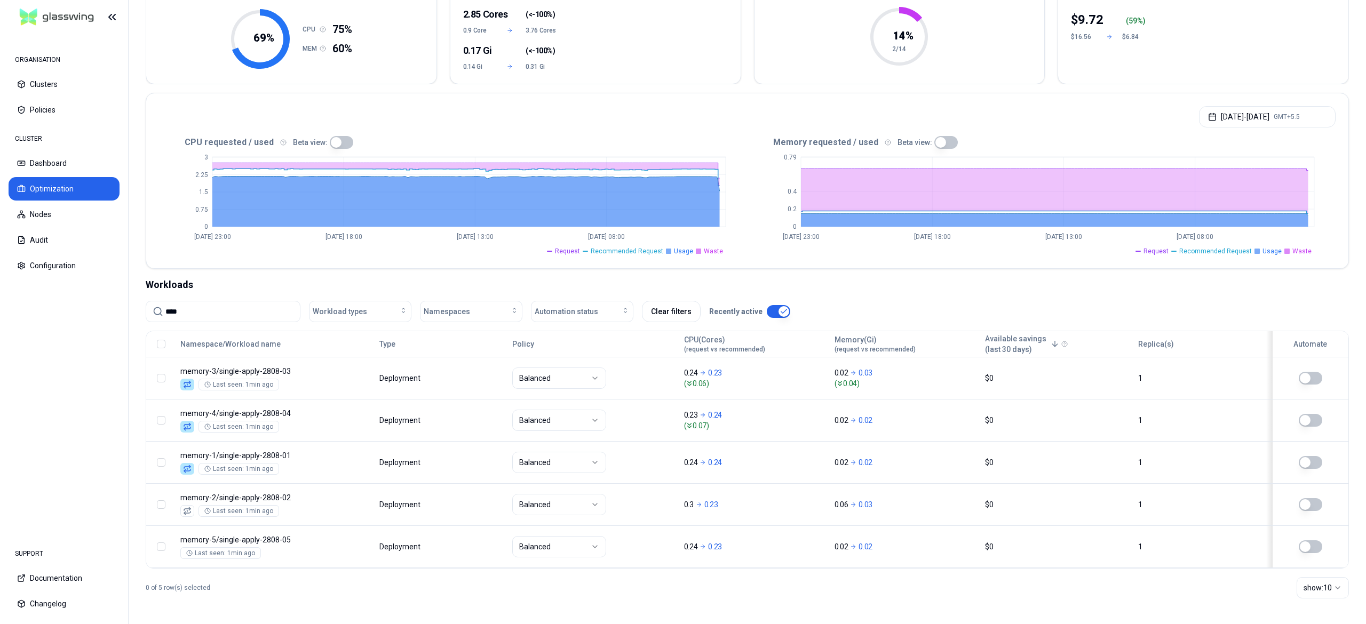
type input "****"
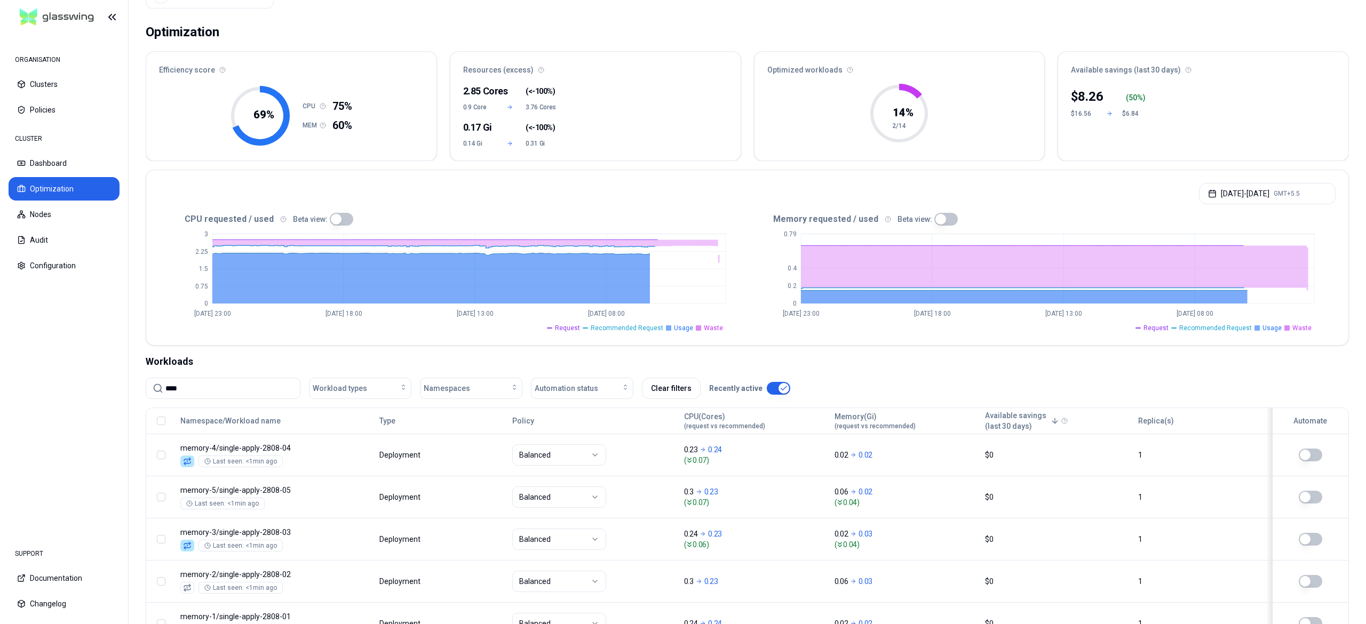
scroll to position [132, 0]
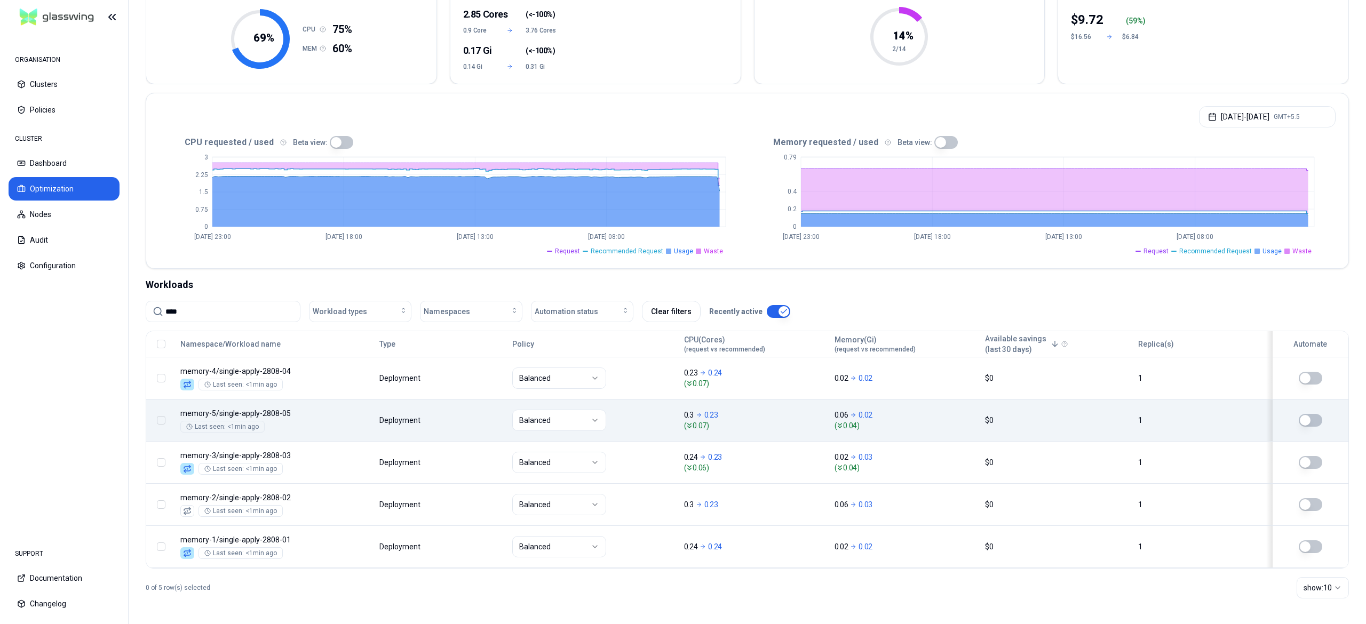
click at [1317, 414] on button "button" at bounding box center [1310, 420] width 23 height 13
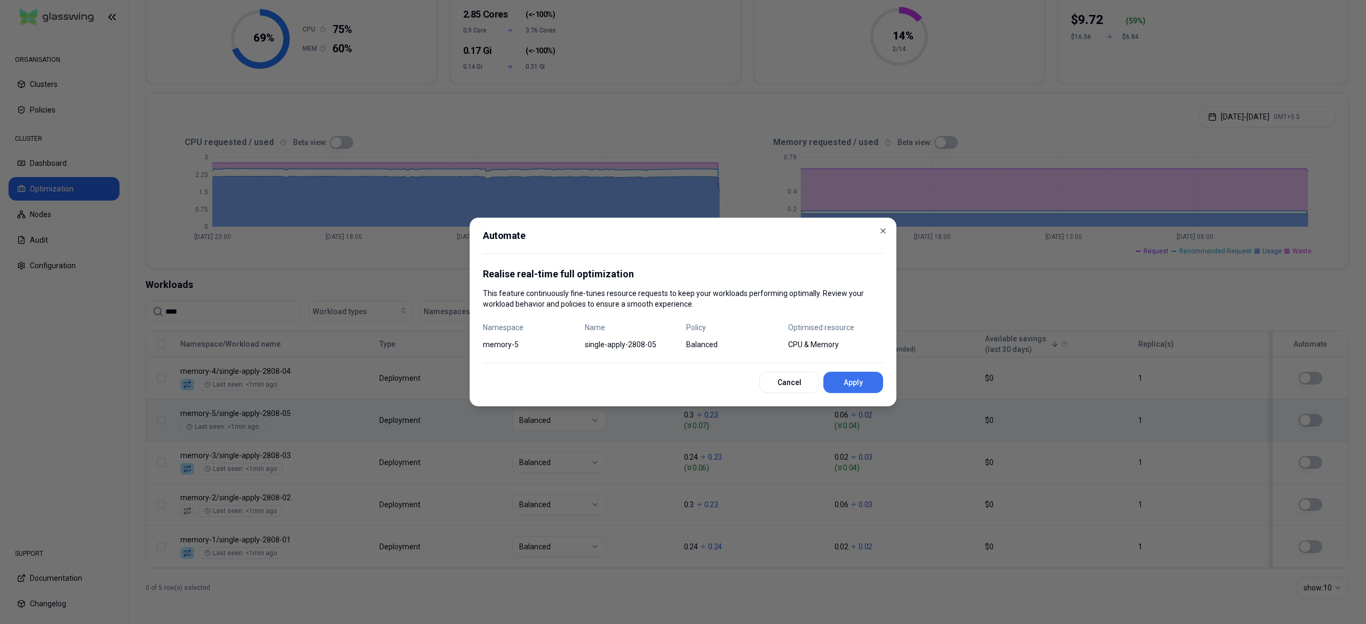
click at [848, 378] on button "Apply" at bounding box center [853, 382] width 60 height 21
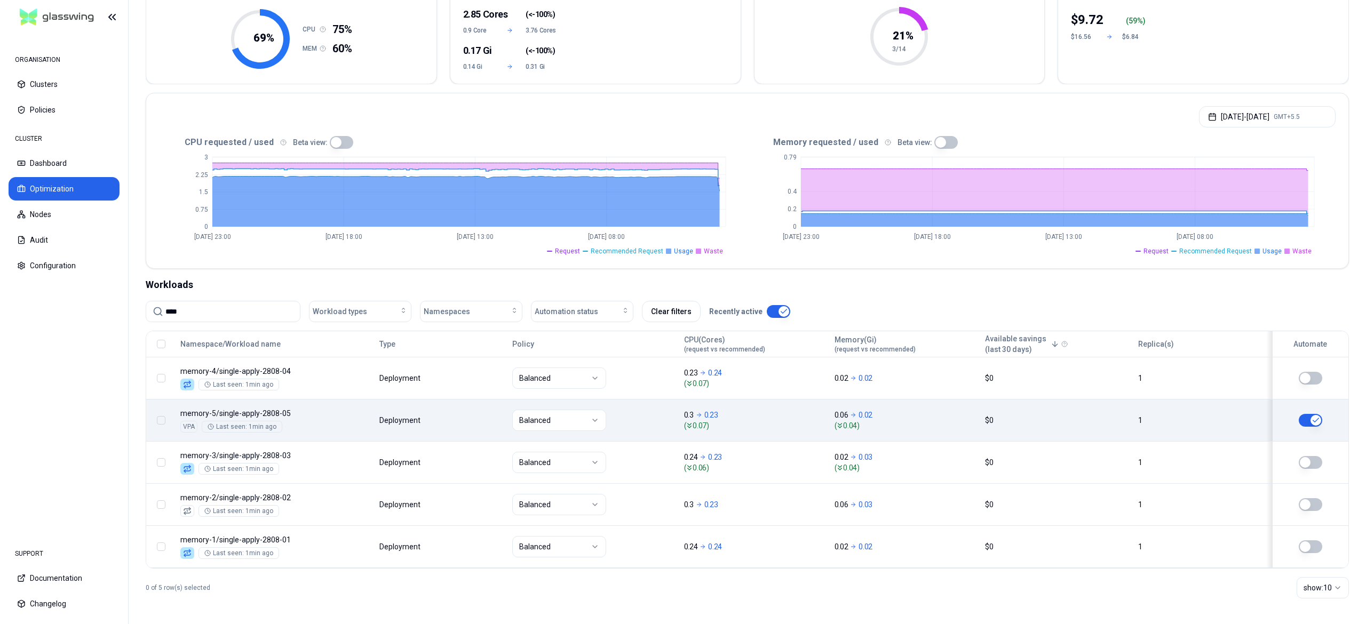
click at [1300, 418] on button "button" at bounding box center [1310, 420] width 23 height 13
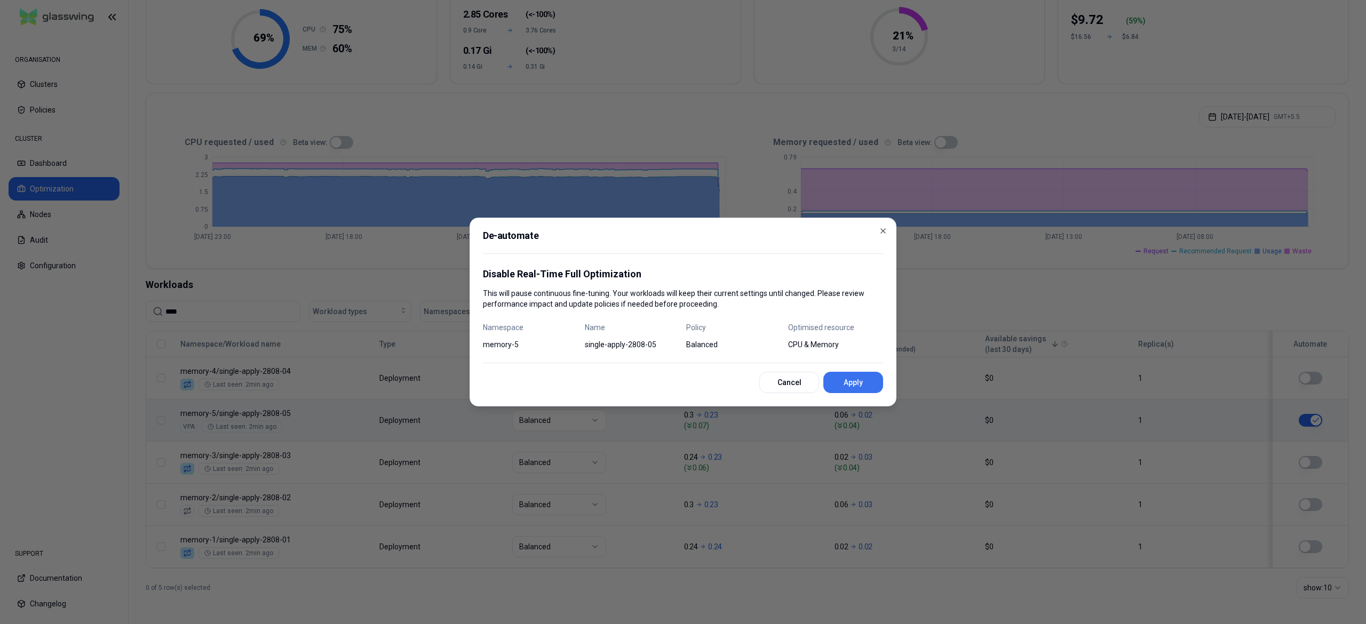
click at [854, 386] on button "Apply" at bounding box center [853, 382] width 60 height 21
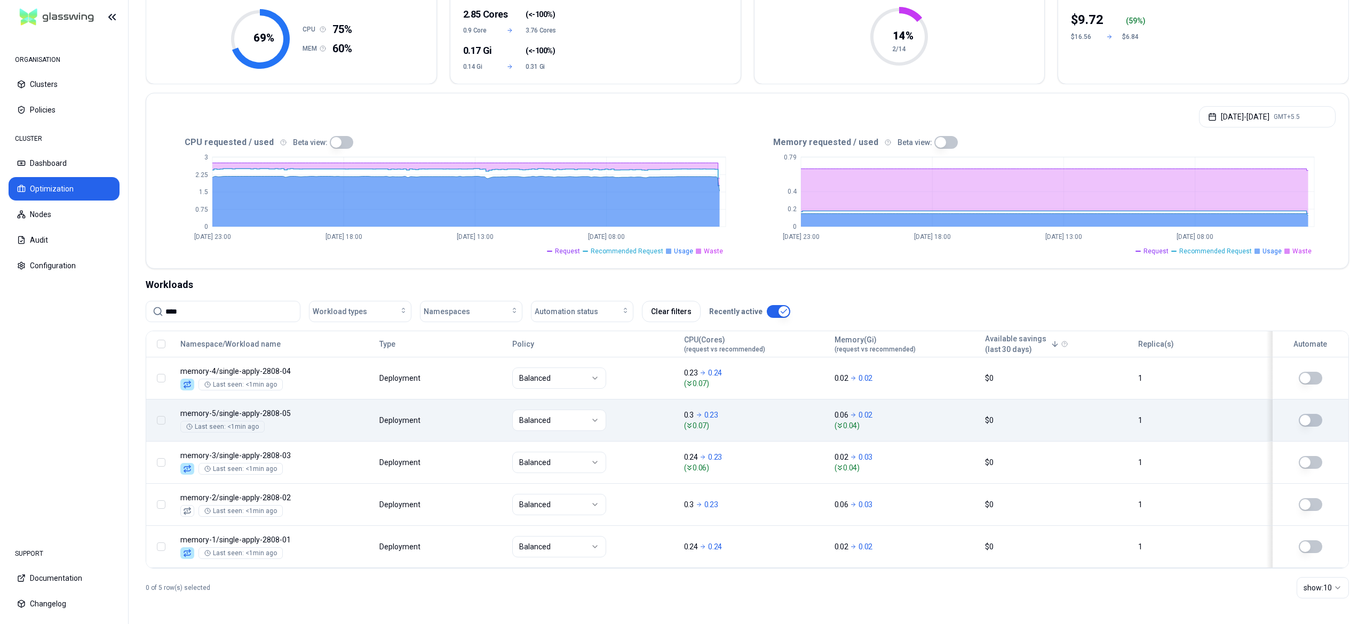
click at [1313, 418] on button "button" at bounding box center [1310, 420] width 23 height 13
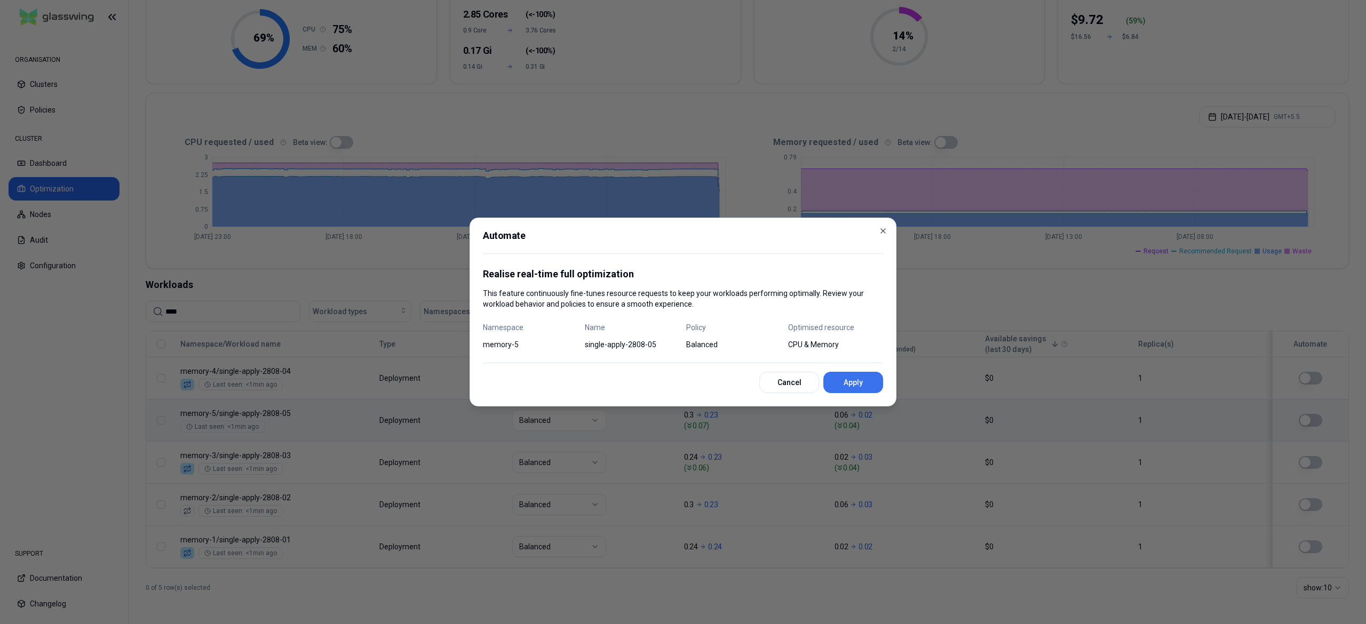
click at [865, 381] on button "Apply" at bounding box center [853, 382] width 60 height 21
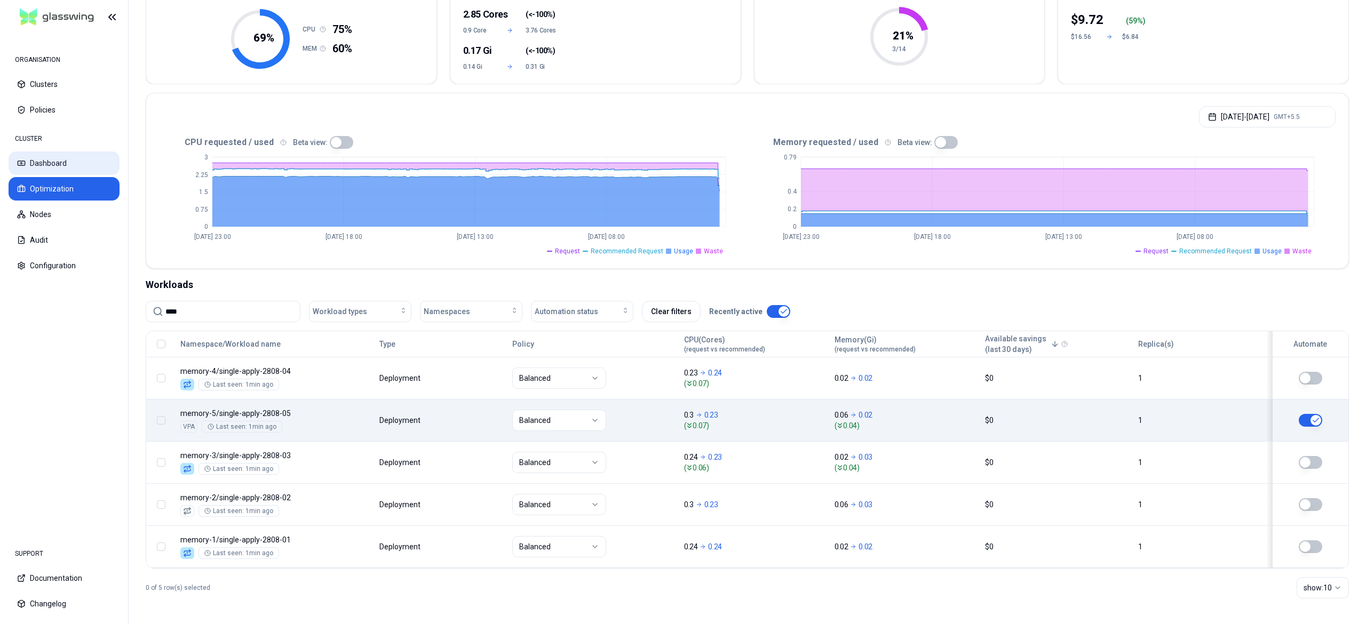
click at [58, 164] on button "Dashboard" at bounding box center [64, 163] width 111 height 23
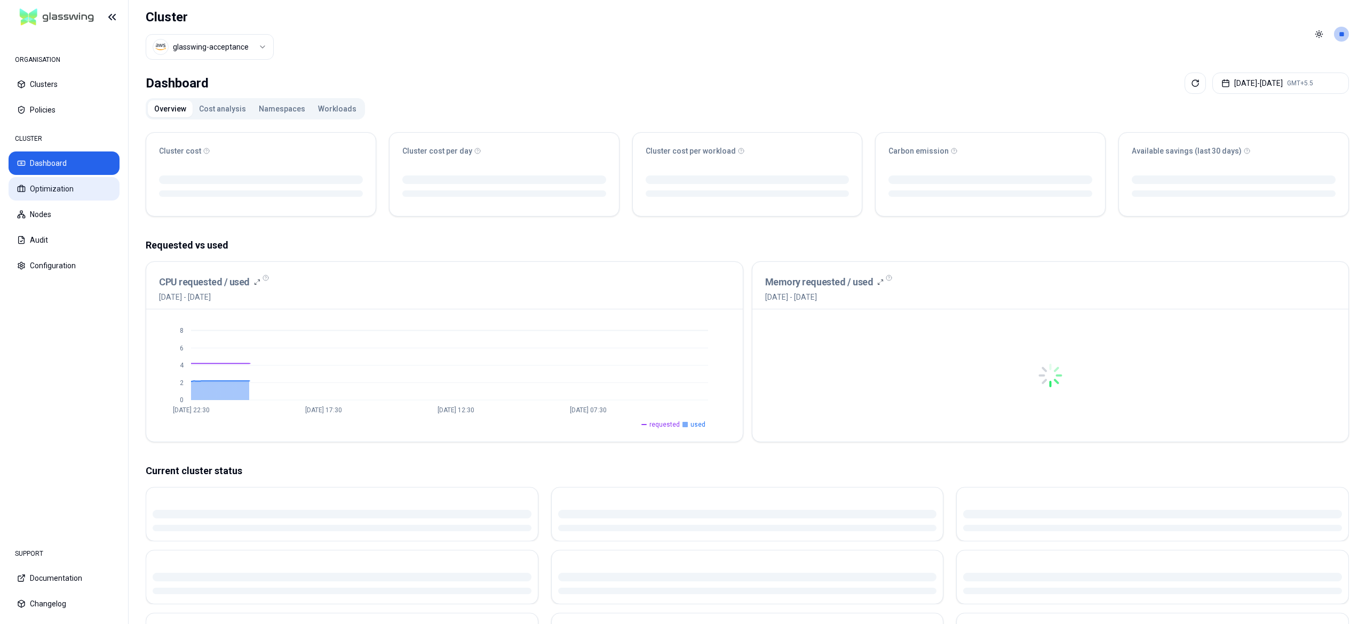
click at [60, 181] on button "Optimization" at bounding box center [64, 188] width 111 height 23
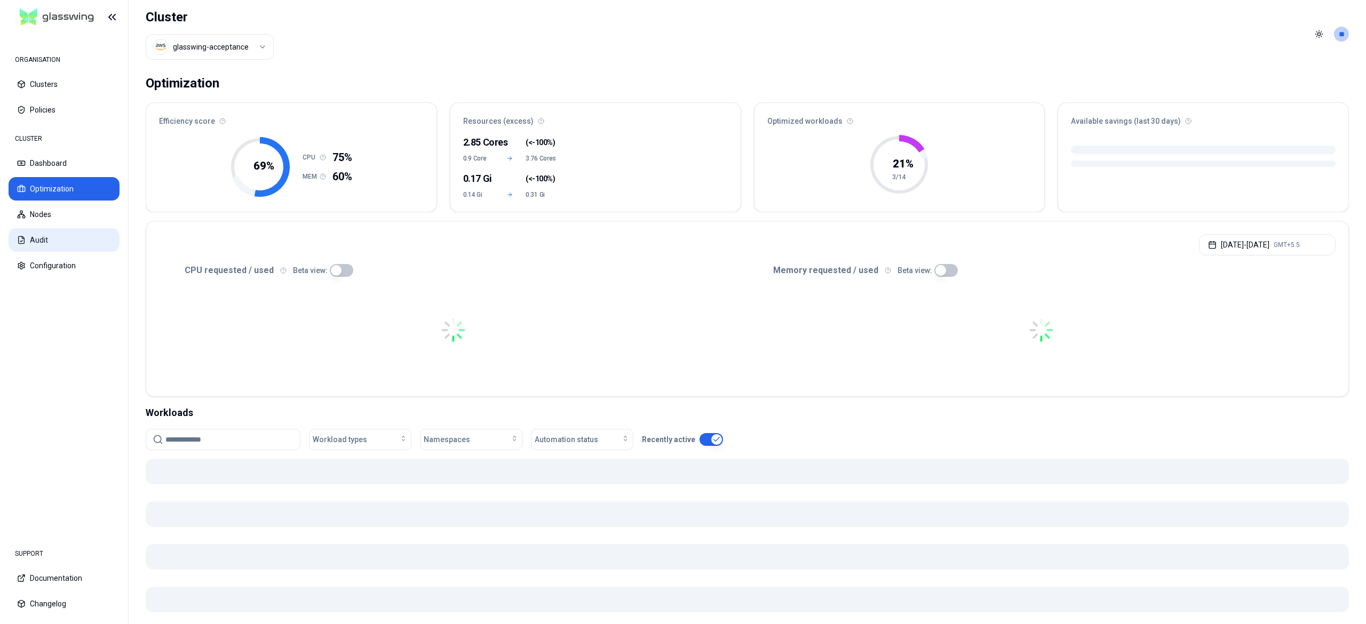
click at [52, 248] on button "Audit" at bounding box center [64, 239] width 111 height 23
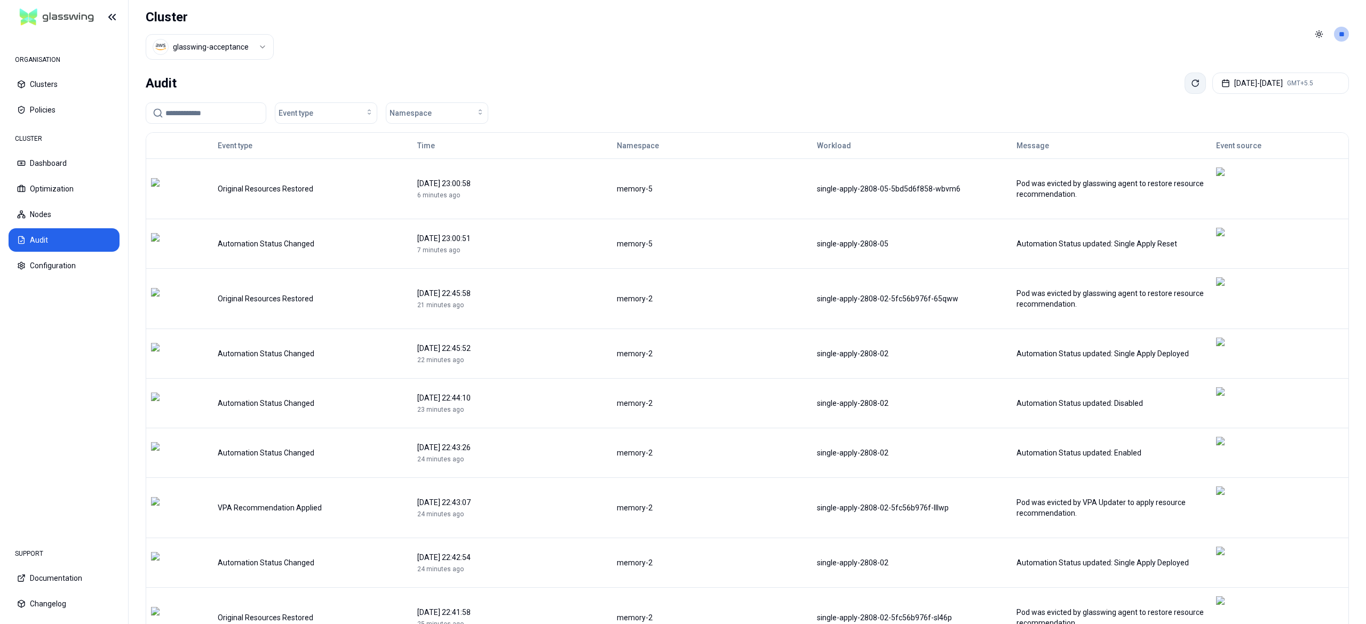
click at [1185, 83] on button at bounding box center [1195, 83] width 21 height 21
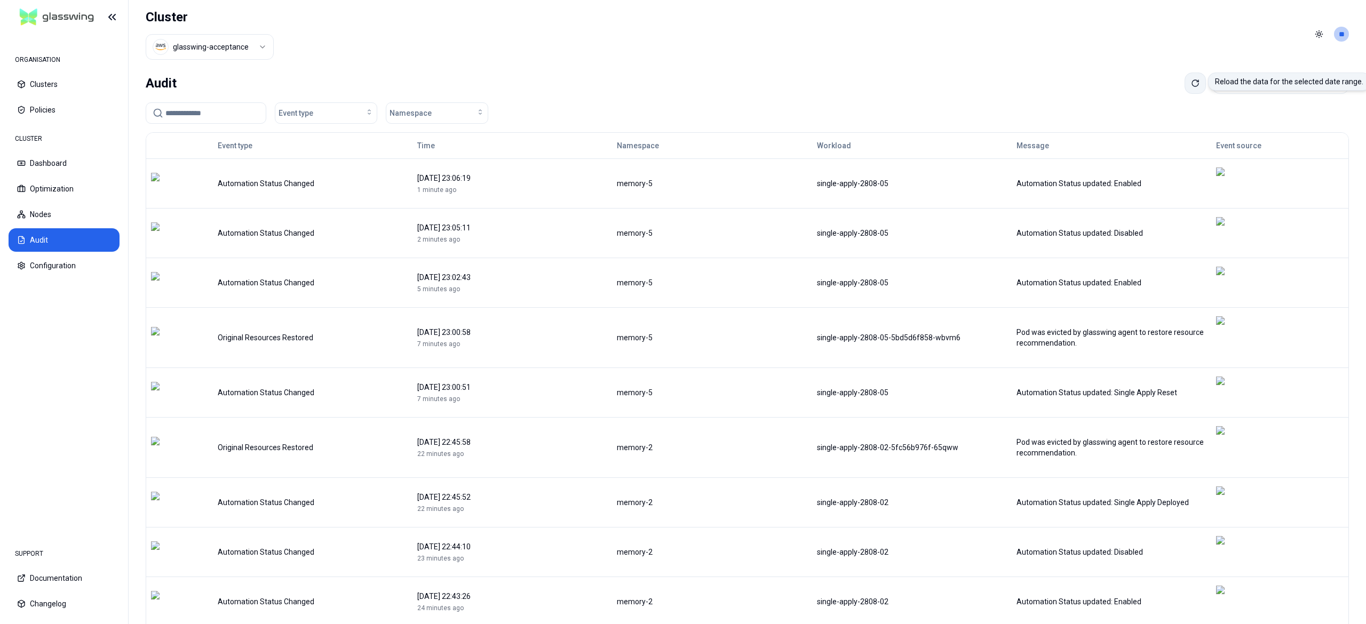
click at [1191, 85] on icon at bounding box center [1195, 83] width 9 height 9
click at [88, 185] on button "Optimization" at bounding box center [64, 188] width 111 height 23
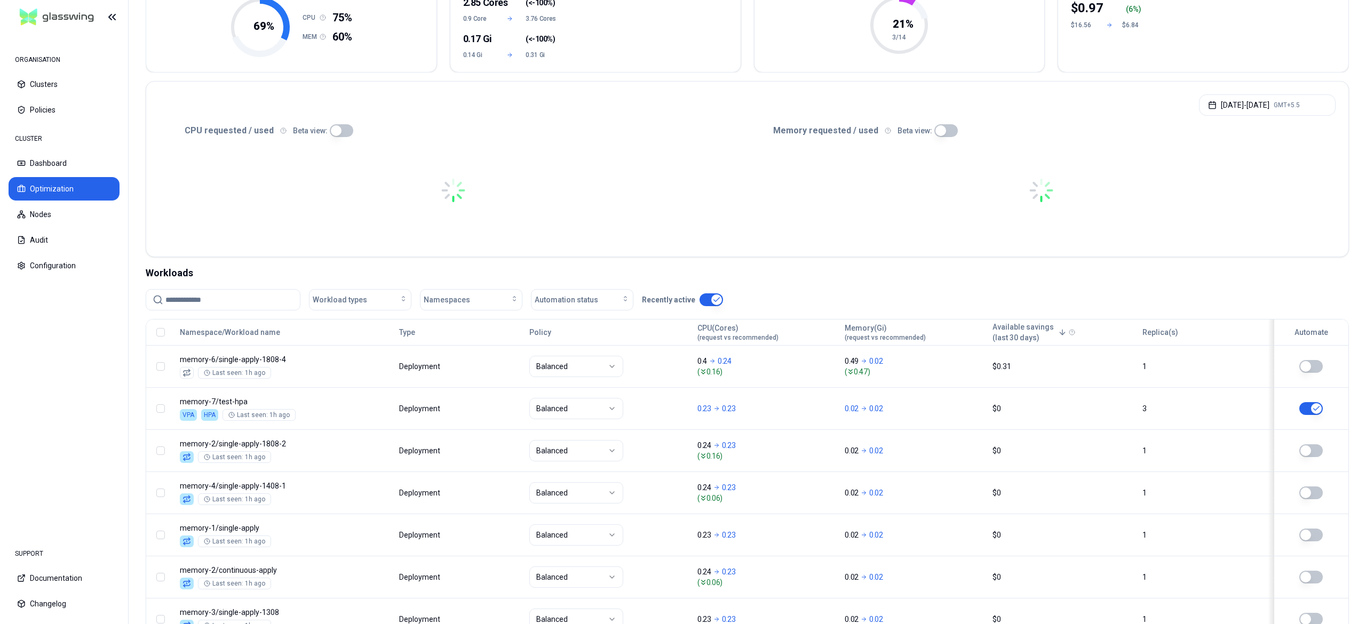
scroll to position [148, 0]
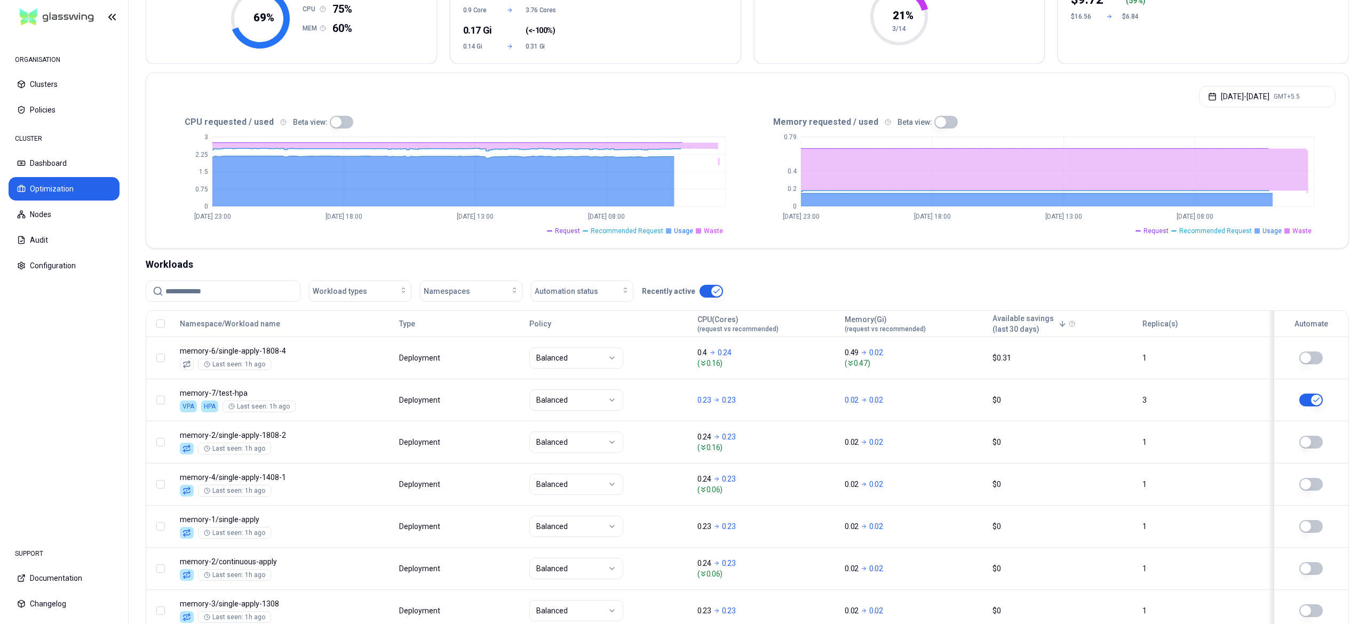
click at [173, 288] on input at bounding box center [229, 291] width 128 height 20
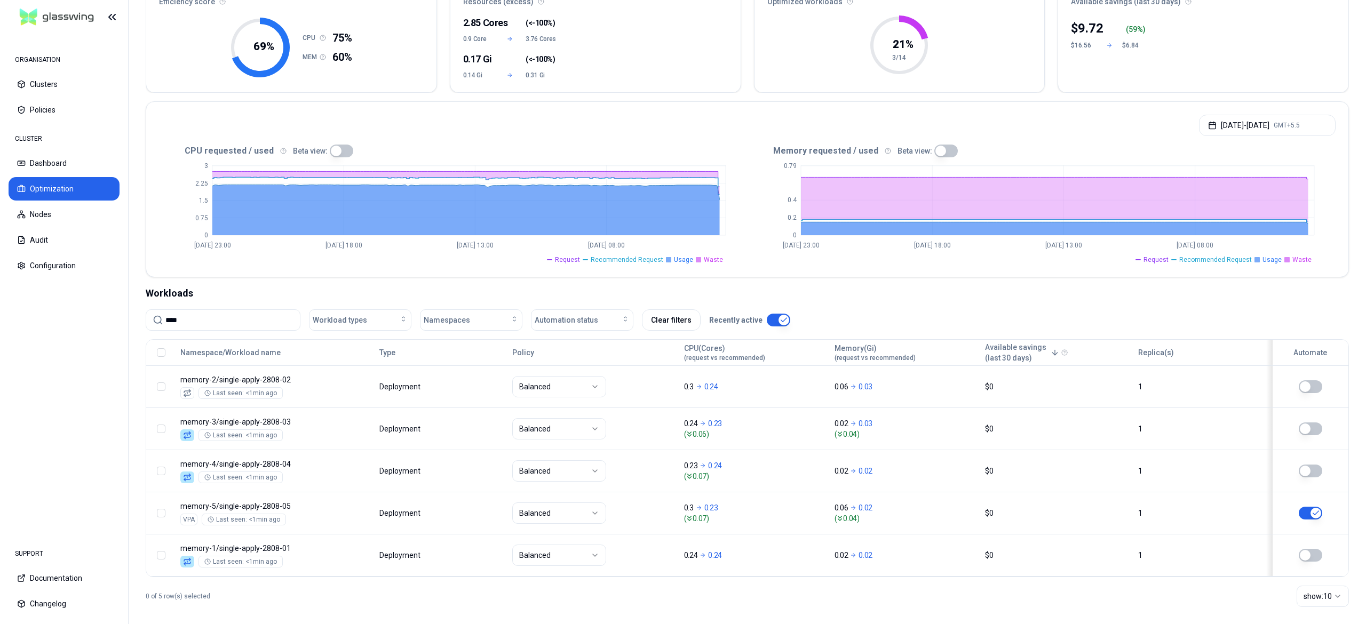
scroll to position [132, 0]
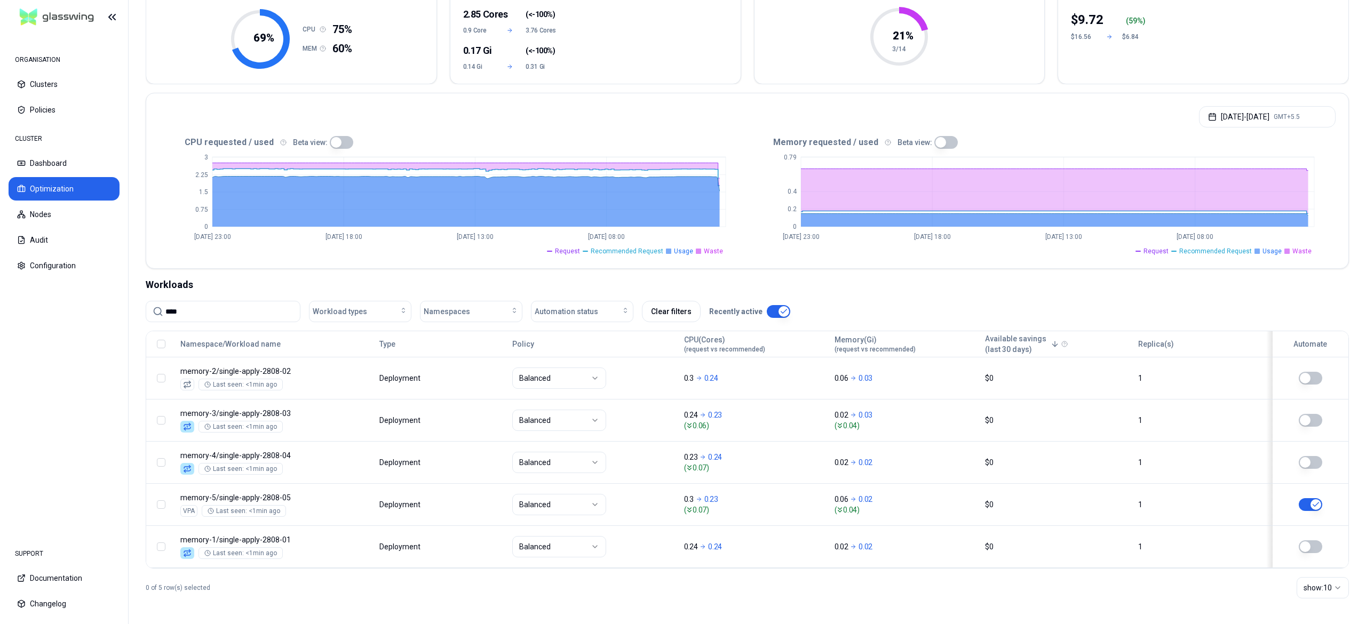
type input "****"
click at [1365, 602] on div "Optimization Efficiency score 69 % CPU 75% MEM 60% Resources (excess) 2.85 Core…" at bounding box center [747, 282] width 1237 height 684
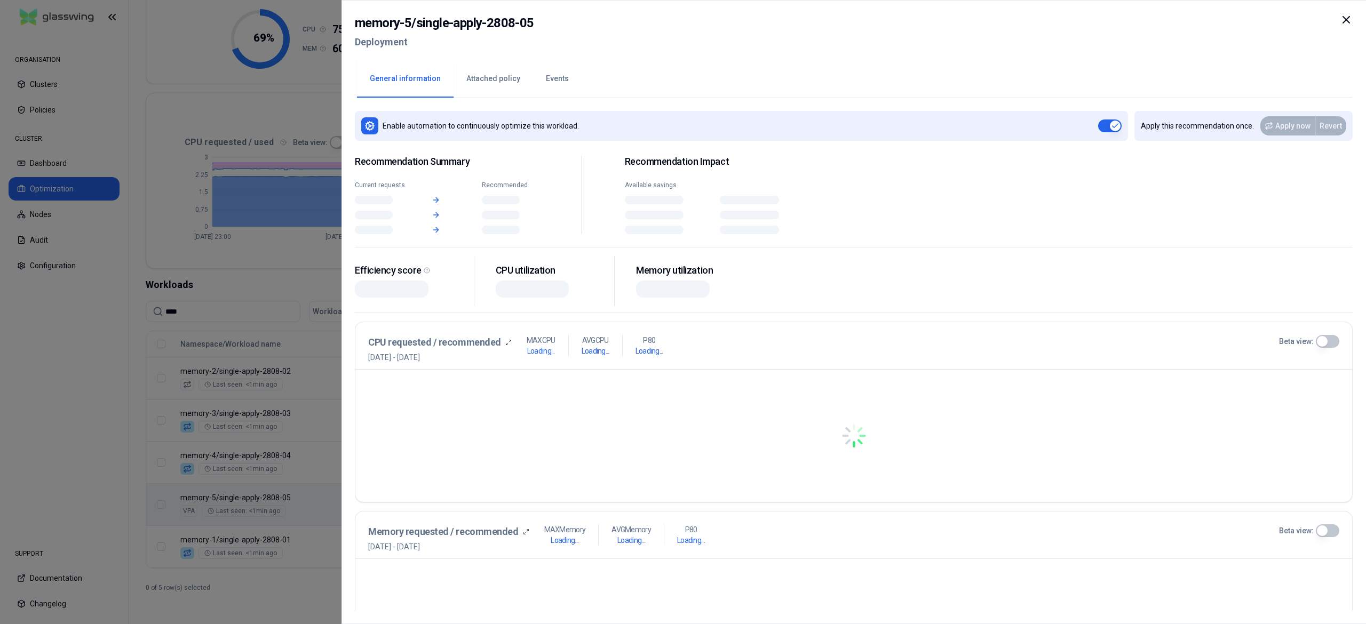
click at [321, 520] on body "ORGANISATION Clusters Policies CLUSTER Dashboard Optimization Nodes Audit Confi…" at bounding box center [683, 312] width 1366 height 624
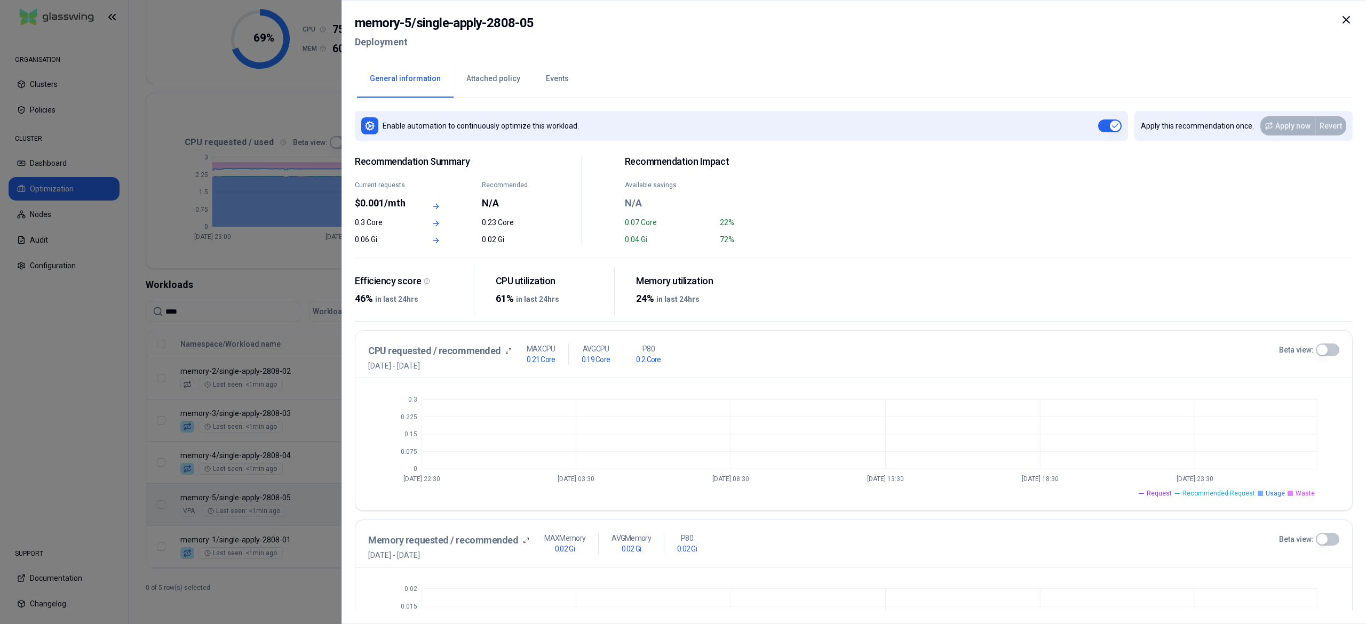
click at [321, 520] on div at bounding box center [683, 312] width 1366 height 624
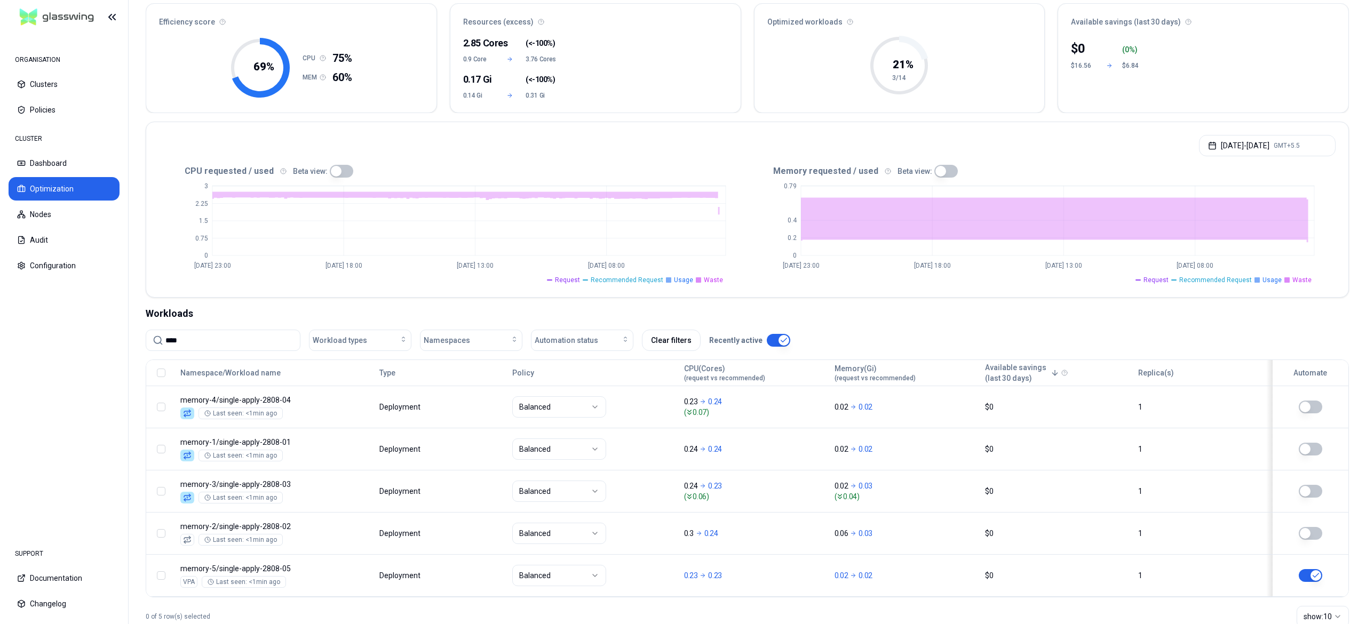
scroll to position [107, 0]
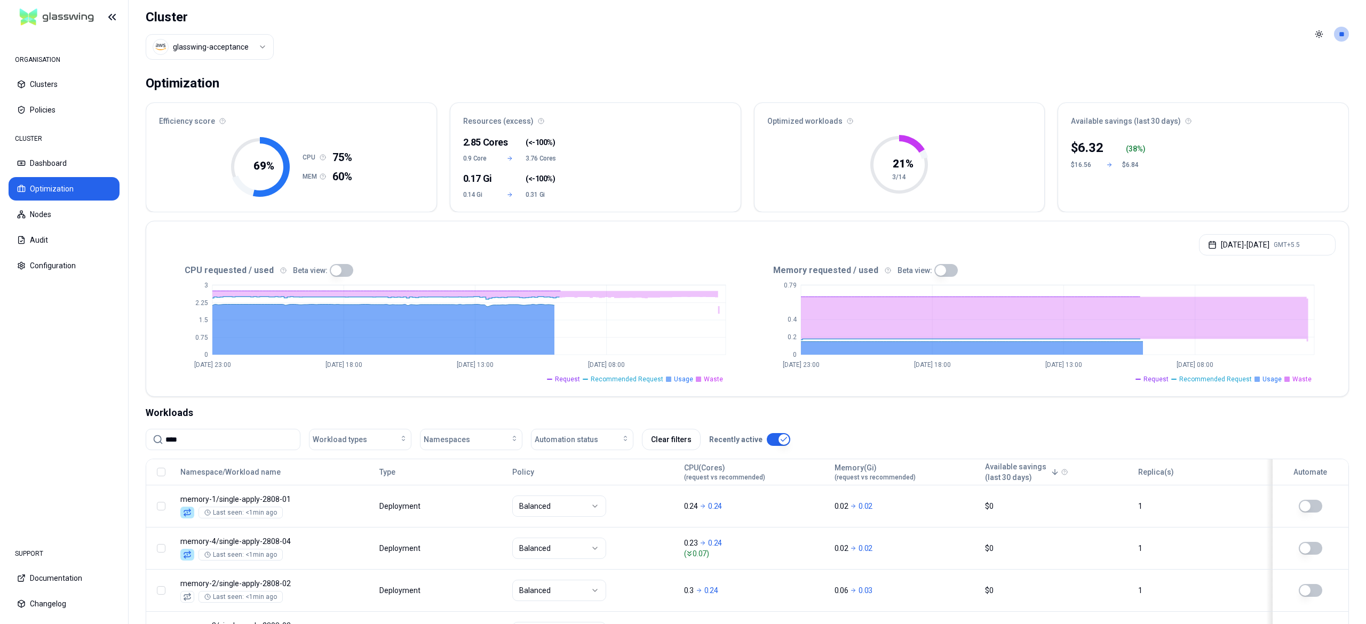
scroll to position [132, 0]
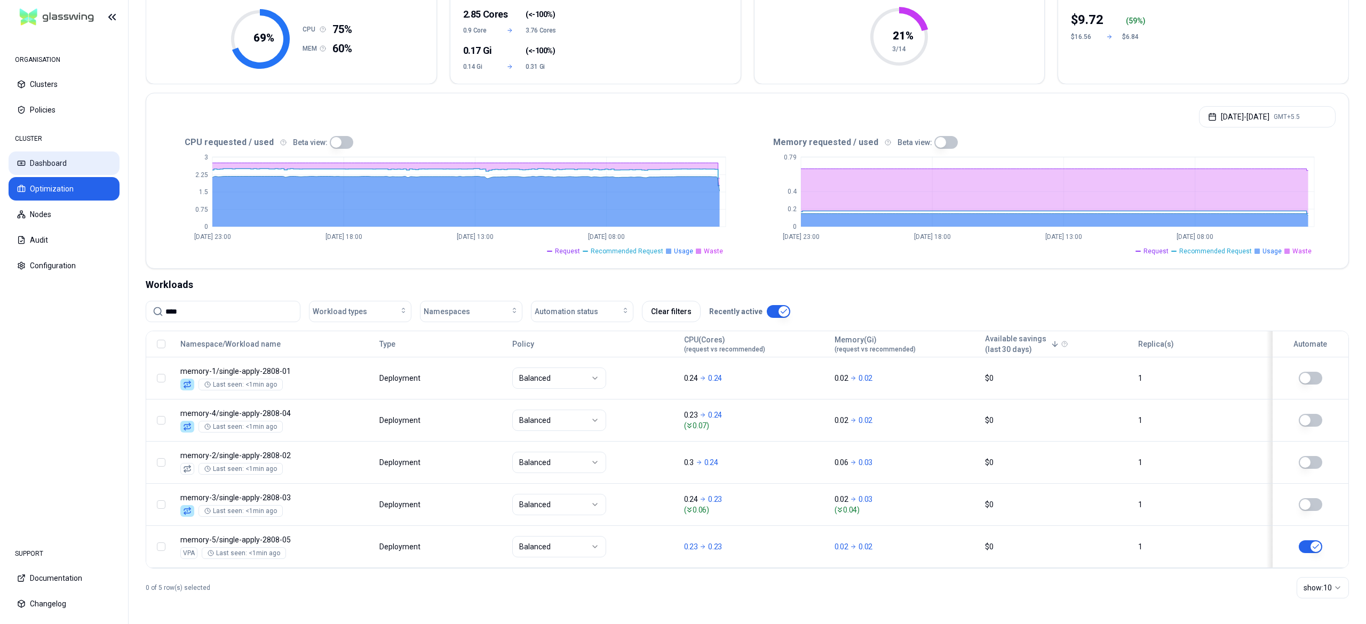
click at [27, 165] on button "Dashboard" at bounding box center [64, 163] width 111 height 23
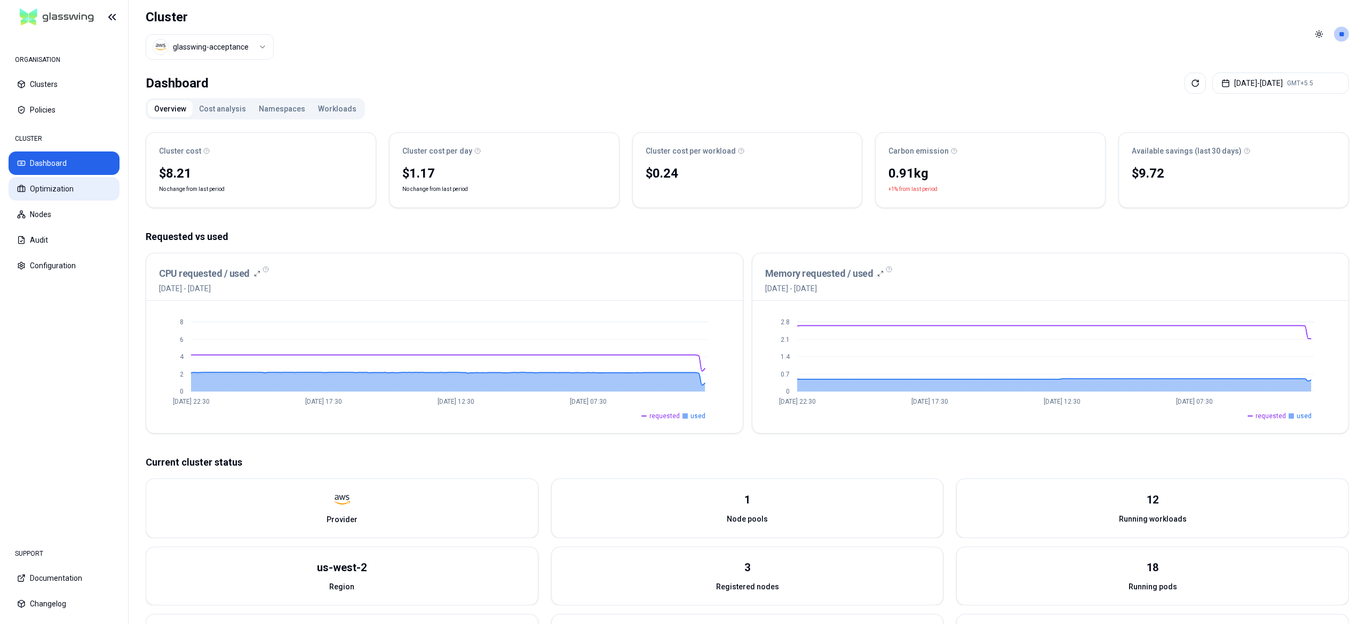
click at [50, 189] on button "Optimization" at bounding box center [64, 188] width 111 height 23
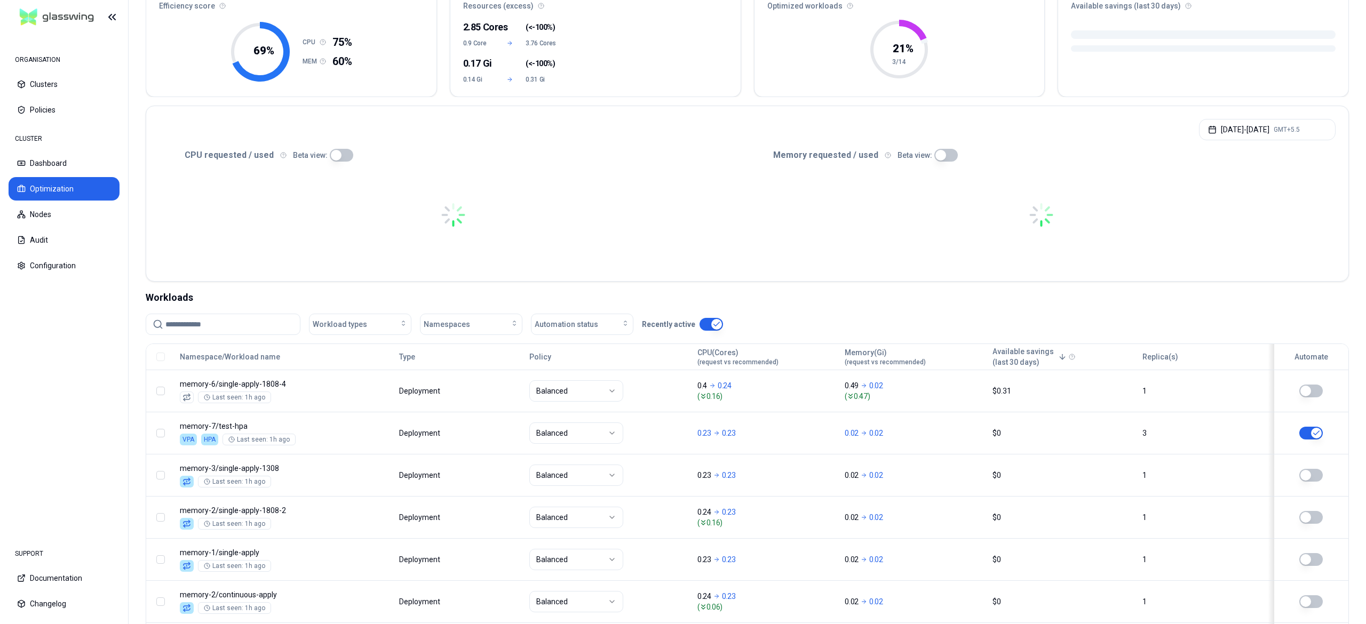
scroll to position [129, 0]
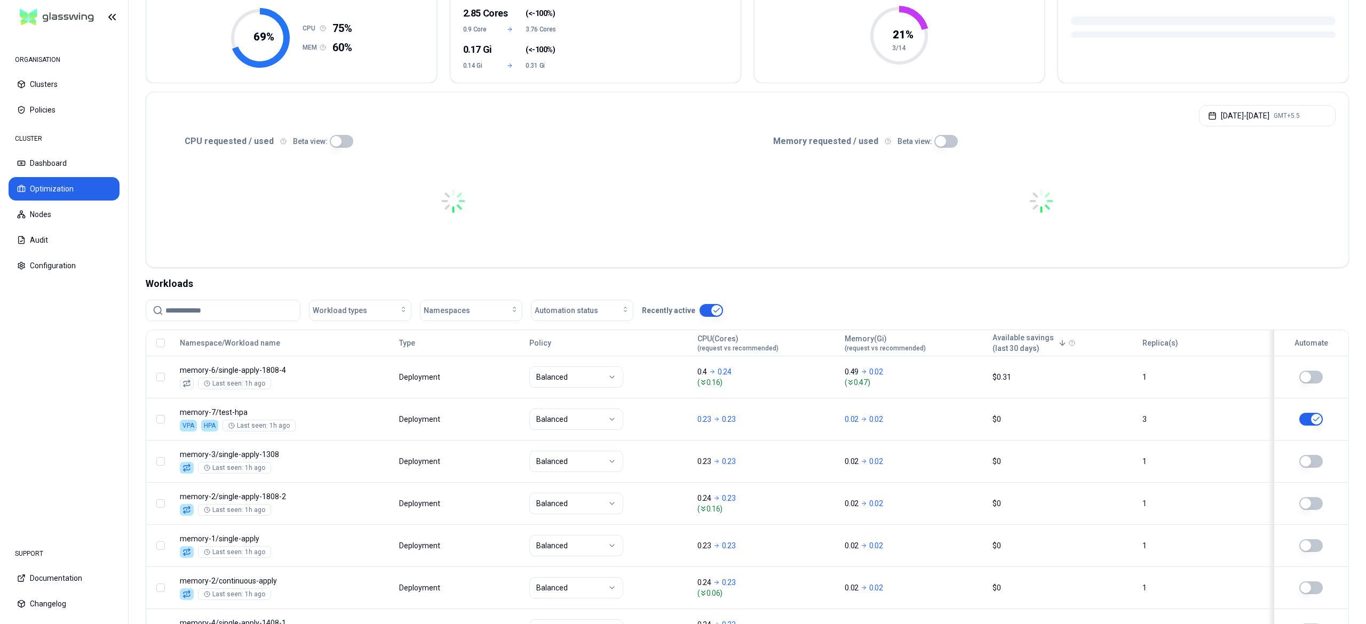
click at [216, 300] on div at bounding box center [223, 310] width 155 height 21
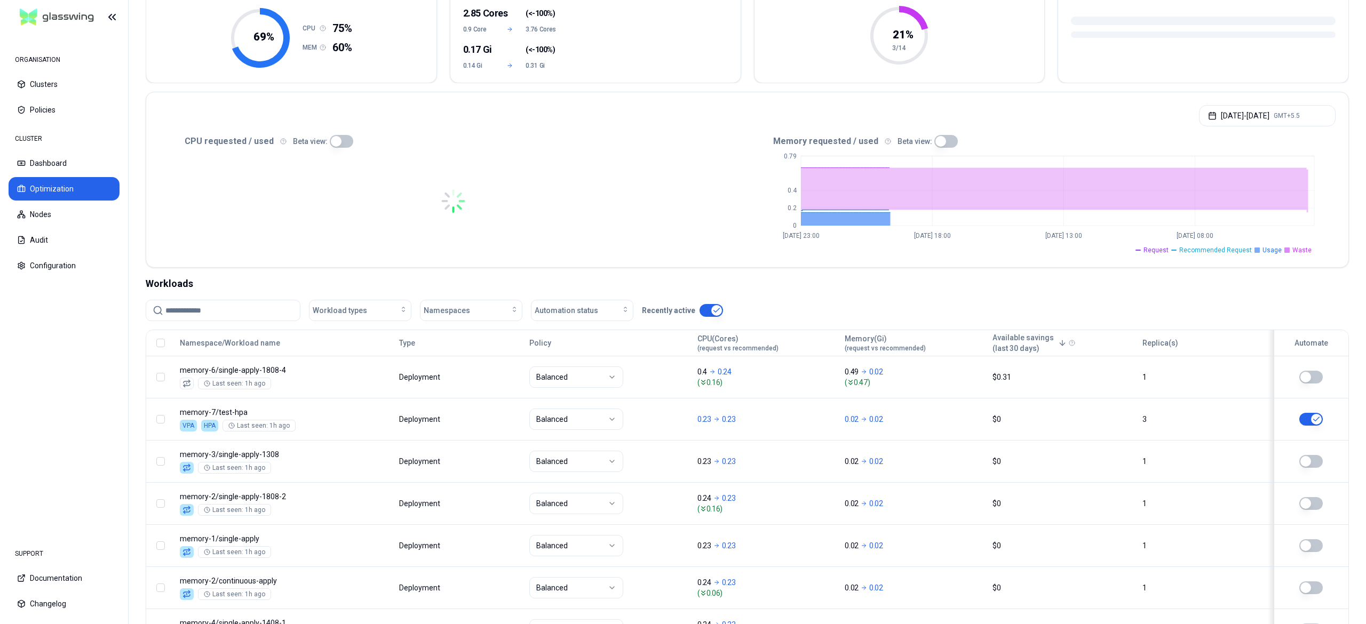
click at [206, 309] on input at bounding box center [229, 310] width 128 height 20
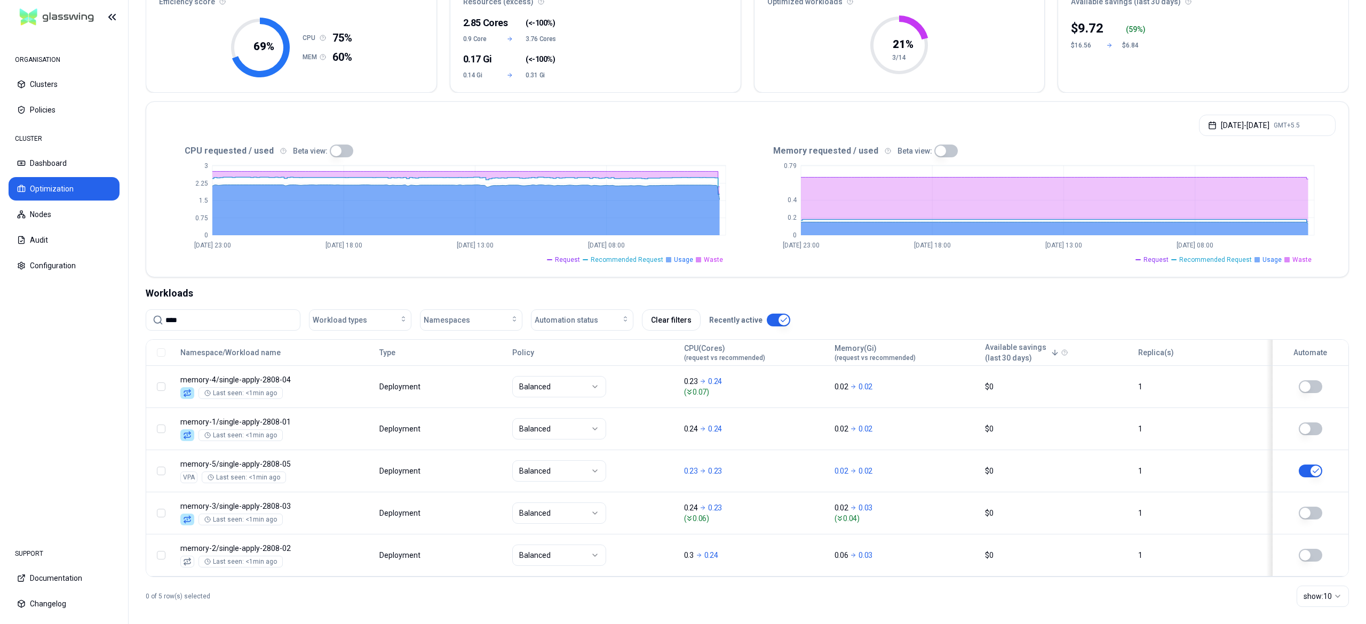
scroll to position [129, 0]
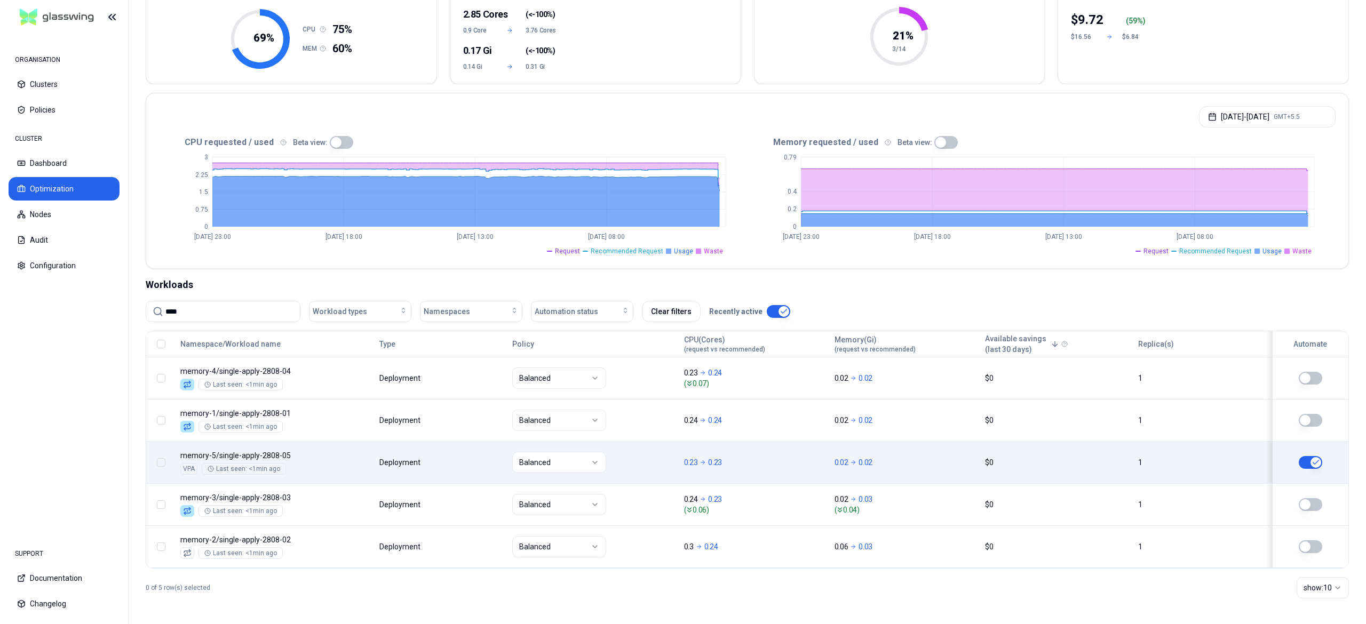
type input "****"
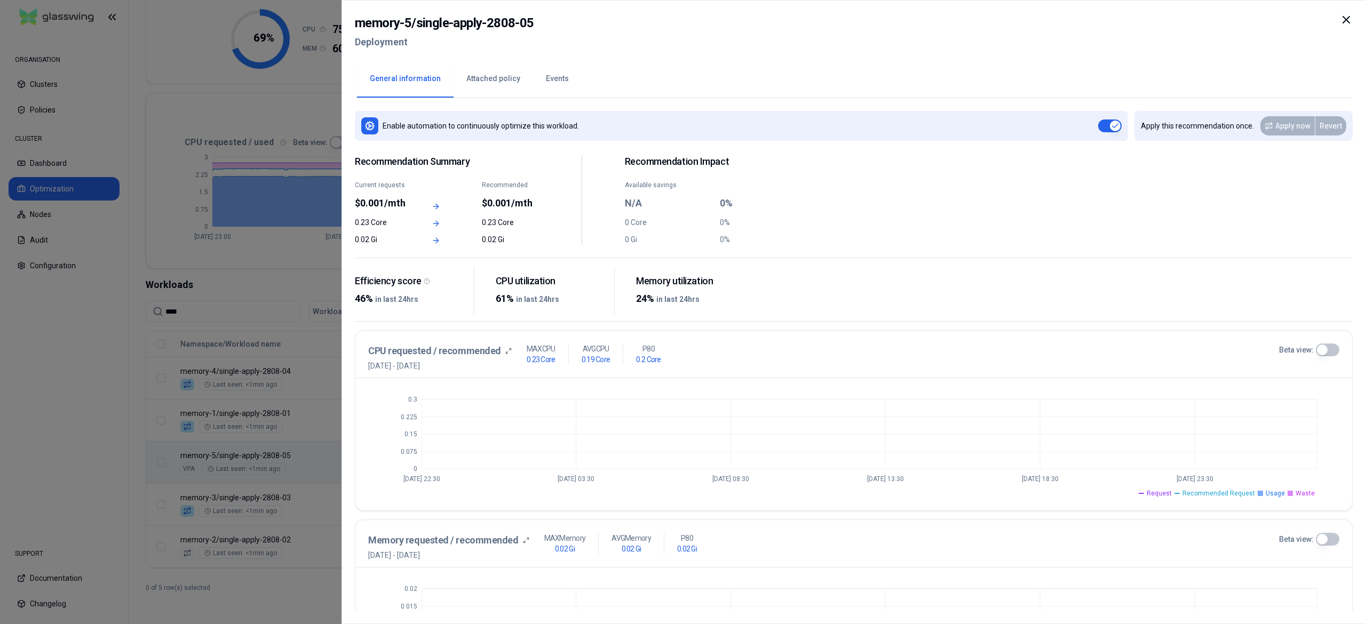
click at [19, 366] on div at bounding box center [683, 312] width 1366 height 624
click at [484, 89] on button "Attached policy" at bounding box center [494, 78] width 80 height 37
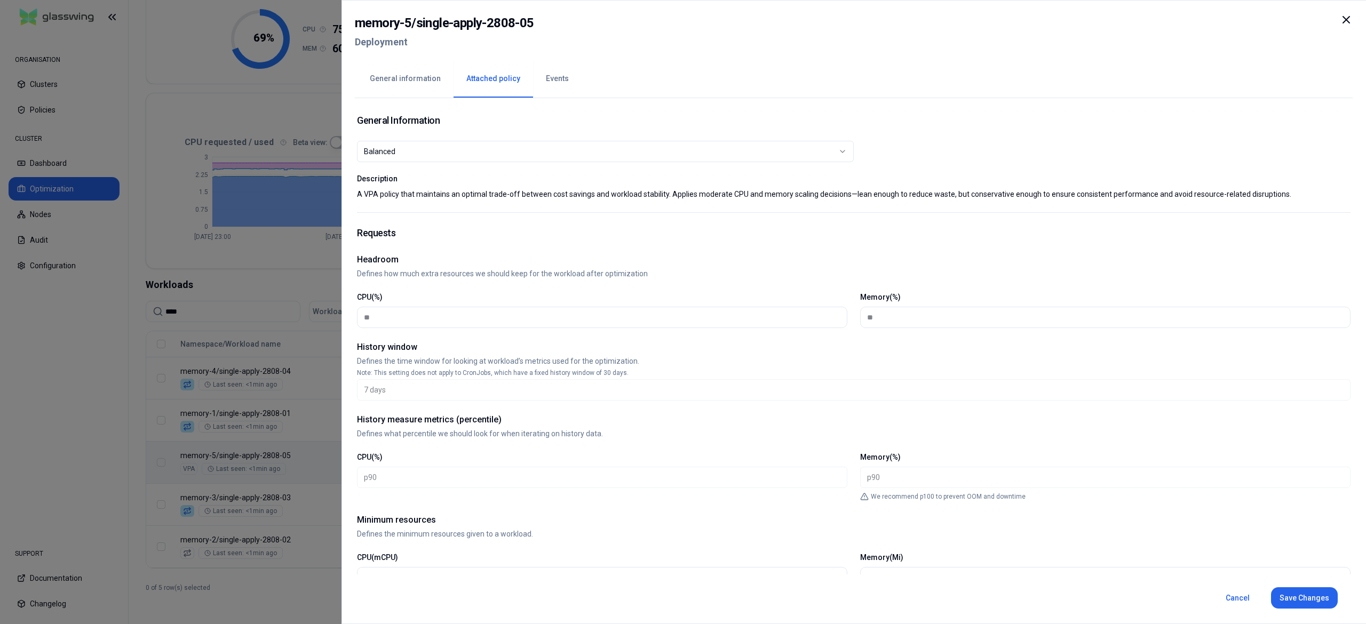
click at [553, 83] on button "Events" at bounding box center [557, 78] width 49 height 37
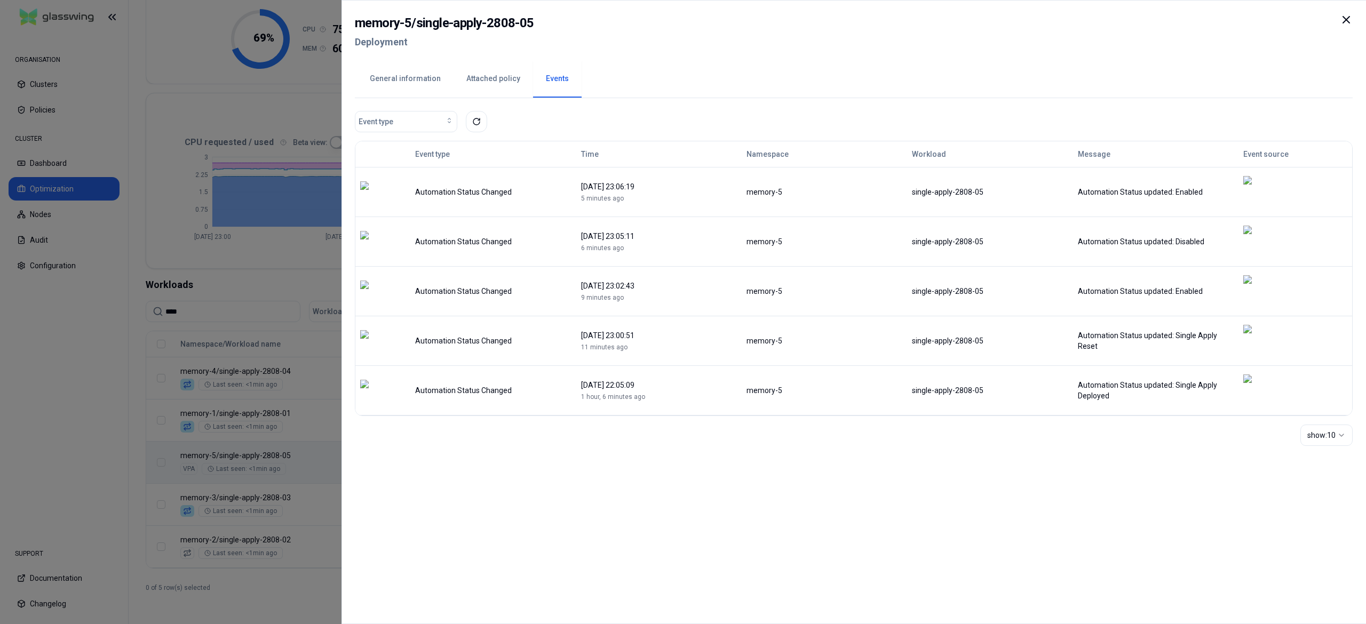
click at [1345, 22] on icon at bounding box center [1346, 19] width 13 height 13
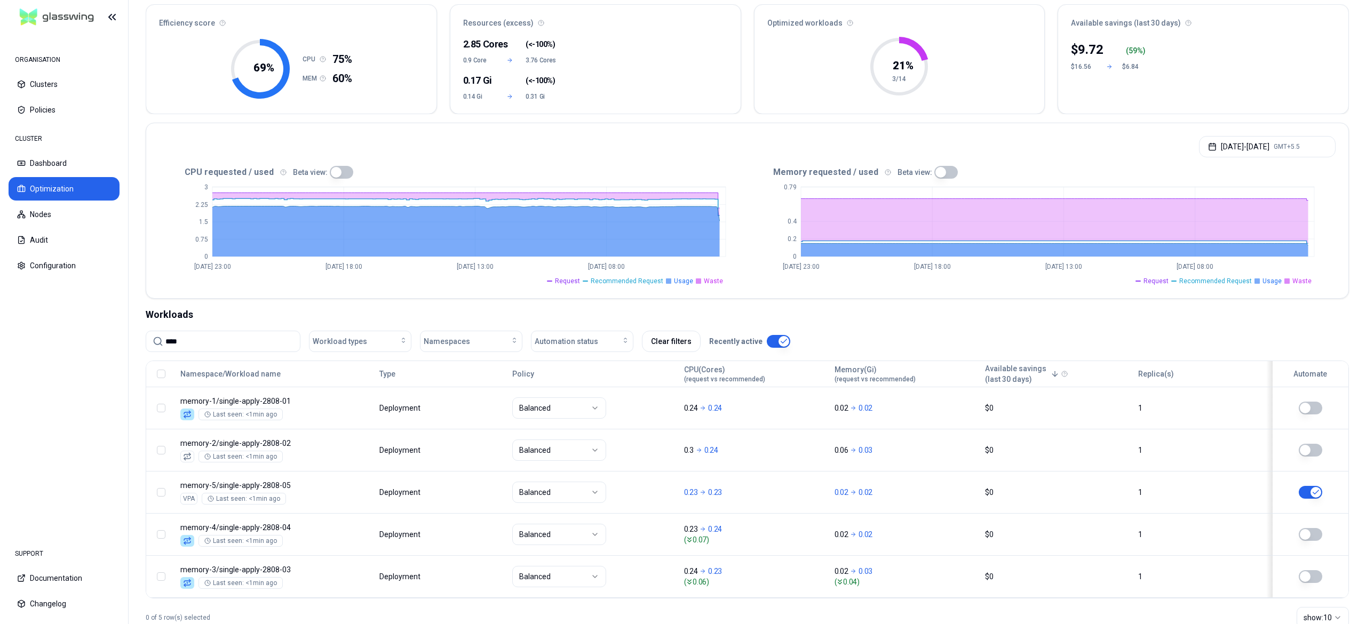
scroll to position [132, 0]
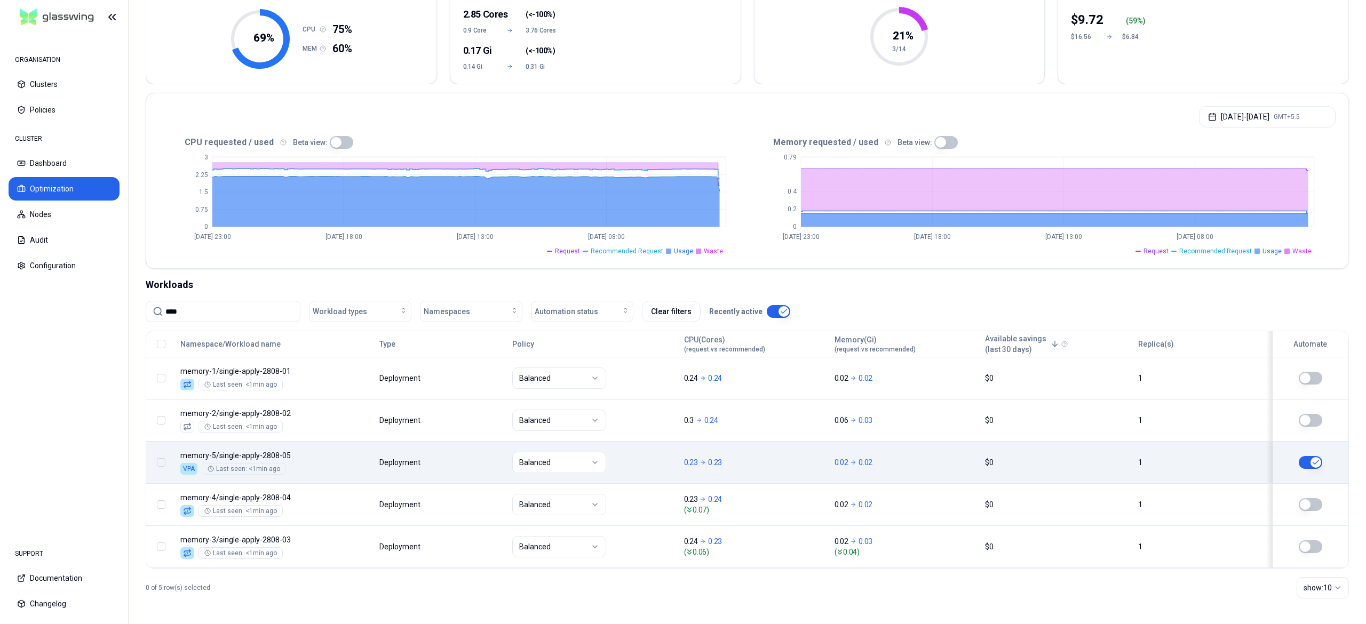
click at [1309, 467] on button "button" at bounding box center [1310, 462] width 23 height 13
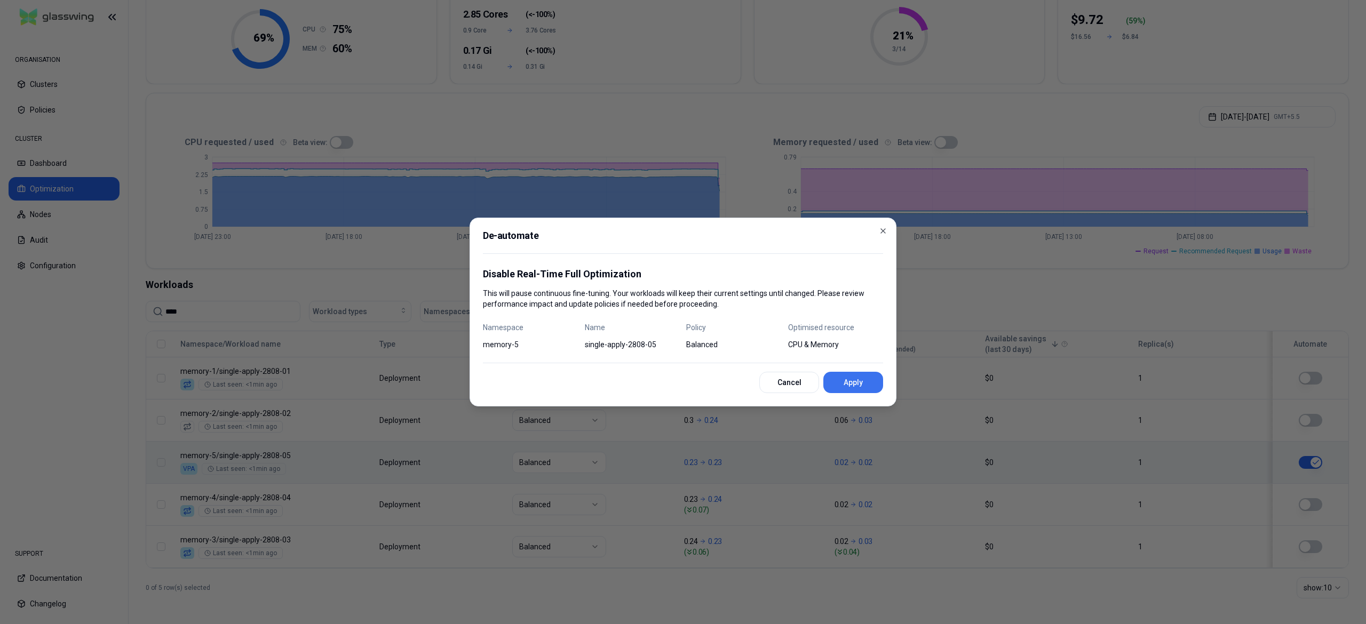
click at [860, 386] on button "Apply" at bounding box center [853, 382] width 60 height 21
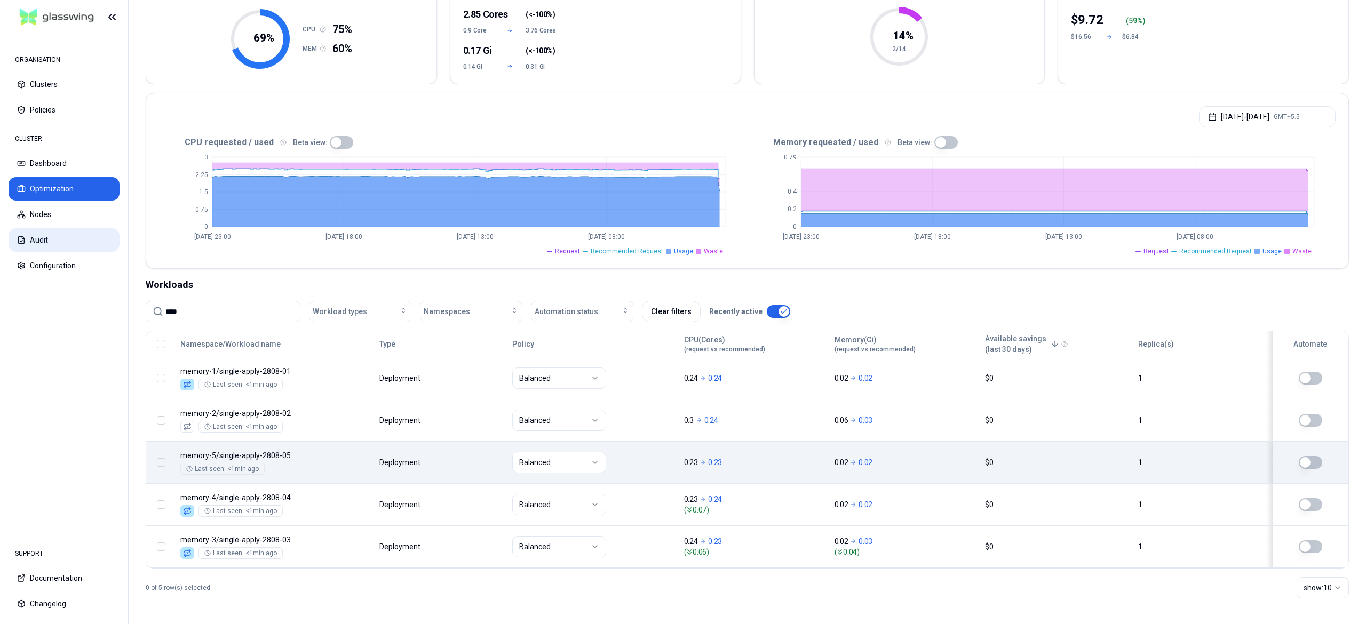
click at [50, 232] on button "Audit" at bounding box center [64, 239] width 111 height 23
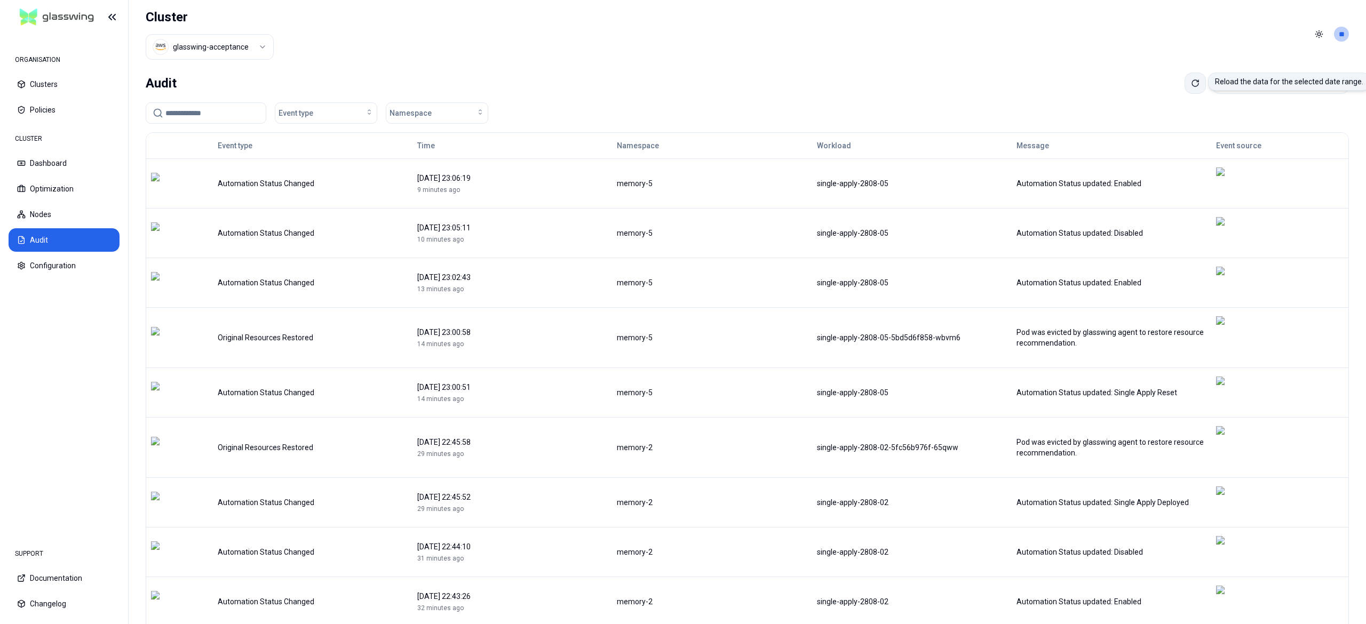
click at [1191, 83] on icon at bounding box center [1195, 83] width 9 height 9
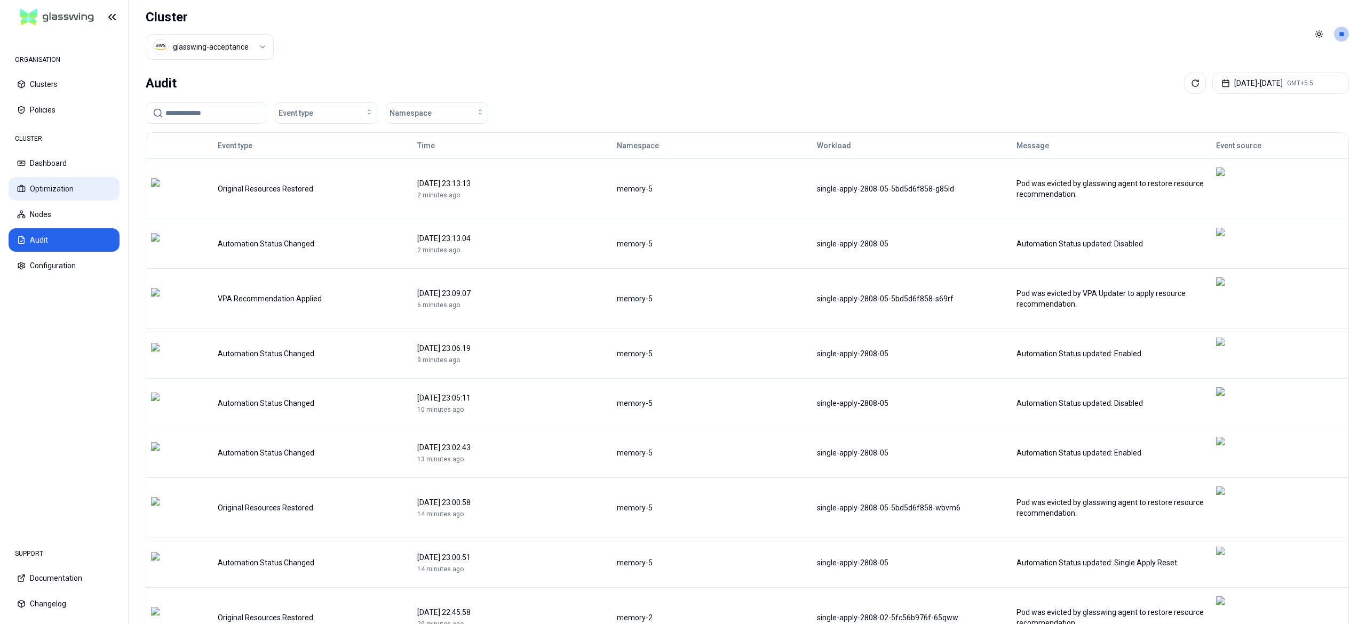
click at [77, 196] on button "Optimization" at bounding box center [64, 188] width 111 height 23
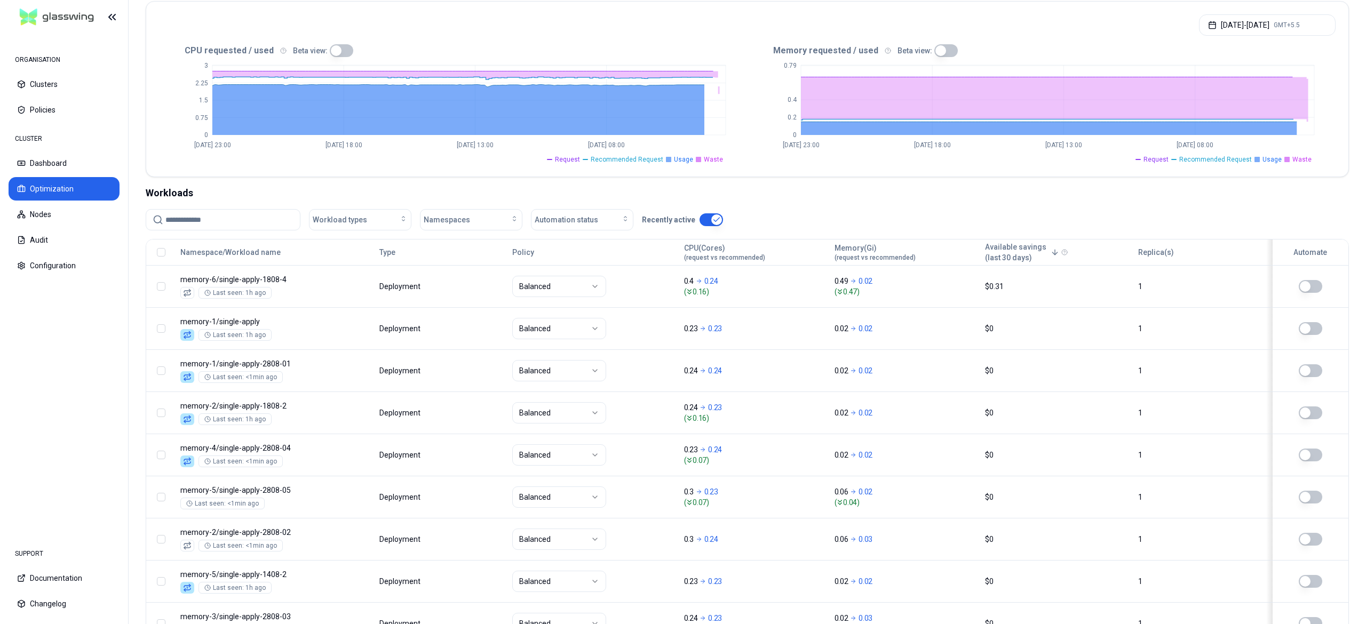
scroll to position [174, 0]
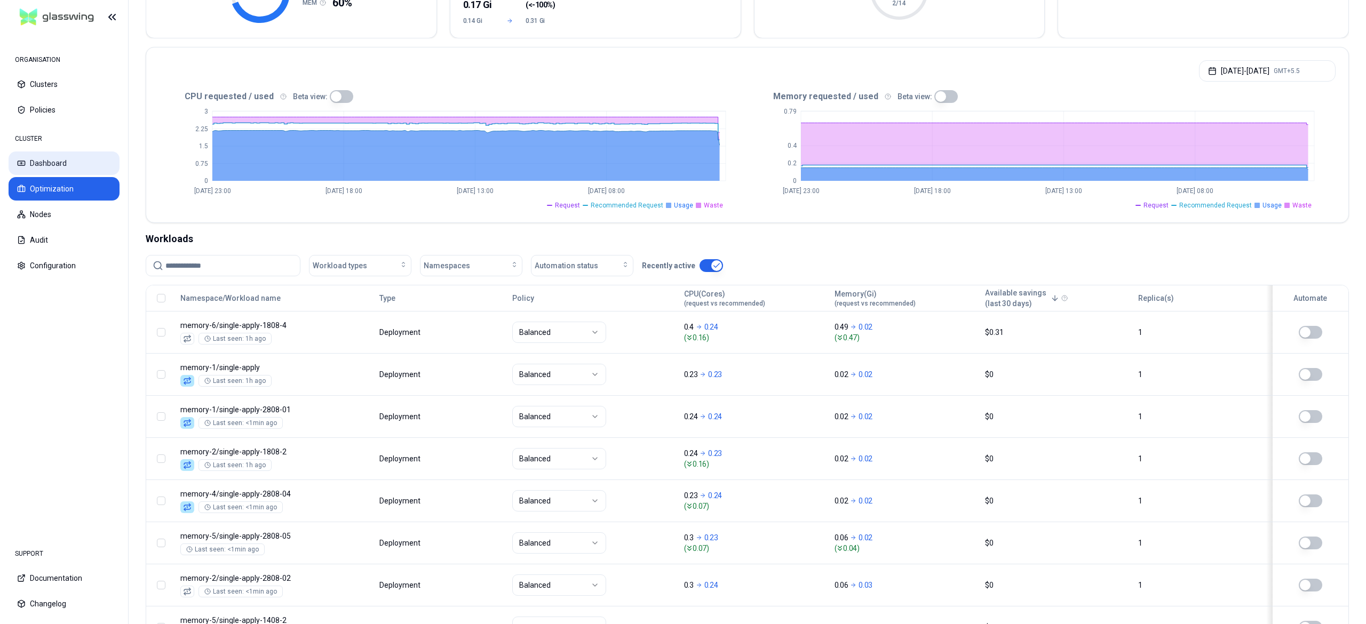
click at [59, 164] on button "Dashboard" at bounding box center [64, 163] width 111 height 23
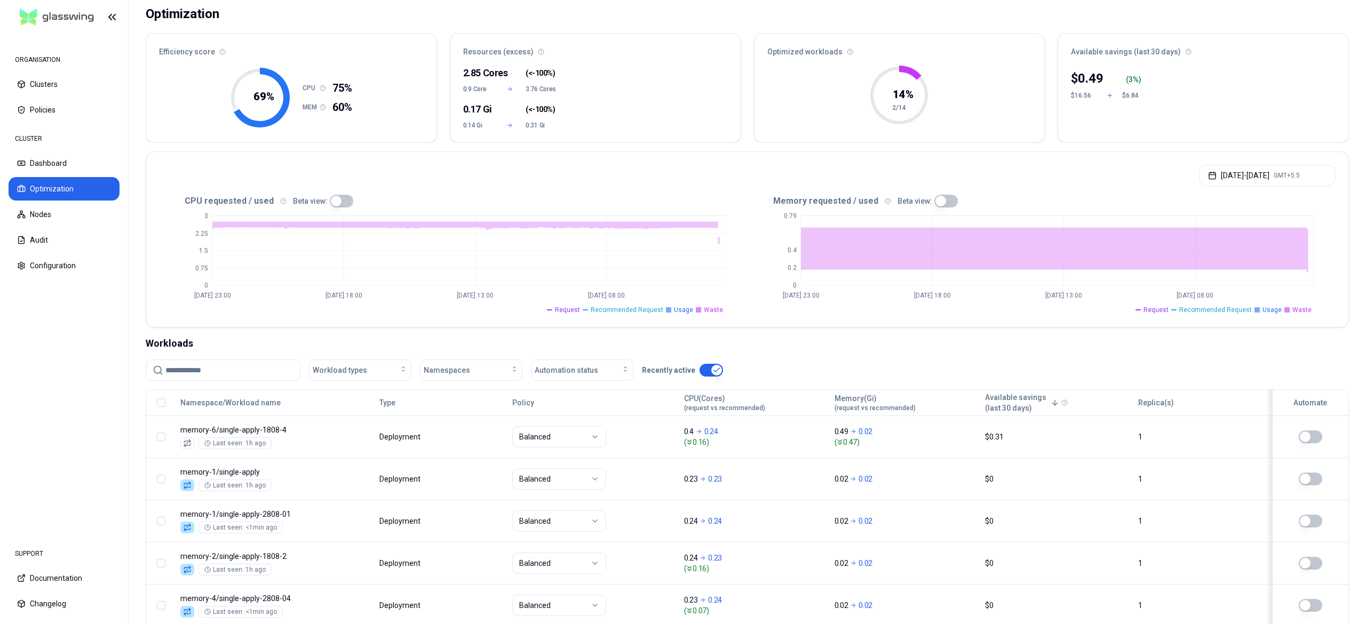
scroll to position [107, 0]
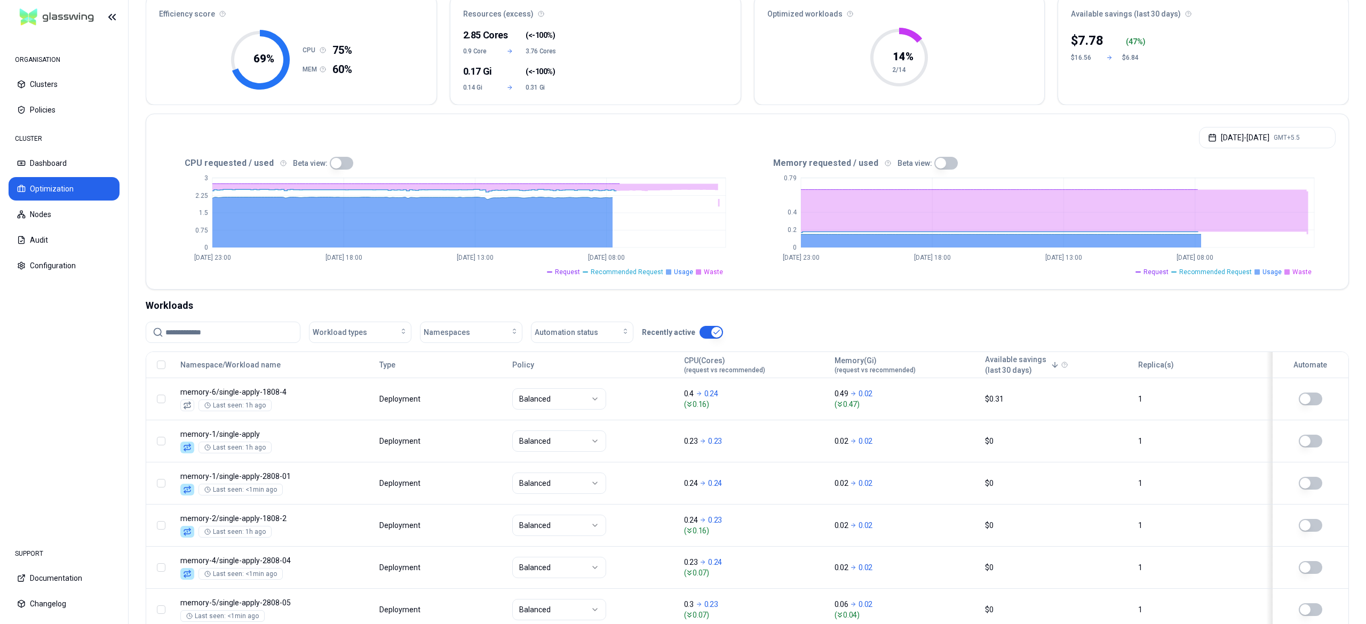
click at [235, 337] on input at bounding box center [229, 332] width 128 height 20
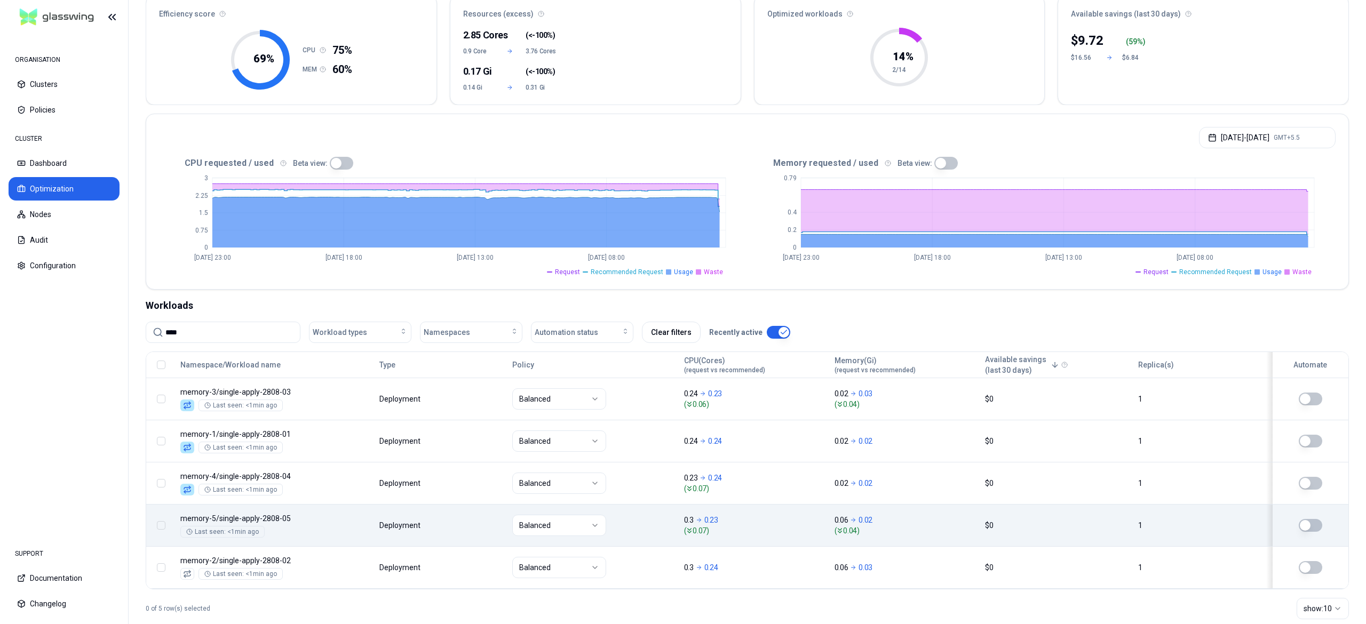
type input "****"
click at [1315, 529] on button "button" at bounding box center [1310, 525] width 23 height 13
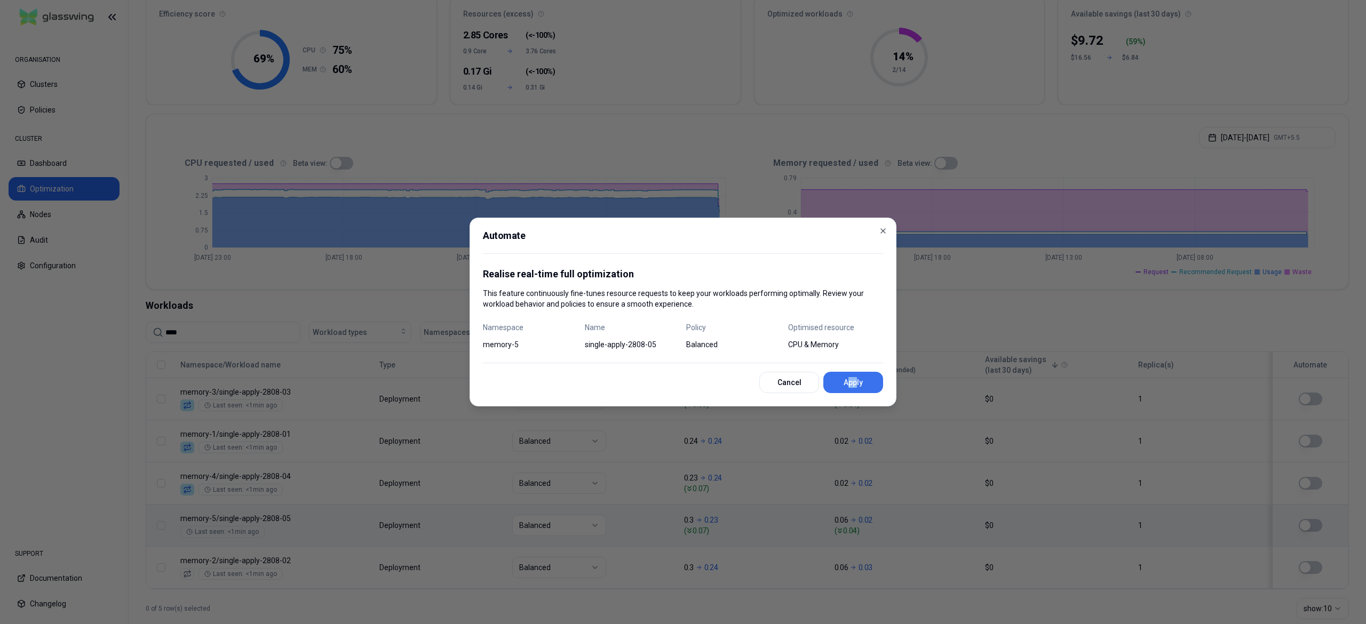
drag, startPoint x: 856, startPoint y: 371, endPoint x: 847, endPoint y: 379, distance: 12.1
click at [847, 379] on div "Cancel Apply" at bounding box center [683, 382] width 400 height 21
click at [847, 379] on button "Apply" at bounding box center [853, 382] width 60 height 21
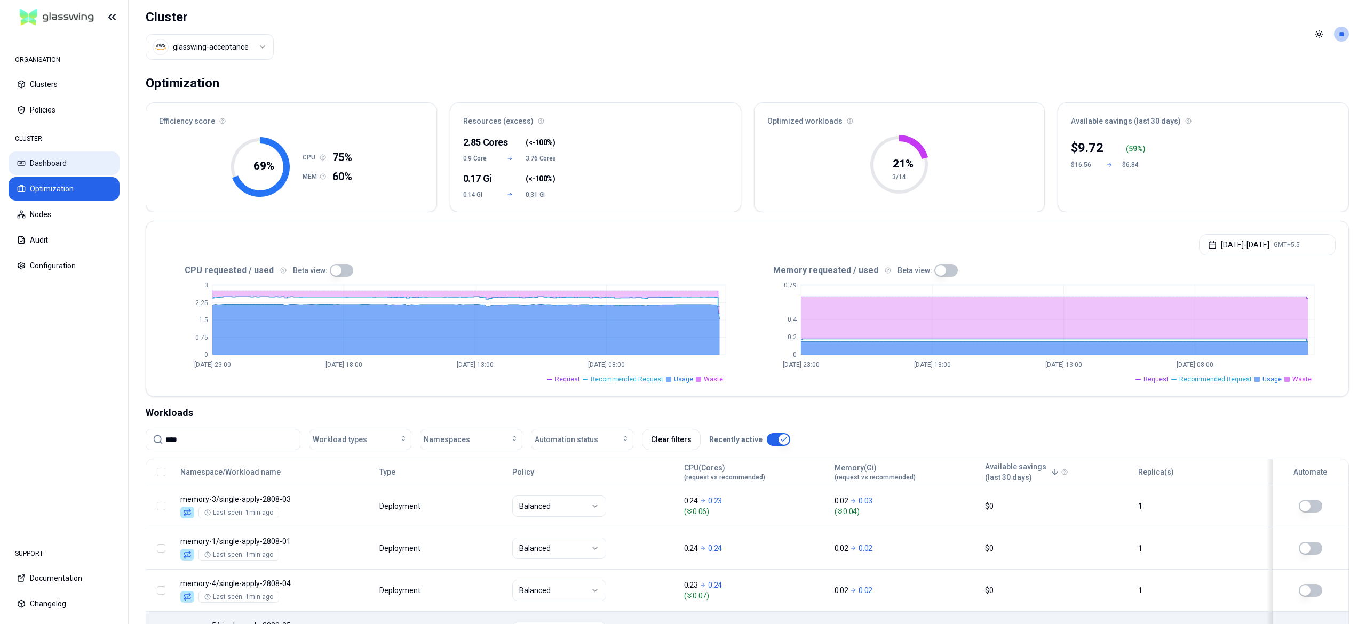
click at [69, 172] on button "Dashboard" at bounding box center [64, 163] width 111 height 23
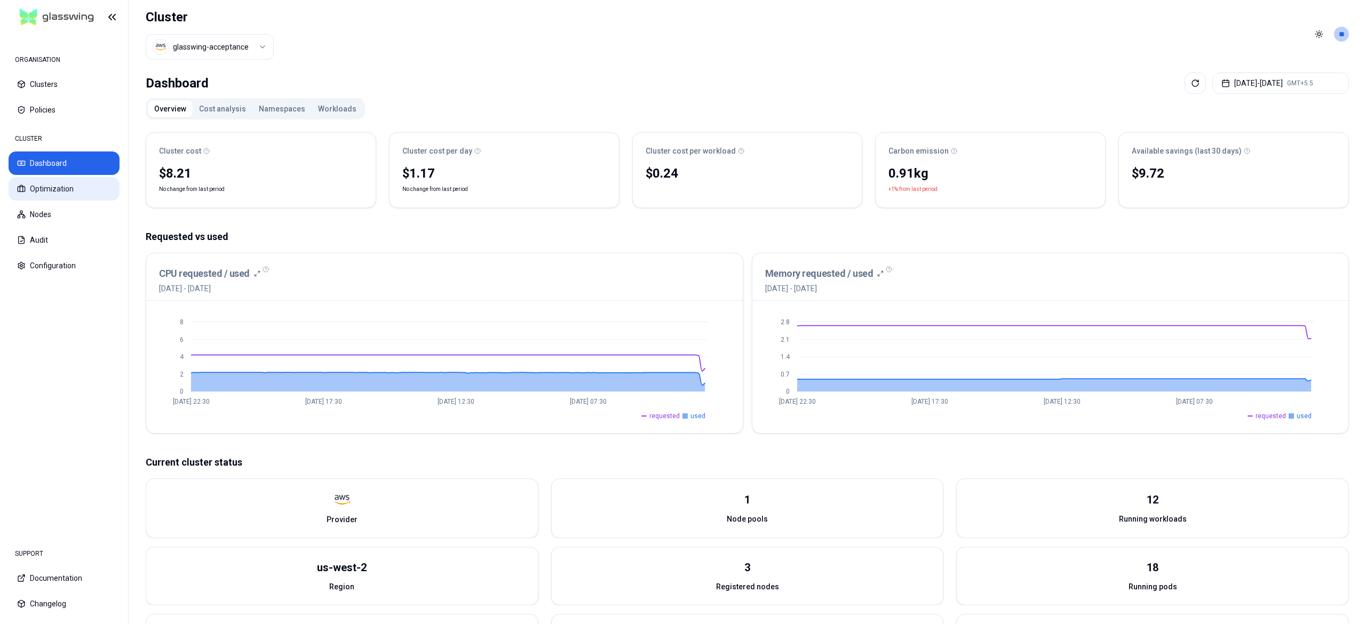
click at [68, 178] on button "Optimization" at bounding box center [64, 188] width 111 height 23
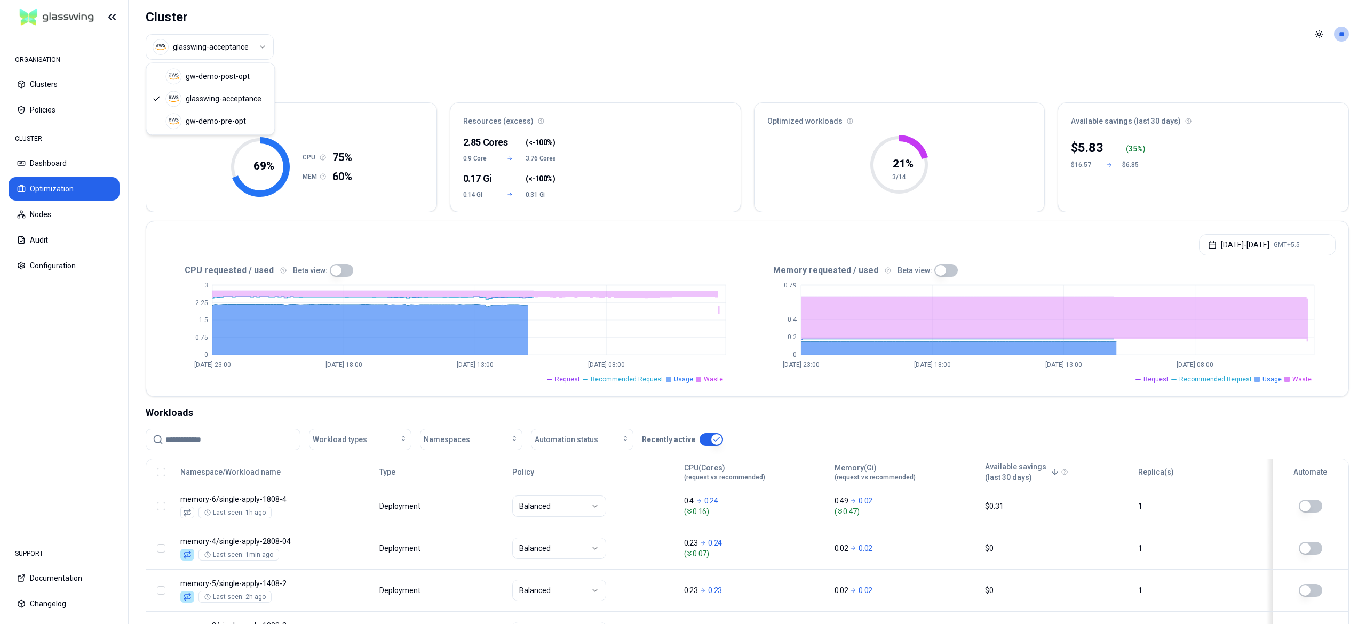
click at [253, 46] on html "ORGANISATION Clusters Policies CLUSTER Dashboard Optimization Nodes Audit Confi…" at bounding box center [683, 312] width 1366 height 624
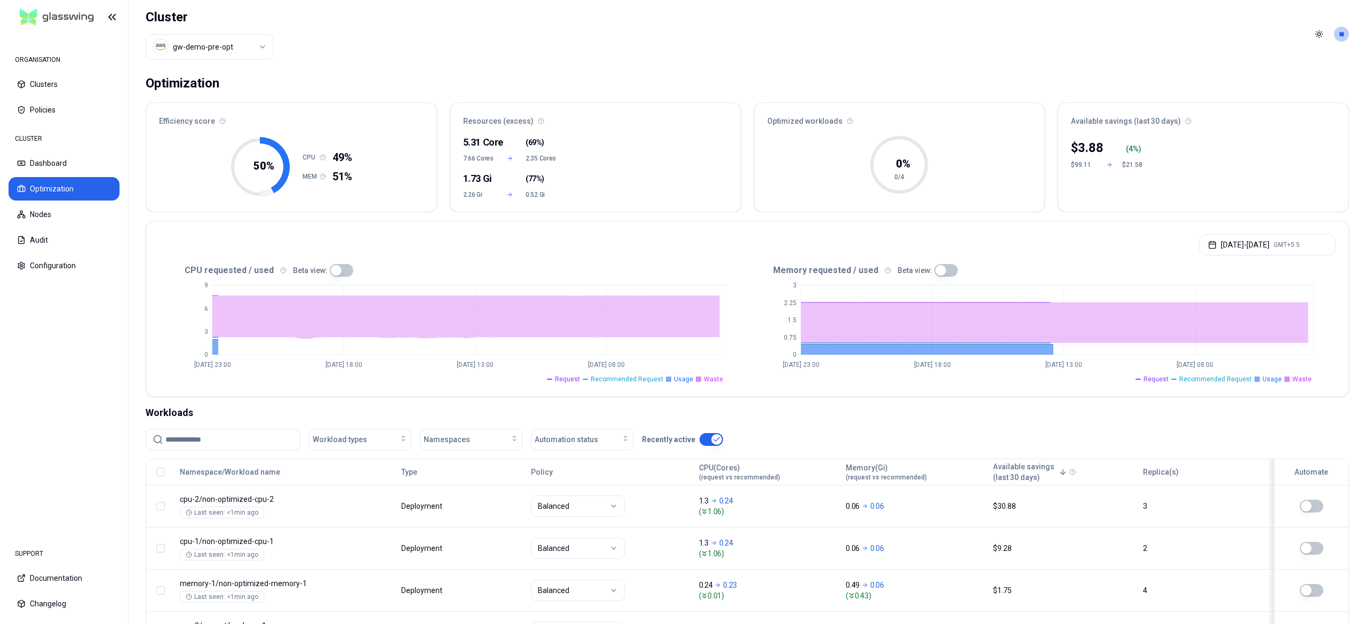
scroll to position [96, 0]
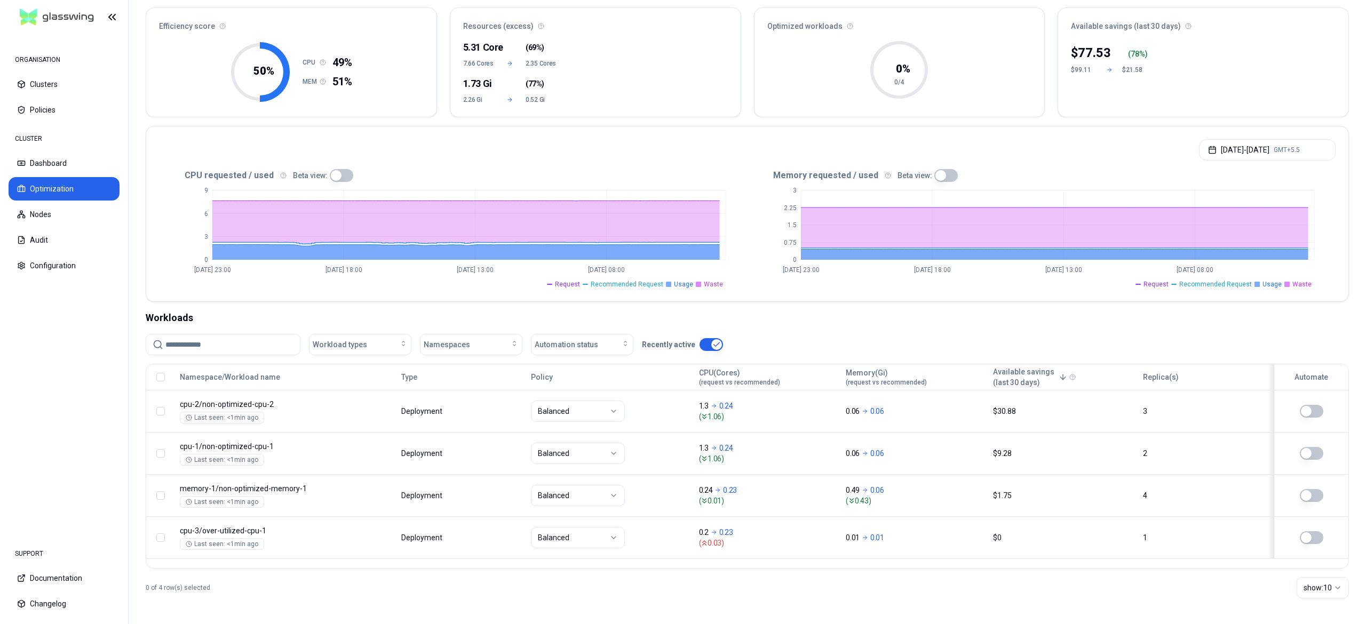
click at [343, 174] on button "button" at bounding box center [341, 175] width 23 height 13
click at [54, 206] on button "Nodes" at bounding box center [64, 214] width 111 height 23
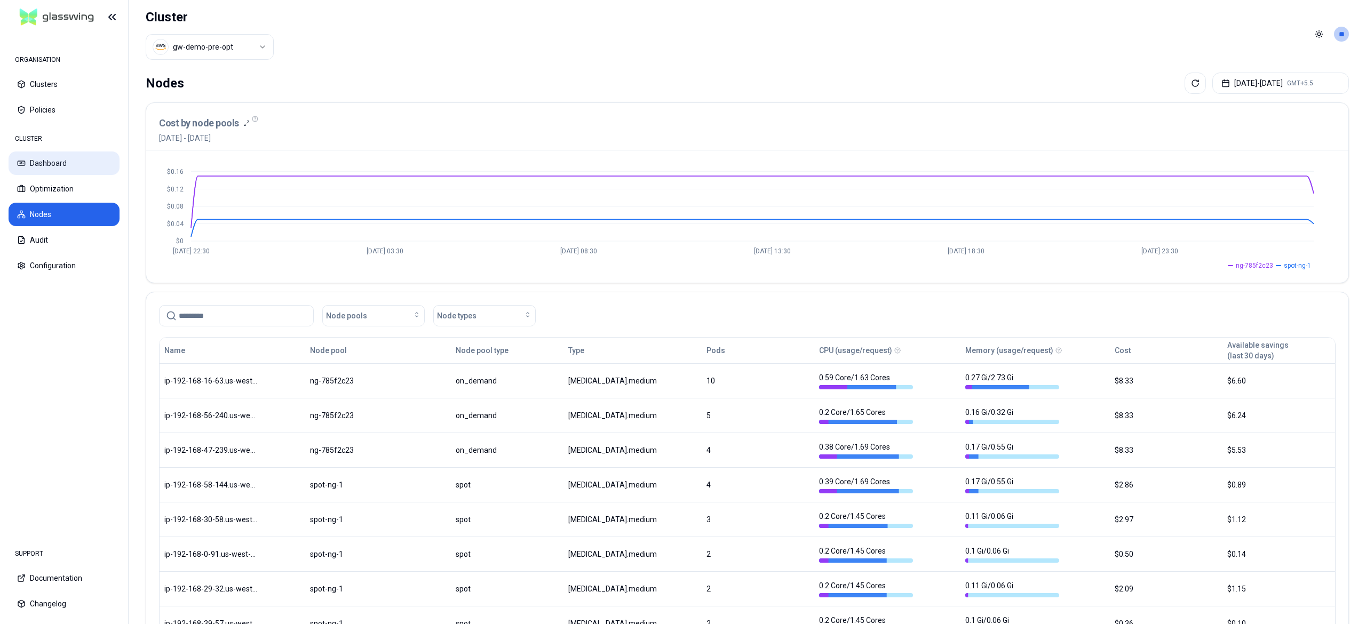
click at [46, 174] on button "Dashboard" at bounding box center [64, 163] width 111 height 23
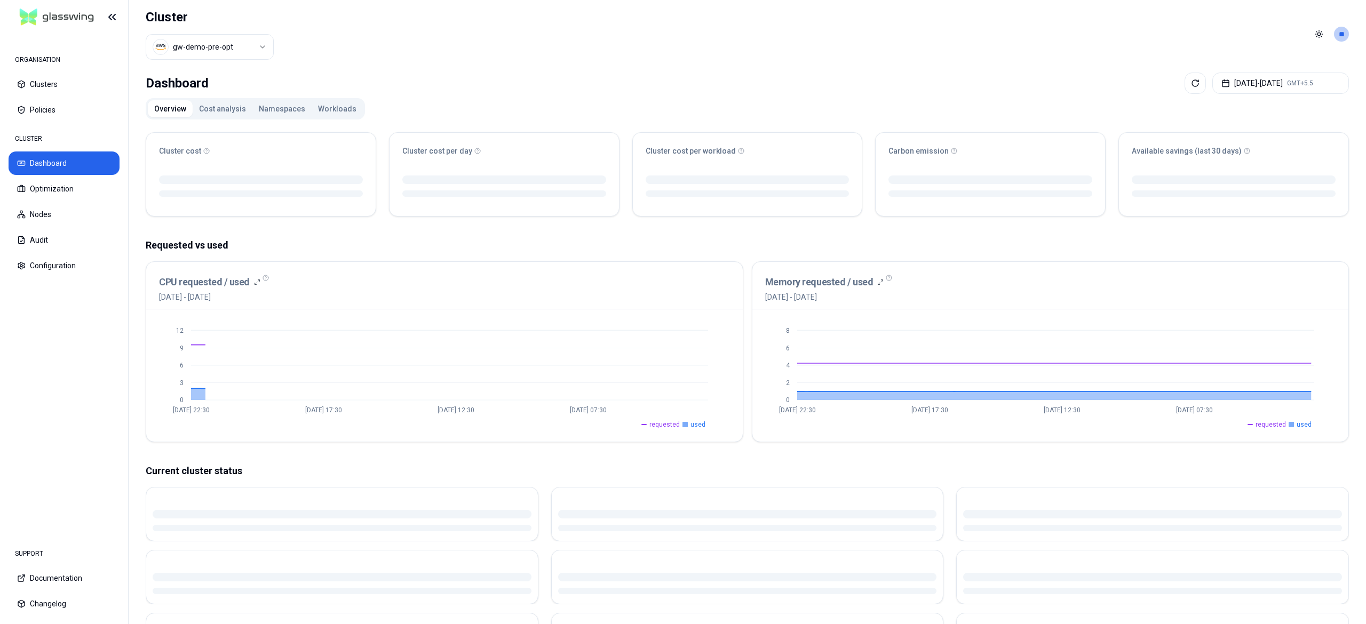
click at [331, 113] on button "Workloads" at bounding box center [337, 108] width 51 height 17
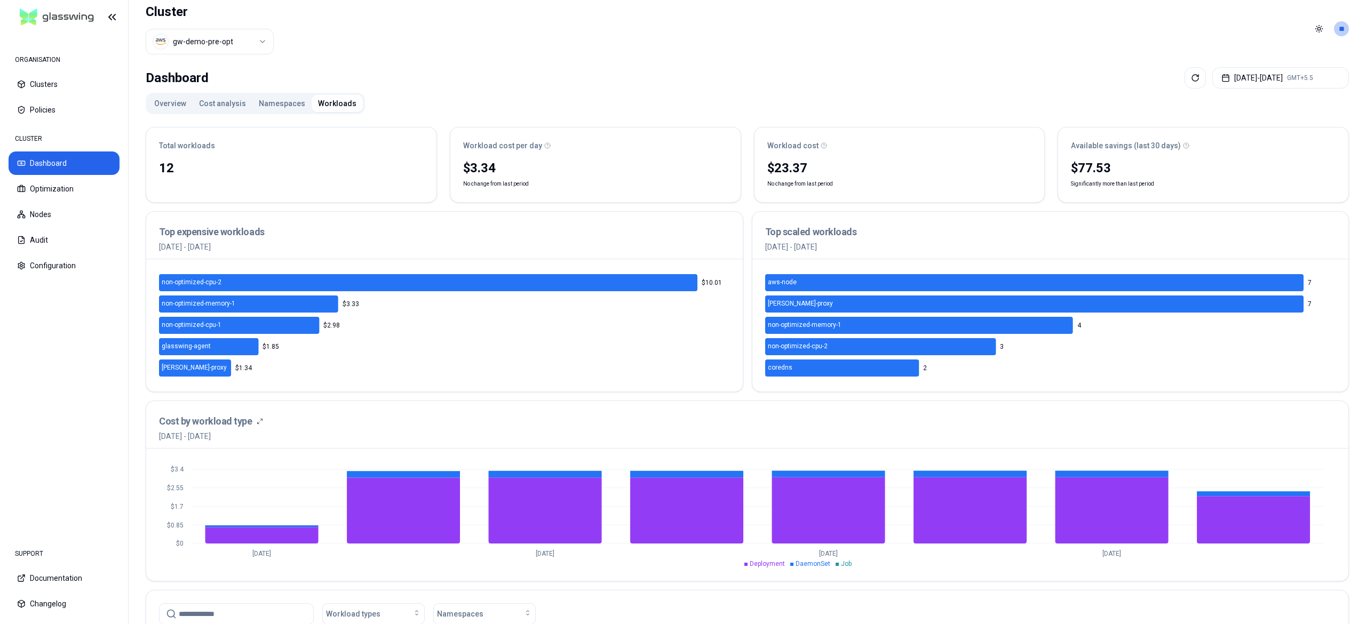
scroll to position [1, 0]
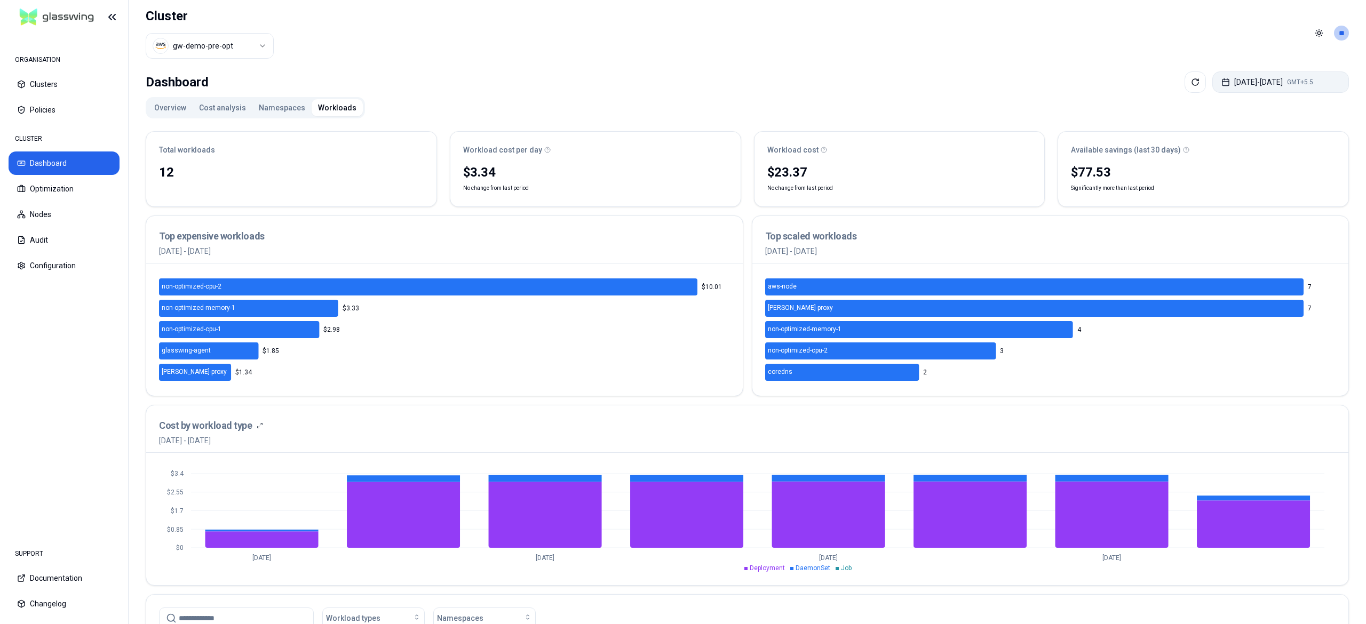
click at [1239, 76] on button "[DATE] - [DATE] GMT+5.5" at bounding box center [1280, 81] width 137 height 21
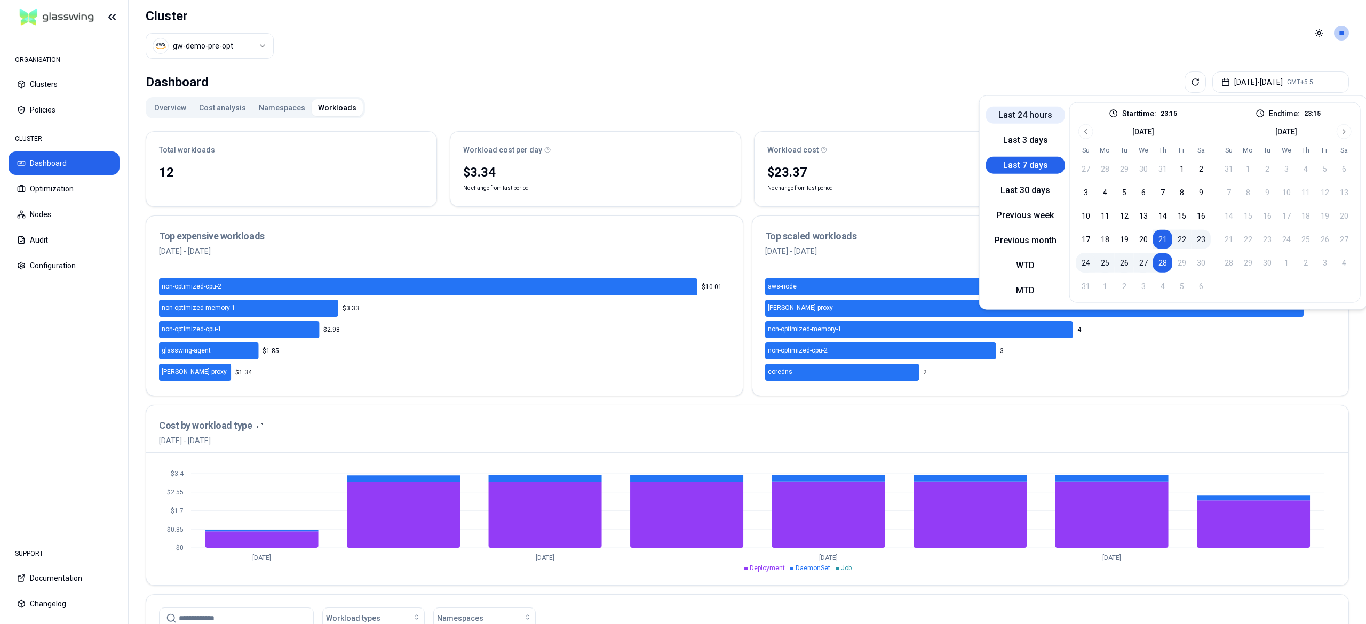
click at [1036, 121] on button "Last 24 hours" at bounding box center [1025, 114] width 79 height 17
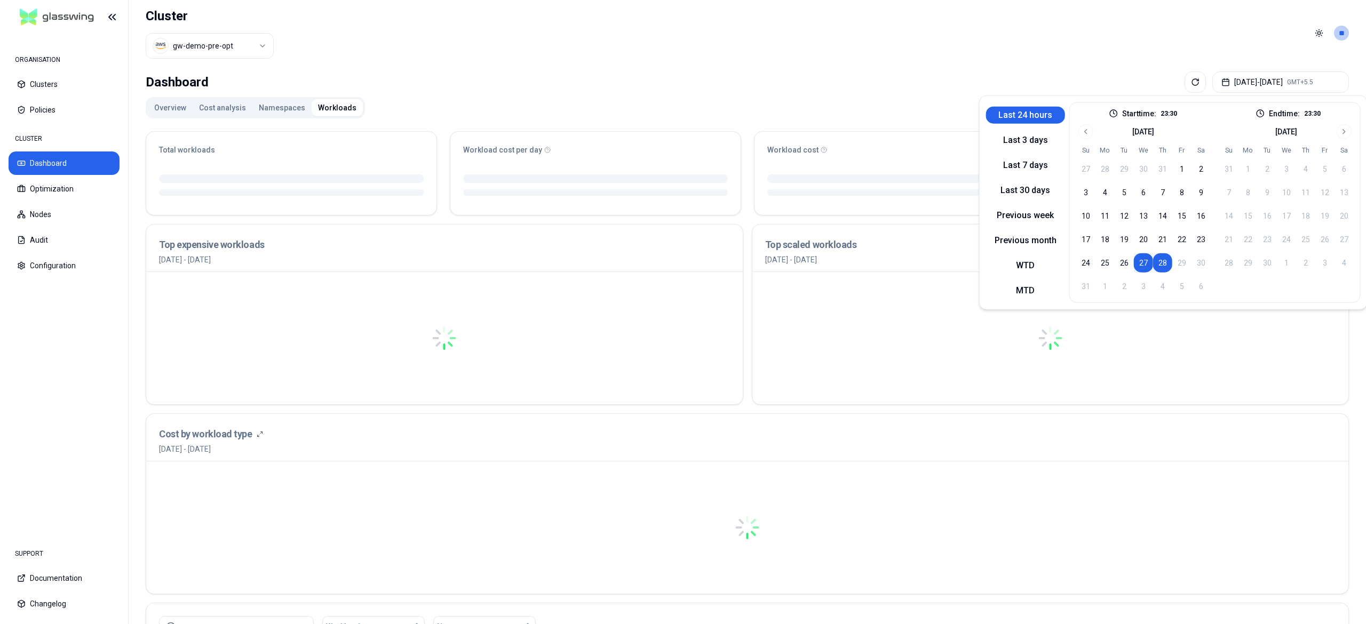
click at [884, 70] on div "Dashboard [DATE] - [DATE] GMT+5.5 Overview Cost analysis Namespaces Workloads T…" at bounding box center [747, 506] width 1237 height 878
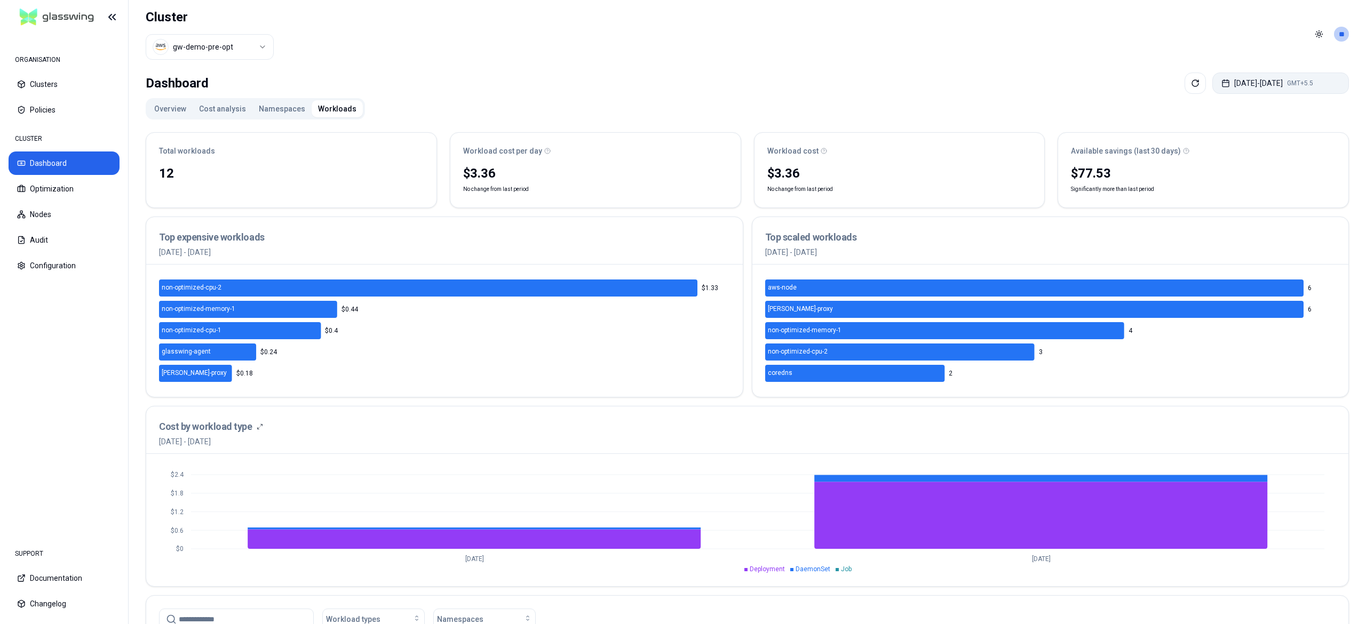
click at [1266, 79] on button "[DATE] - [DATE] GMT+5.5" at bounding box center [1280, 83] width 137 height 21
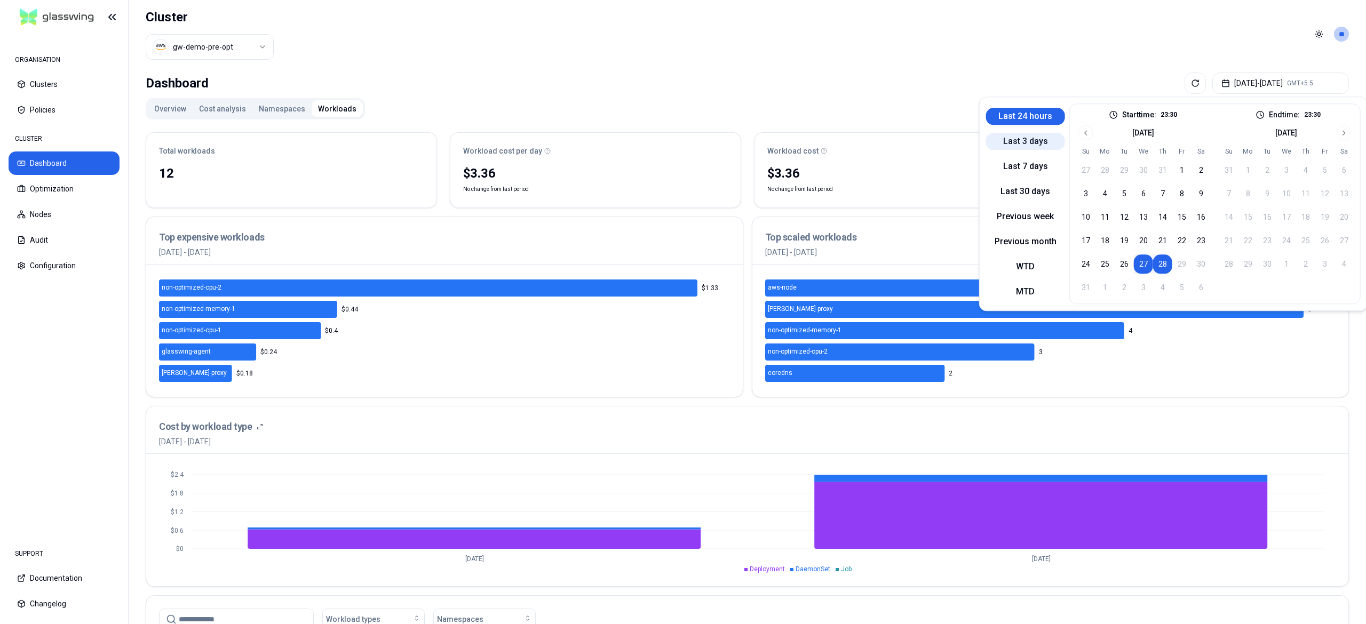
click at [1022, 142] on button "Last 3 days" at bounding box center [1025, 141] width 79 height 17
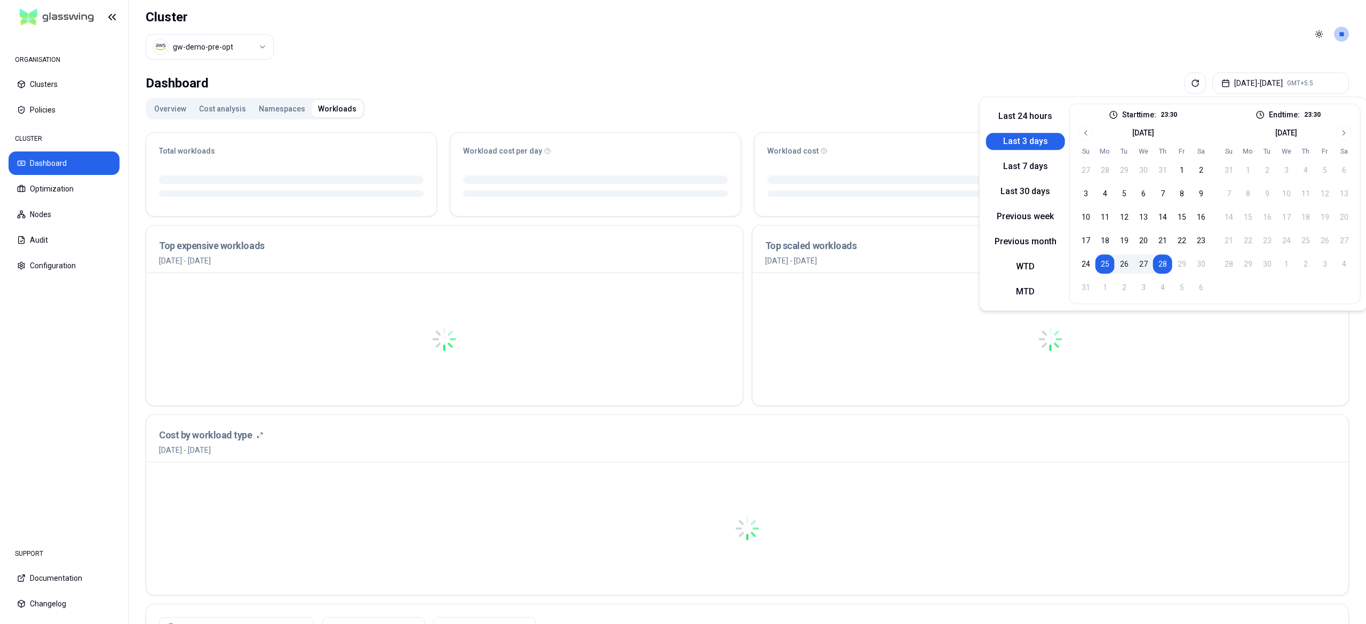
click at [779, 68] on div "Dashboard [DATE] - [DATE] GMT+5.5 Overview Cost analysis Namespaces Workloads T…" at bounding box center [747, 507] width 1237 height 878
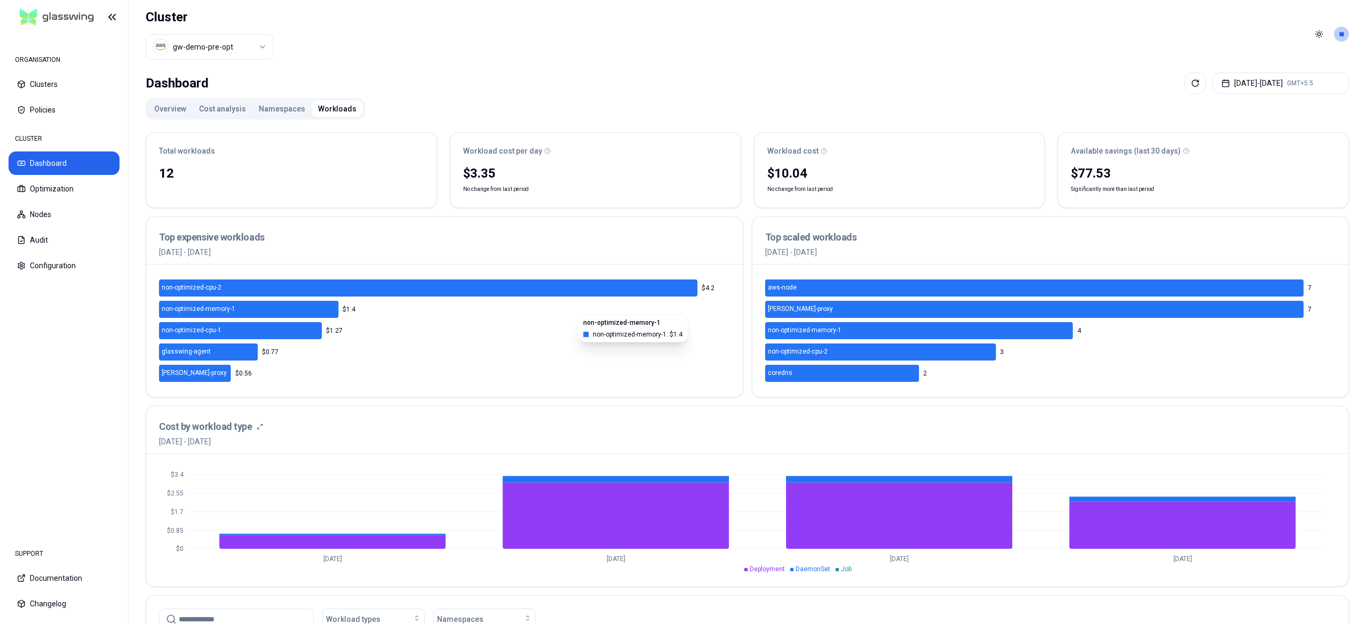
scroll to position [86, 0]
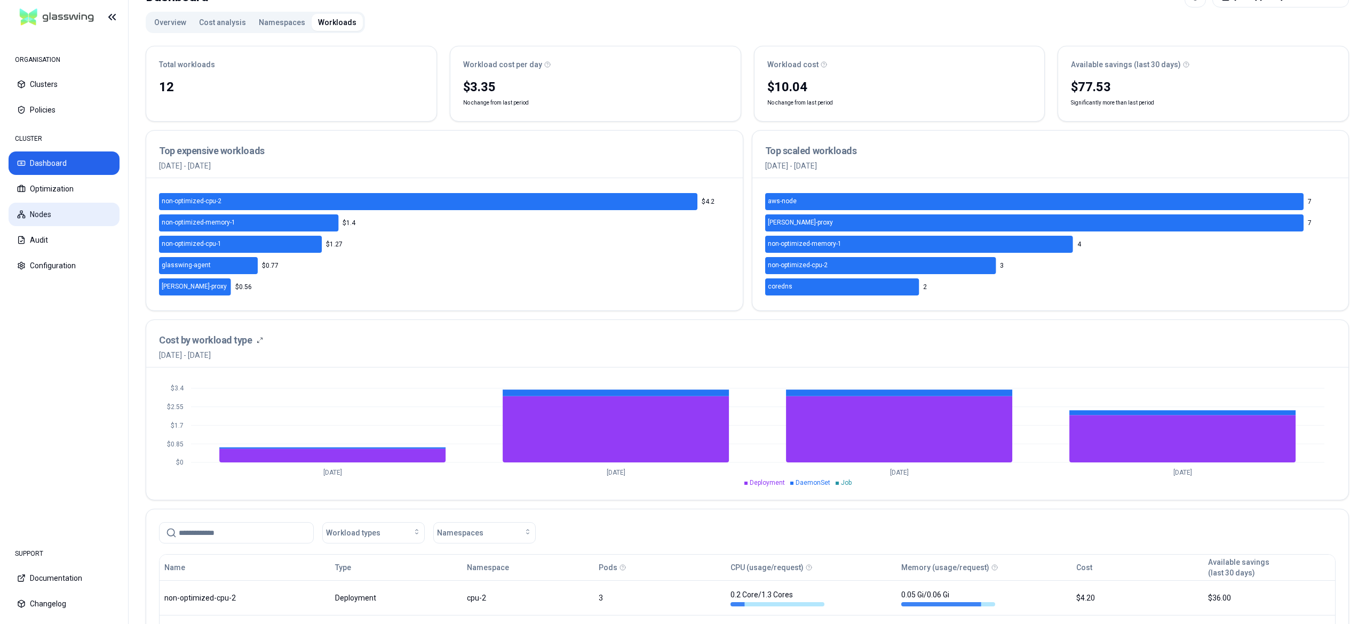
click at [64, 212] on button "Nodes" at bounding box center [64, 214] width 111 height 23
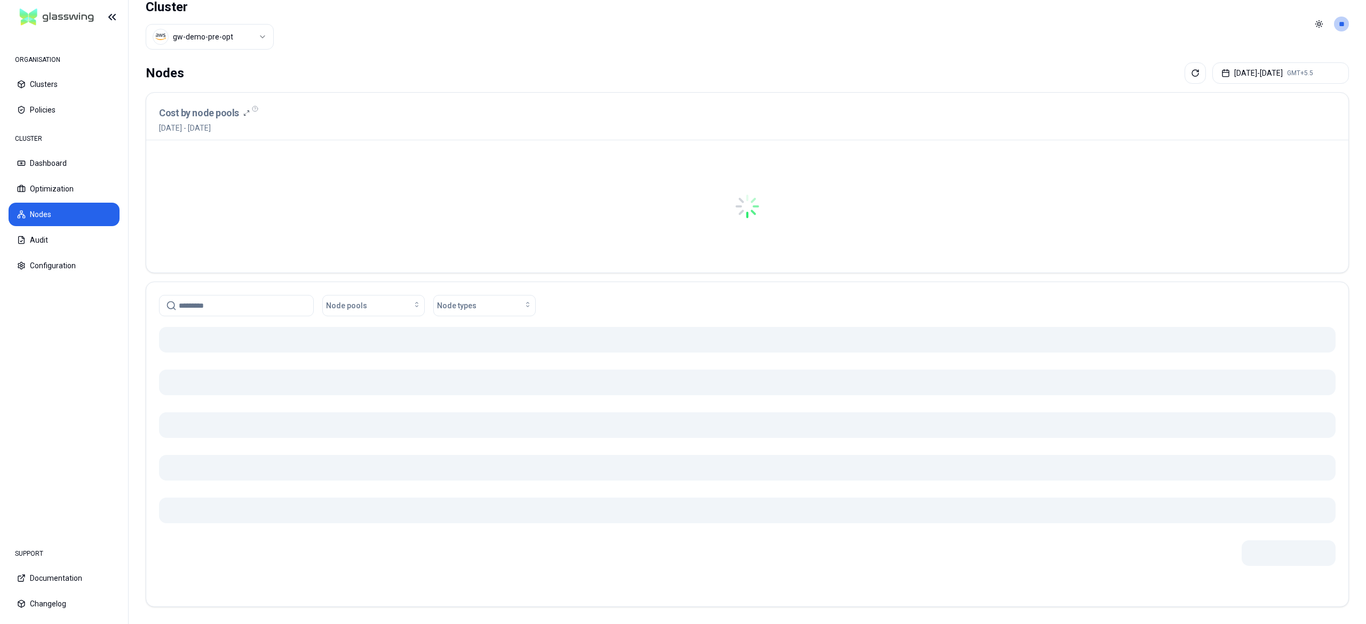
scroll to position [1, 0]
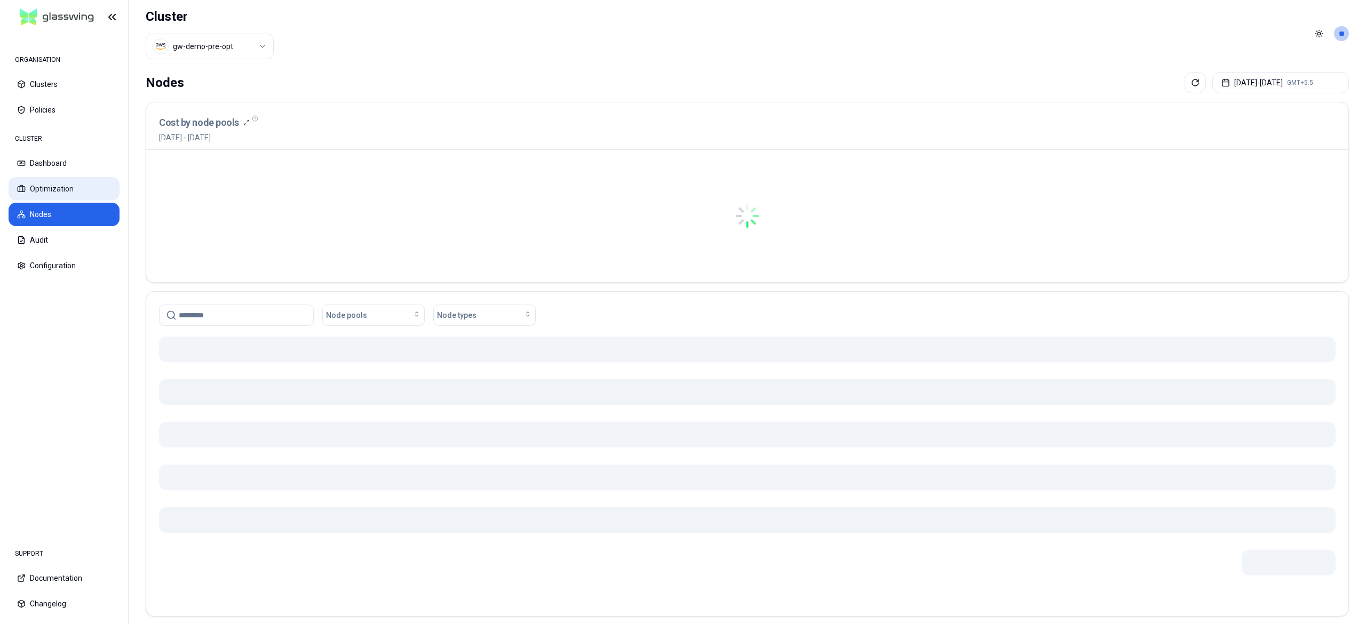
click at [69, 190] on button "Optimization" at bounding box center [64, 188] width 111 height 23
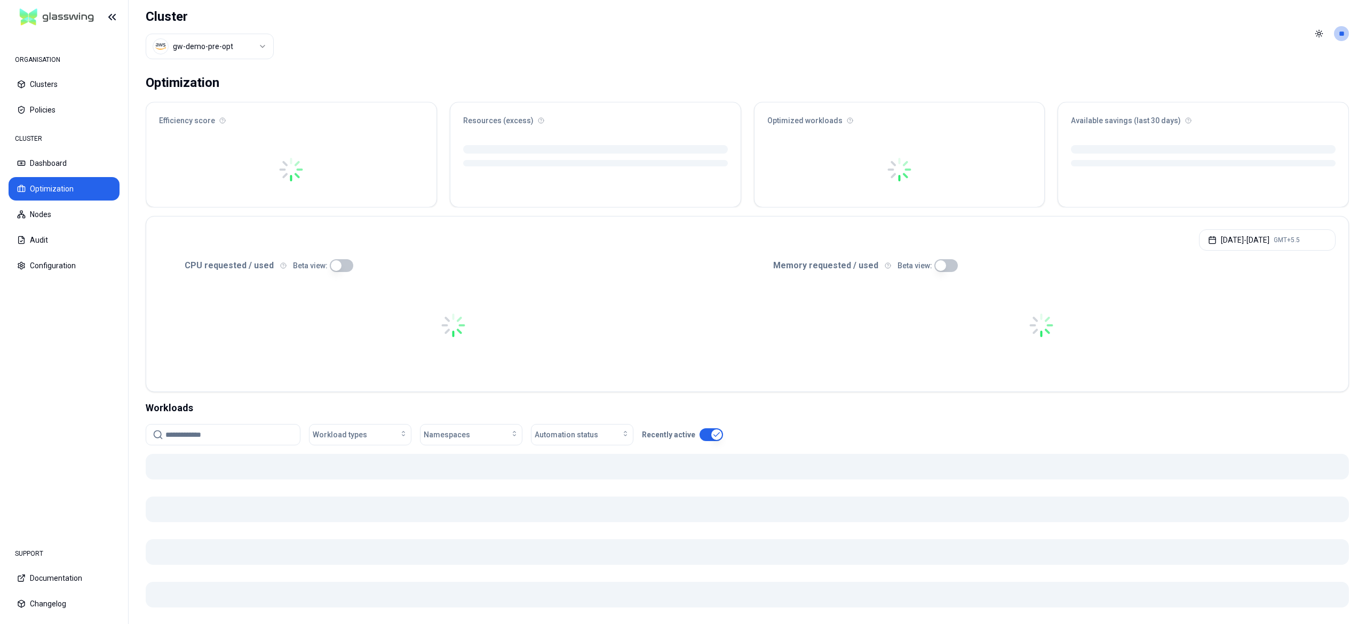
scroll to position [1, 0]
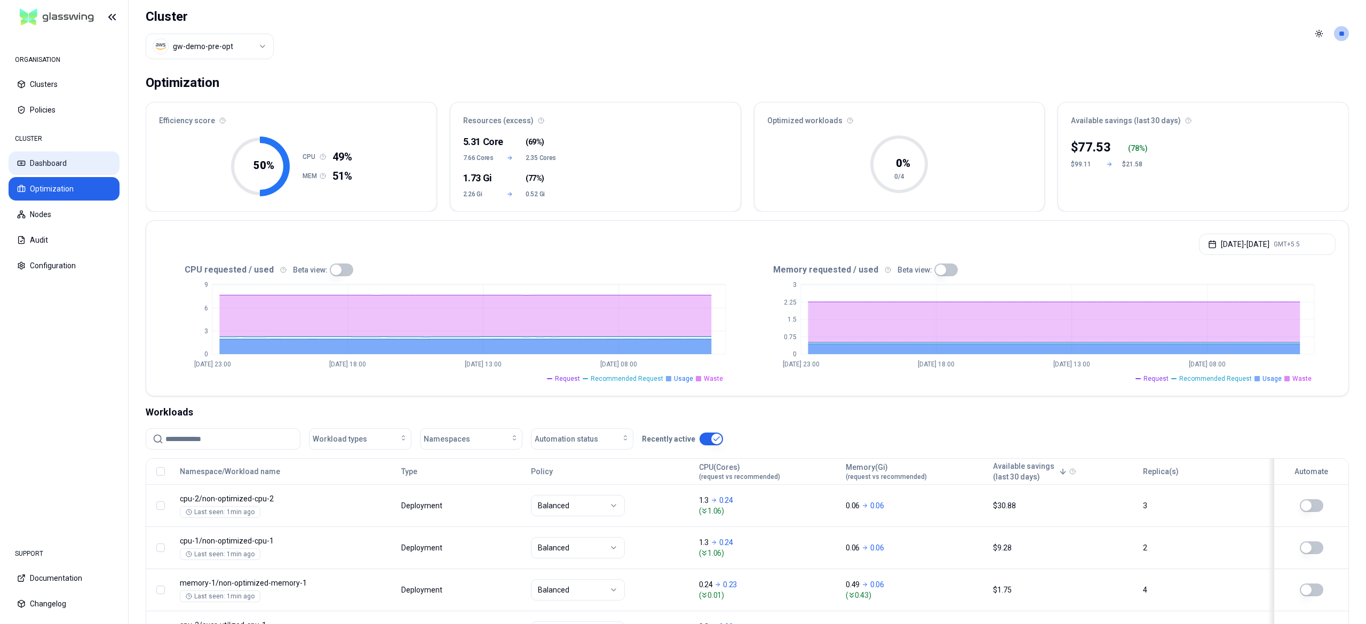
click at [66, 171] on button "Dashboard" at bounding box center [64, 163] width 111 height 23
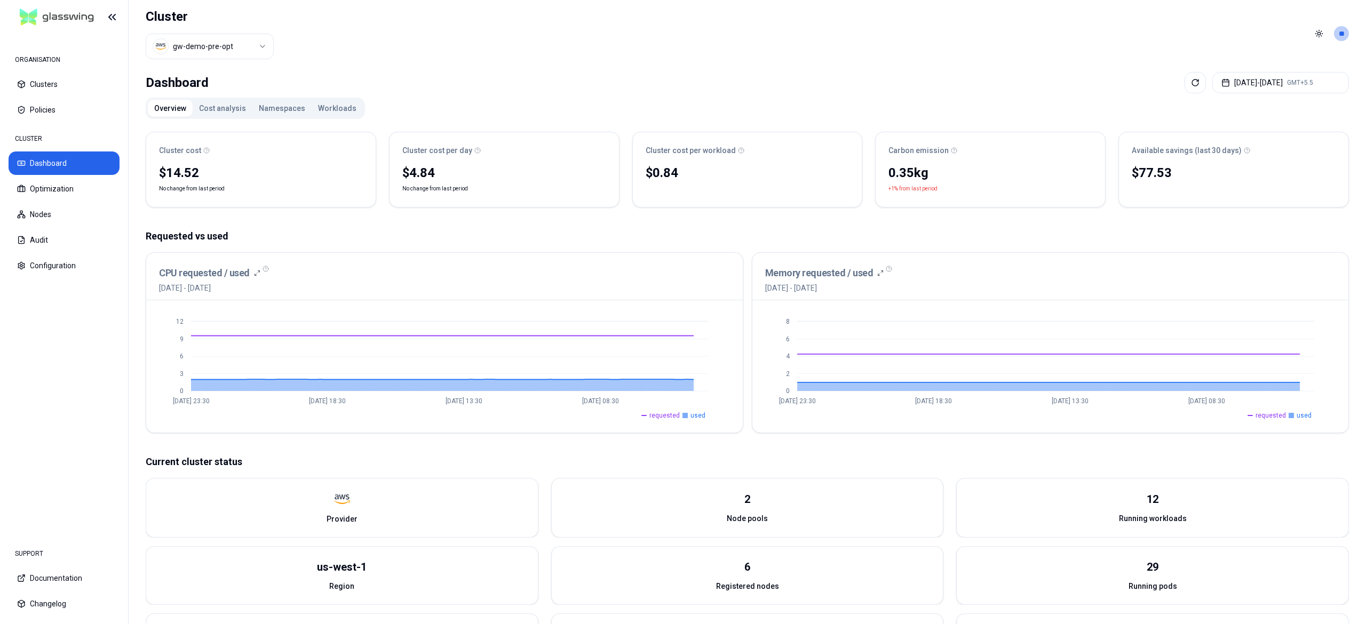
click at [275, 102] on button "Namespaces" at bounding box center [281, 108] width 59 height 17
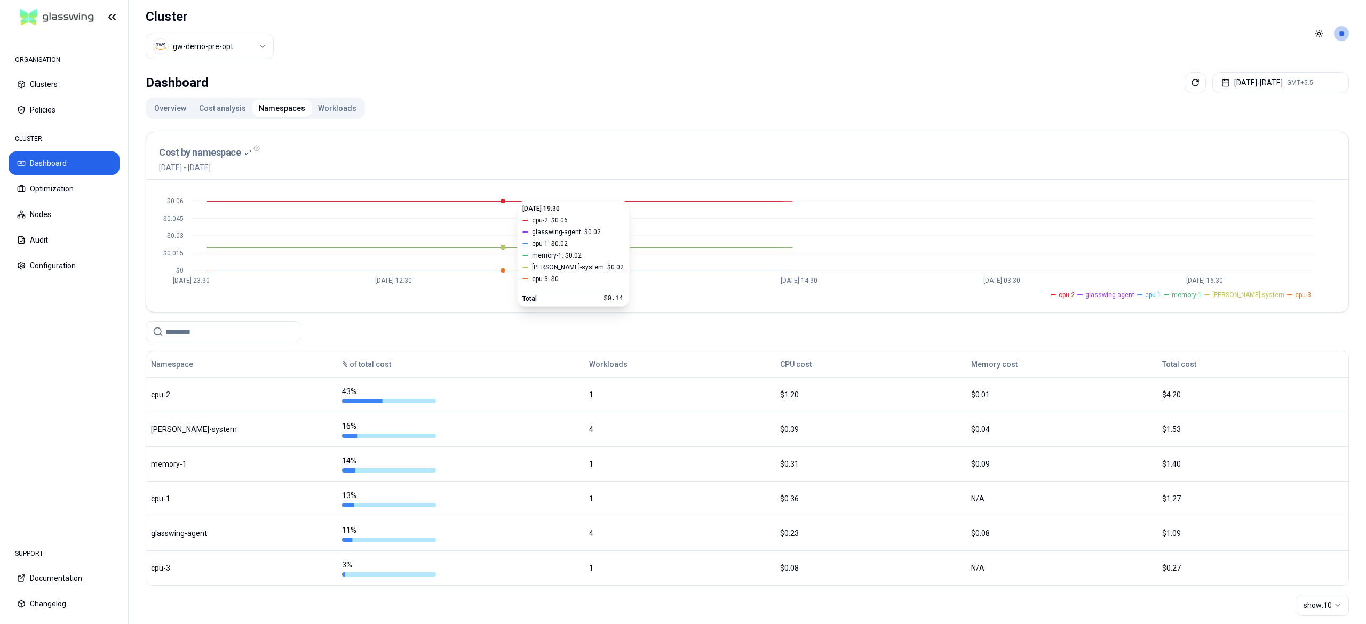
scroll to position [20, 0]
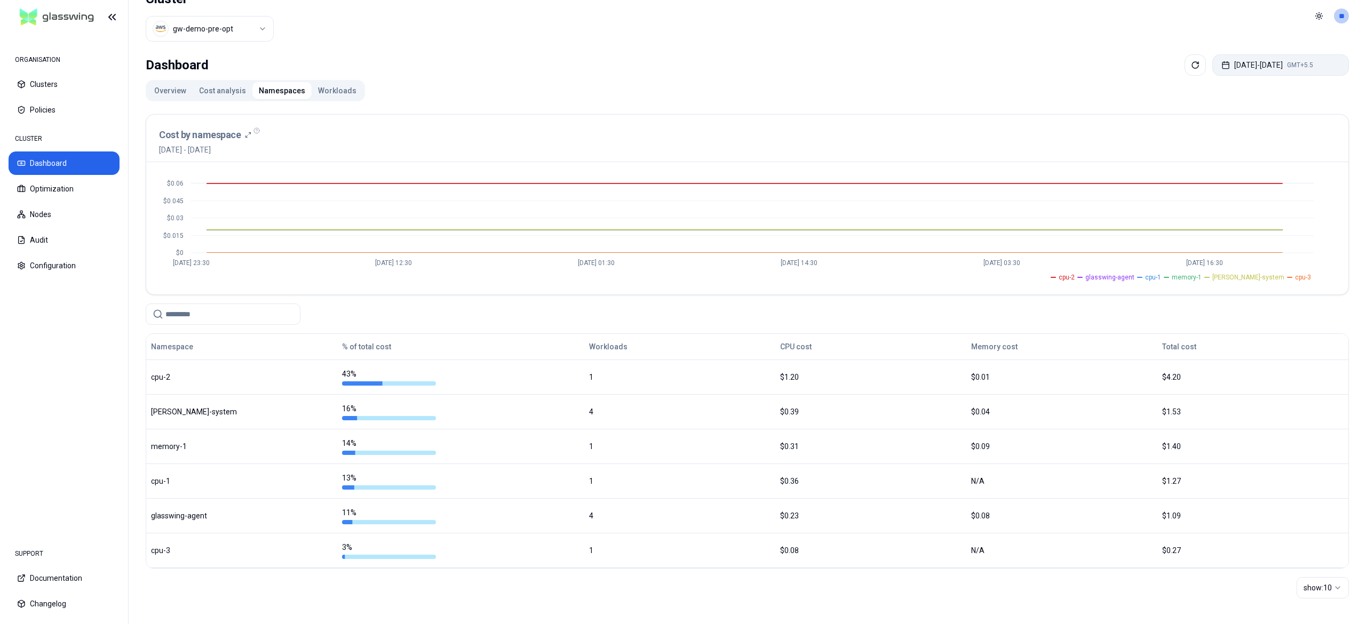
click at [1243, 58] on button "[DATE] - [DATE] GMT+5.5" at bounding box center [1280, 64] width 137 height 21
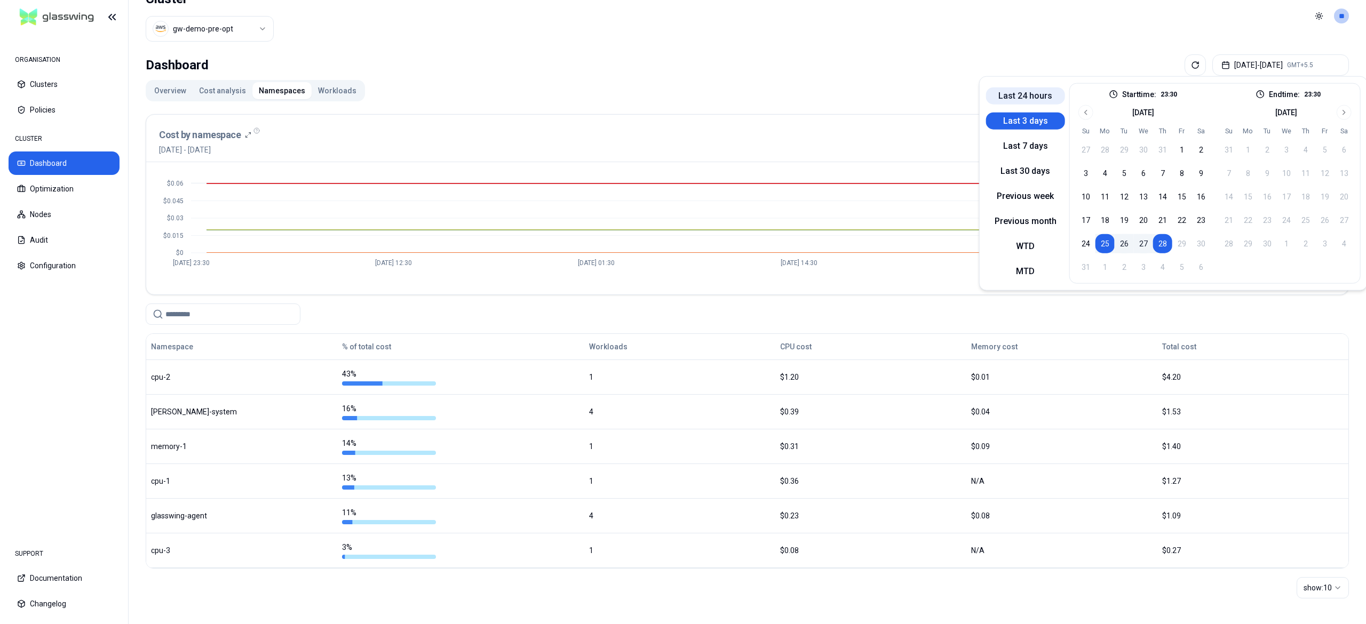
click at [1026, 100] on button "Last 24 hours" at bounding box center [1025, 95] width 79 height 17
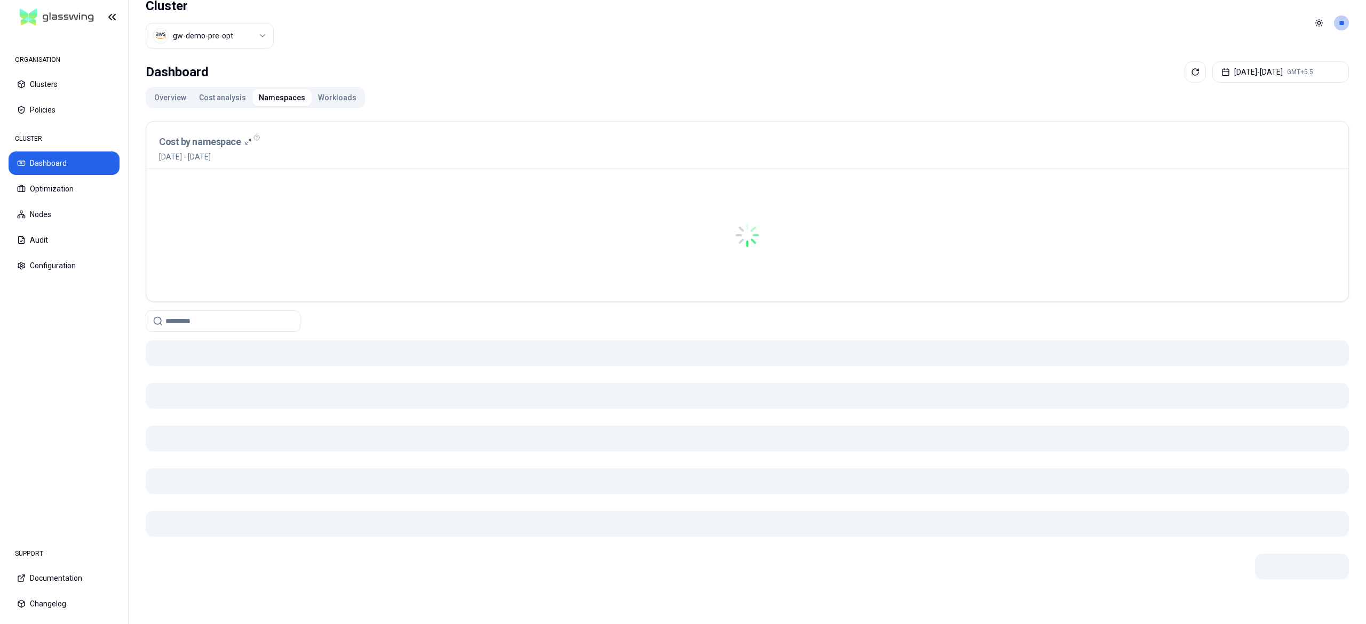
click at [901, 70] on div "Dashboard [DATE] - [DATE] GMT+5.5" at bounding box center [747, 71] width 1203 height 21
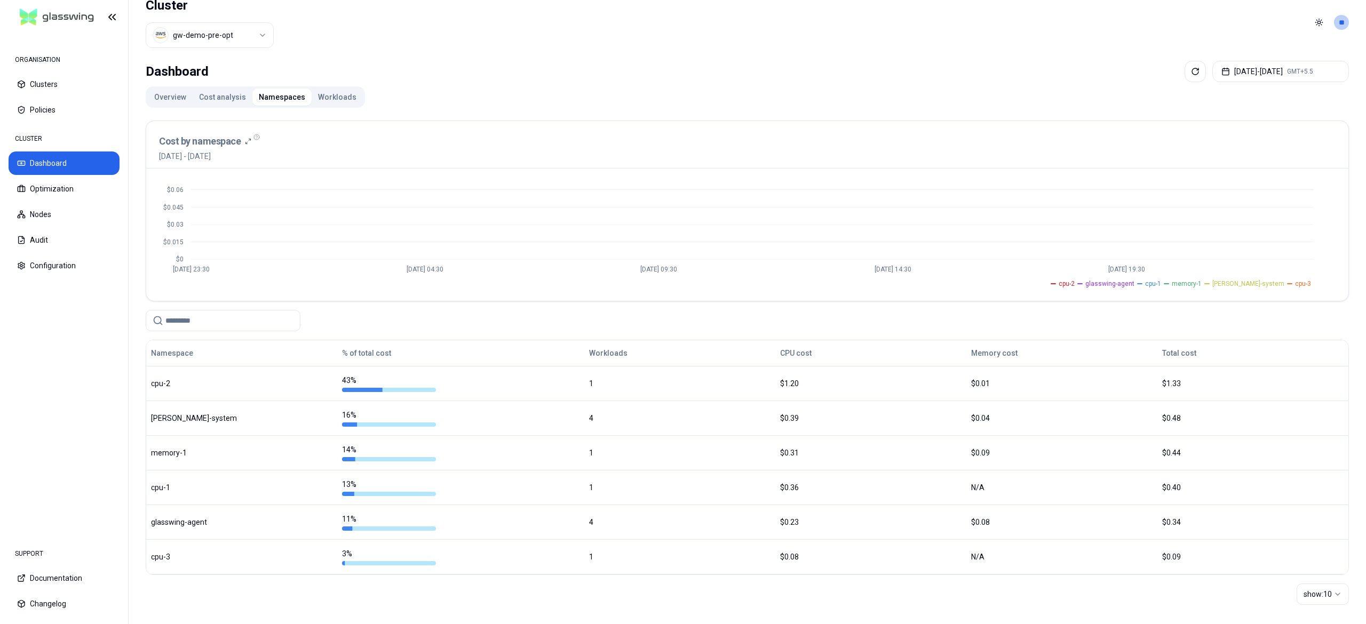
scroll to position [20, 0]
